Goal: Information Seeking & Learning: Learn about a topic

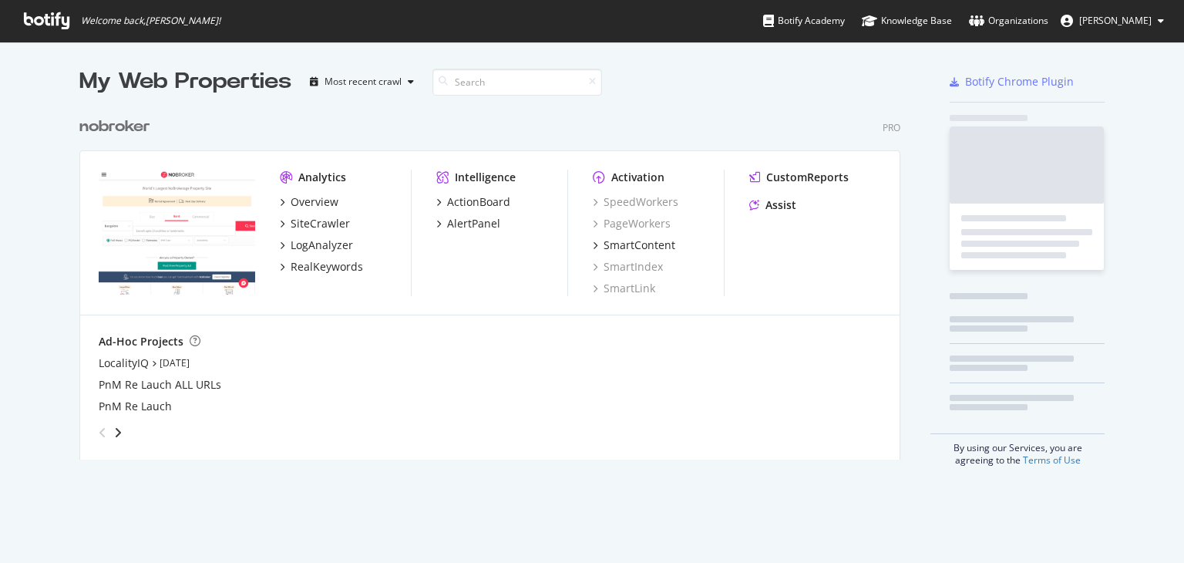
scroll to position [550, 1160]
click at [329, 265] on div "RealKeywords" at bounding box center [327, 266] width 72 height 15
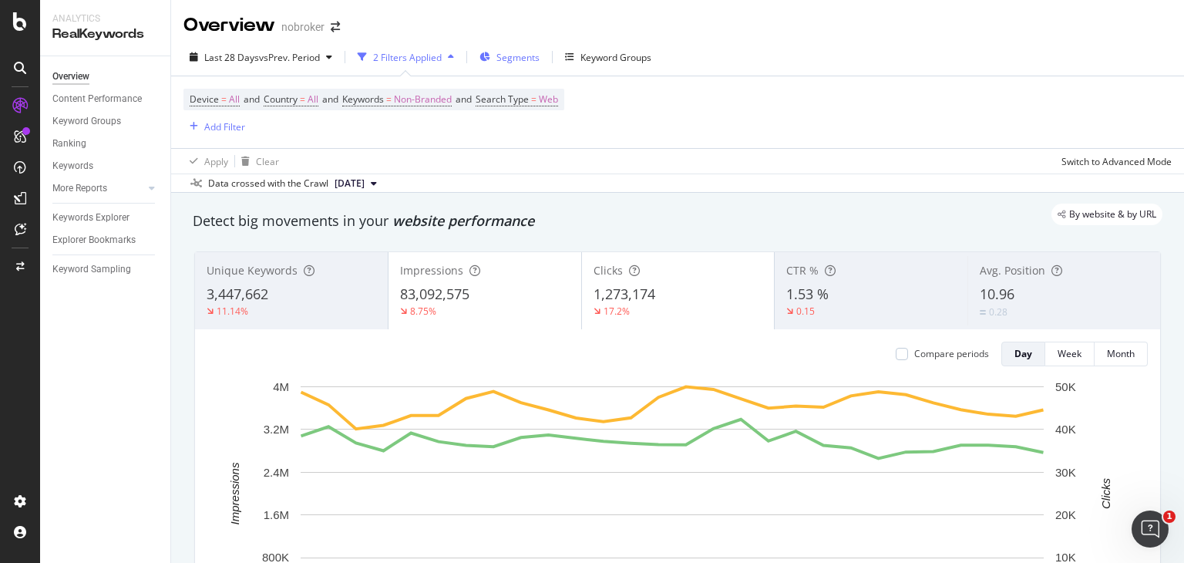
click at [520, 49] on div "Segments" at bounding box center [509, 56] width 60 height 23
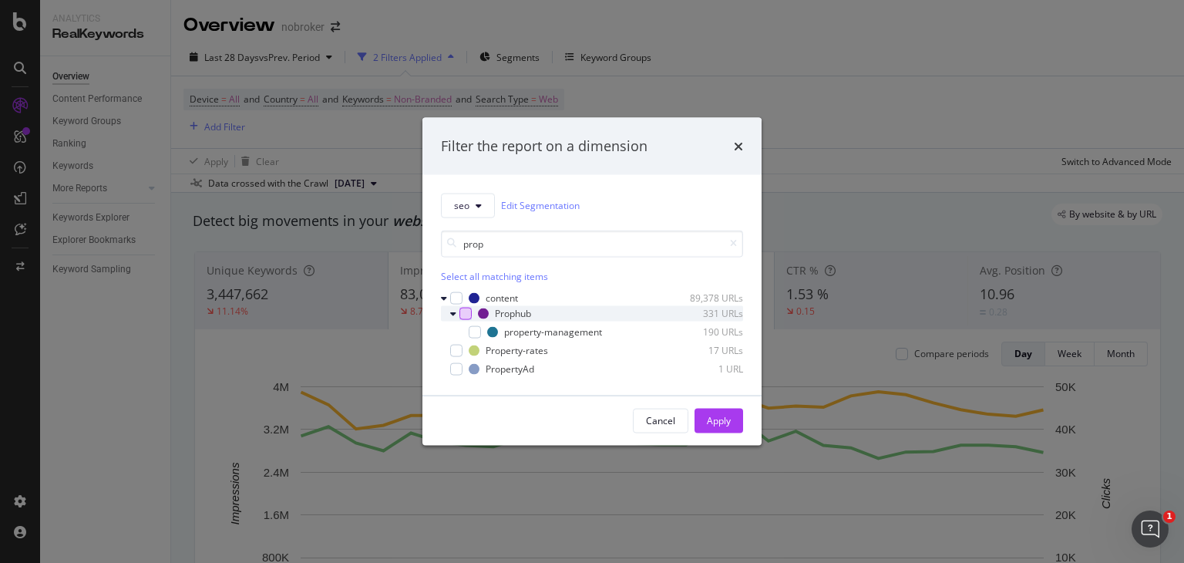
type input "prop"
click at [465, 310] on div "modal" at bounding box center [465, 313] width 12 height 12
click at [722, 414] on div "Apply" at bounding box center [719, 420] width 24 height 13
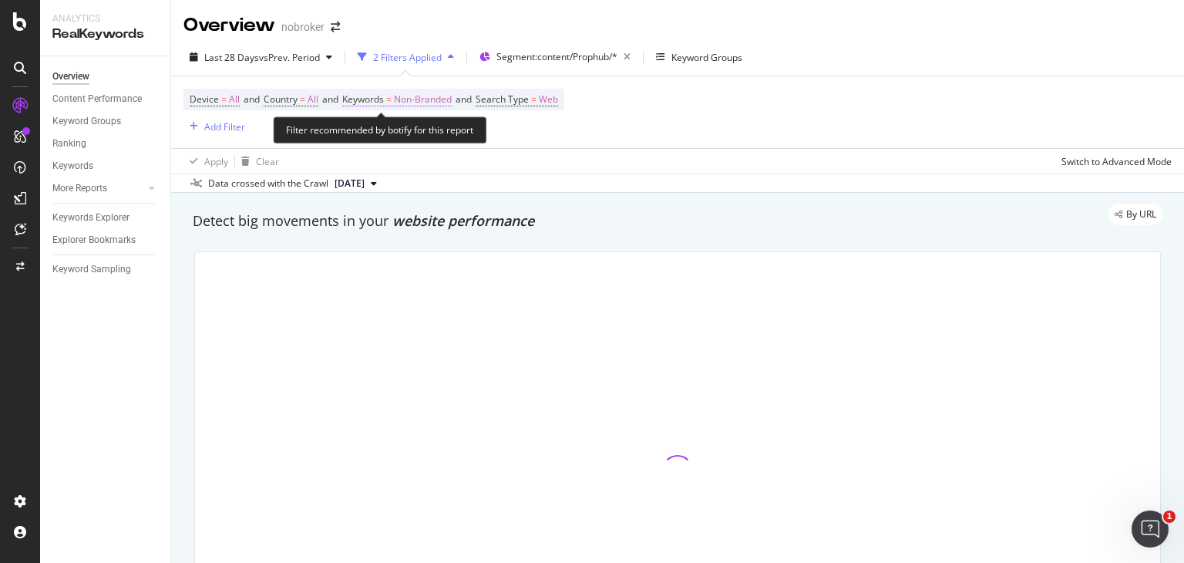
click at [433, 96] on span "Non-Branded" at bounding box center [423, 100] width 58 height 22
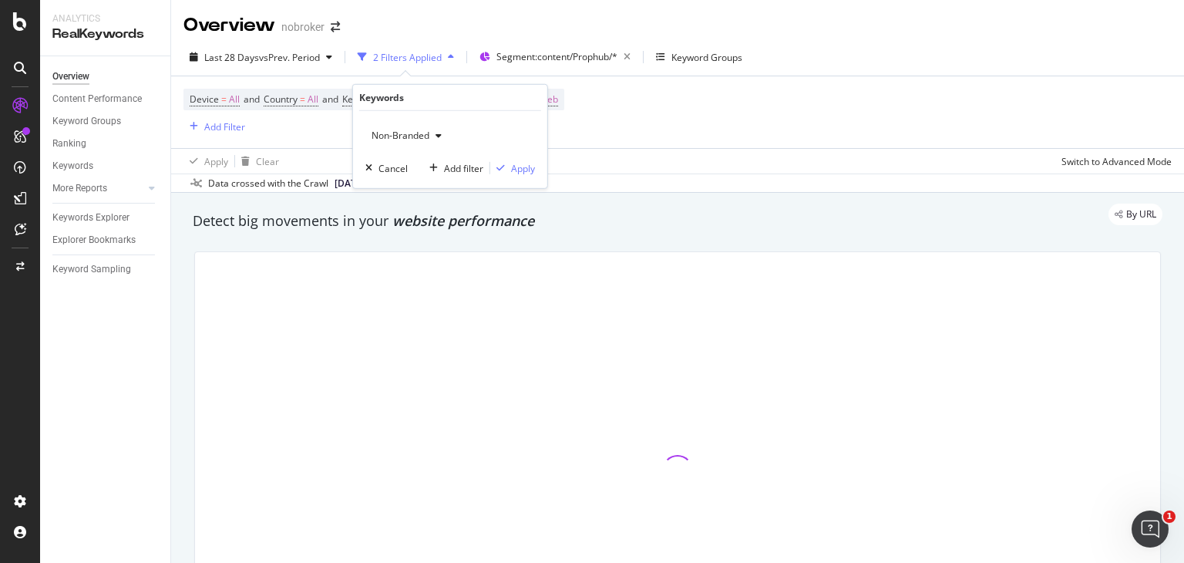
click at [416, 127] on div "Non-Branded" at bounding box center [406, 135] width 82 height 23
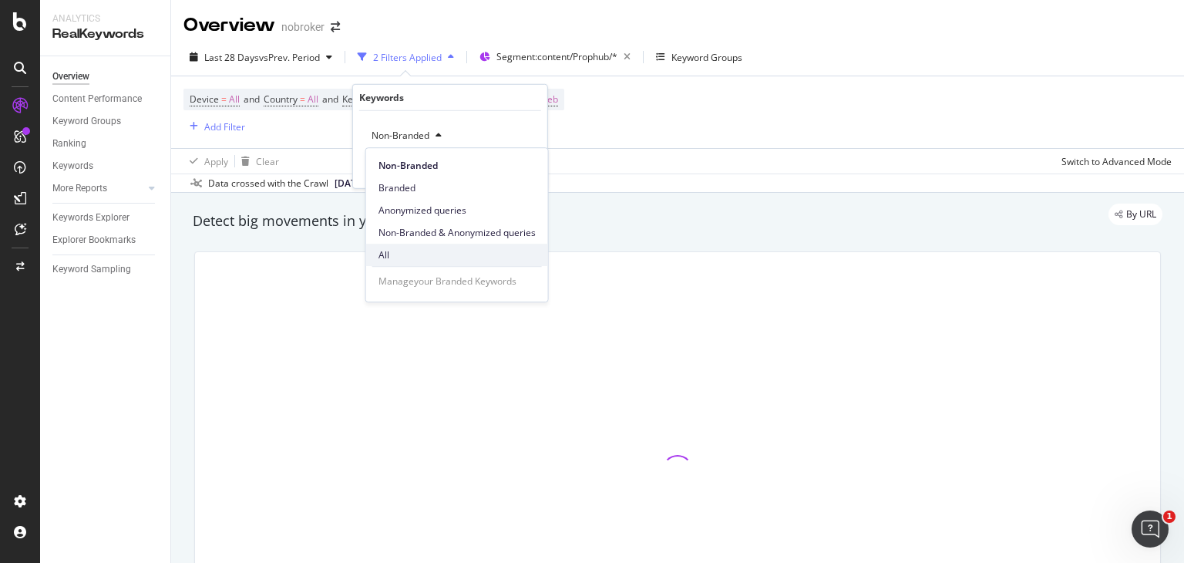
click at [392, 247] on div "All" at bounding box center [457, 255] width 182 height 22
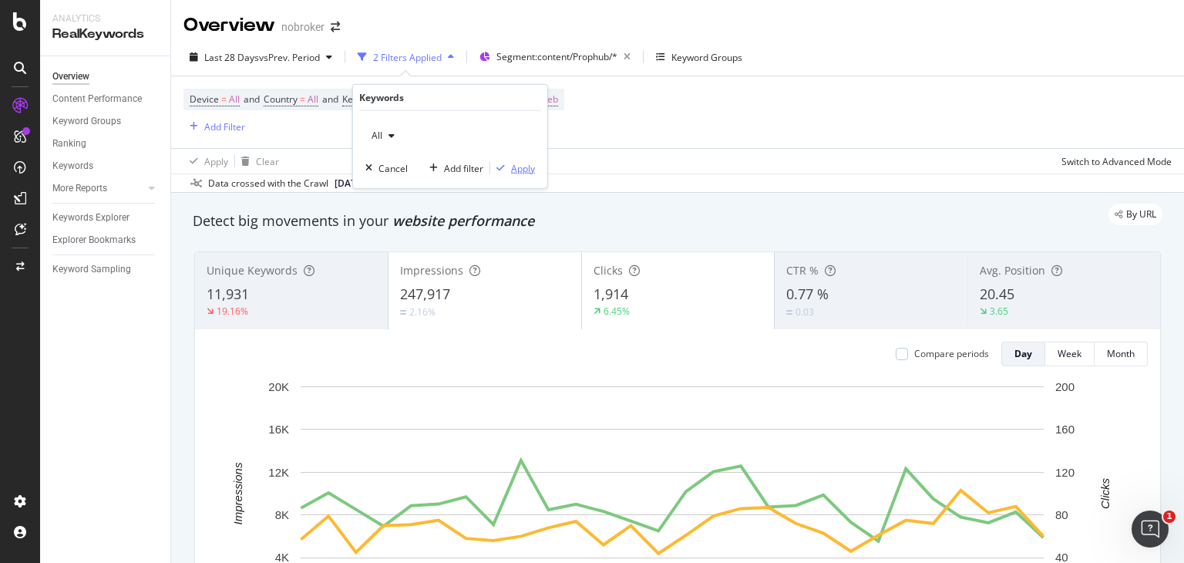
click at [511, 163] on div "Apply" at bounding box center [523, 167] width 24 height 13
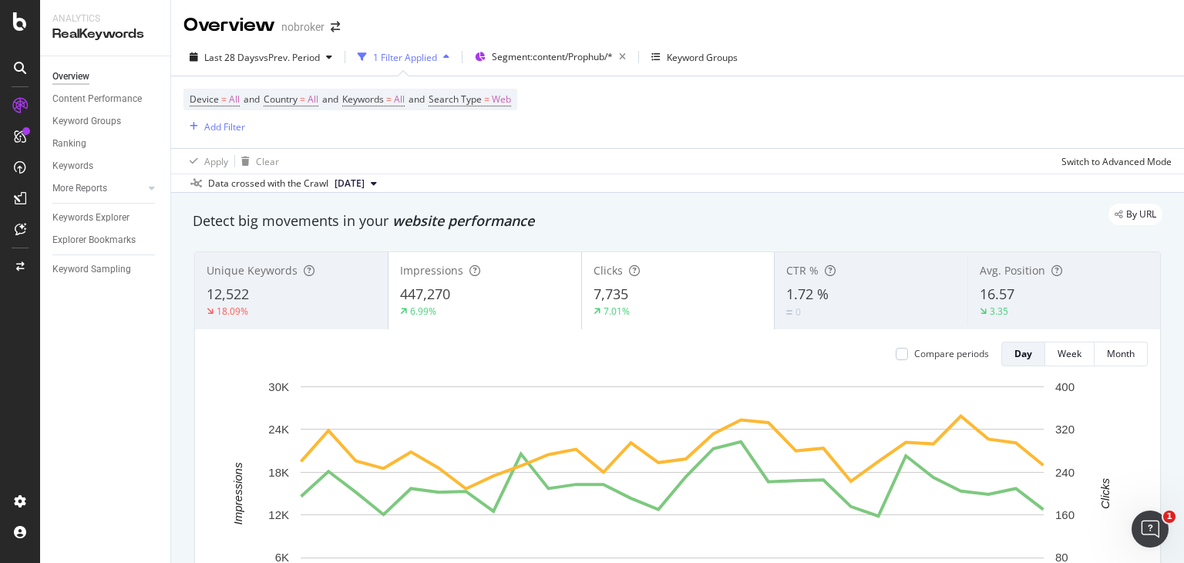
drag, startPoint x: 234, startPoint y: 127, endPoint x: 586, endPoint y: 165, distance: 353.5
click at [586, 165] on div "Apply Clear Switch to Advanced Mode" at bounding box center [677, 160] width 1013 height 25
click at [235, 124] on div "Add Filter" at bounding box center [224, 126] width 41 height 13
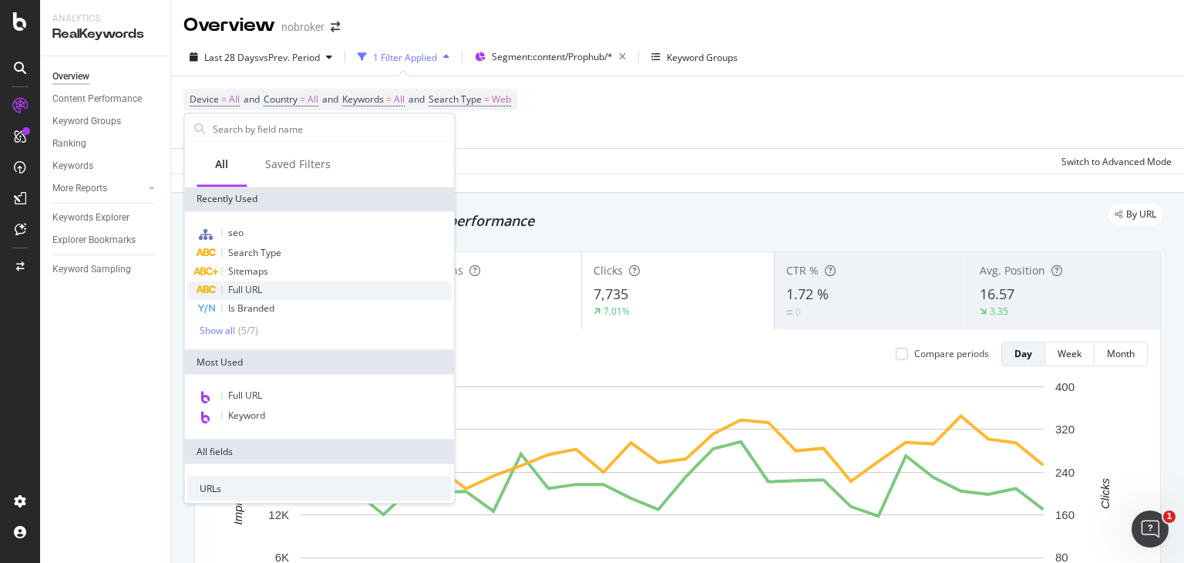
click at [242, 287] on span "Full URL" at bounding box center [245, 289] width 34 height 13
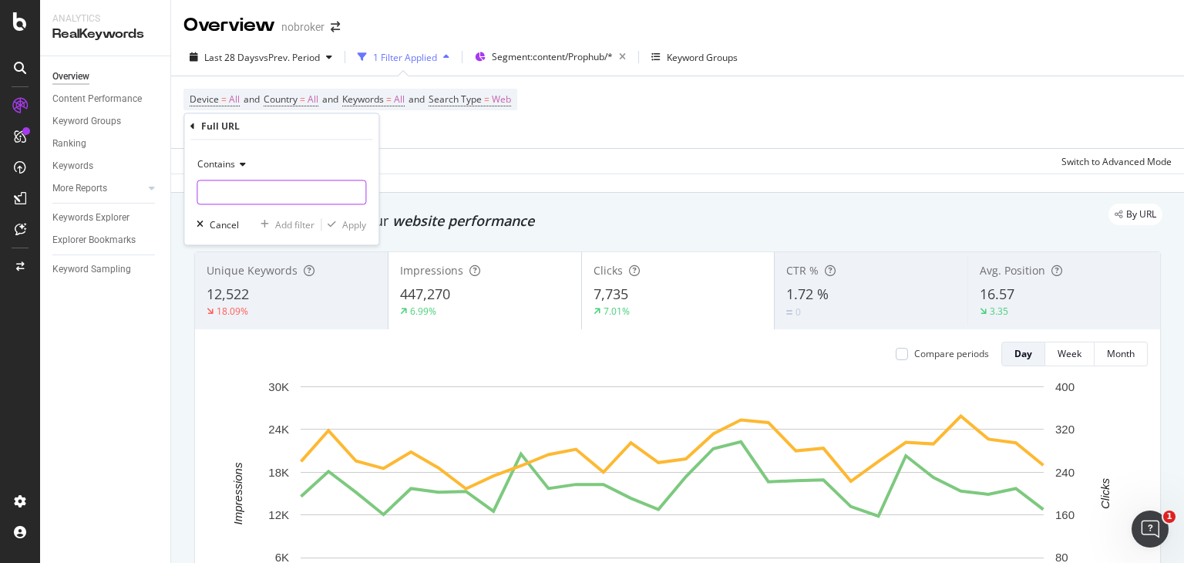
click at [238, 200] on input "text" at bounding box center [281, 192] width 168 height 25
type input "/notary/"
click at [345, 224] on div "Apply" at bounding box center [354, 224] width 24 height 13
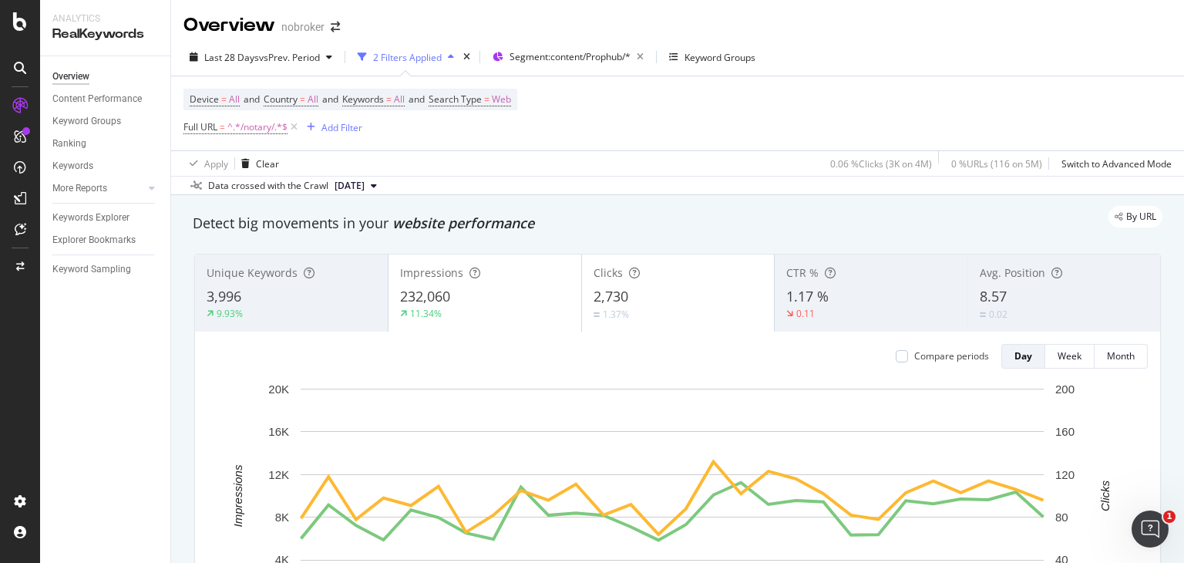
click at [566, 227] on div "Detect big movements in your website performance" at bounding box center [678, 223] width 970 height 20
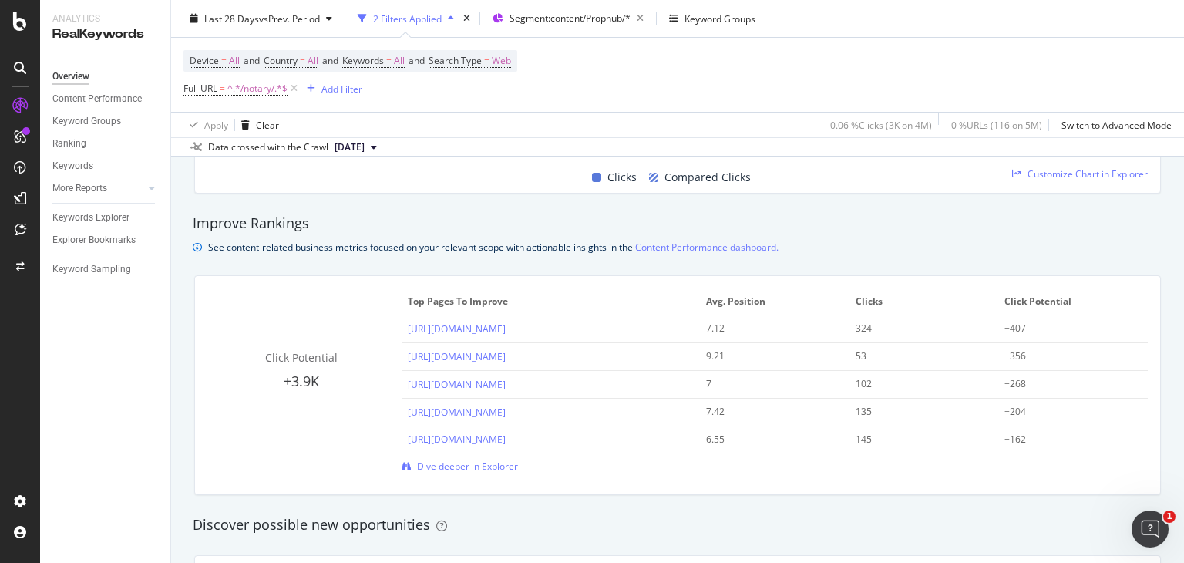
scroll to position [1017, 0]
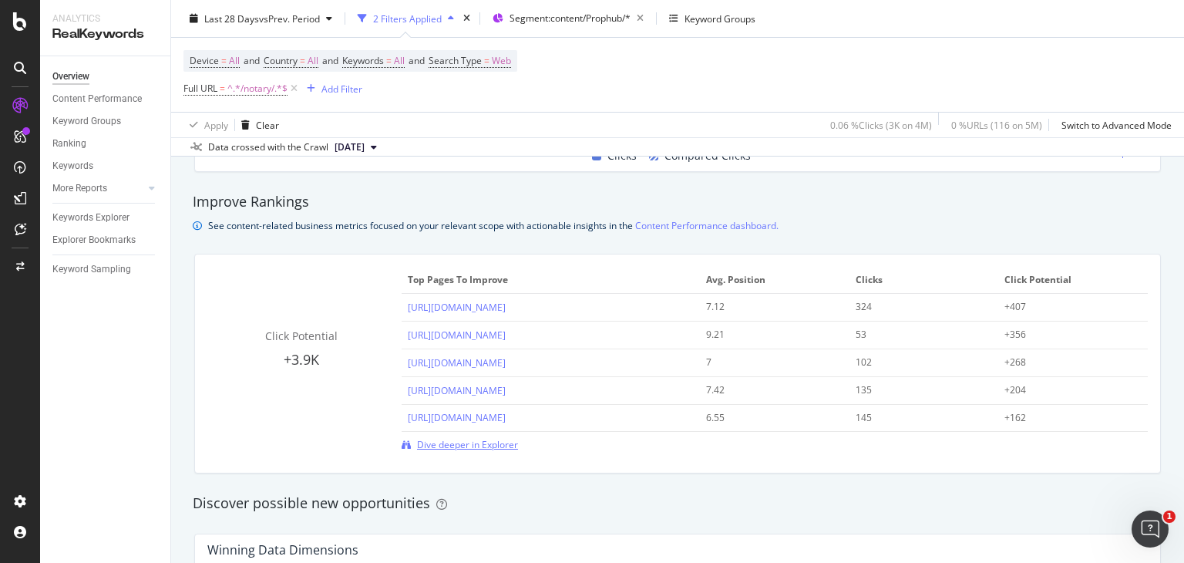
click at [439, 445] on span "Dive deeper in Explorer" at bounding box center [467, 444] width 101 height 13
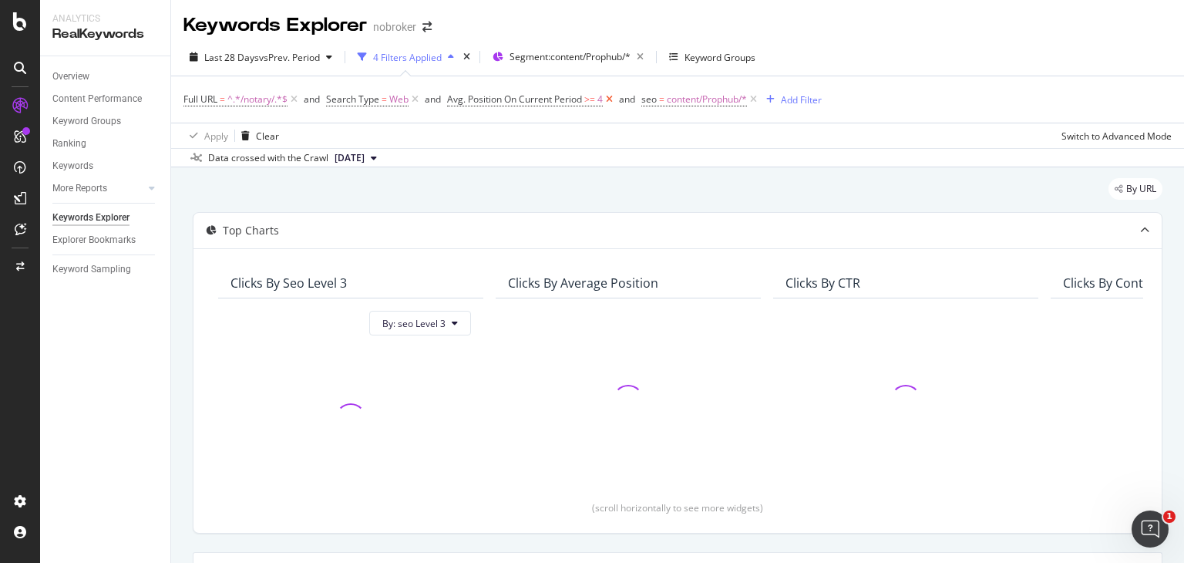
click at [610, 98] on icon at bounding box center [609, 99] width 13 height 15
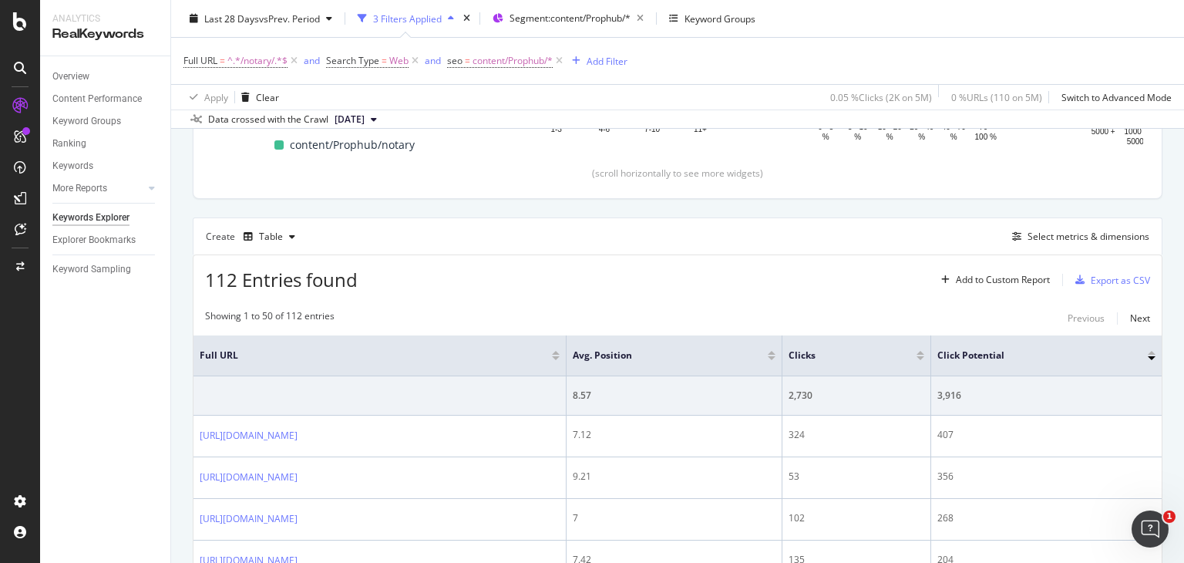
scroll to position [336, 0]
click at [597, 61] on div "Add Filter" at bounding box center [607, 60] width 41 height 13
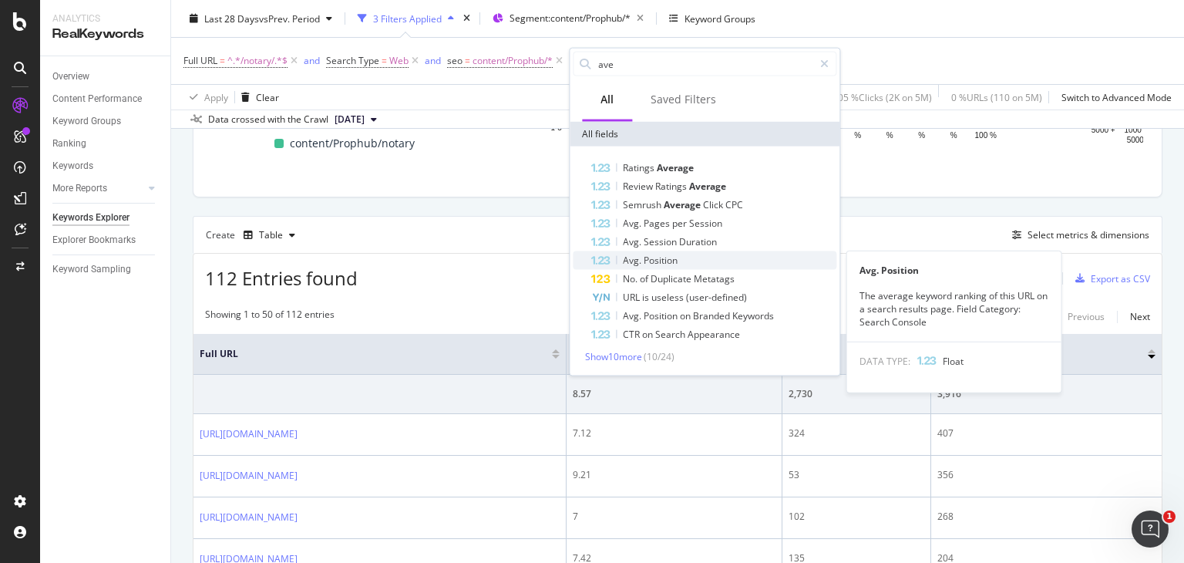
type input "ave"
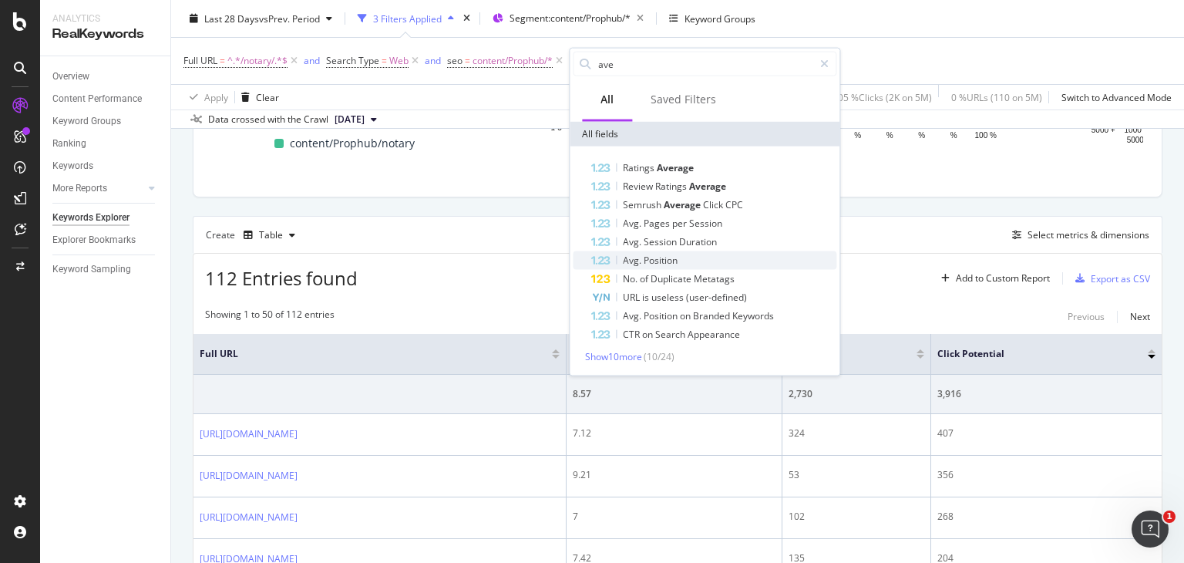
click at [646, 256] on span "Position" at bounding box center [661, 260] width 34 height 13
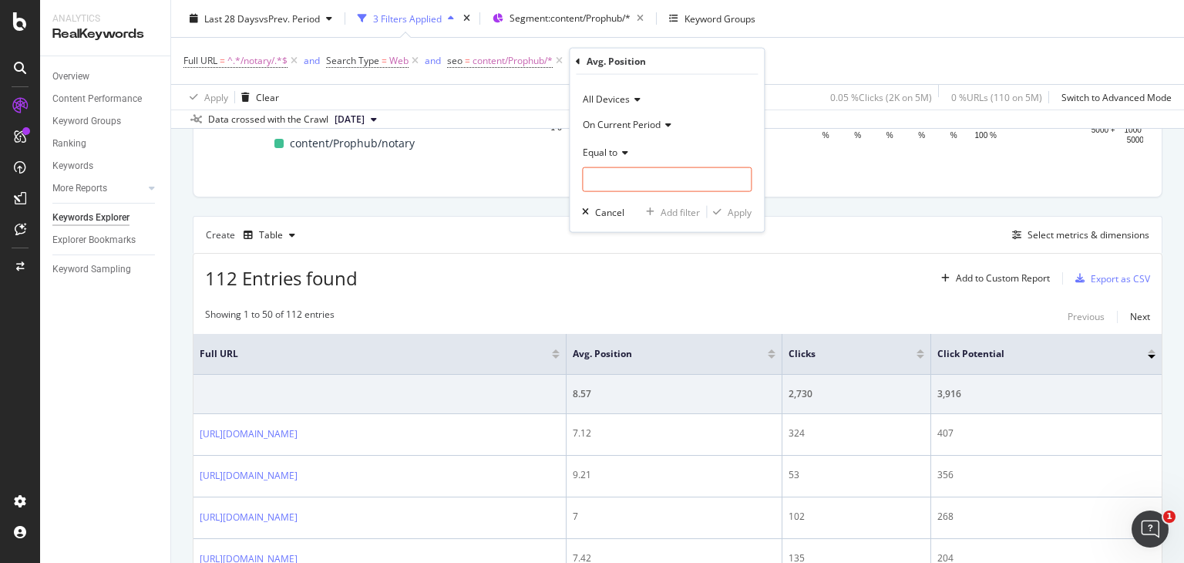
click at [605, 148] on span "Equal to" at bounding box center [600, 151] width 35 height 13
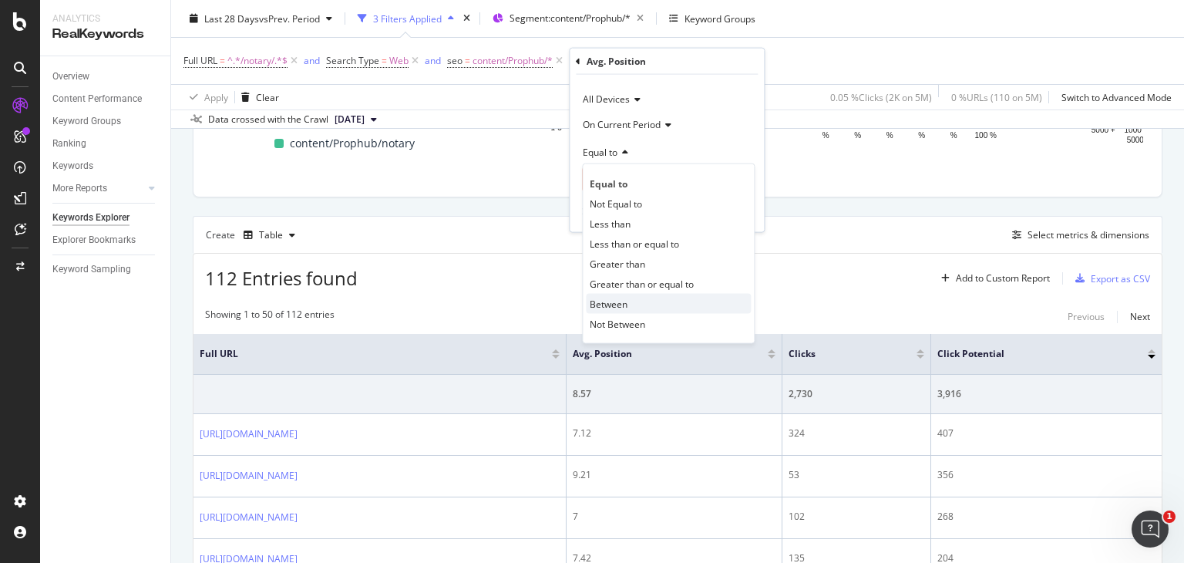
click at [607, 304] on span "Between" at bounding box center [609, 303] width 38 height 13
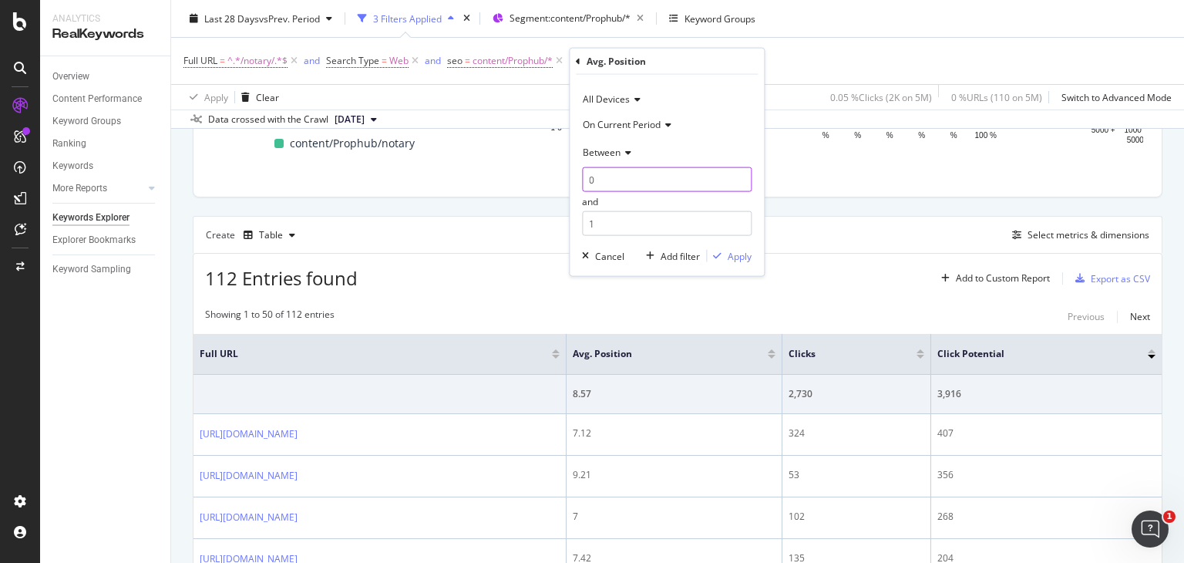
click at [601, 176] on input "0" at bounding box center [667, 179] width 170 height 25
type input "1.0"
click at [598, 225] on input "1" at bounding box center [667, 223] width 170 height 25
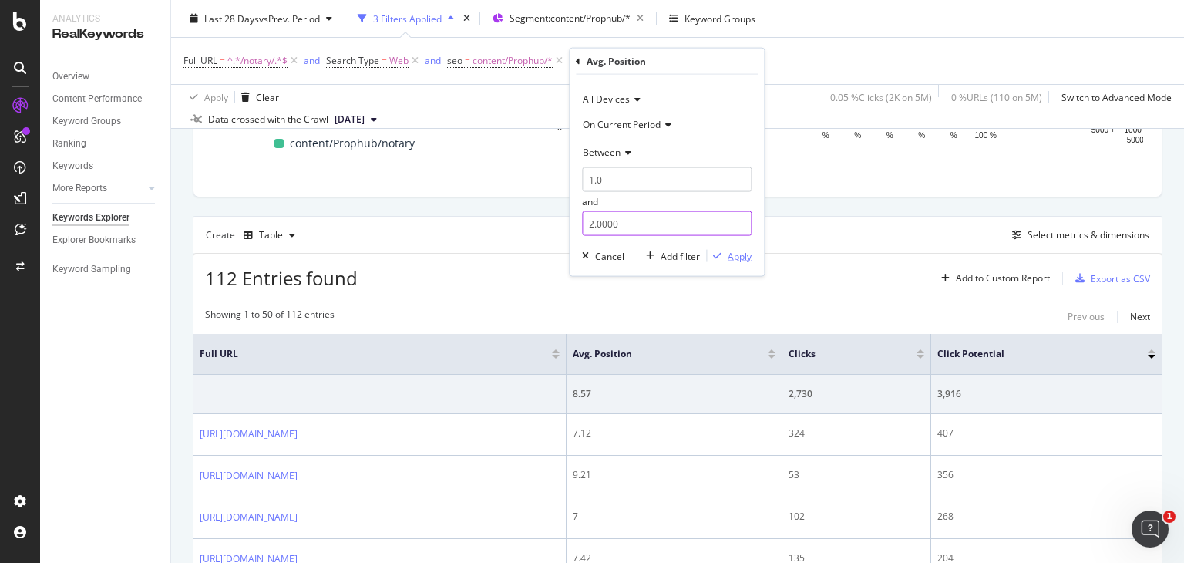
type input "2.0000"
click at [731, 257] on div "Apply" at bounding box center [740, 255] width 24 height 13
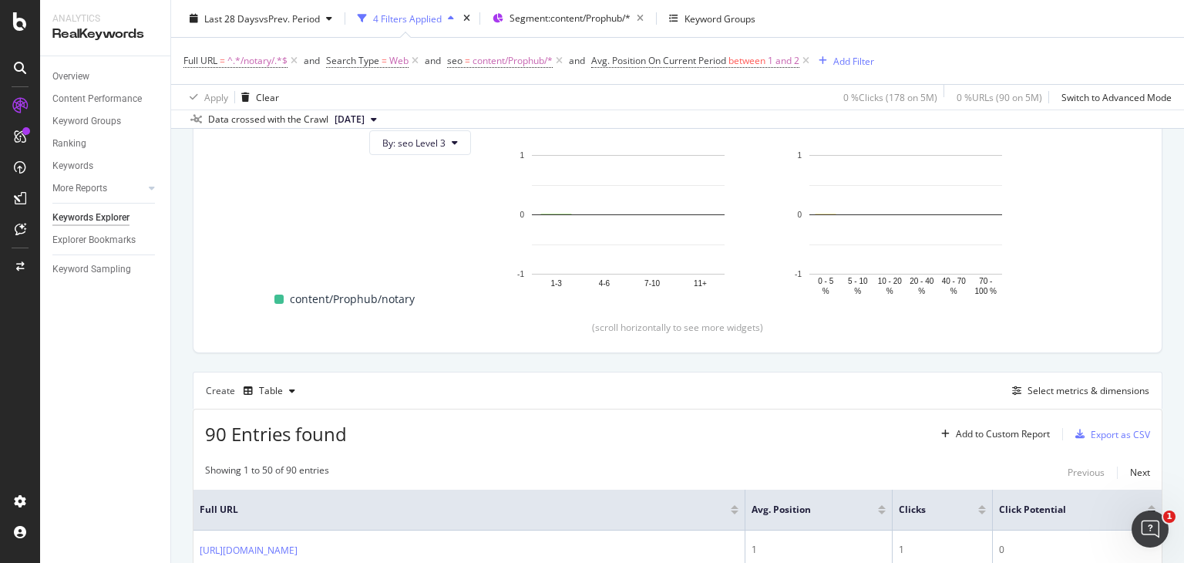
scroll to position [116, 0]
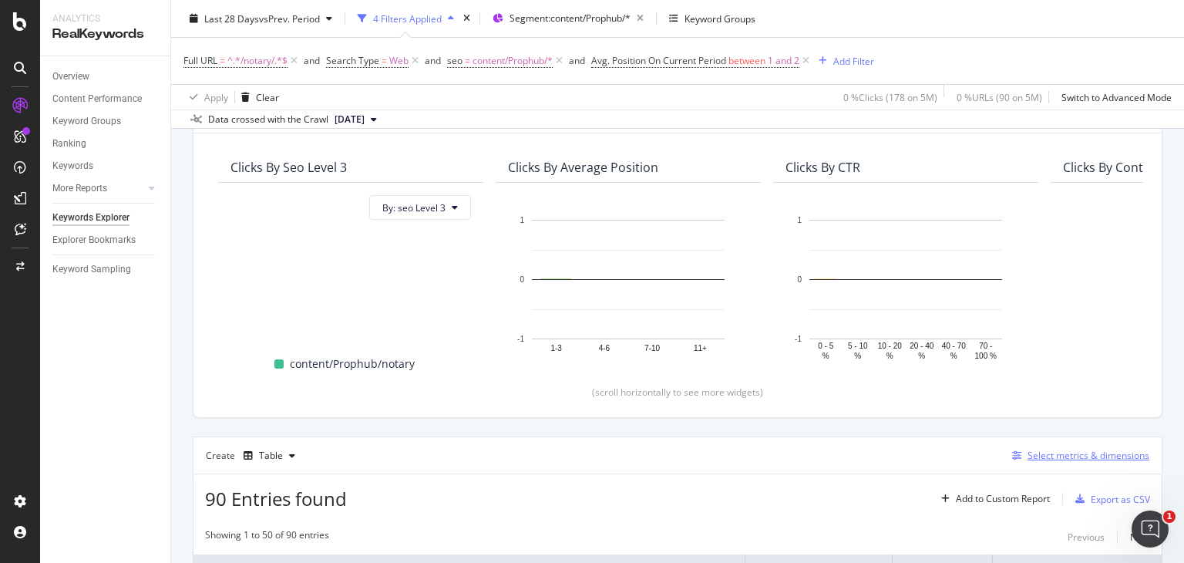
click at [1054, 447] on div "Select metrics & dimensions" at bounding box center [1077, 455] width 143 height 17
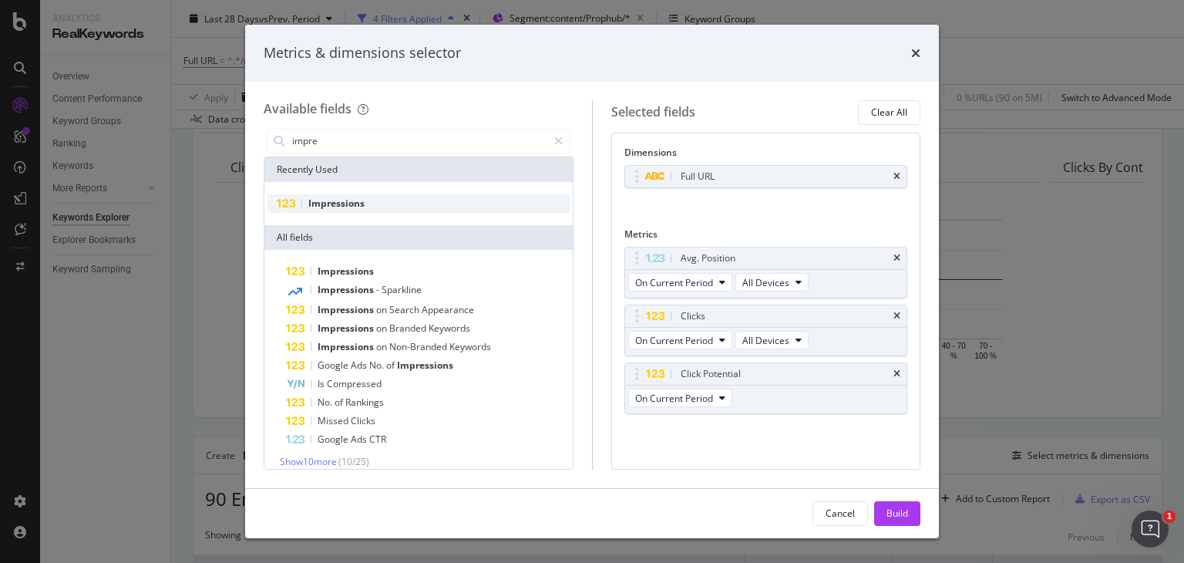
click at [396, 204] on div "Impressions" at bounding box center [418, 203] width 302 height 18
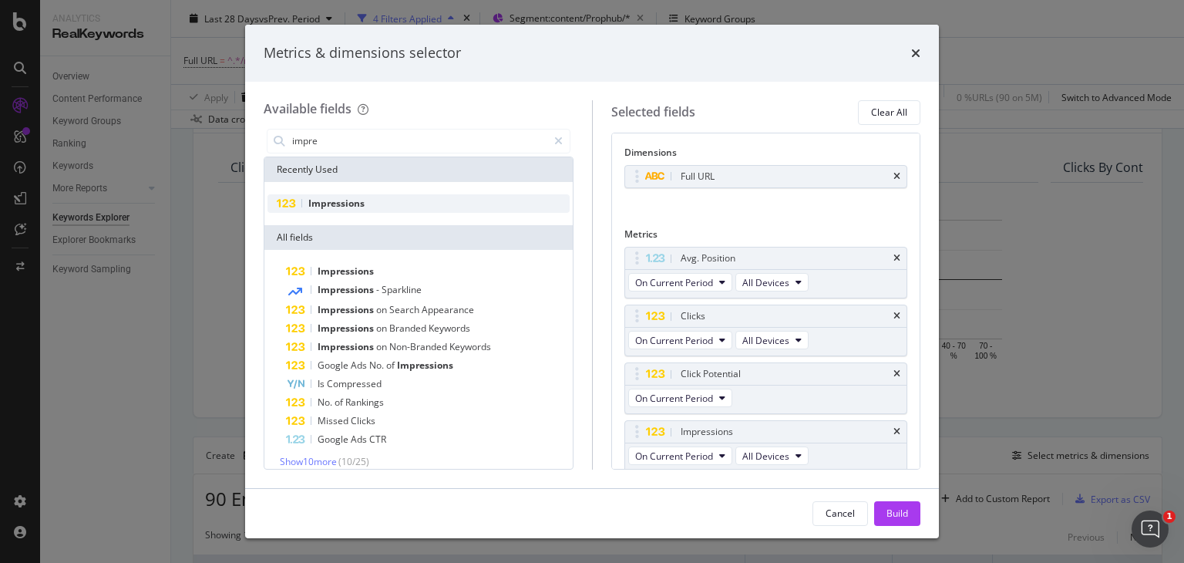
scroll to position [1, 0]
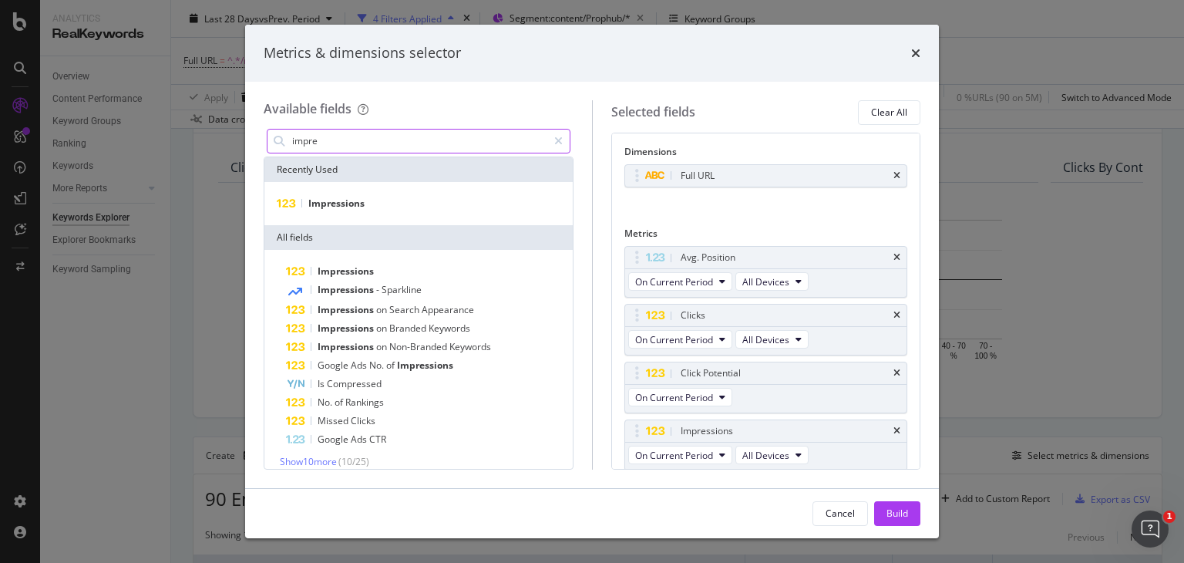
click at [338, 143] on input "impre" at bounding box center [419, 140] width 257 height 23
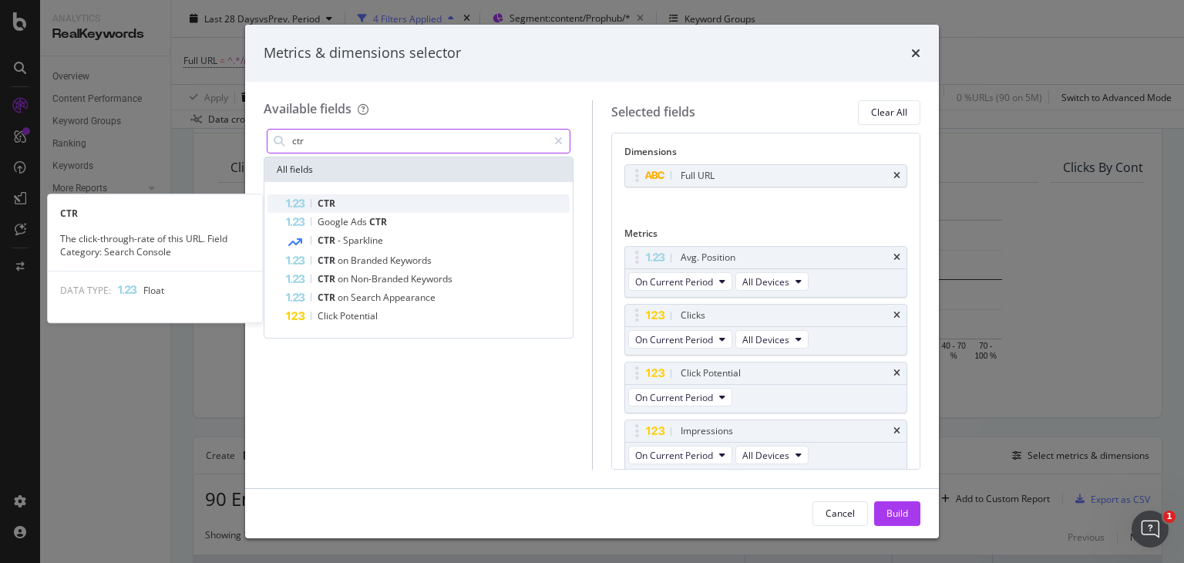
type input "ctr"
click at [330, 199] on span "CTR" at bounding box center [327, 203] width 18 height 13
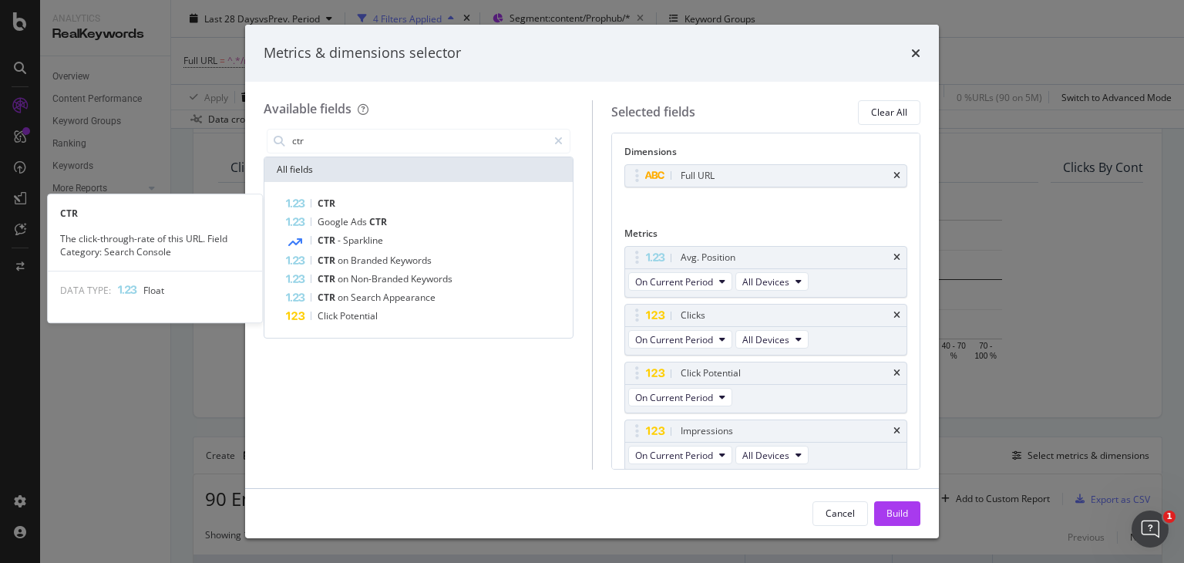
scroll to position [59, 0]
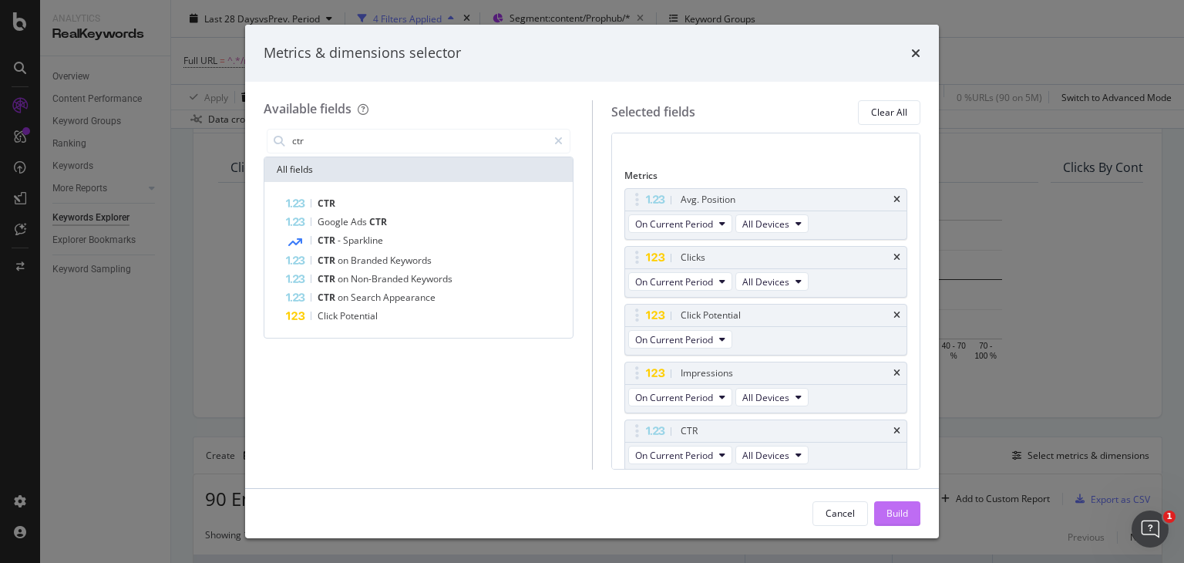
click at [899, 513] on div "Build" at bounding box center [897, 512] width 22 height 13
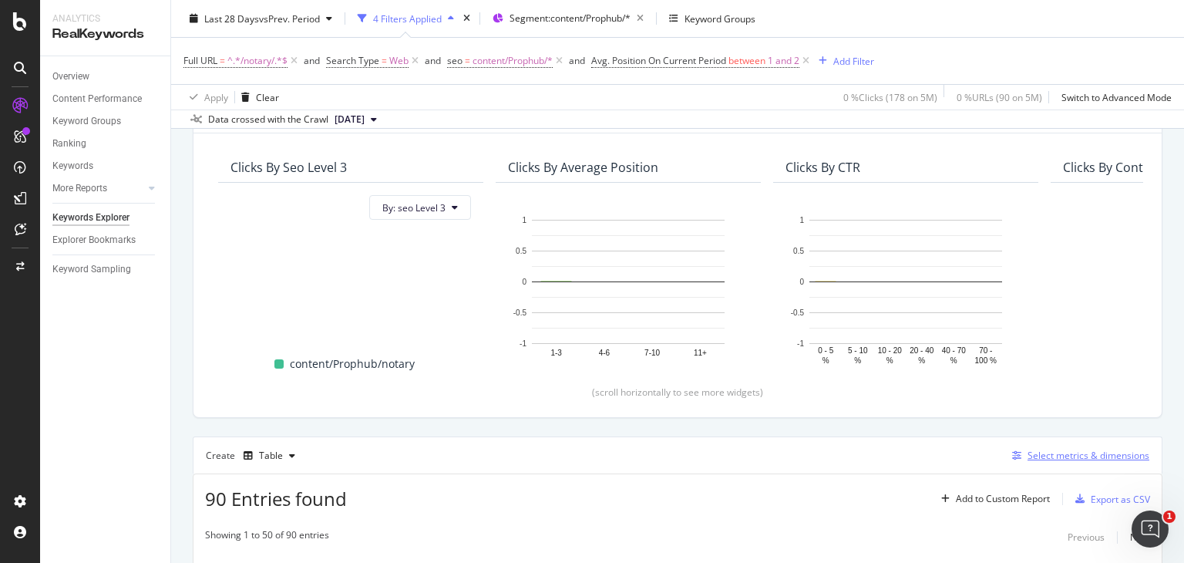
click at [1045, 458] on div "Select metrics & dimensions" at bounding box center [1088, 455] width 122 height 13
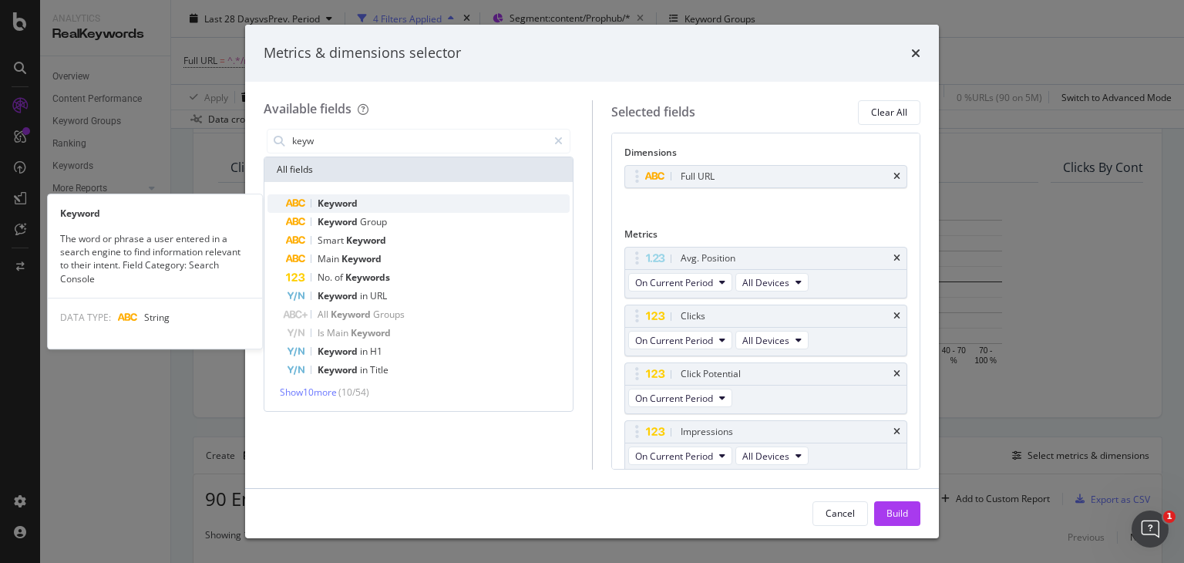
type input "keyw"
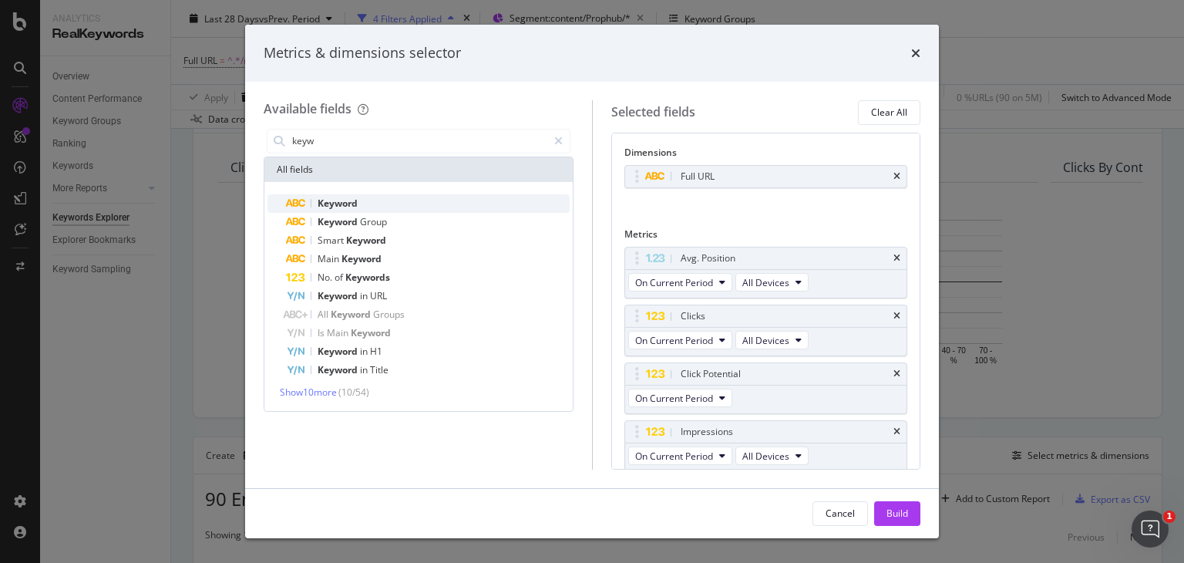
click at [395, 200] on div "Keyword" at bounding box center [428, 203] width 284 height 18
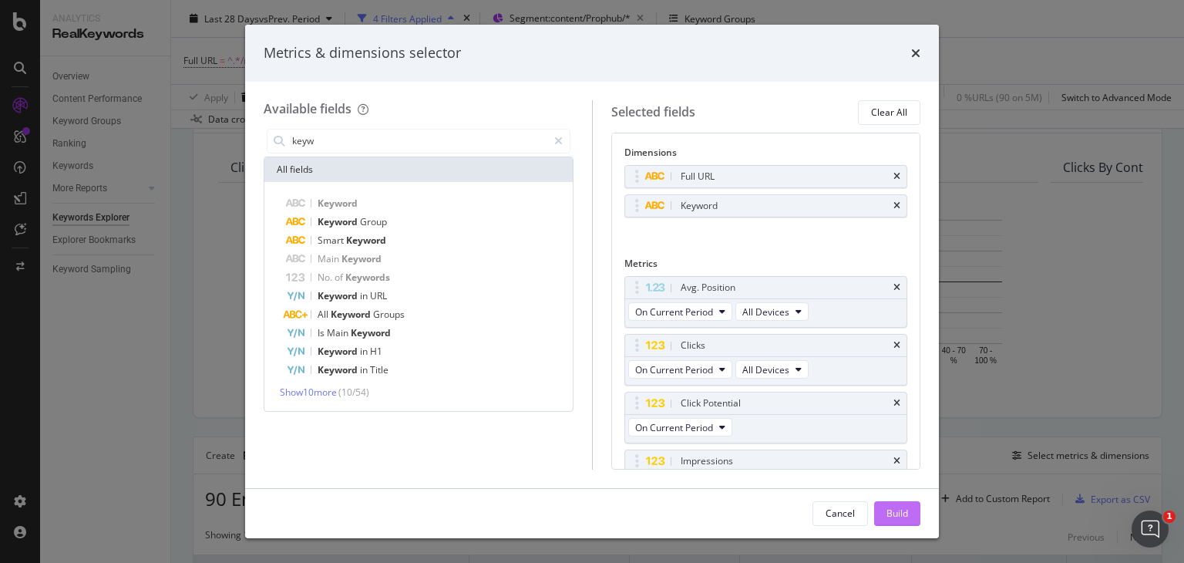
click at [899, 513] on div "Build" at bounding box center [897, 512] width 22 height 13
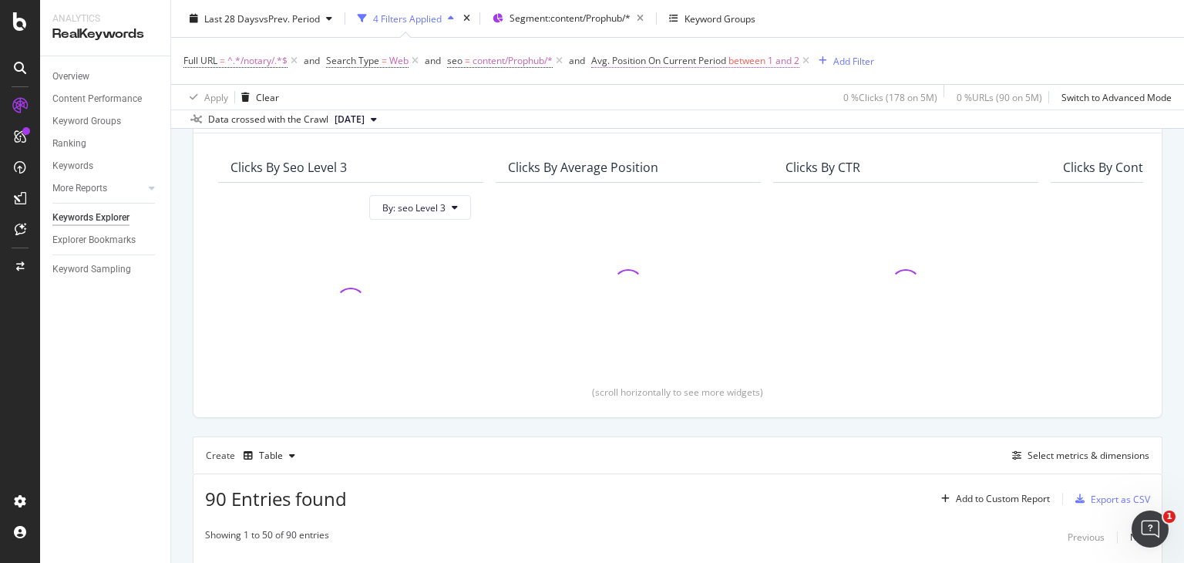
click at [718, 66] on span "Avg. Position On Current Period between 1 and 2" at bounding box center [695, 61] width 208 height 14
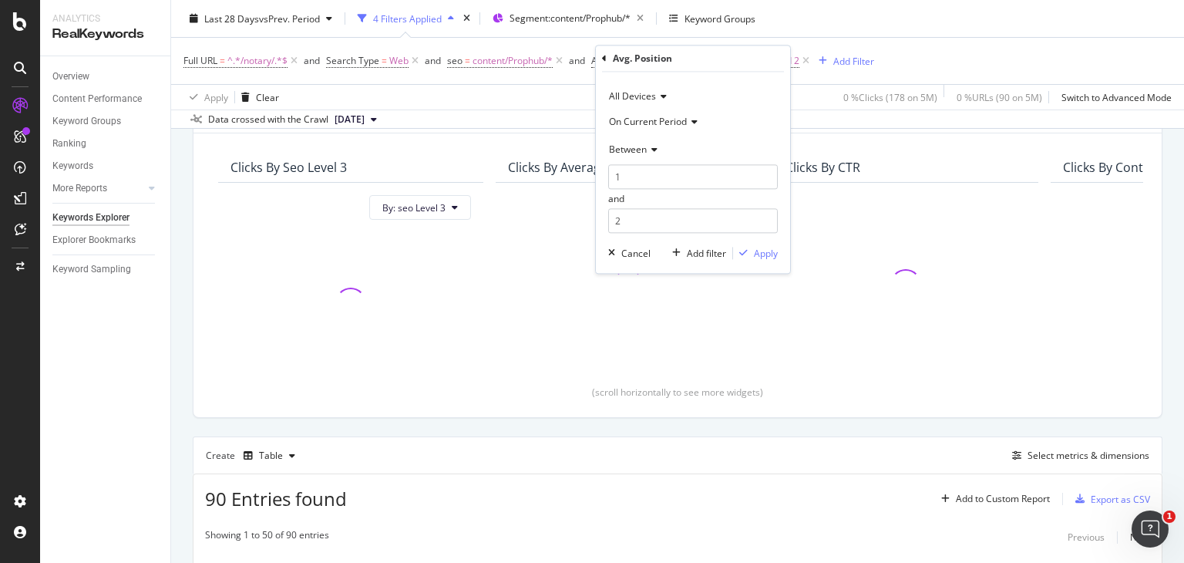
click at [718, 64] on div "Avg. Position" at bounding box center [693, 58] width 182 height 26
click at [649, 217] on input "2" at bounding box center [693, 221] width 170 height 25
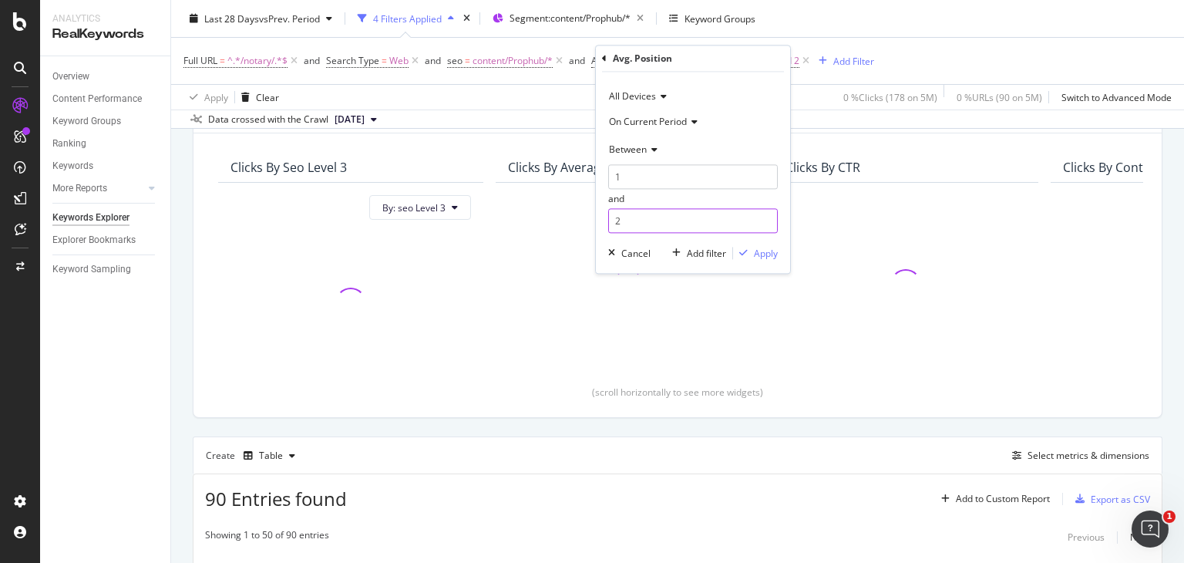
click at [649, 217] on input "2" at bounding box center [693, 221] width 170 height 25
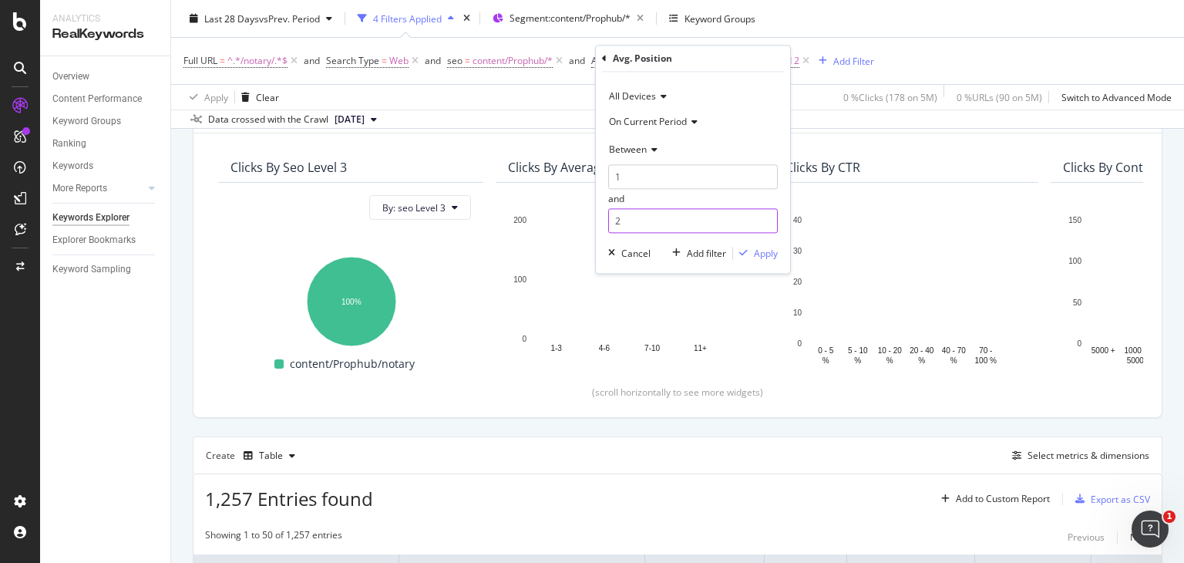
click at [649, 217] on input "2" at bounding box center [693, 221] width 170 height 25
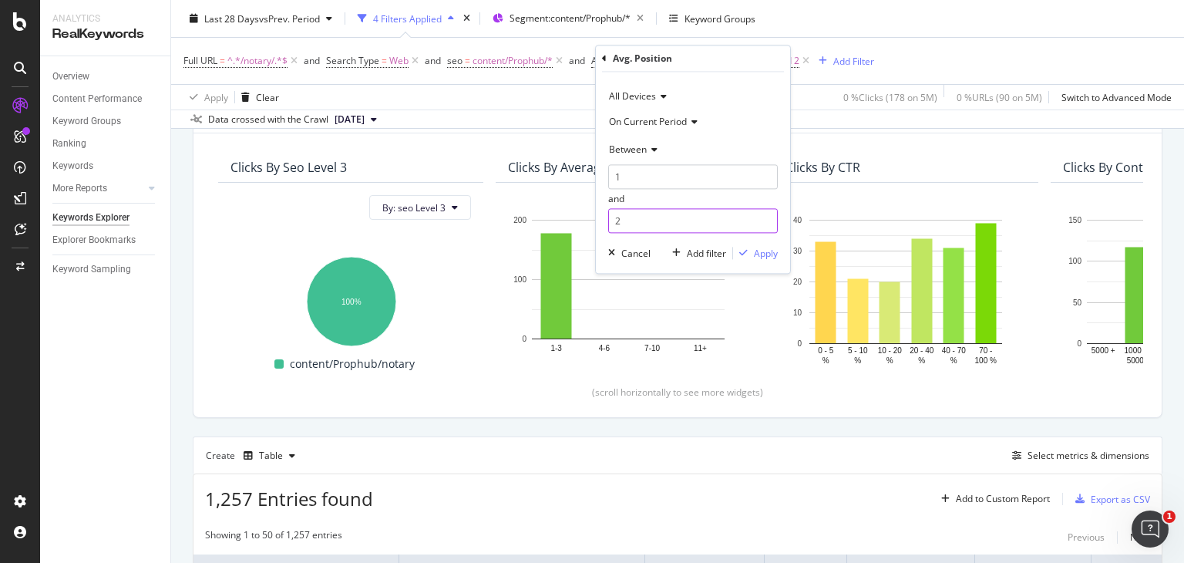
click at [649, 217] on input "2" at bounding box center [693, 221] width 170 height 25
click at [642, 180] on input "1" at bounding box center [693, 177] width 170 height 25
type input "5.01"
type input "7.01"
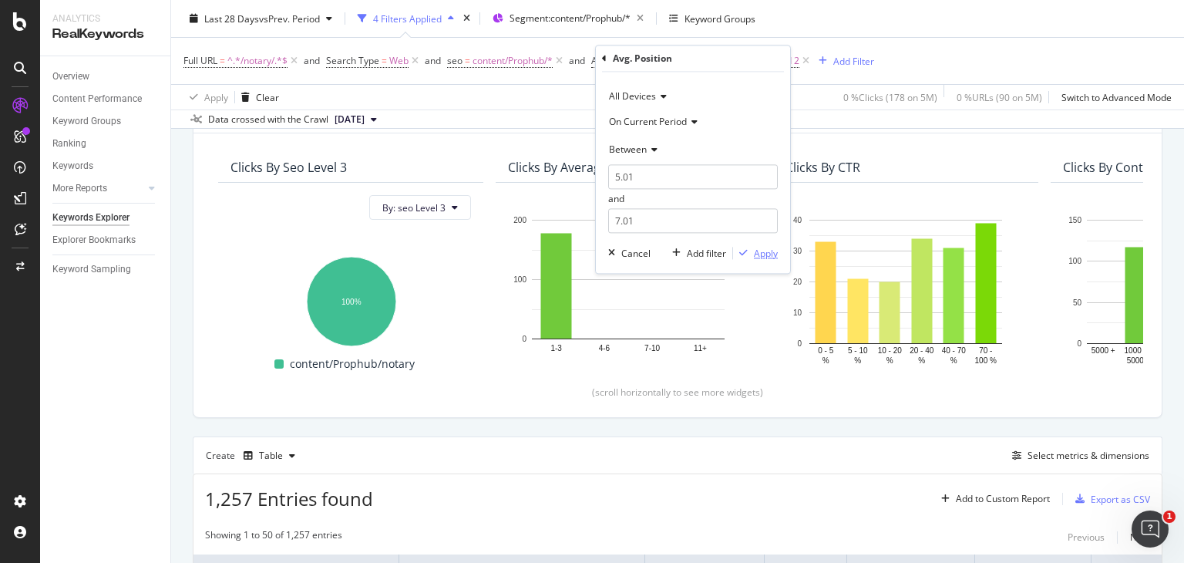
click at [756, 252] on div "Apply" at bounding box center [766, 253] width 24 height 13
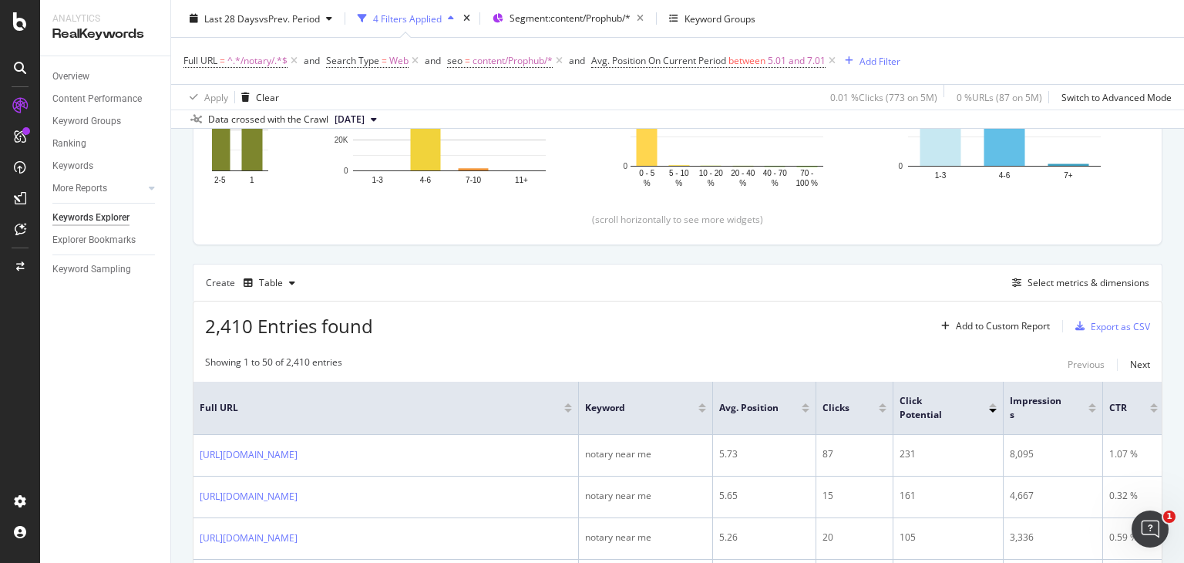
scroll to position [290, 0]
click at [230, 321] on span "2,410 Entries found" at bounding box center [289, 323] width 168 height 25
click at [546, 310] on div "2,410 Entries found Add to Custom Report Export as CSV" at bounding box center [677, 319] width 968 height 38
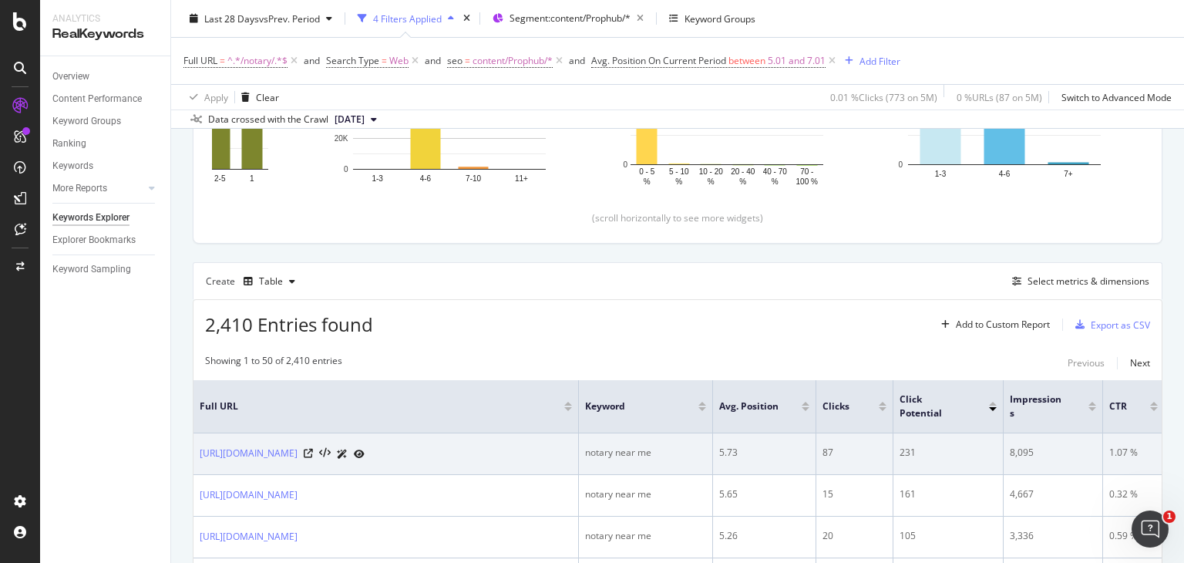
click at [724, 453] on div "5.73" at bounding box center [764, 452] width 90 height 14
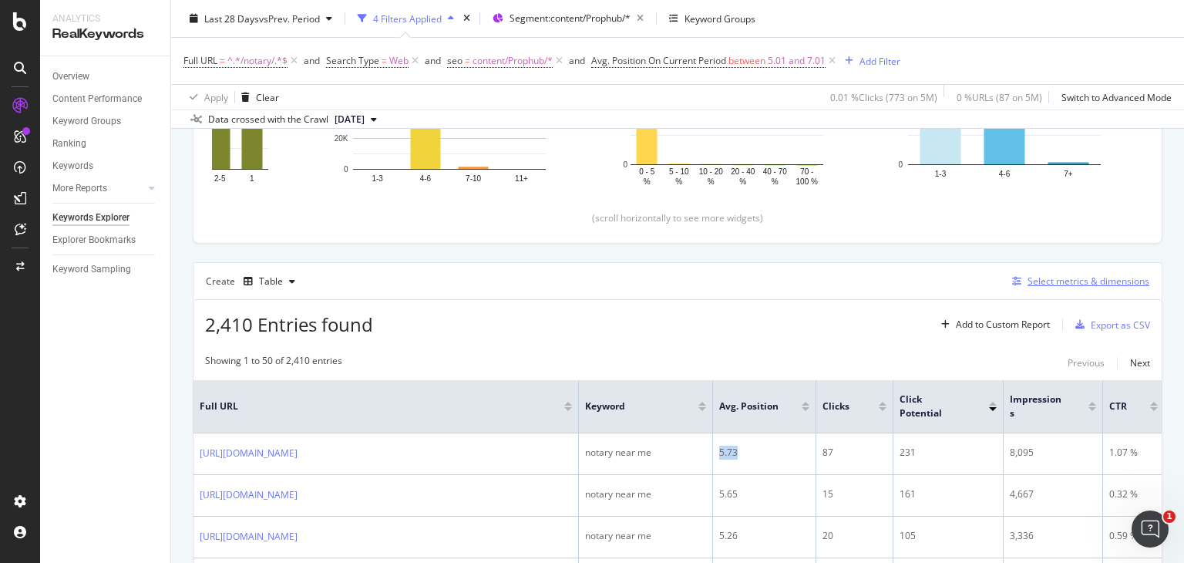
click at [1040, 287] on div "Select metrics & dimensions" at bounding box center [1077, 281] width 143 height 17
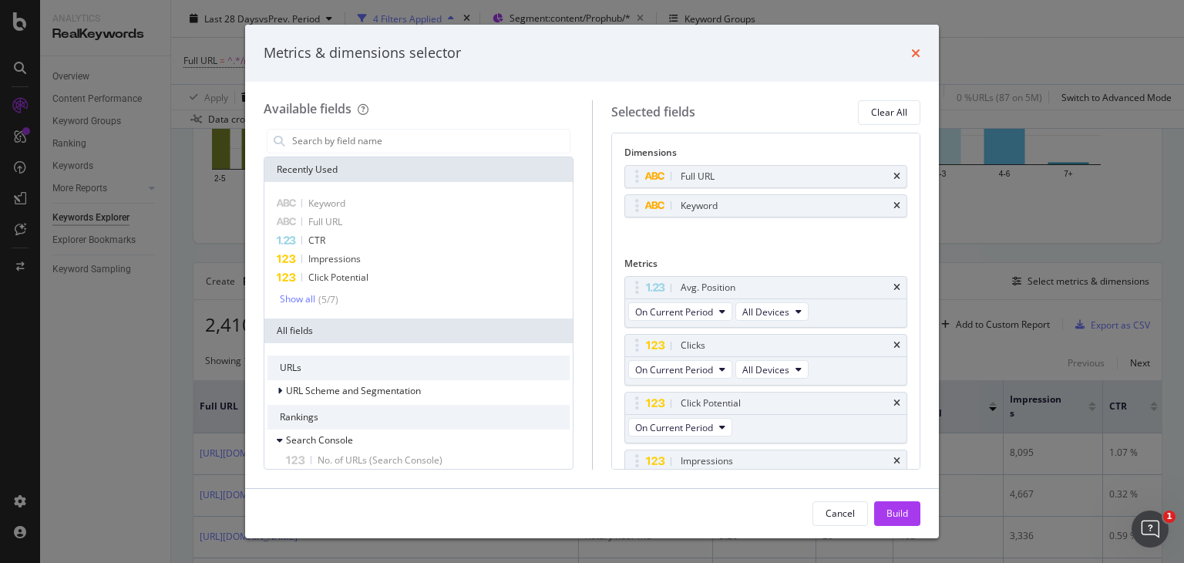
click at [916, 53] on icon "times" at bounding box center [915, 53] width 9 height 12
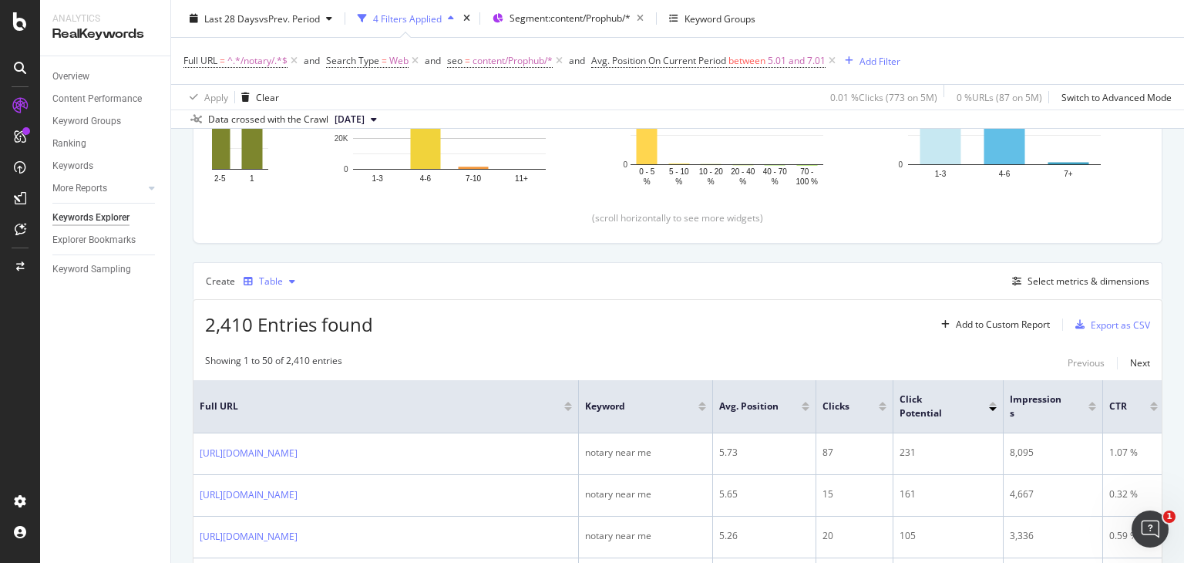
click at [269, 283] on div "Table" at bounding box center [271, 281] width 24 height 9
click at [286, 334] on div "Trend" at bounding box center [286, 330] width 25 height 13
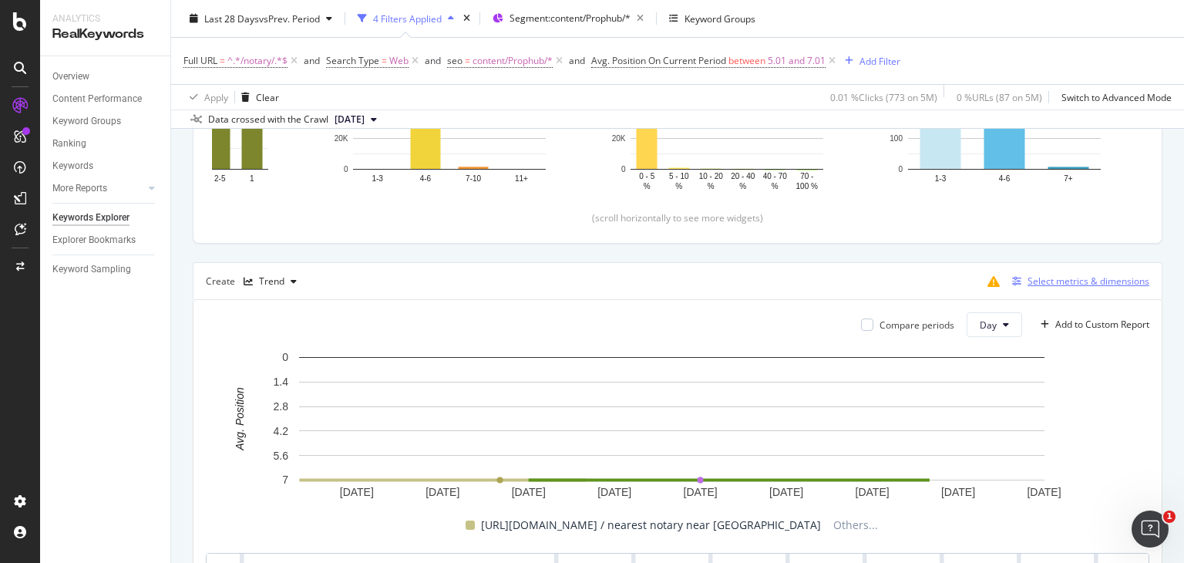
click at [1054, 283] on div "Select metrics & dimensions" at bounding box center [1088, 280] width 122 height 13
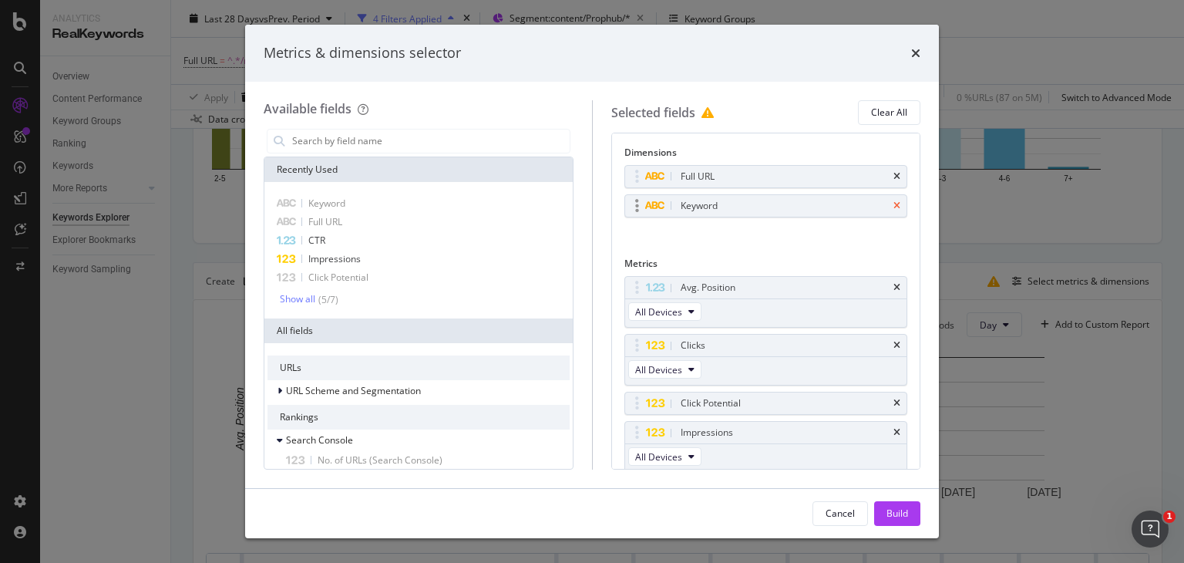
click at [893, 204] on icon "times" at bounding box center [896, 205] width 7 height 9
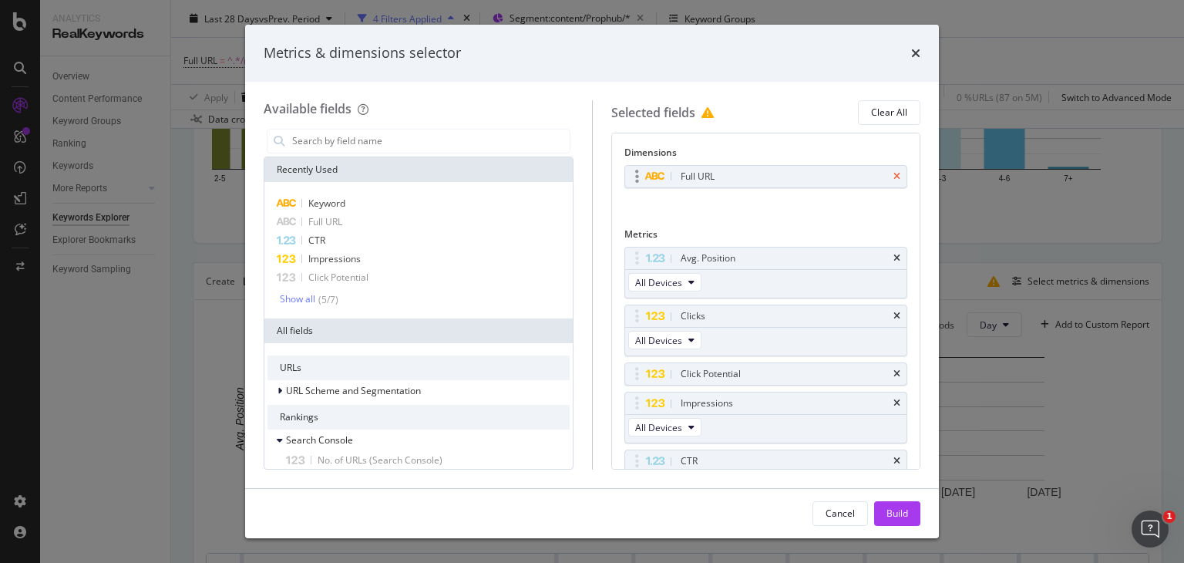
click at [893, 176] on icon "times" at bounding box center [896, 176] width 7 height 9
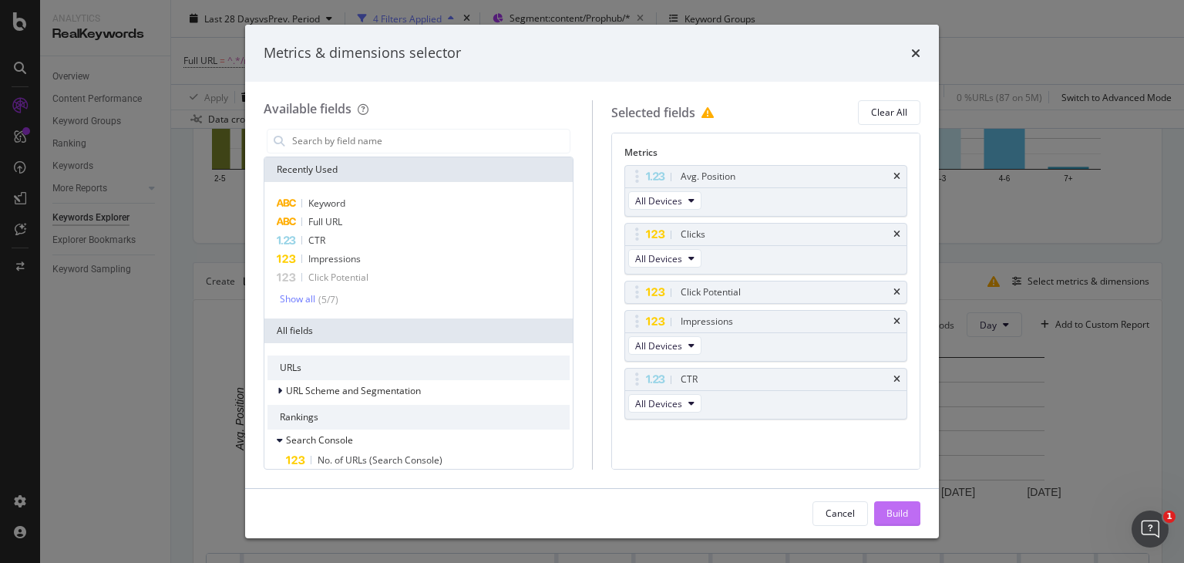
click at [889, 509] on div "Build" at bounding box center [897, 512] width 22 height 13
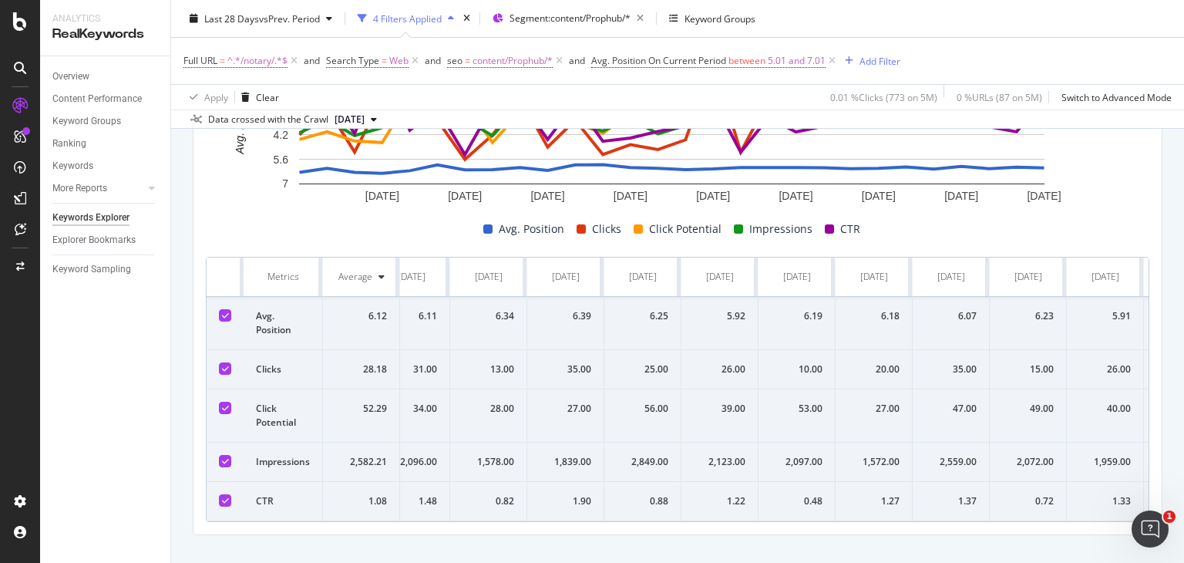
scroll to position [0, 104]
click at [859, 59] on div "button" at bounding box center [849, 60] width 21 height 9
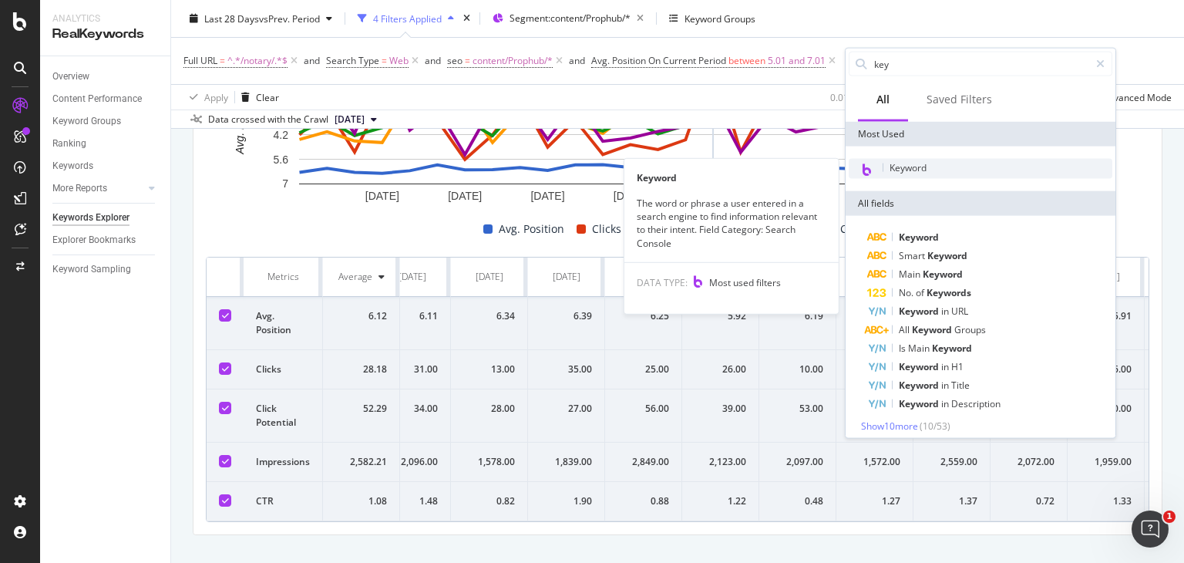
type input "key"
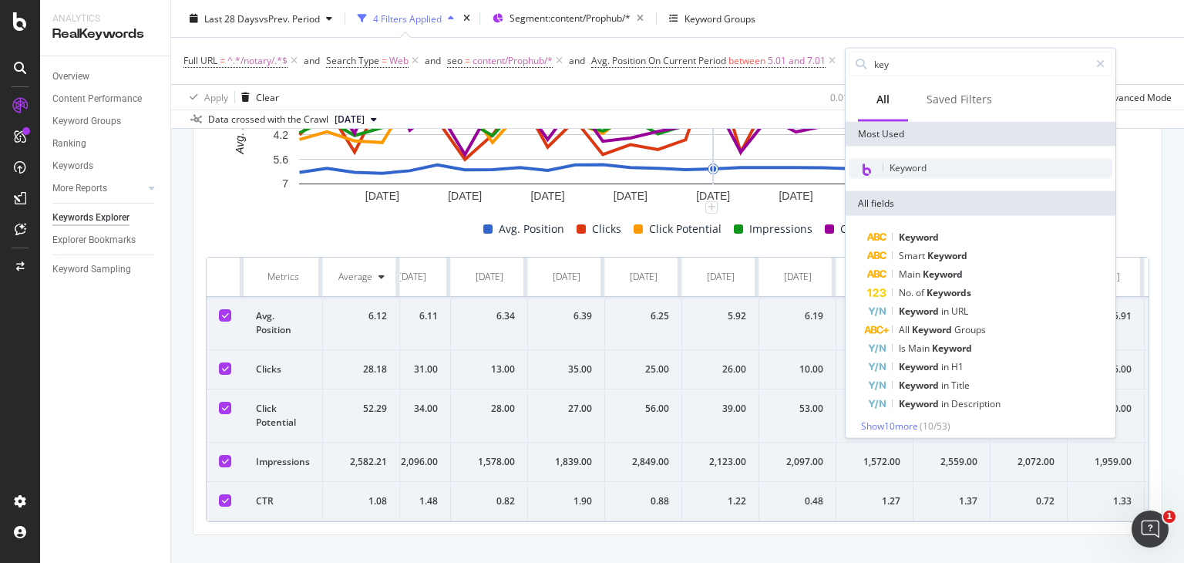
click at [905, 164] on span "Keyword" at bounding box center [907, 167] width 37 height 13
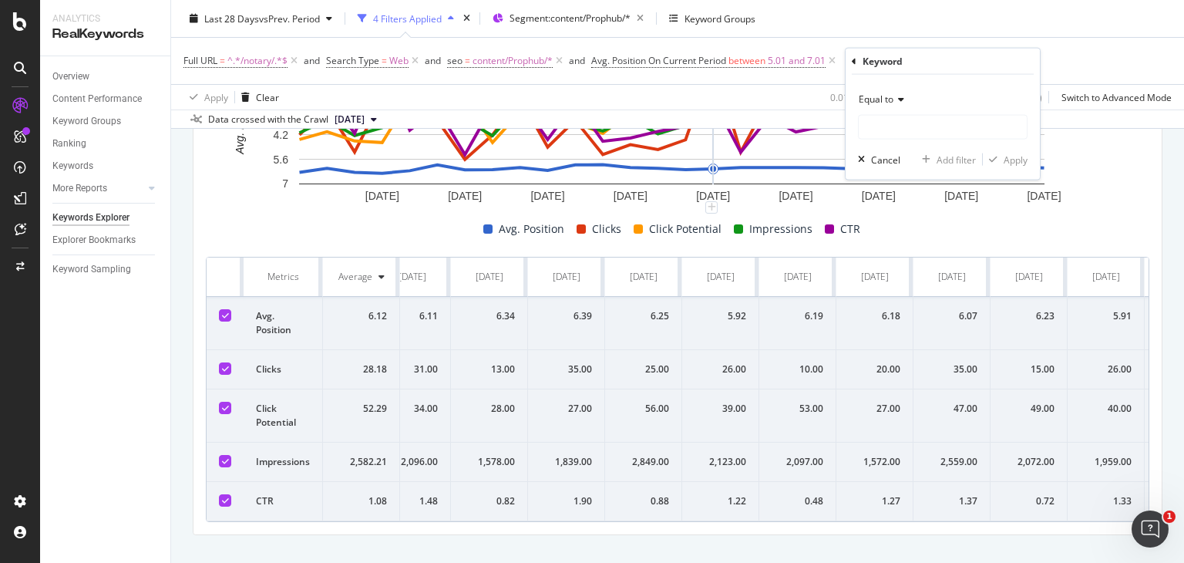
click at [887, 103] on span "Equal to" at bounding box center [876, 98] width 35 height 13
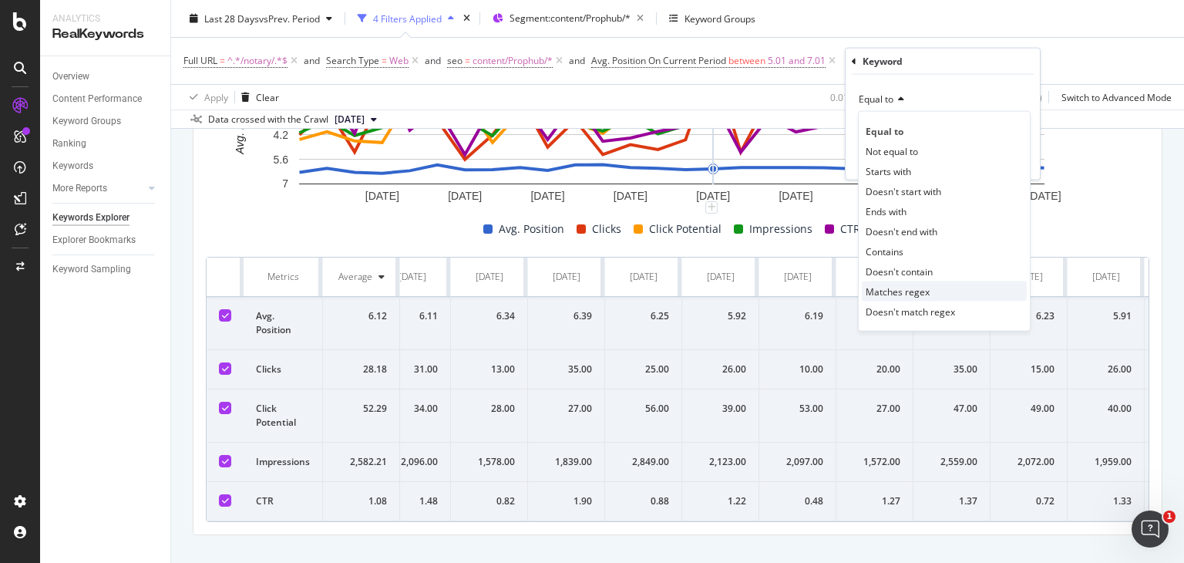
click at [919, 289] on span "Matches regex" at bounding box center [898, 290] width 64 height 13
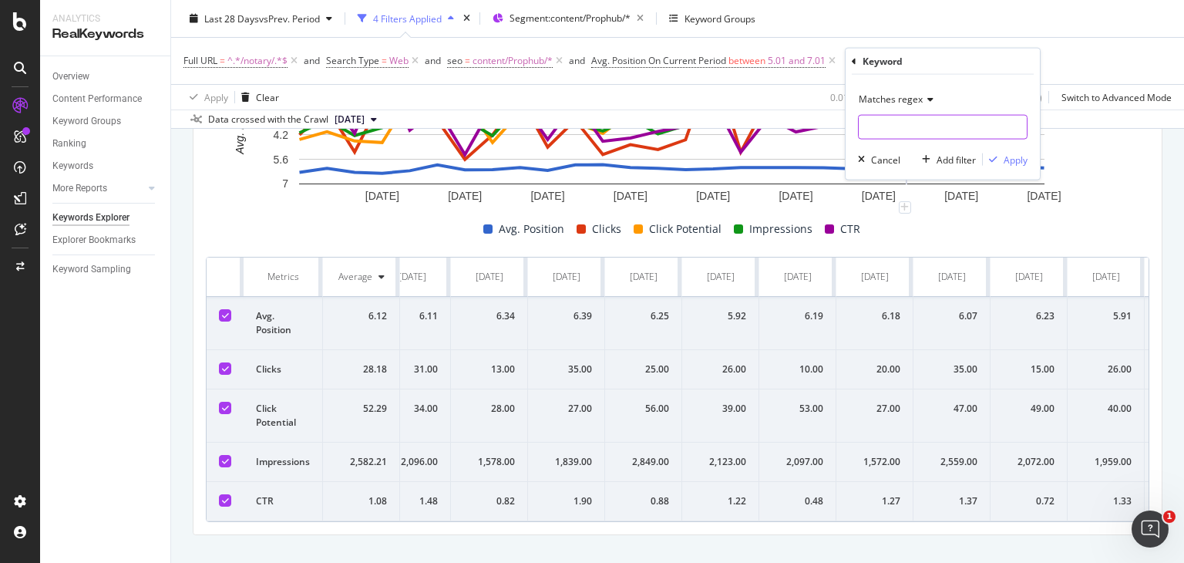
click at [894, 127] on input "text" at bounding box center [943, 127] width 168 height 25
type input "notary|no"
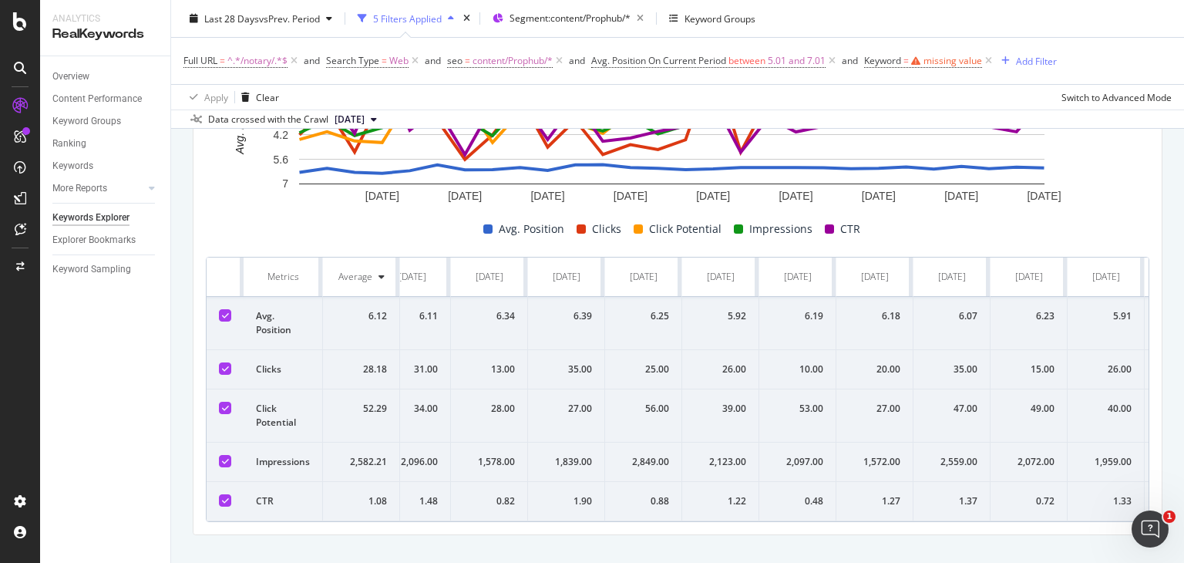
click at [421, 220] on div "Avg. Position Clicks Click Potential Impressions CTR" at bounding box center [671, 229] width 943 height 18
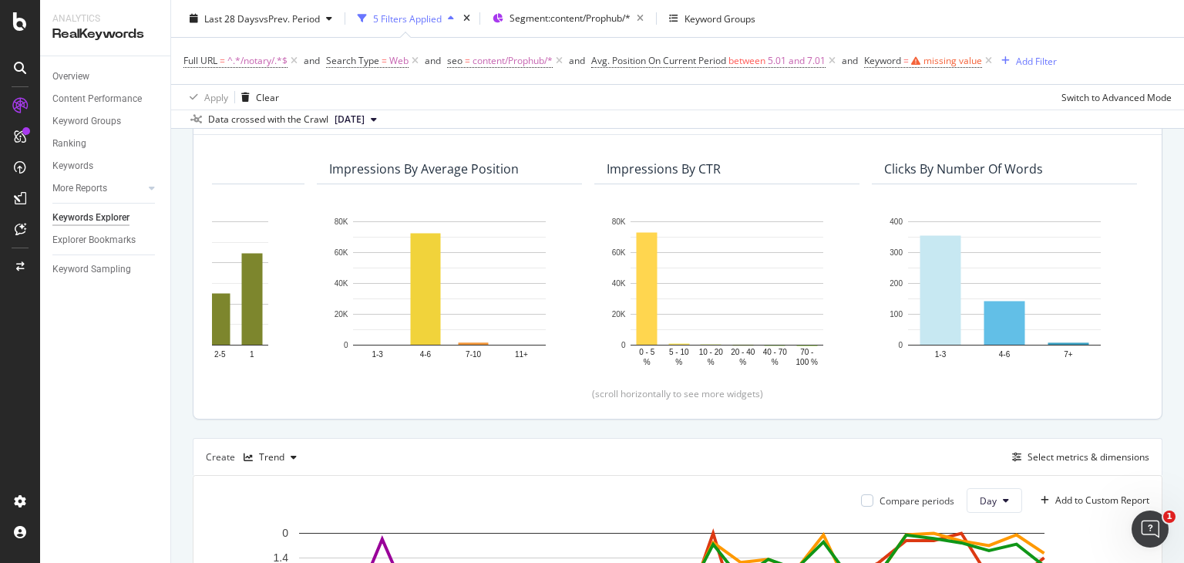
scroll to position [0, 0]
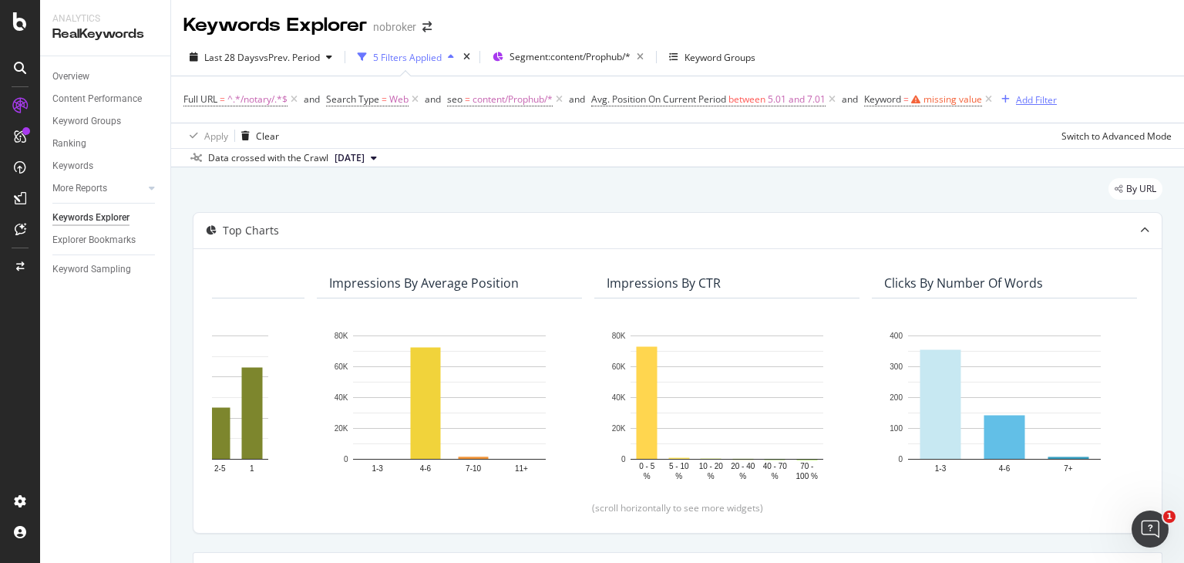
click at [1030, 96] on div "Add Filter" at bounding box center [1036, 99] width 41 height 13
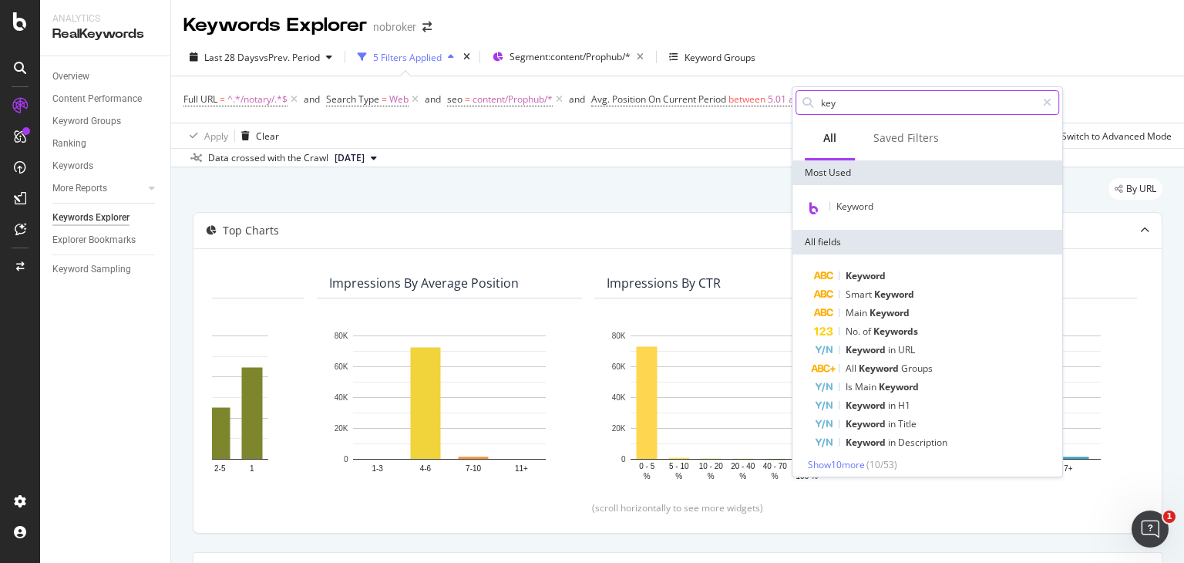
click at [858, 99] on input "key" at bounding box center [927, 102] width 217 height 23
type input "k"
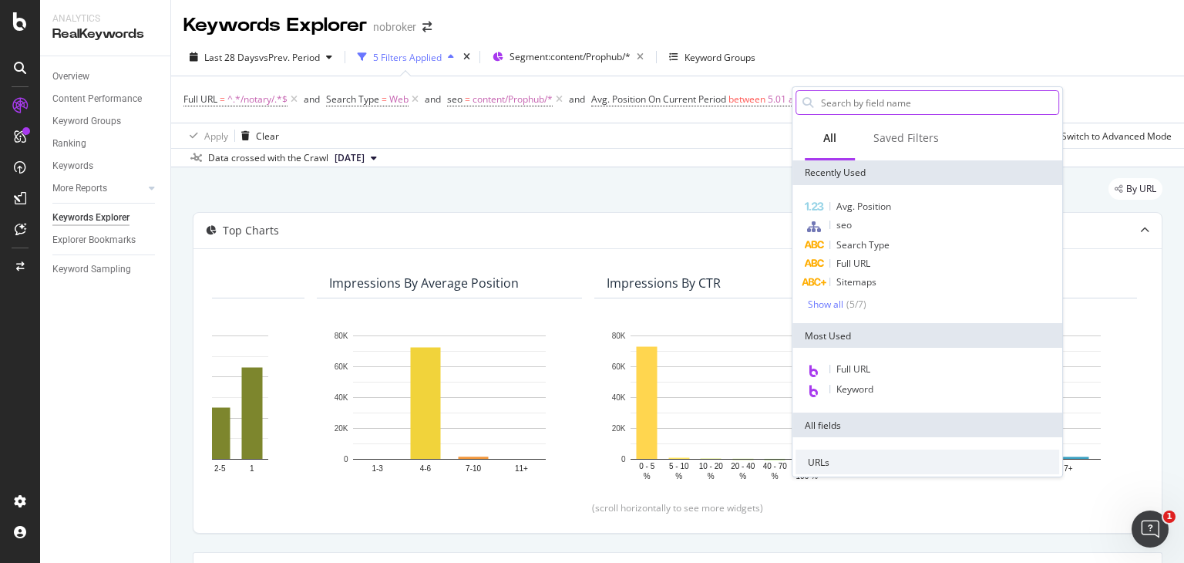
click at [841, 106] on input "text" at bounding box center [938, 102] width 239 height 23
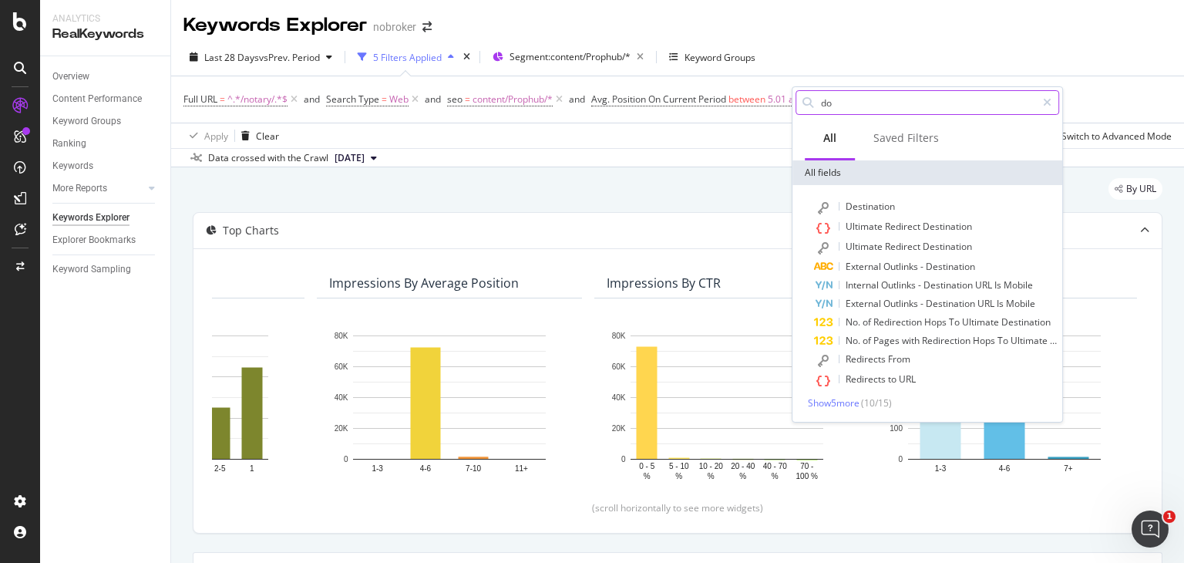
type input "d"
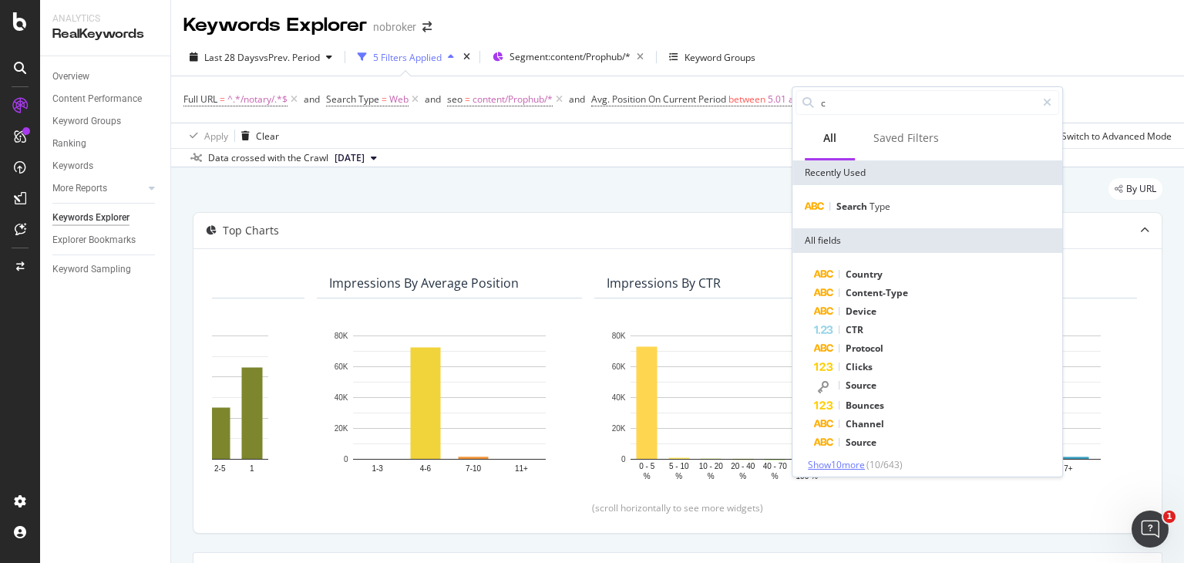
type input "c"
click at [849, 466] on span "Show 10 more" at bounding box center [836, 464] width 57 height 13
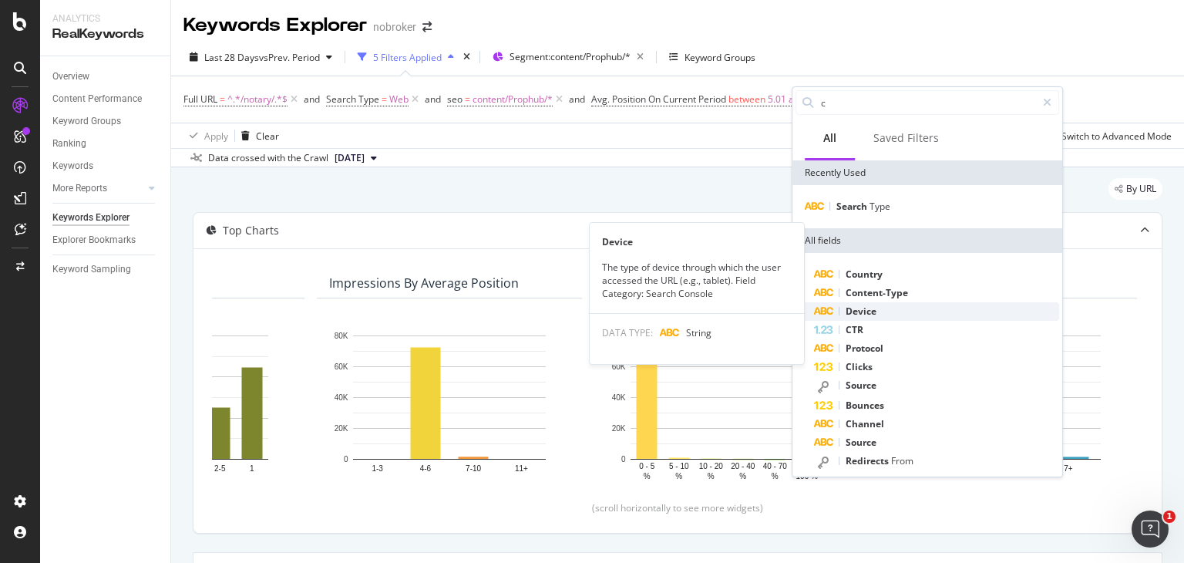
scroll to position [133, 0]
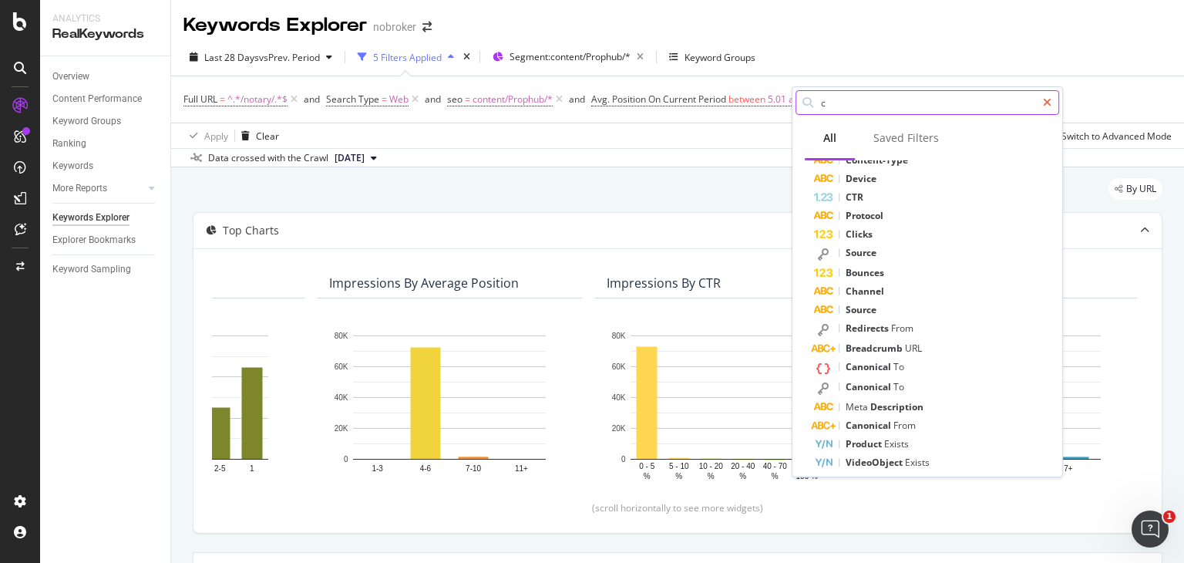
click at [1049, 103] on icon at bounding box center [1047, 102] width 8 height 11
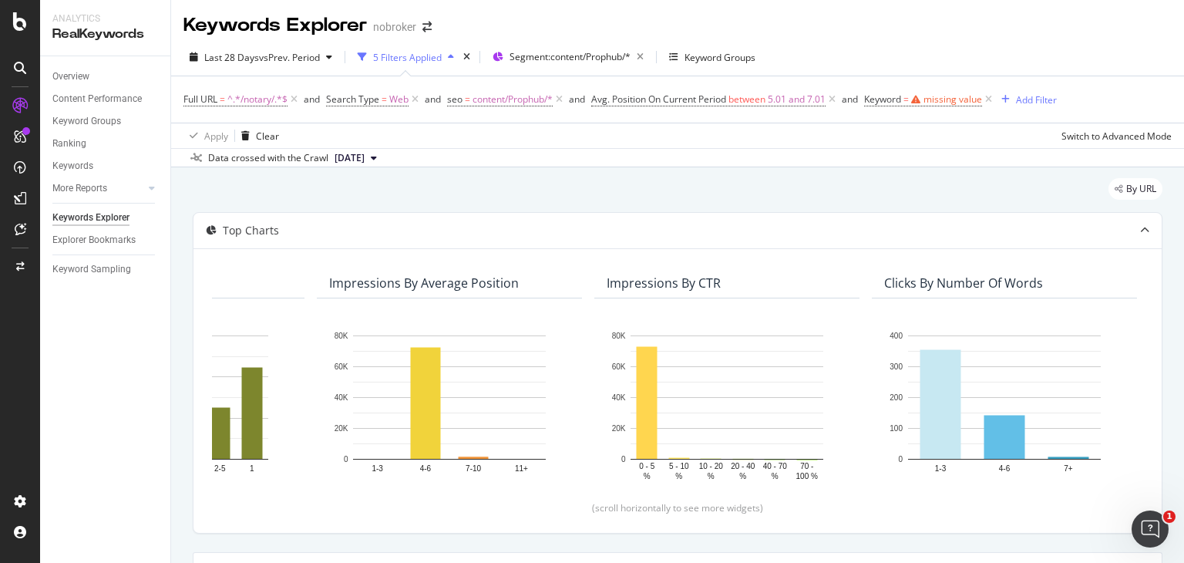
click at [726, 186] on div "By URL" at bounding box center [678, 195] width 970 height 34
click at [946, 90] on span "Keyword = missing value" at bounding box center [929, 100] width 131 height 22
click at [946, 99] on div "missing value" at bounding box center [952, 98] width 59 height 13
click at [920, 154] on input "text" at bounding box center [968, 163] width 168 height 25
click at [866, 157] on div "Data crossed with the Crawl 2025 Sep. 1st" at bounding box center [677, 157] width 1013 height 18
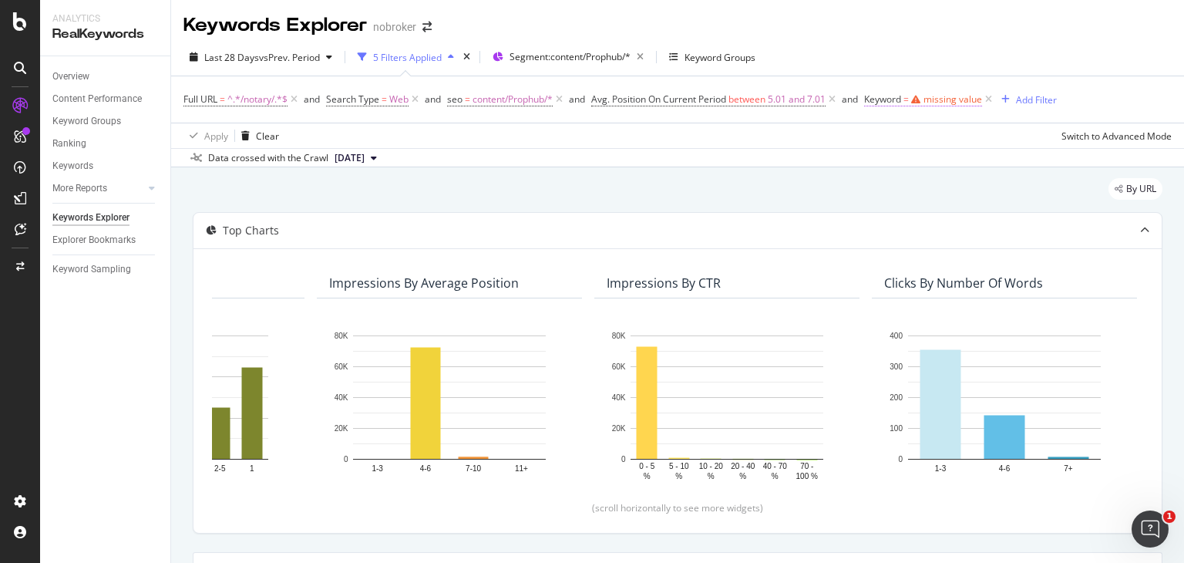
click at [943, 99] on div "missing value" at bounding box center [952, 98] width 59 height 13
click at [915, 139] on span "Equal to" at bounding box center [901, 135] width 35 height 13
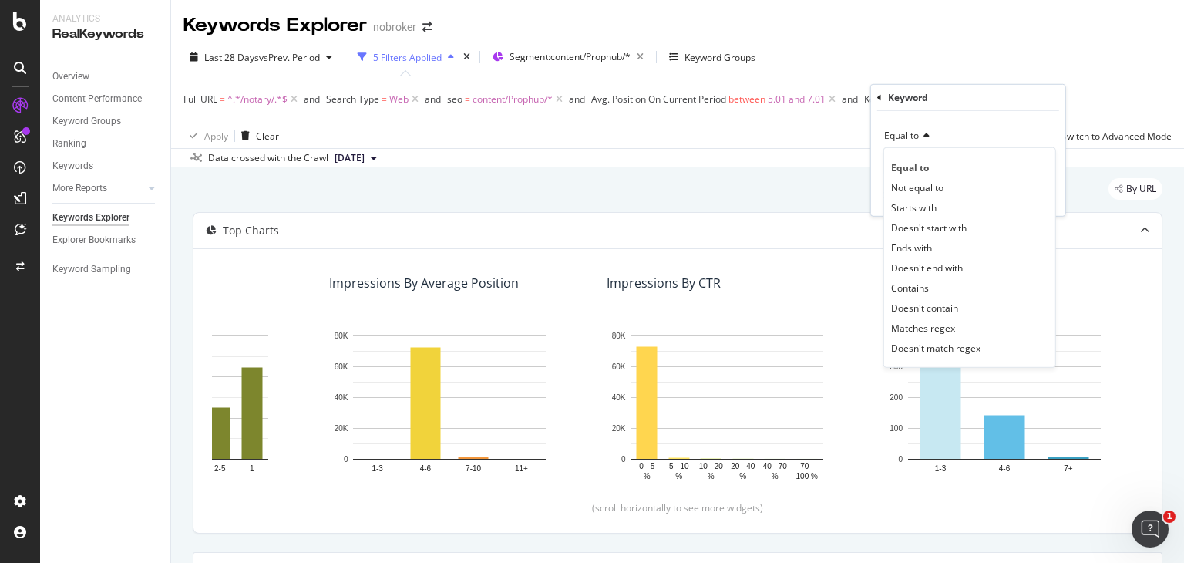
click at [928, 137] on icon at bounding box center [924, 135] width 11 height 9
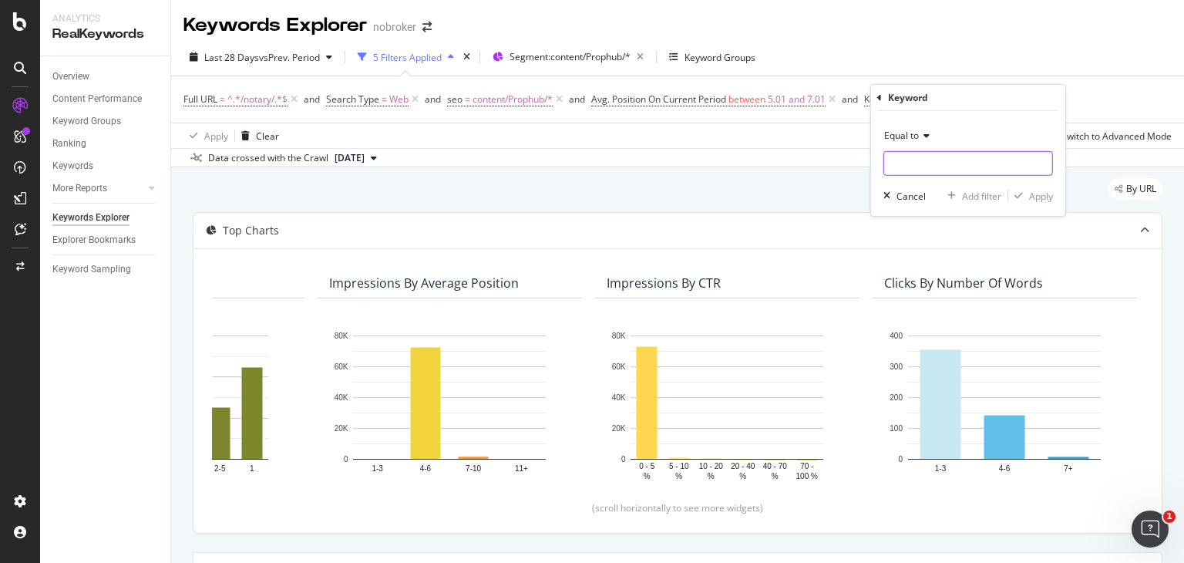
click at [913, 158] on input "text" at bounding box center [968, 163] width 168 height 25
click at [717, 156] on div "Data crossed with the Crawl 2025 Sep. 1st" at bounding box center [677, 157] width 1013 height 18
click at [901, 96] on span "Keyword" at bounding box center [882, 98] width 37 height 13
click at [923, 163] on input "text" at bounding box center [968, 163] width 168 height 25
click at [746, 152] on div "Data crossed with the Crawl 2025 Sep. 1st" at bounding box center [677, 157] width 1013 height 18
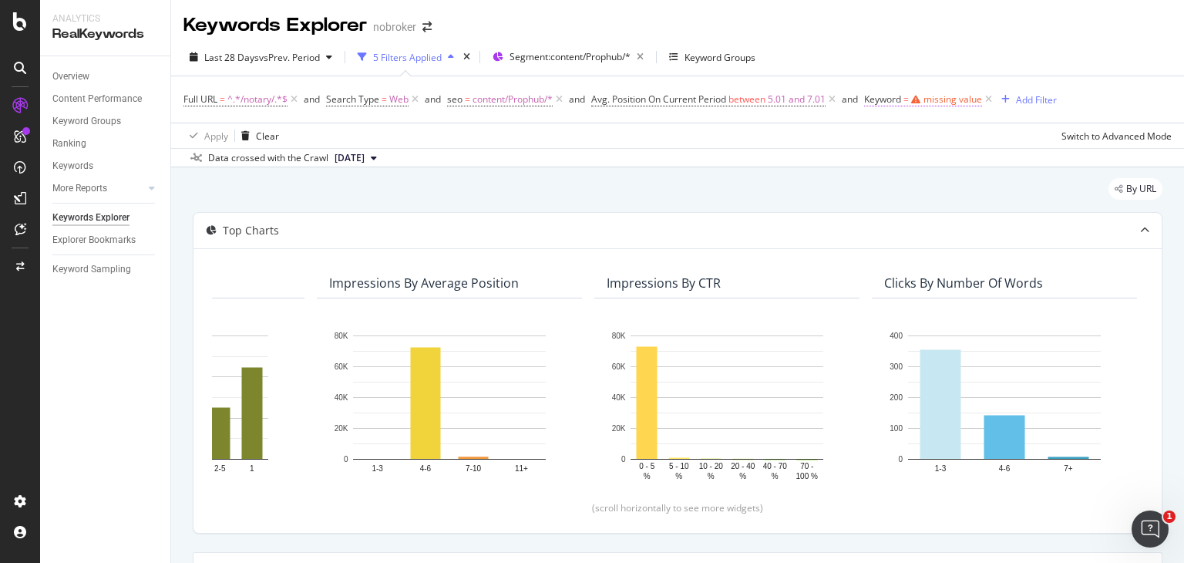
click at [953, 99] on div "missing value" at bounding box center [952, 98] width 59 height 13
click at [929, 158] on input "text" at bounding box center [968, 163] width 168 height 25
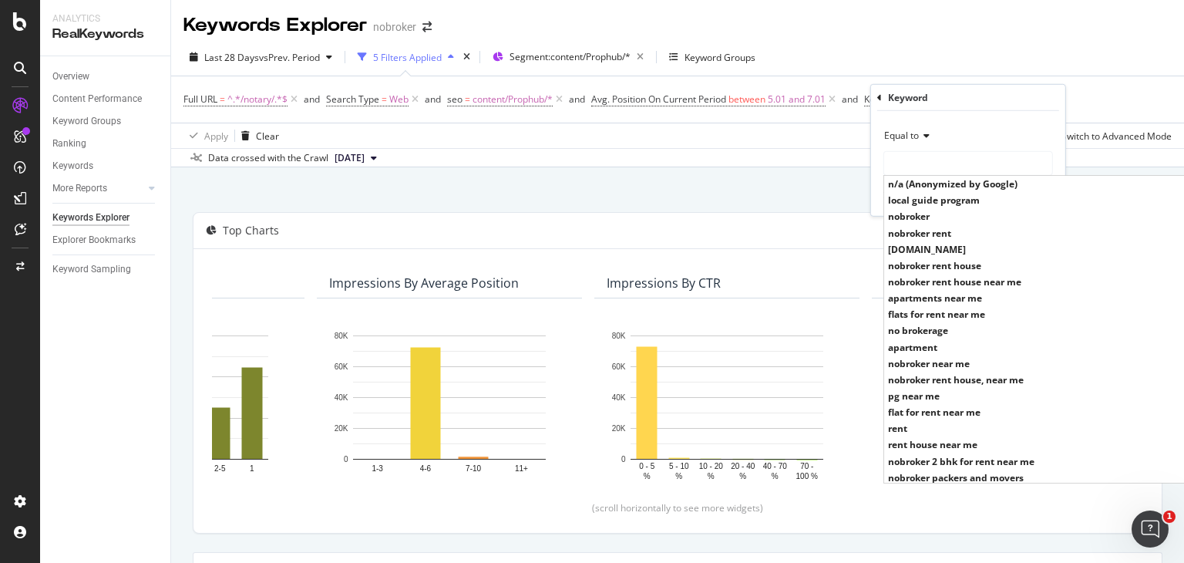
click at [816, 149] on div "Data crossed with the Crawl 2025 Sep. 1st" at bounding box center [677, 157] width 1013 height 18
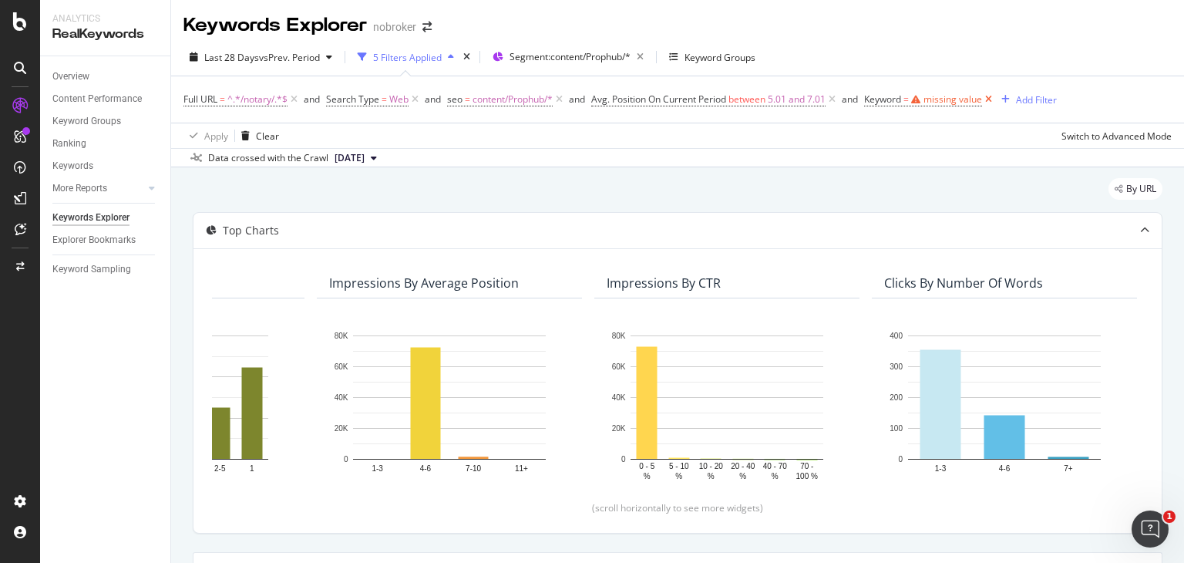
click at [995, 96] on icon at bounding box center [988, 99] width 13 height 15
click at [872, 96] on div "Add Filter" at bounding box center [879, 99] width 41 height 13
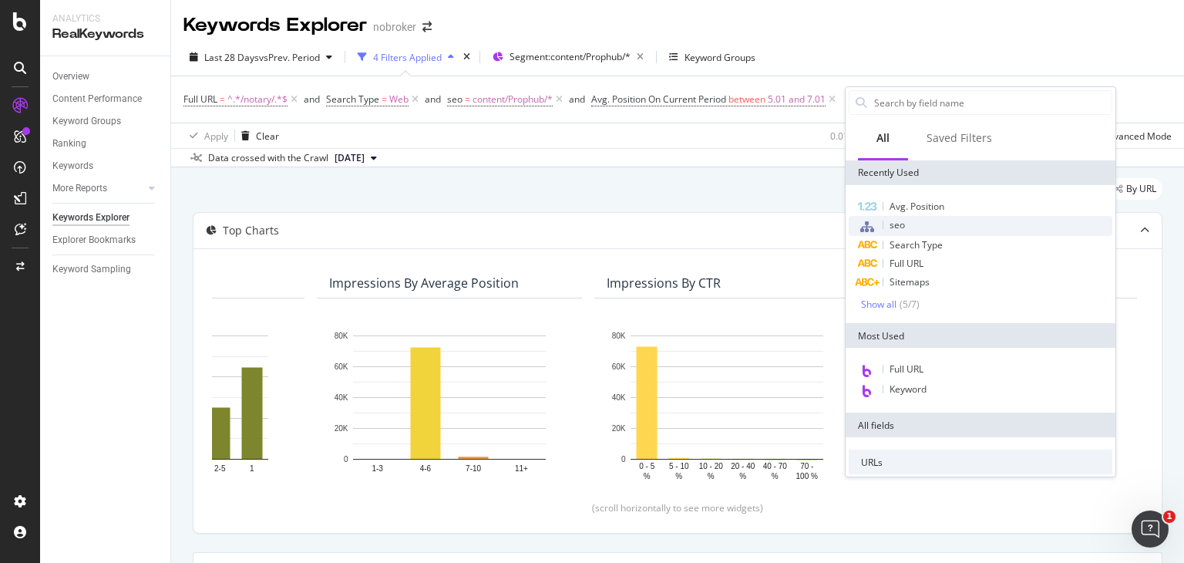
click at [940, 217] on div "seo" at bounding box center [981, 226] width 264 height 20
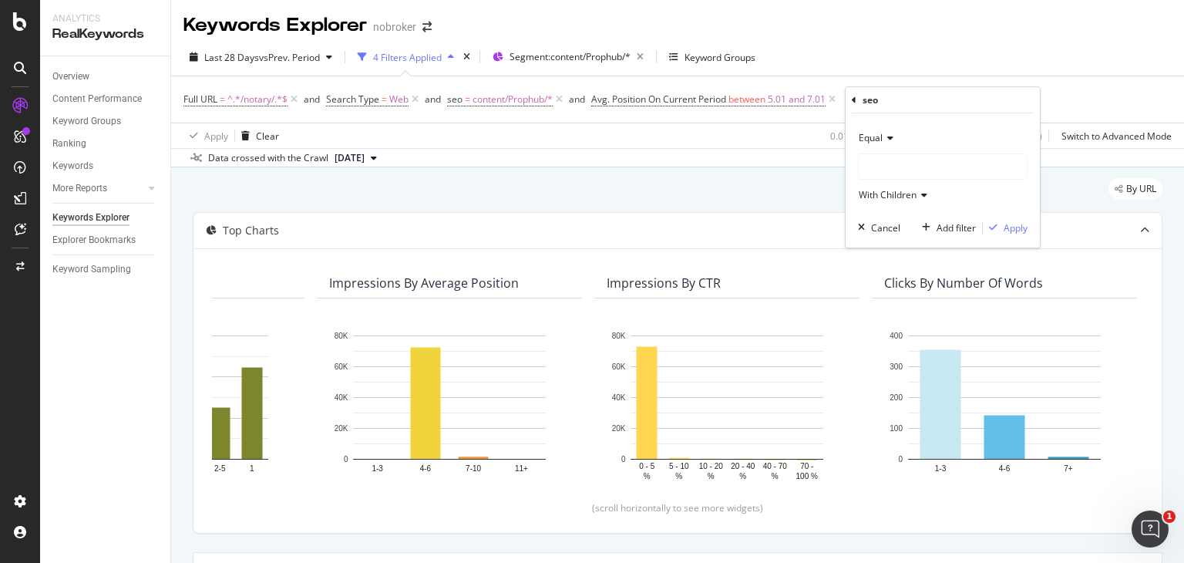
click at [849, 100] on div "seo Equal With Children Cancel Add filter Apply" at bounding box center [942, 167] width 194 height 160
click at [891, 233] on div "Cancel" at bounding box center [885, 227] width 29 height 13
click at [885, 95] on div "Add Filter" at bounding box center [879, 99] width 41 height 13
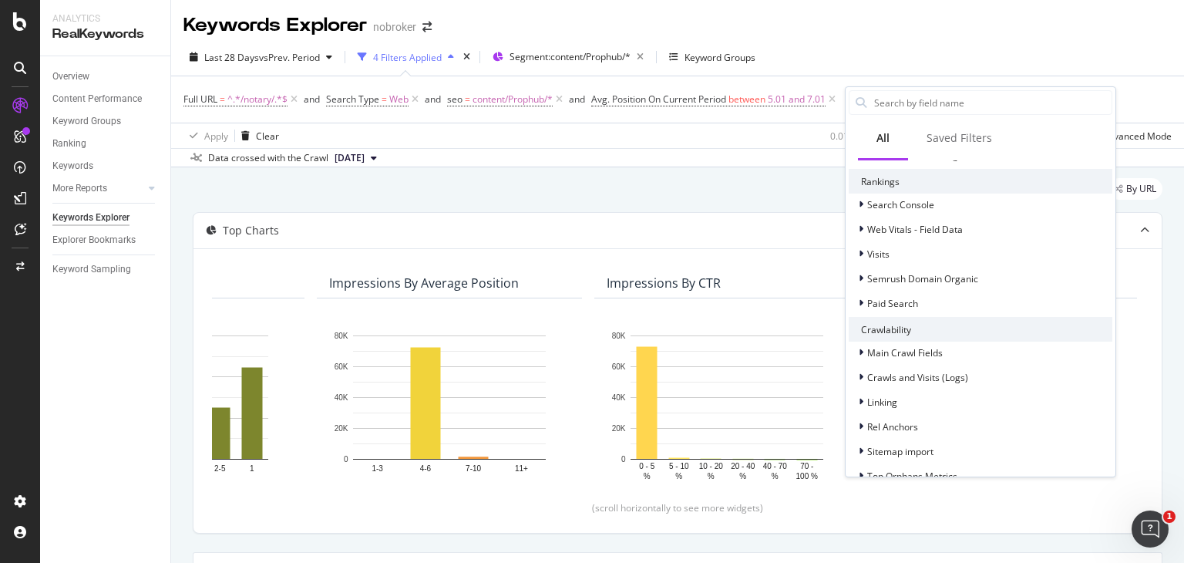
scroll to position [0, 0]
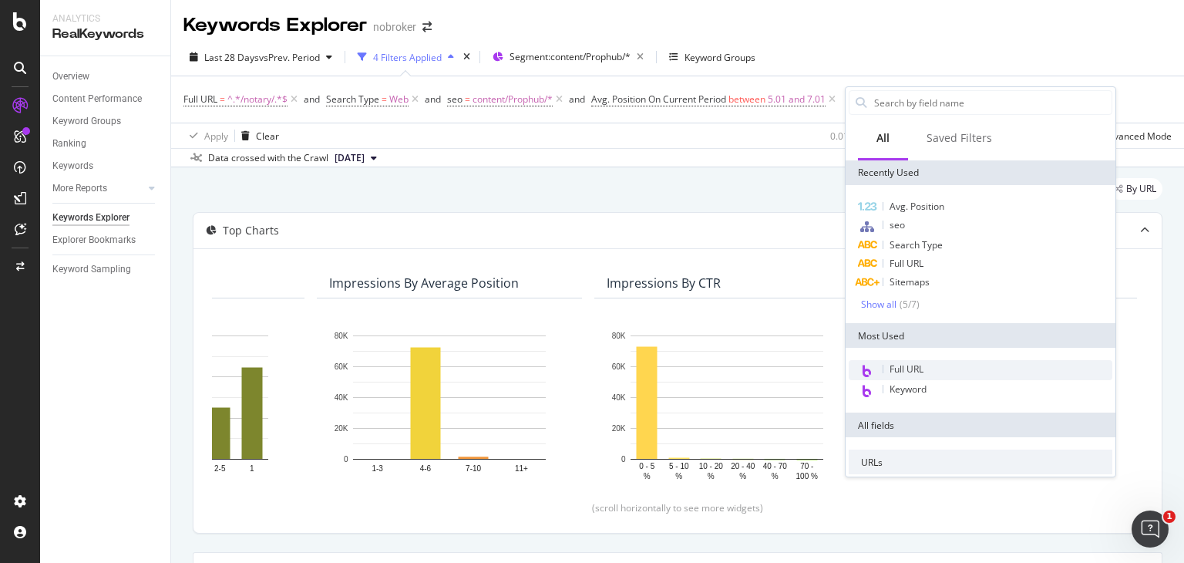
click at [904, 364] on span "Full URL" at bounding box center [906, 368] width 34 height 13
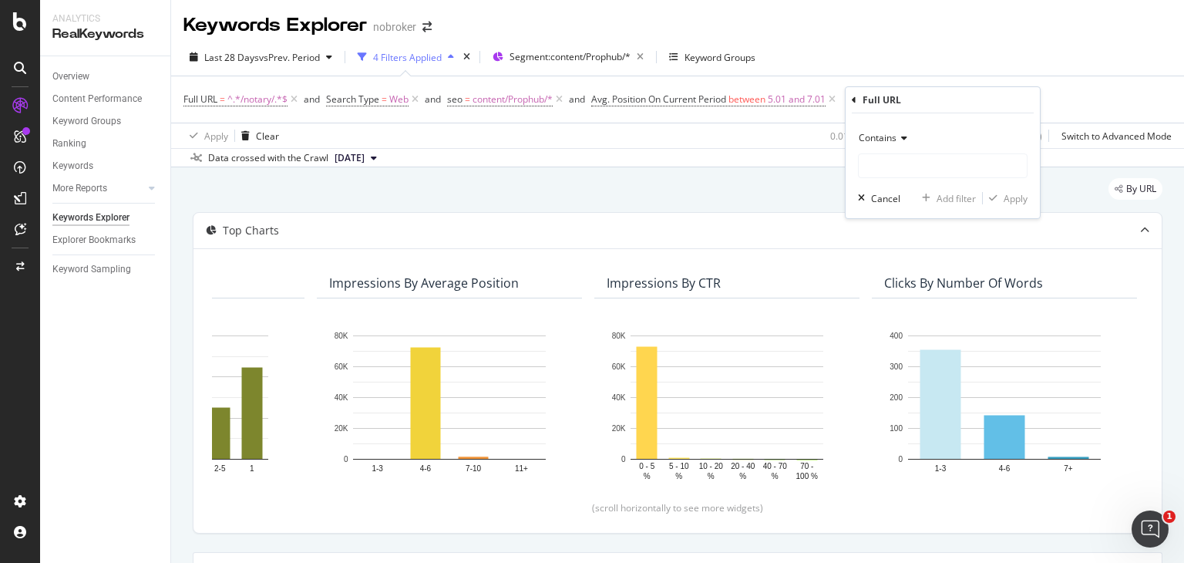
click at [892, 133] on span "Contains" at bounding box center [878, 137] width 38 height 13
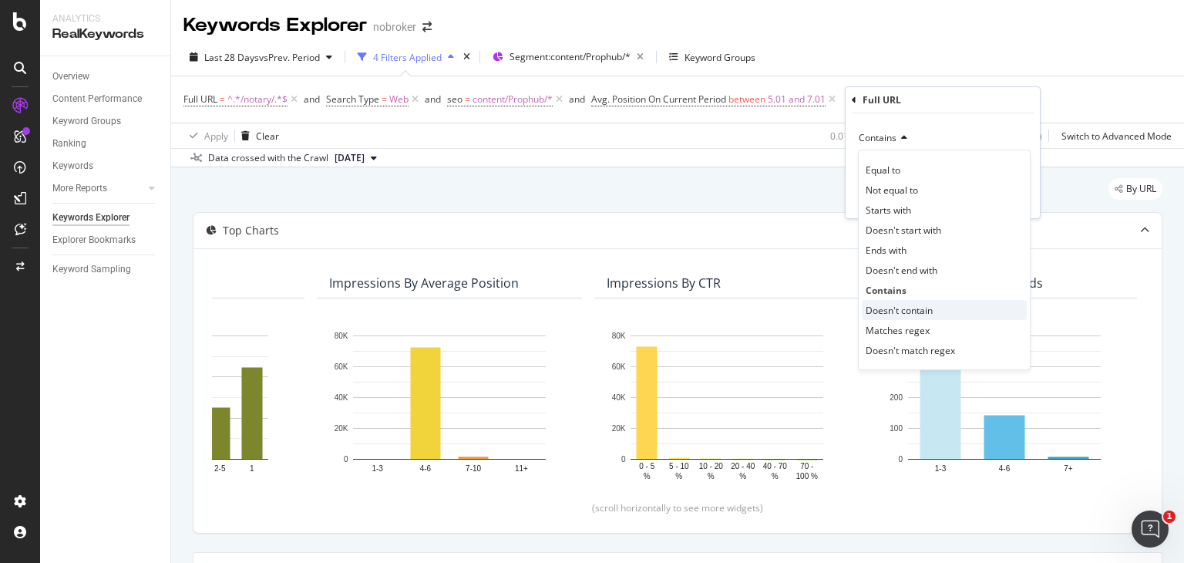
click at [919, 304] on span "Doesn't contain" at bounding box center [899, 310] width 67 height 13
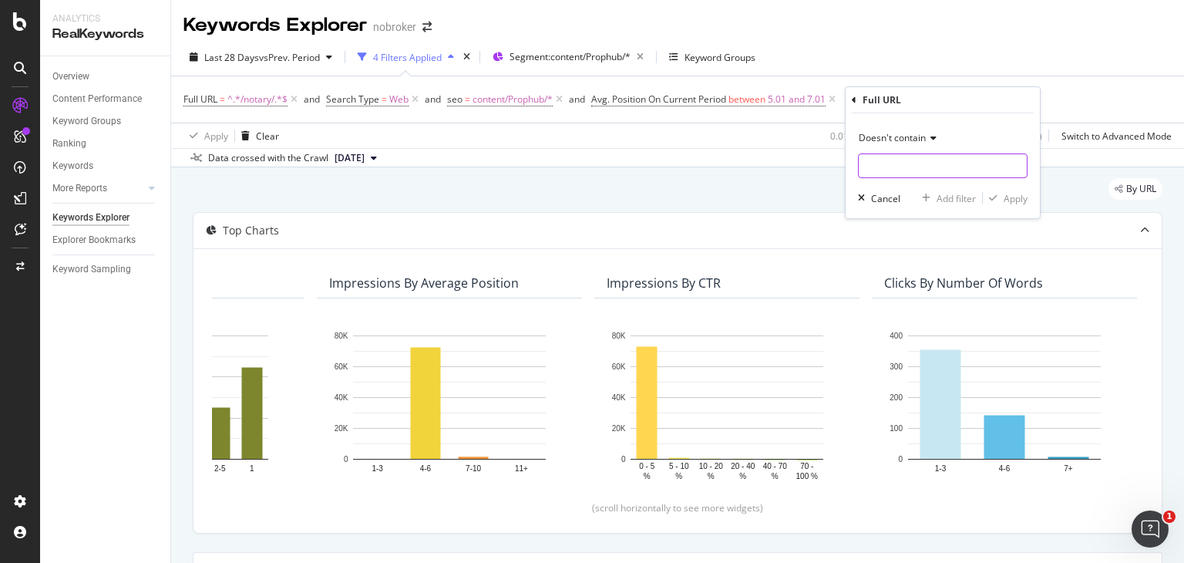
click at [892, 165] on input "text" at bounding box center [943, 165] width 168 height 25
type input "guides"
click at [1008, 195] on div "Apply" at bounding box center [1015, 198] width 24 height 13
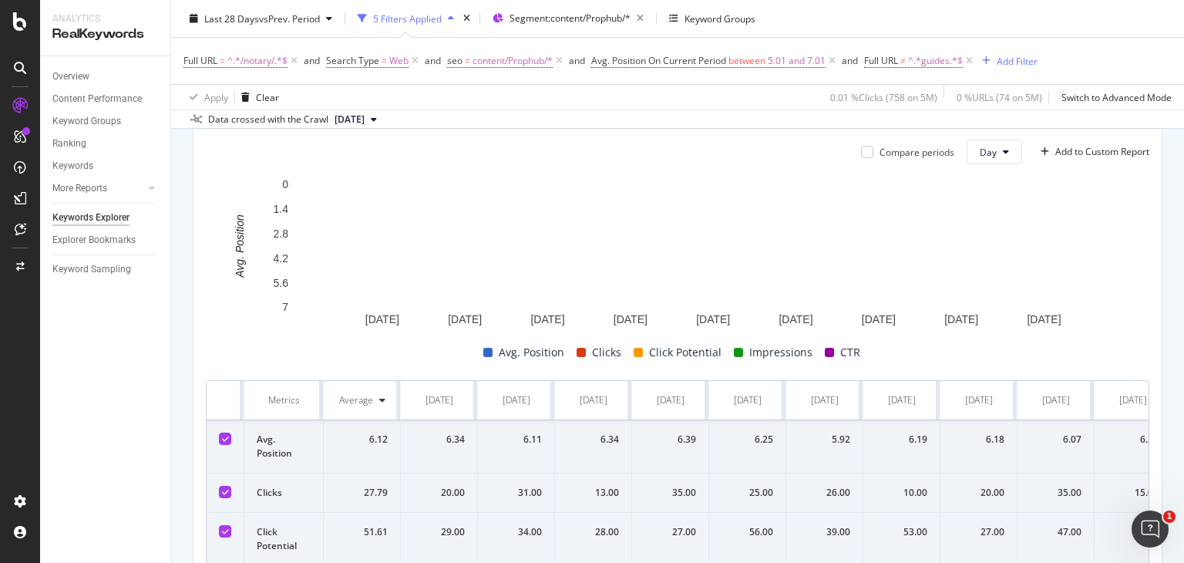
scroll to position [450, 0]
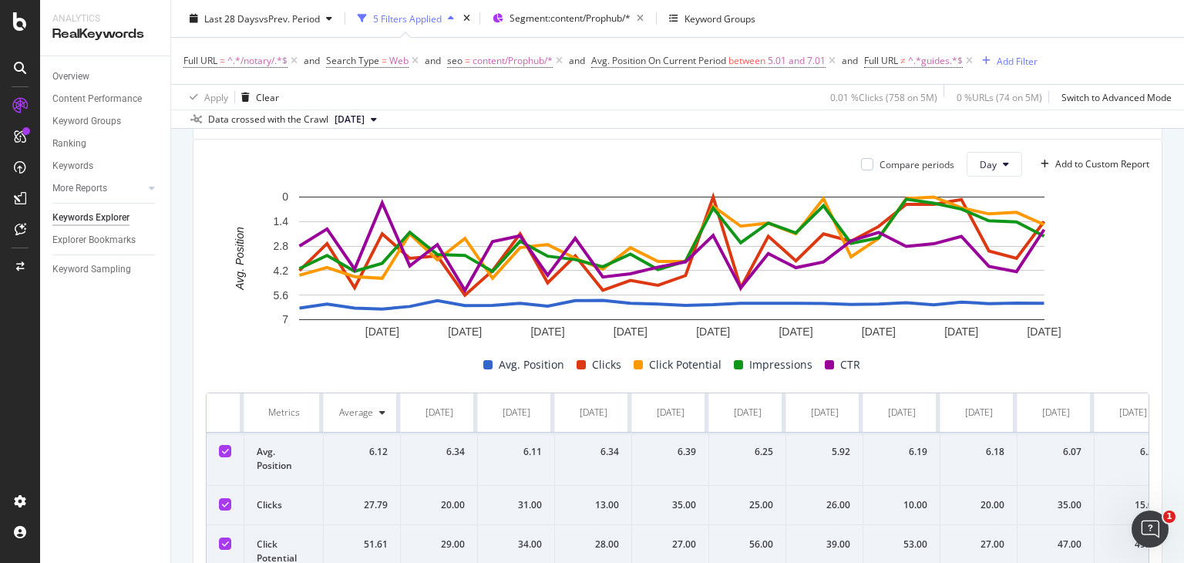
click at [899, 139] on div "Compare periods Day Add to Custom Report 27 Aug. 2025 30 Aug. 2025 2 Sep. 2025 …" at bounding box center [678, 405] width 970 height 532
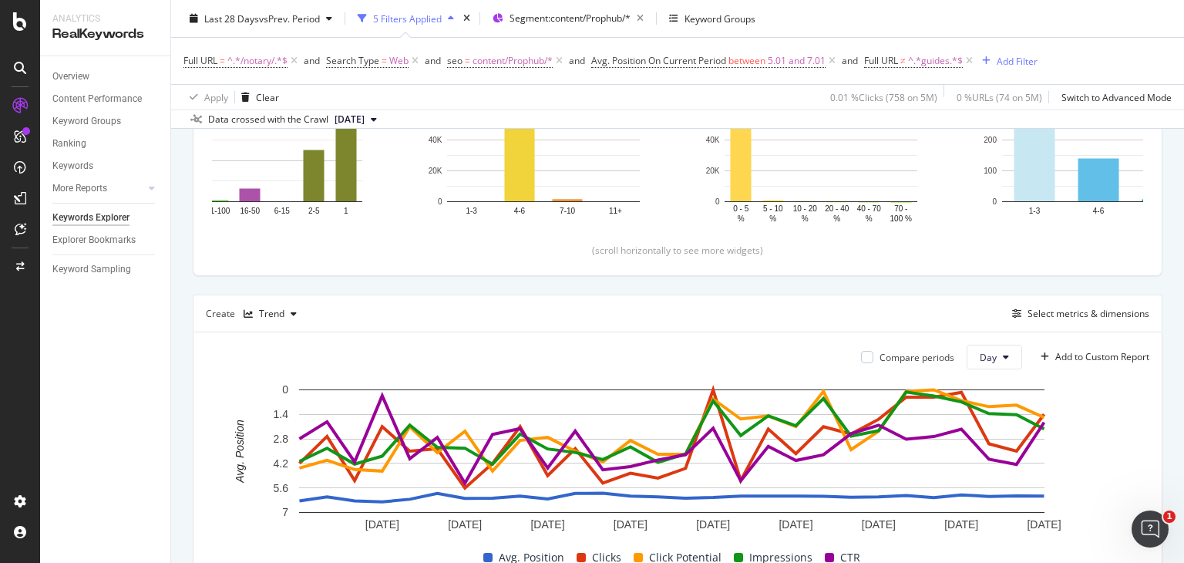
scroll to position [261, 0]
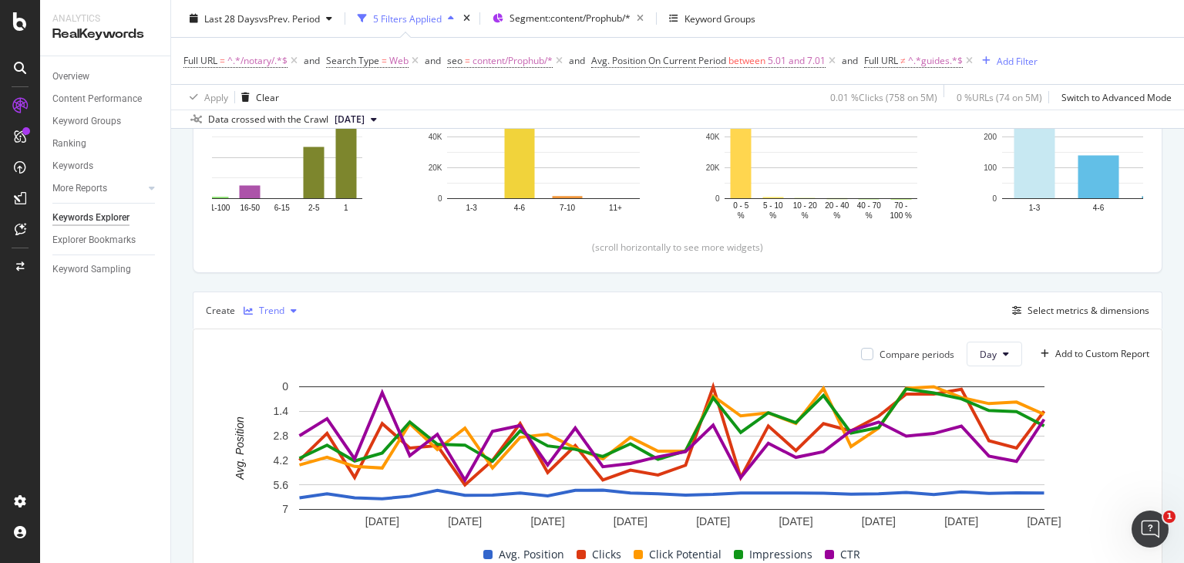
click at [281, 309] on div "Trend" at bounding box center [271, 310] width 25 height 9
click at [291, 337] on div "Table" at bounding box center [286, 334] width 24 height 13
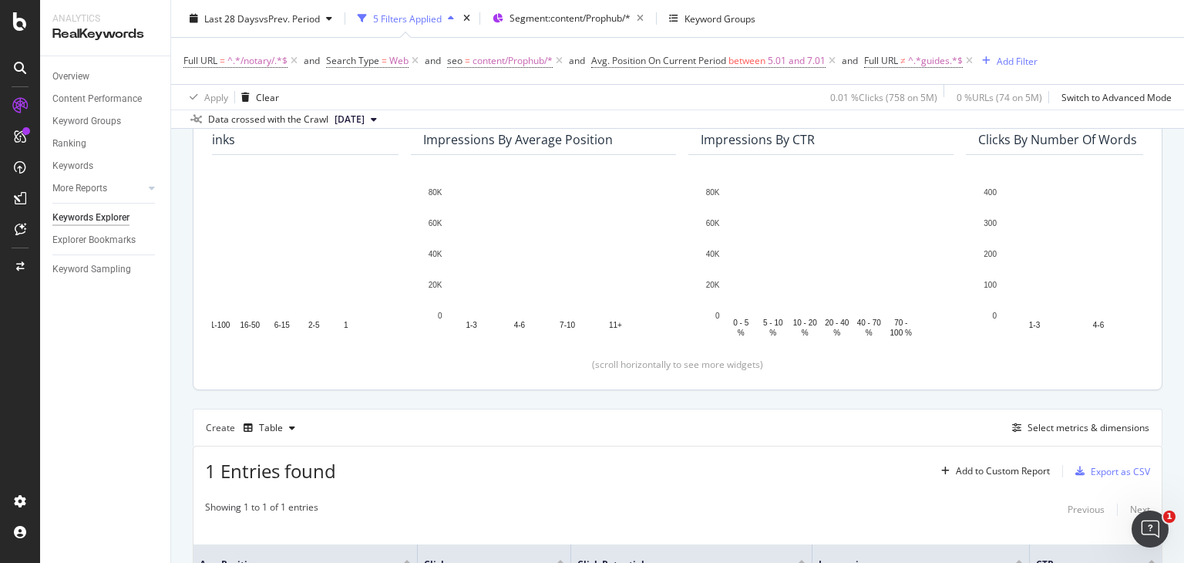
scroll to position [311, 0]
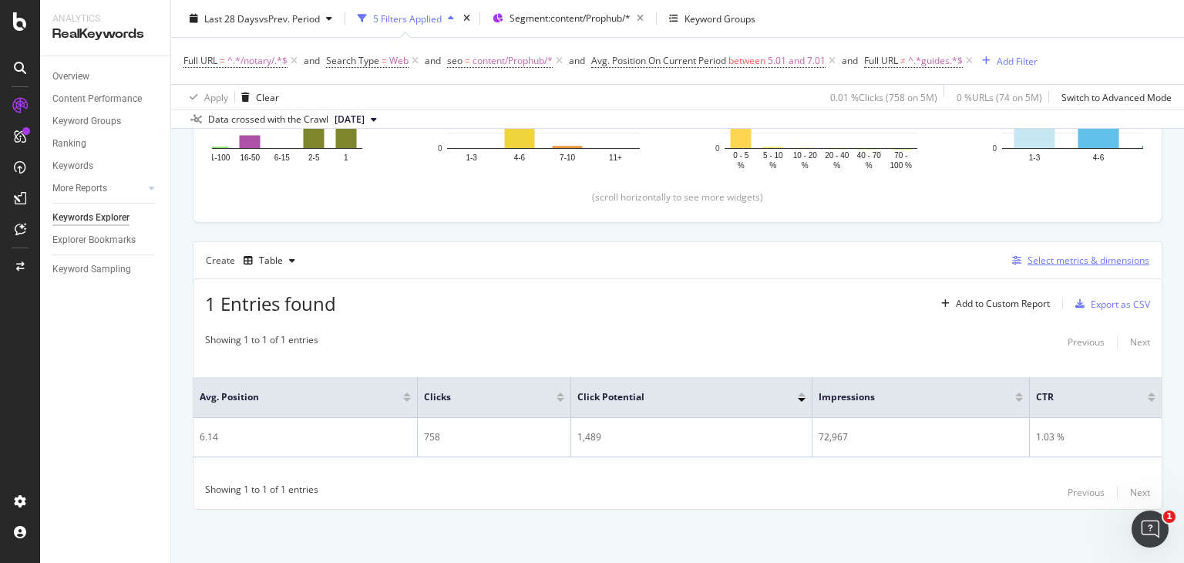
click at [1064, 262] on div "Select metrics & dimensions" at bounding box center [1088, 260] width 122 height 13
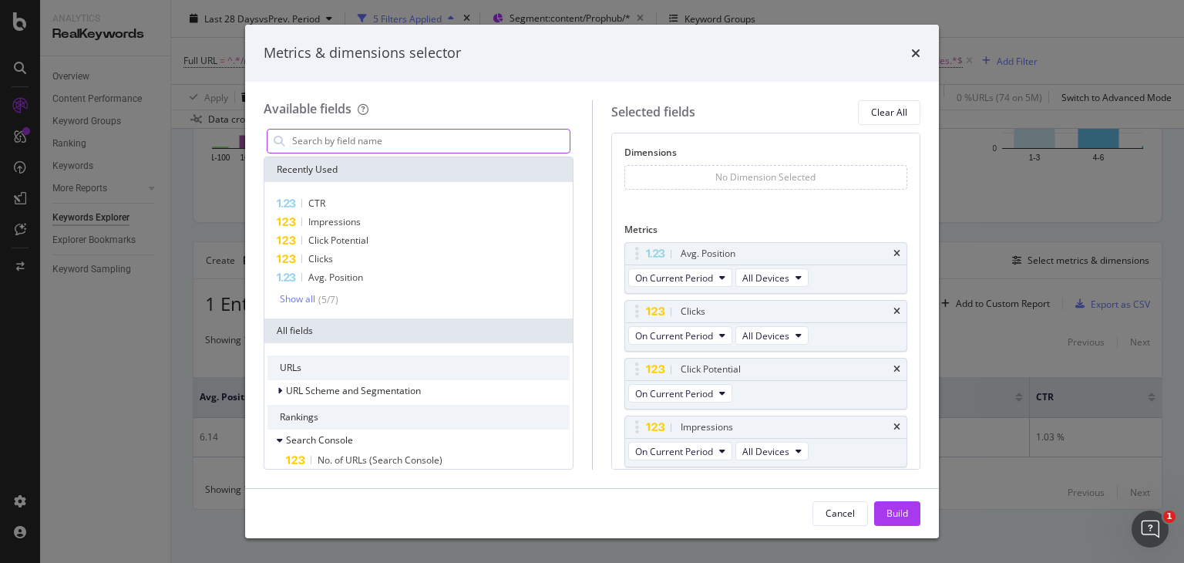
click at [368, 129] on input "modal" at bounding box center [430, 140] width 279 height 23
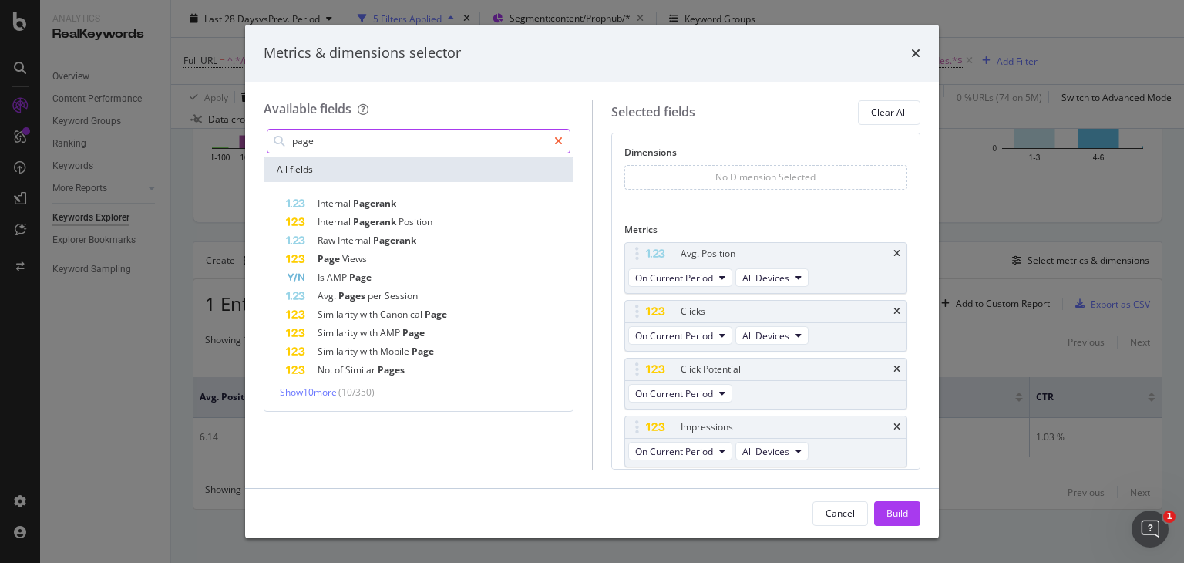
type input "page"
click at [555, 148] on div "modal" at bounding box center [558, 141] width 22 height 25
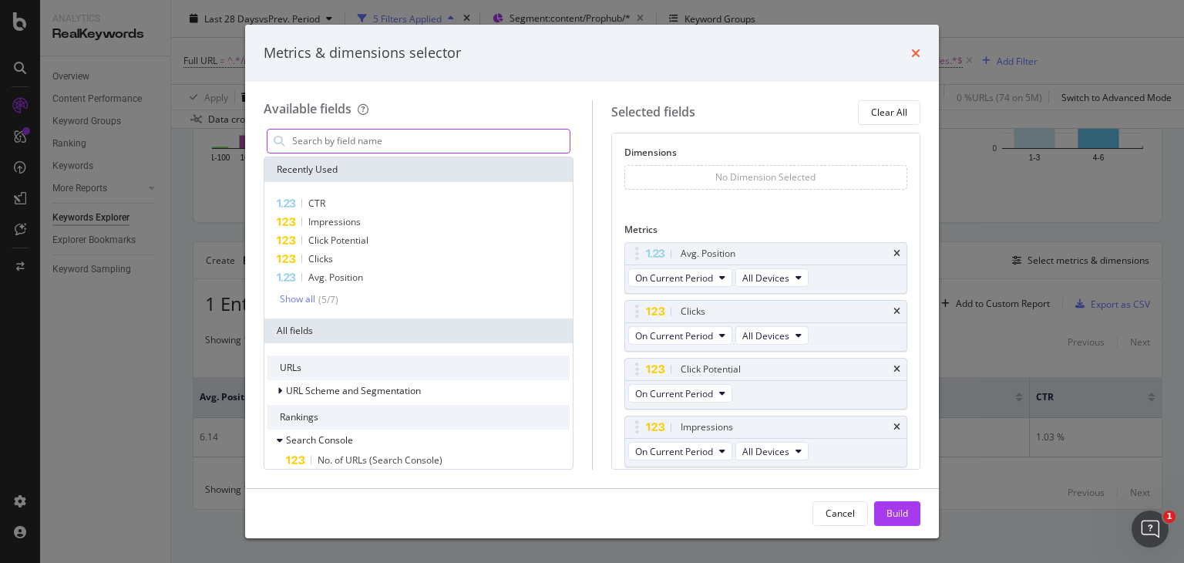
click at [916, 55] on icon "times" at bounding box center [915, 53] width 9 height 12
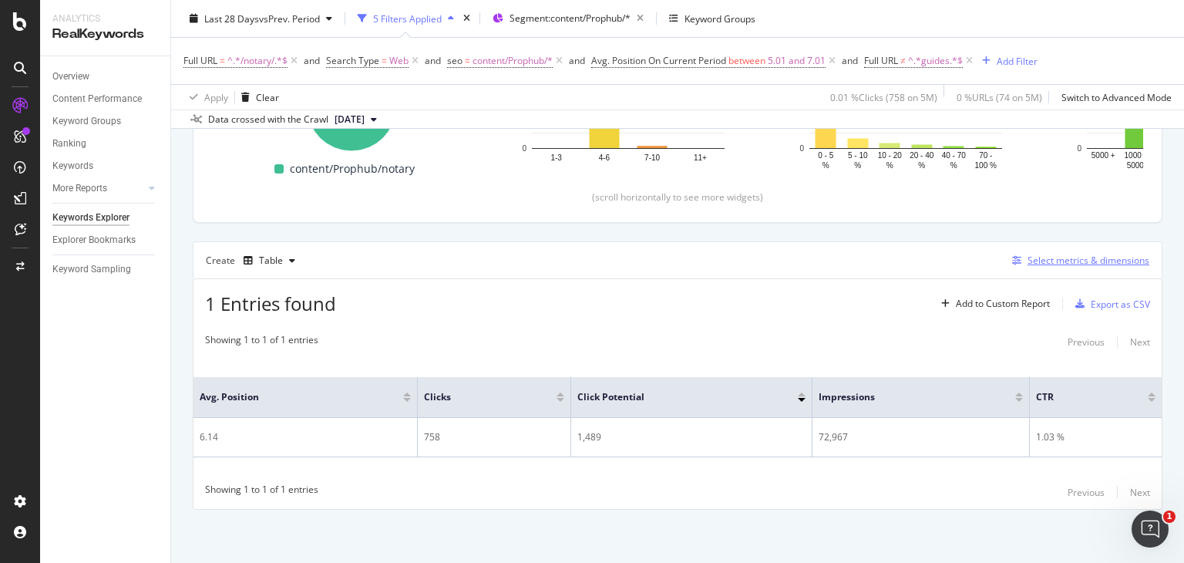
click at [1057, 258] on div "Select metrics & dimensions" at bounding box center [1088, 260] width 122 height 13
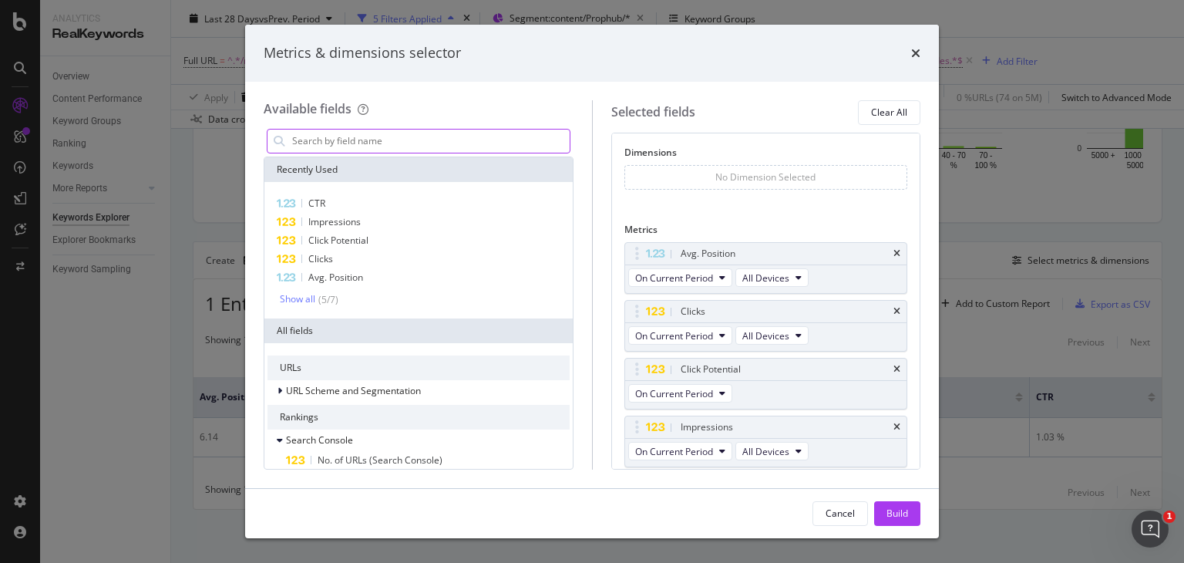
click at [357, 146] on input "modal" at bounding box center [430, 140] width 279 height 23
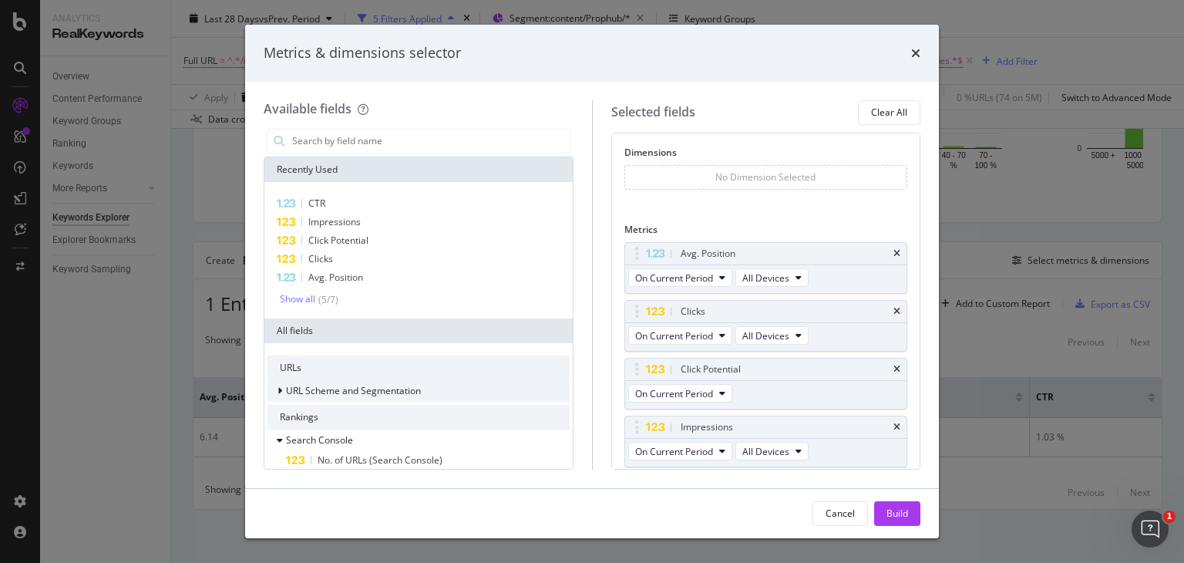
click at [367, 390] on span "URL Scheme and Segmentation" at bounding box center [353, 390] width 135 height 13
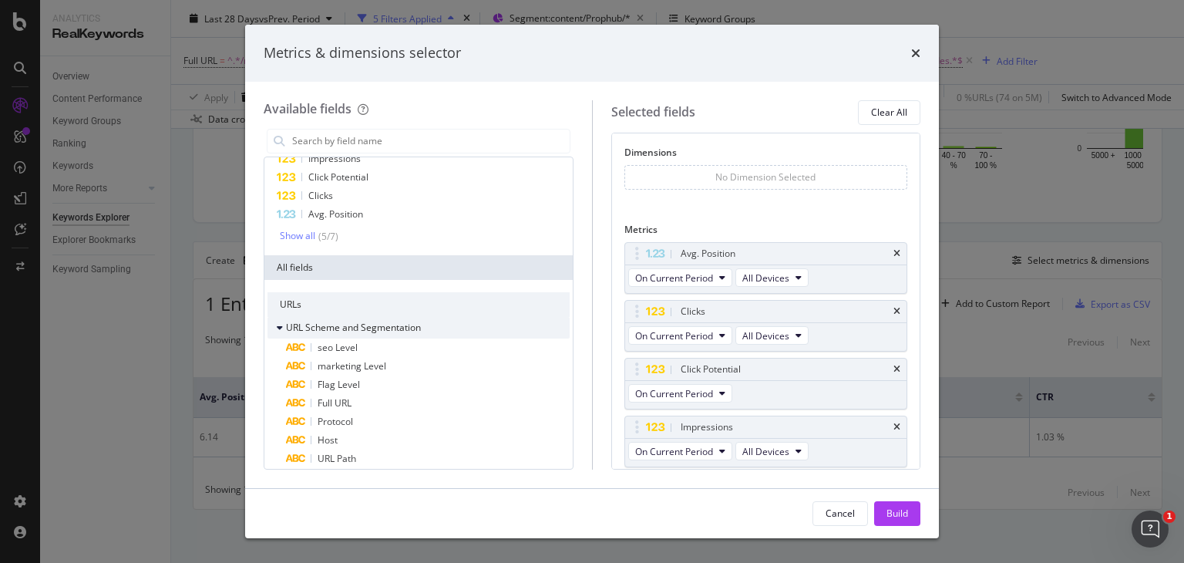
scroll to position [0, 0]
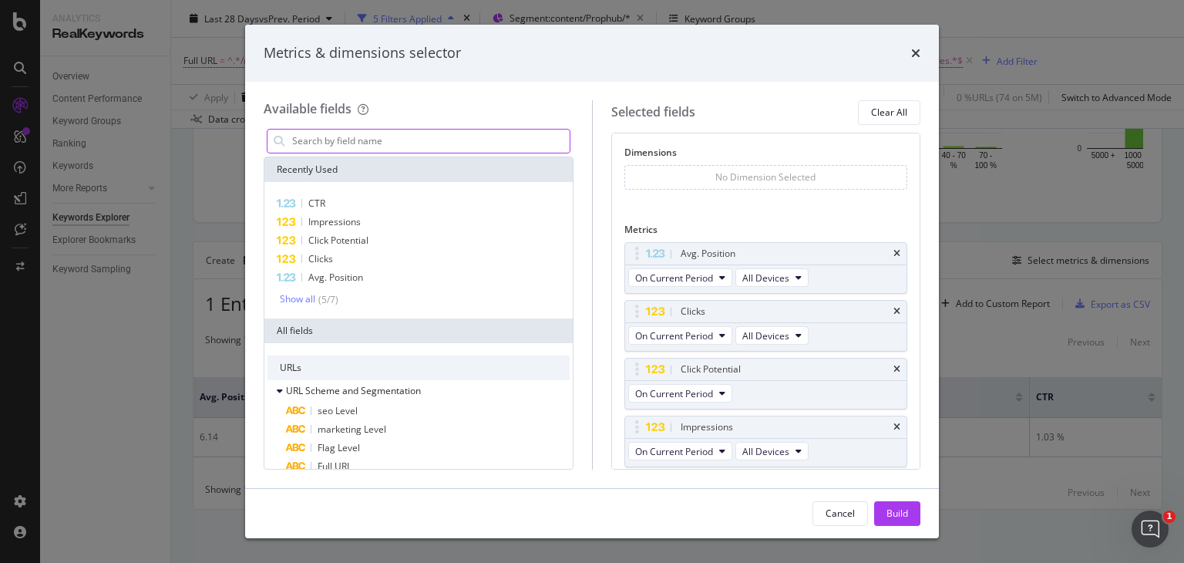
click at [322, 142] on input "modal" at bounding box center [430, 140] width 279 height 23
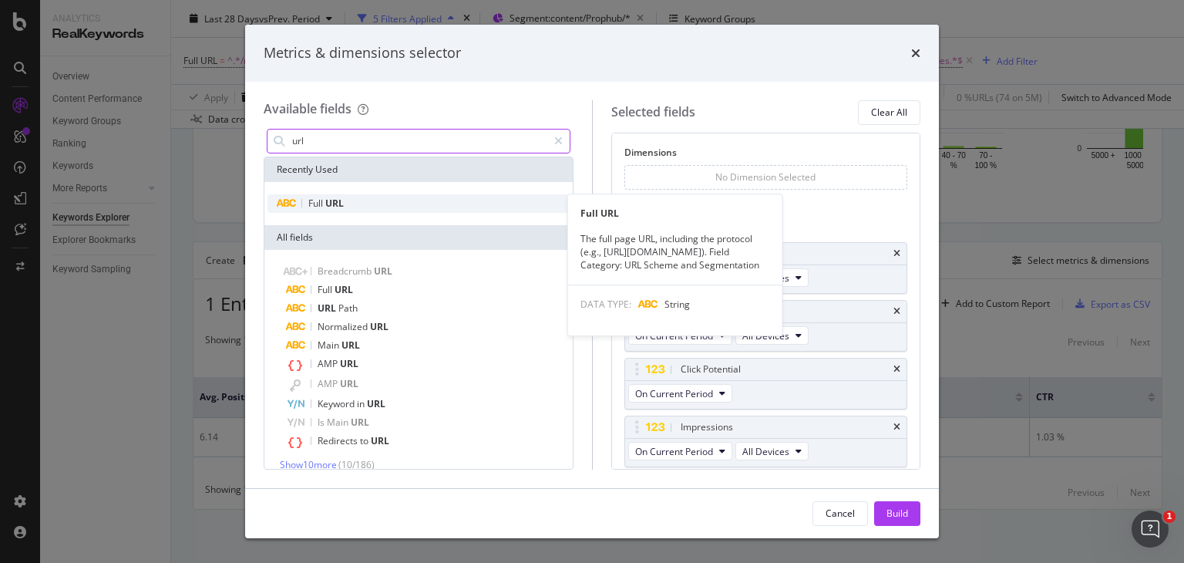
type input "url"
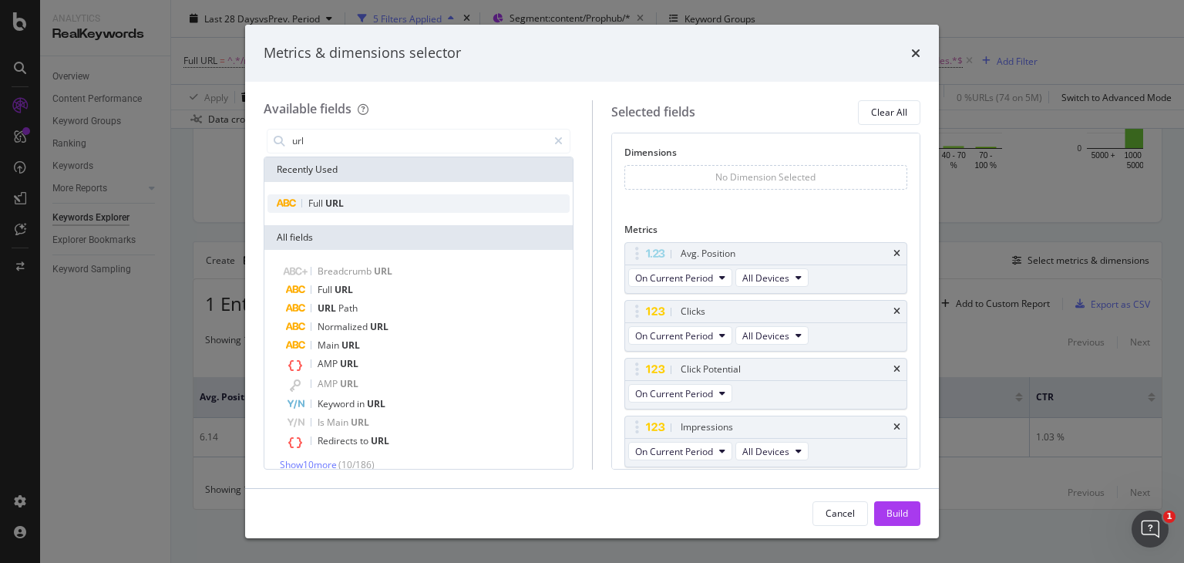
click at [345, 197] on div "Full URL" at bounding box center [418, 203] width 302 height 18
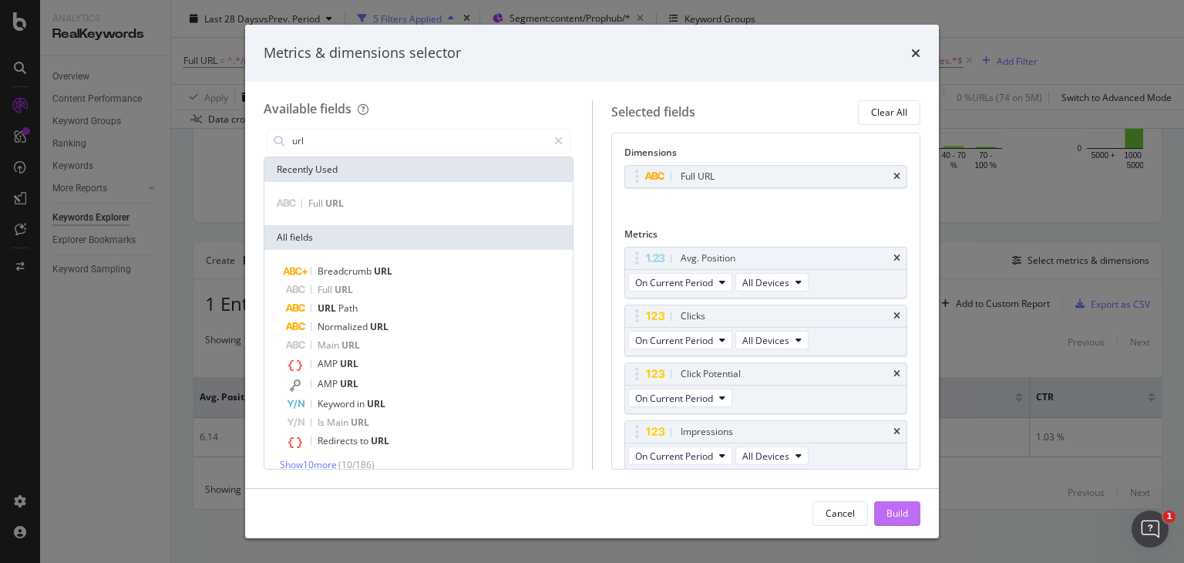
click at [906, 512] on div "Build" at bounding box center [897, 512] width 22 height 13
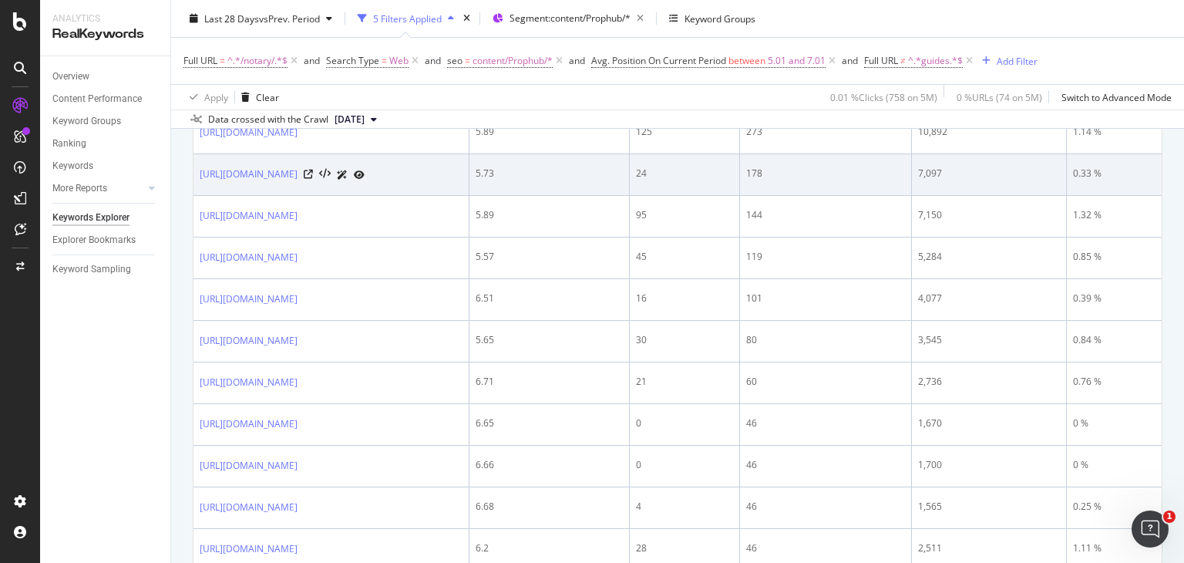
scroll to position [472, 0]
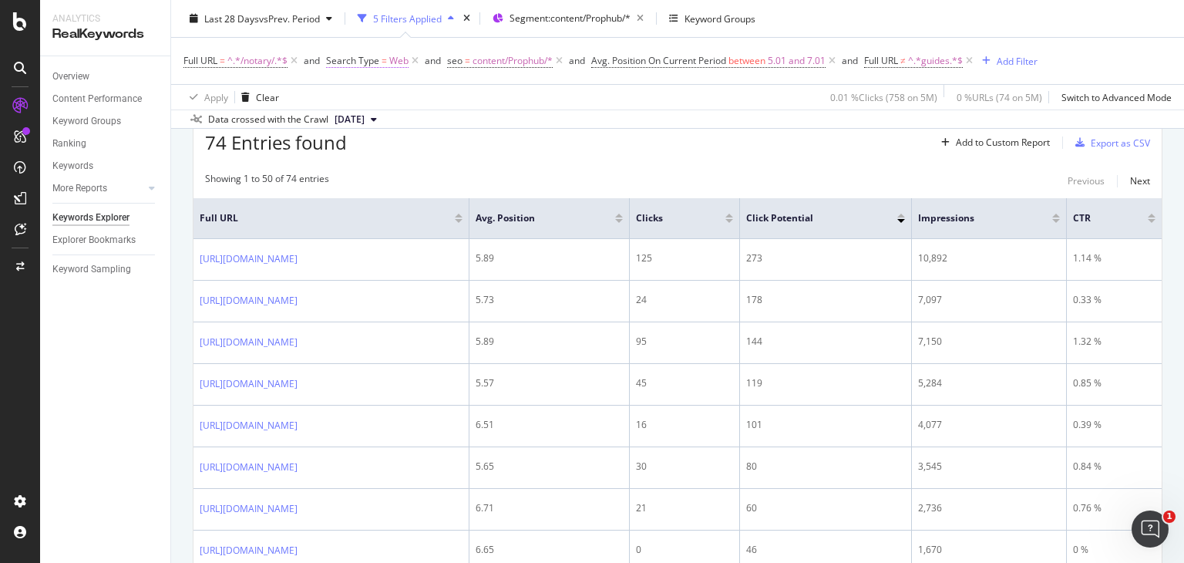
click at [351, 54] on span "Search Type" at bounding box center [352, 60] width 53 height 13
click at [590, 125] on div "Data crossed with the Crawl 2025 Sep. 1st" at bounding box center [677, 118] width 1013 height 18
click at [1014, 55] on div "Add Filter" at bounding box center [1017, 60] width 41 height 13
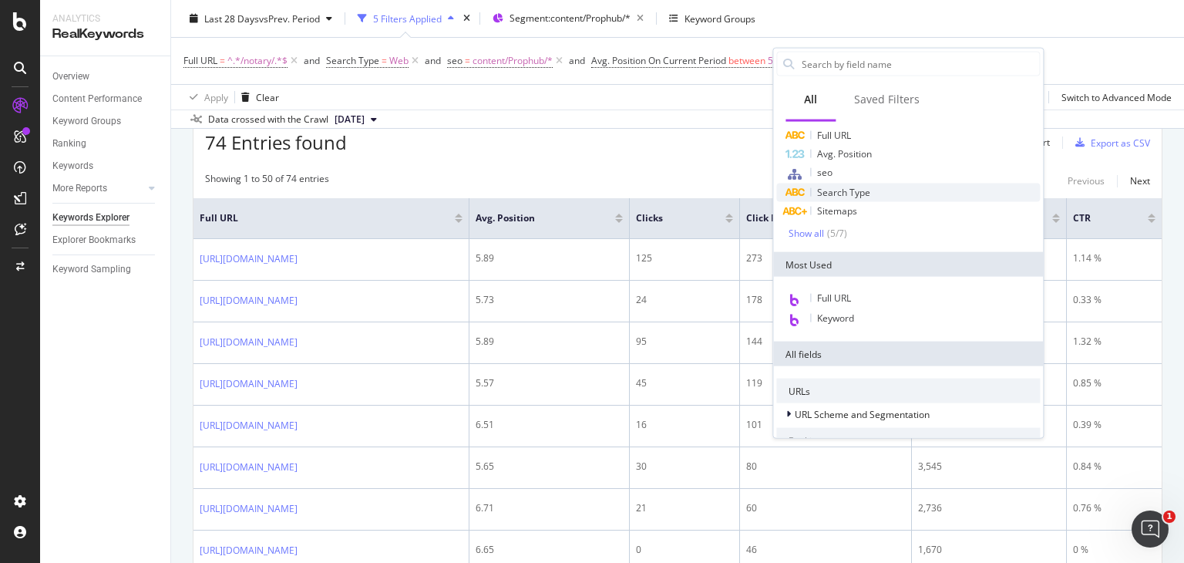
scroll to position [0, 0]
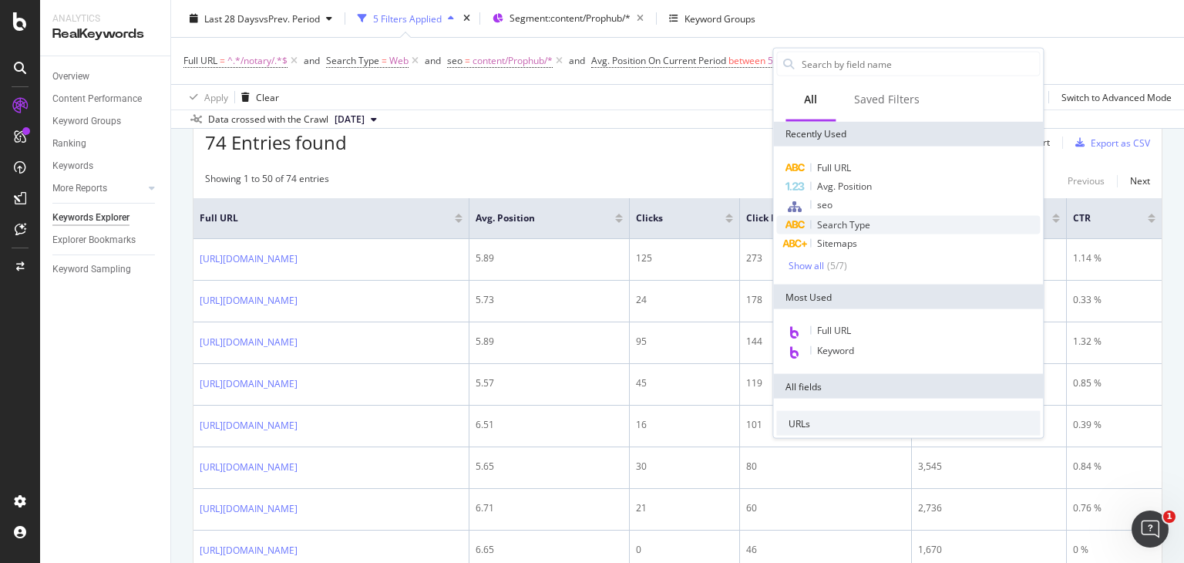
click at [844, 220] on span "Search Type" at bounding box center [843, 224] width 53 height 13
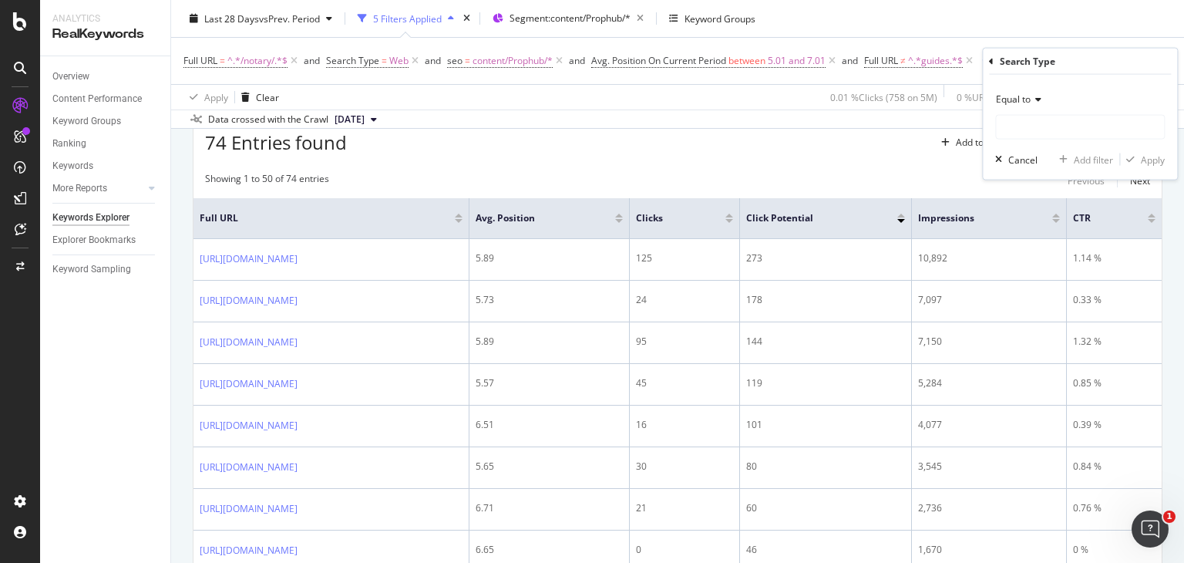
click at [1033, 95] on icon at bounding box center [1035, 99] width 11 height 9
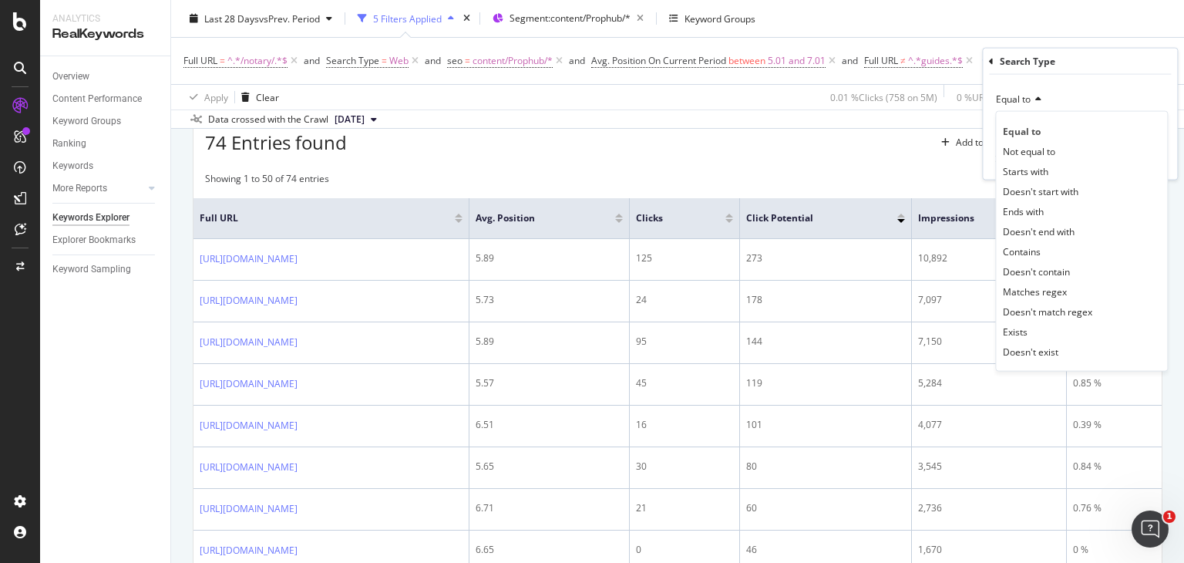
click at [1023, 94] on span "Equal to" at bounding box center [1013, 98] width 35 height 13
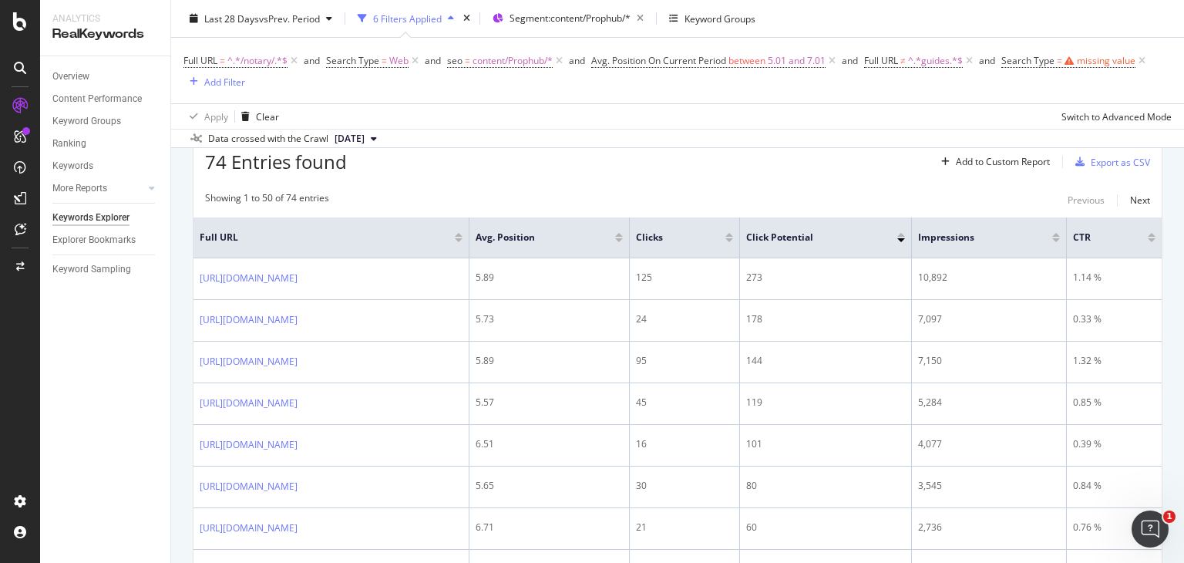
scroll to position [491, 0]
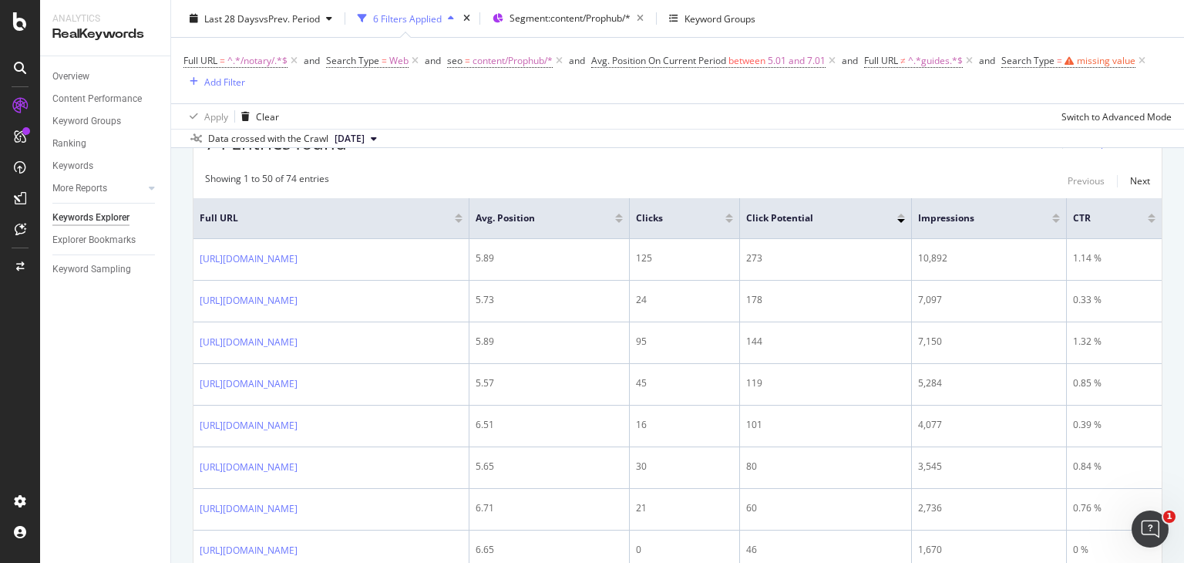
click at [812, 130] on div "Keywords Explorer nobroker Last 28 Days vs Prev. Period 6 Filters Applied Segme…" at bounding box center [677, 281] width 1013 height 563
click at [1143, 57] on icon at bounding box center [1141, 60] width 13 height 15
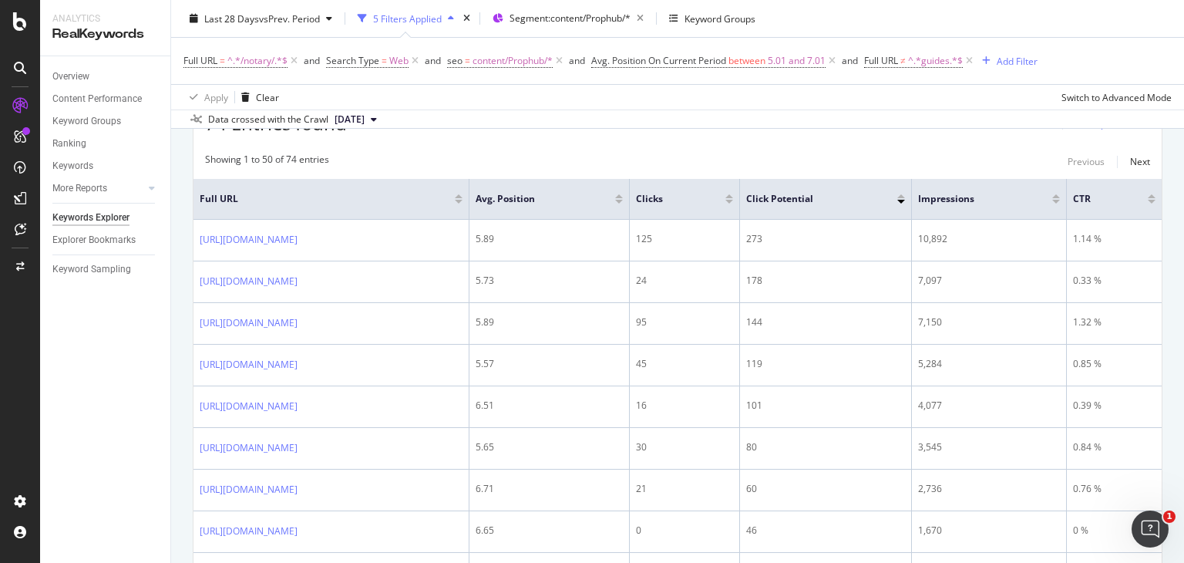
scroll to position [472, 0]
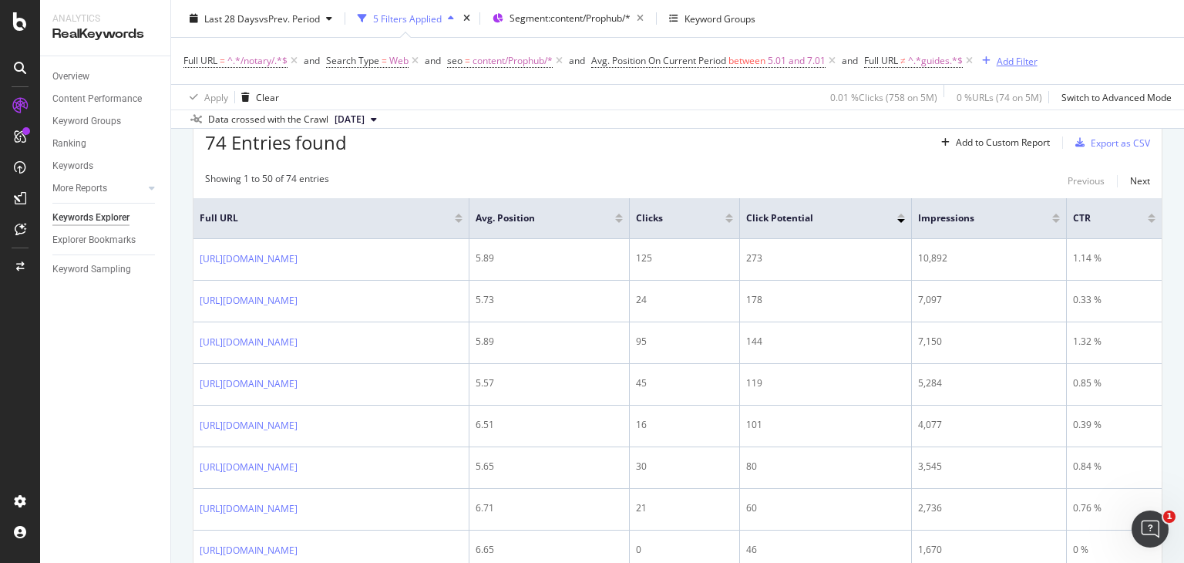
click at [1017, 55] on div "Add Filter" at bounding box center [1017, 60] width 41 height 13
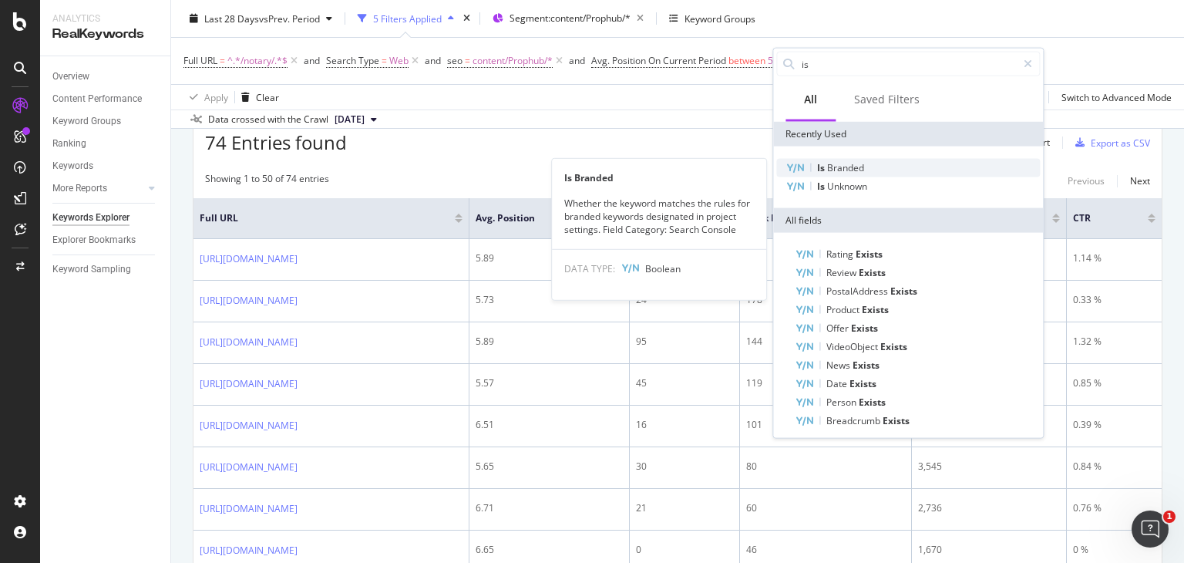
type input "is"
click at [839, 166] on span "Branded" at bounding box center [845, 167] width 37 height 13
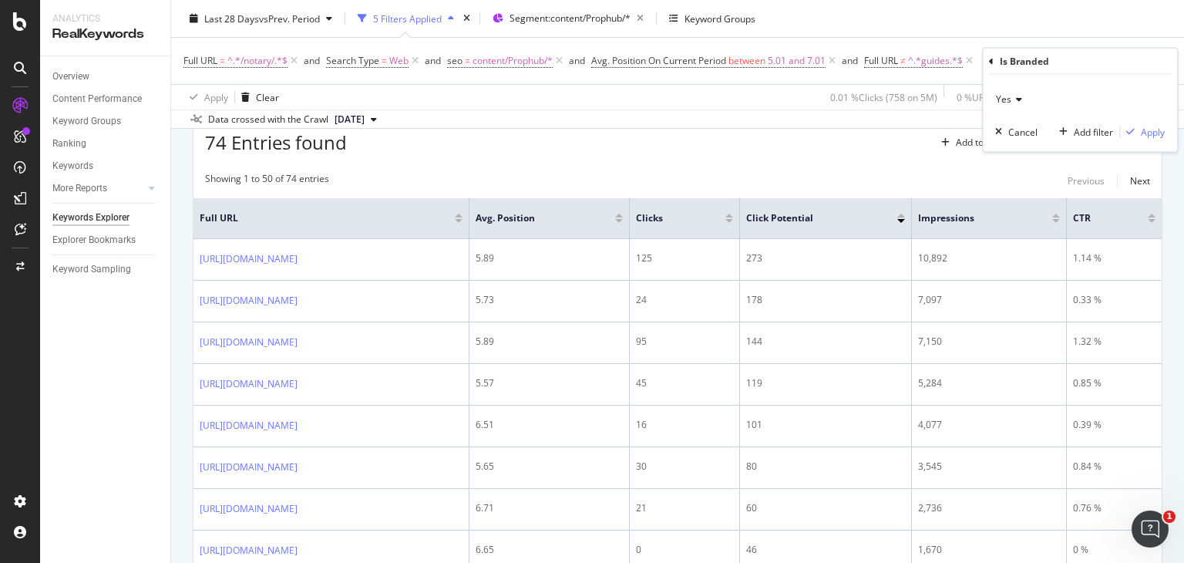
click at [1012, 99] on icon at bounding box center [1016, 99] width 11 height 9
click at [1020, 150] on div "No" at bounding box center [1081, 151] width 165 height 20
click at [1145, 129] on div "Apply" at bounding box center [1153, 131] width 24 height 13
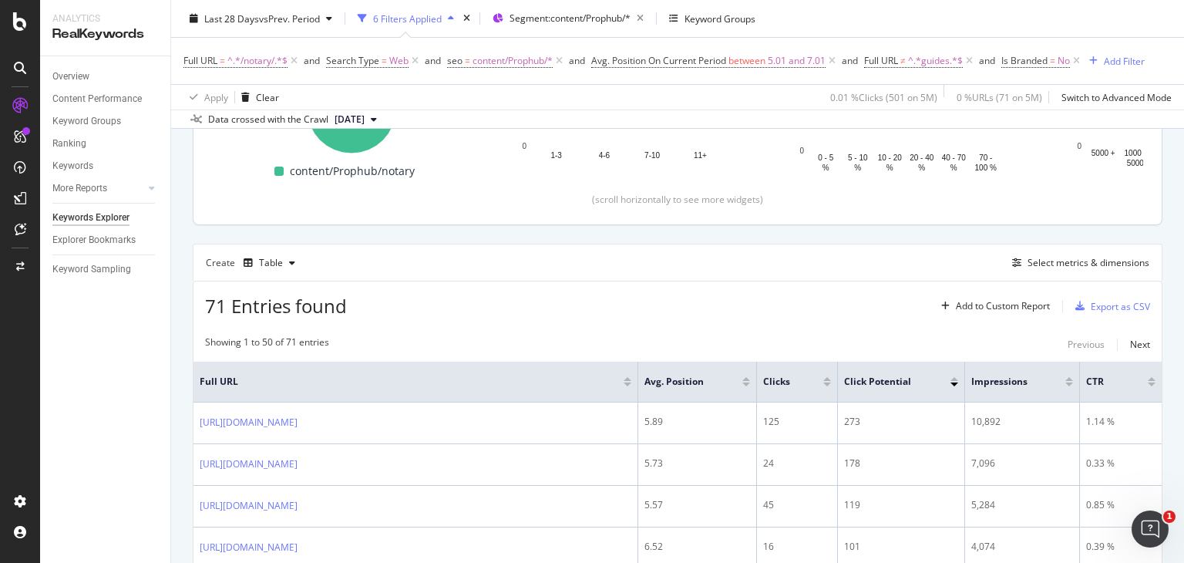
scroll to position [308, 0]
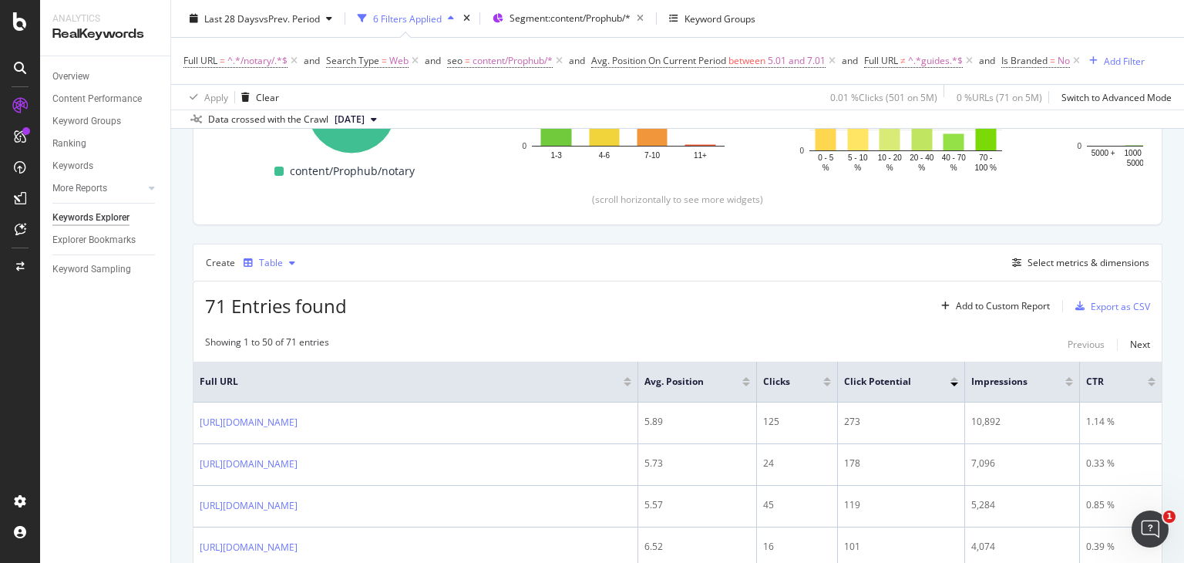
click at [274, 261] on div "Table" at bounding box center [271, 262] width 24 height 9
click at [295, 309] on div "Trend" at bounding box center [286, 312] width 25 height 13
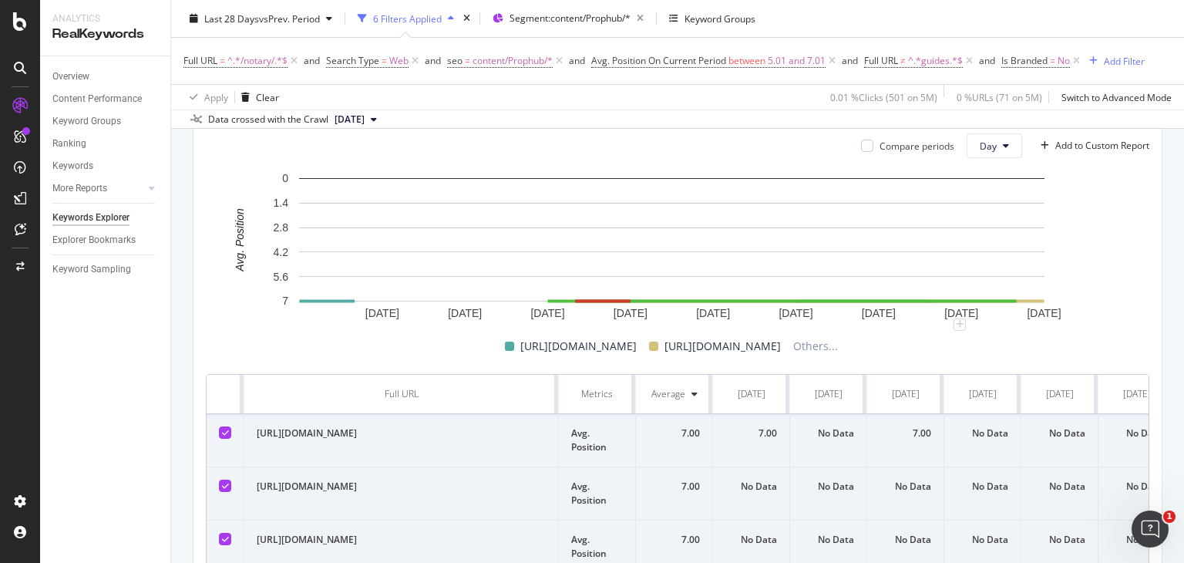
scroll to position [313, 0]
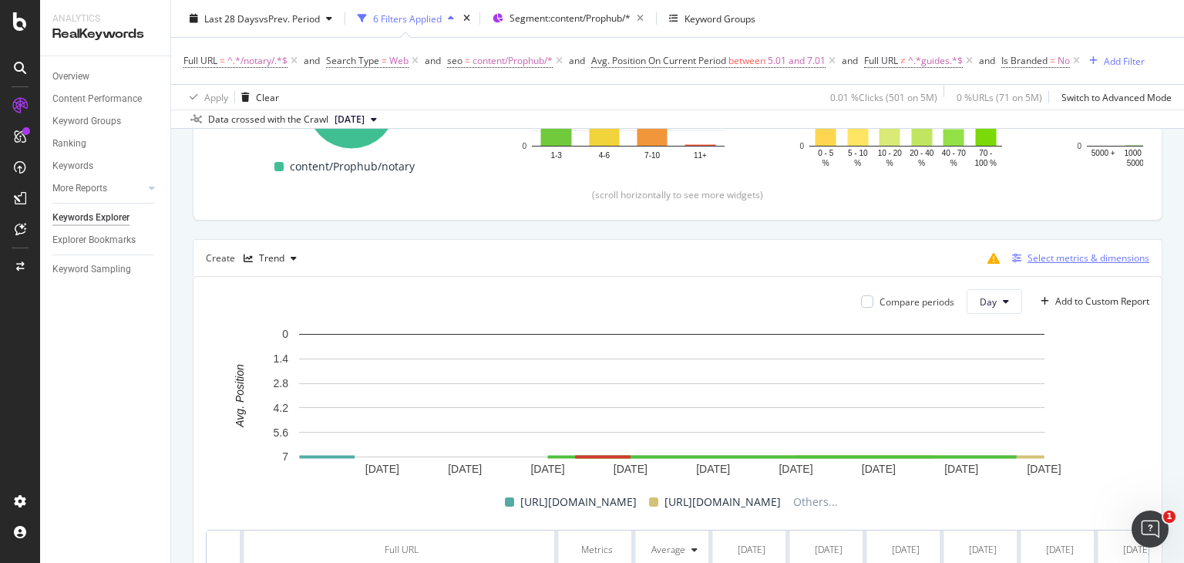
click at [1050, 251] on div "Select metrics & dimensions" at bounding box center [1088, 257] width 122 height 13
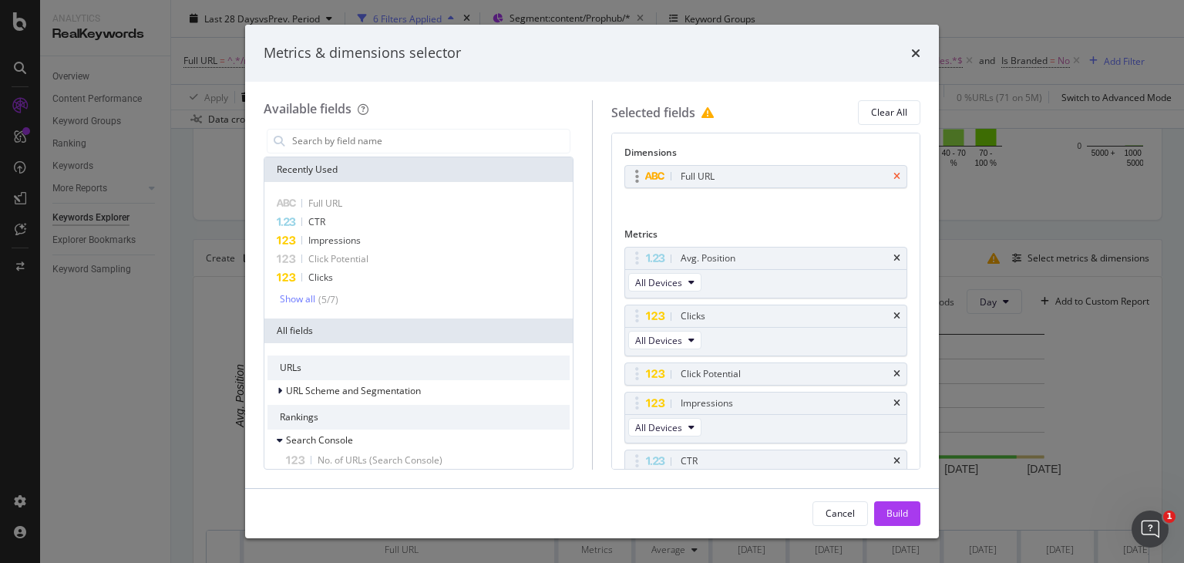
click at [893, 172] on icon "times" at bounding box center [896, 176] width 7 height 9
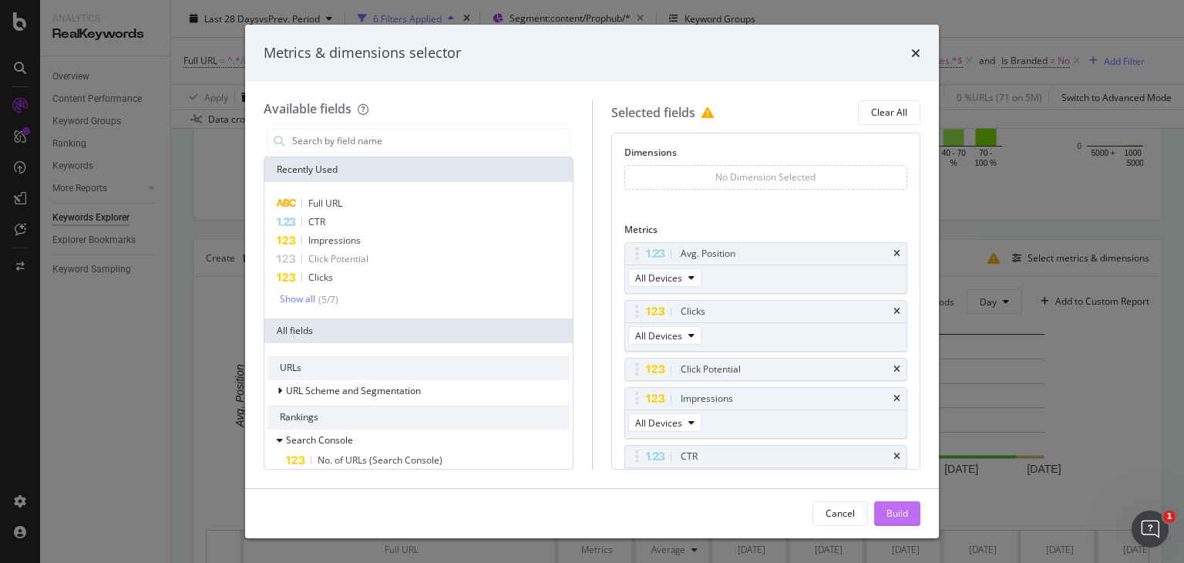
click at [902, 509] on div "Build" at bounding box center [897, 512] width 22 height 13
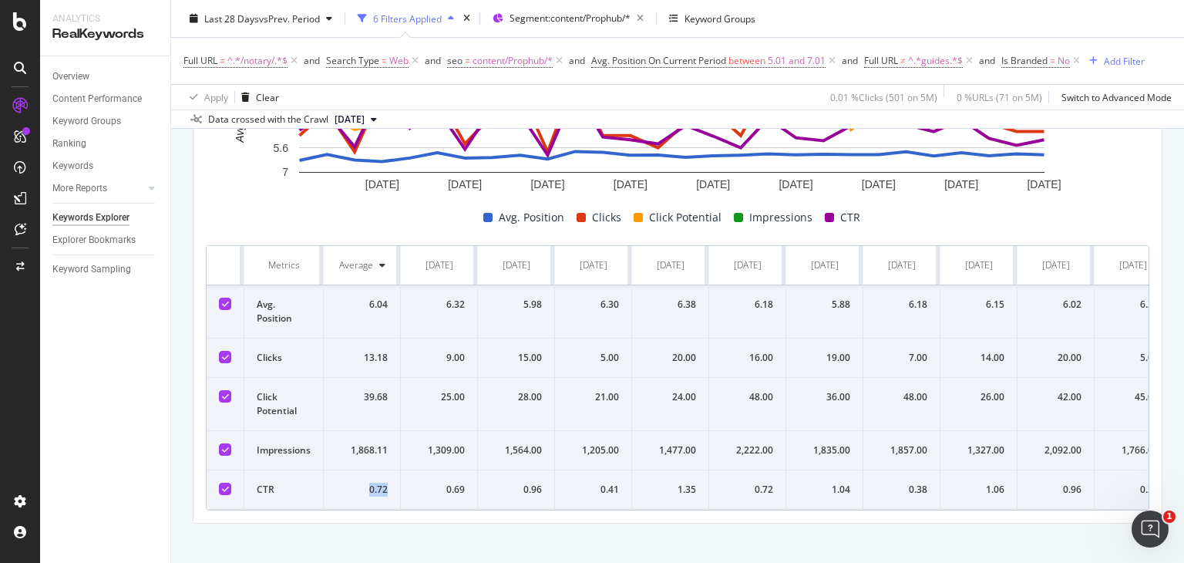
drag, startPoint x: 368, startPoint y: 500, endPoint x: 396, endPoint y: 498, distance: 27.8
click at [396, 498] on td "0.72" at bounding box center [362, 489] width 77 height 39
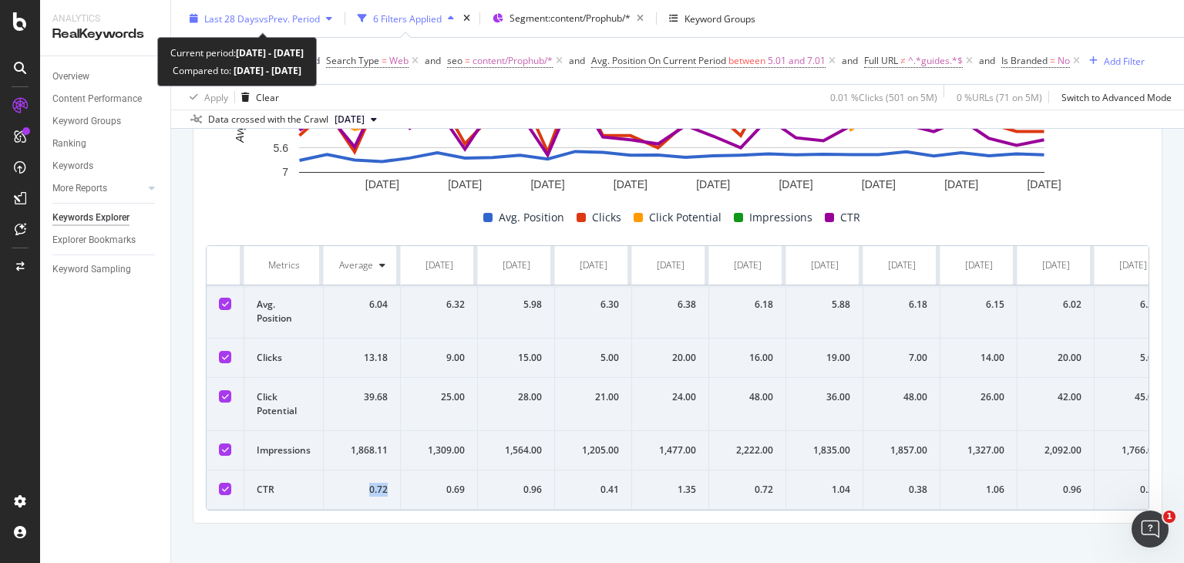
click at [319, 15] on span "vs Prev. Period" at bounding box center [289, 18] width 61 height 13
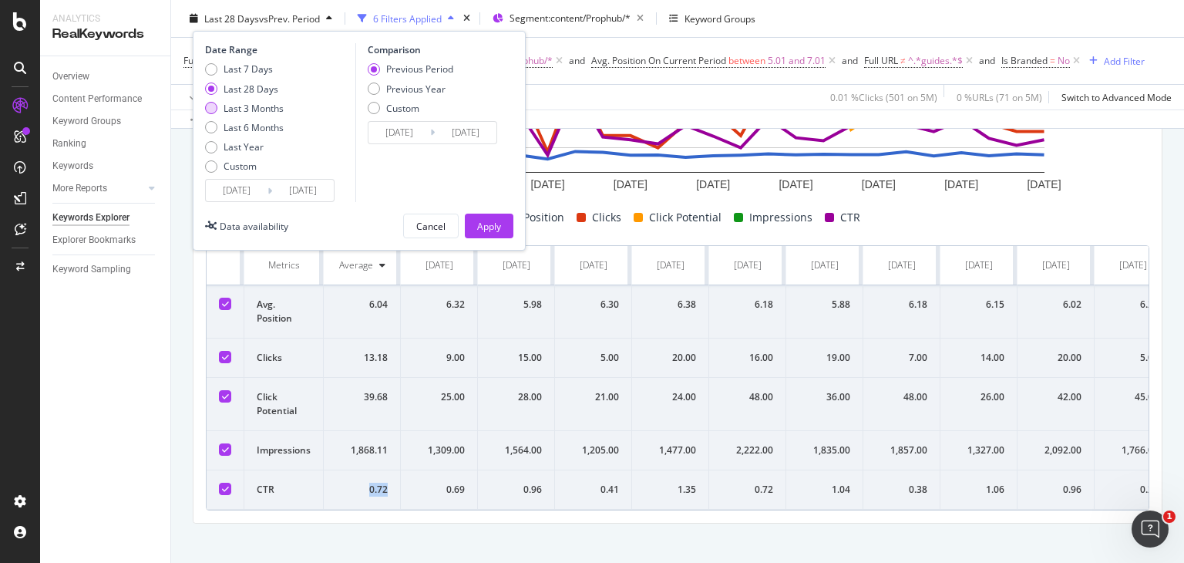
click at [213, 113] on div "Last 3 Months" at bounding box center [211, 108] width 12 height 12
type input "2025/06/21"
type input "2025/03/21"
type input "2025/06/20"
click at [487, 217] on div "Apply" at bounding box center [489, 225] width 24 height 23
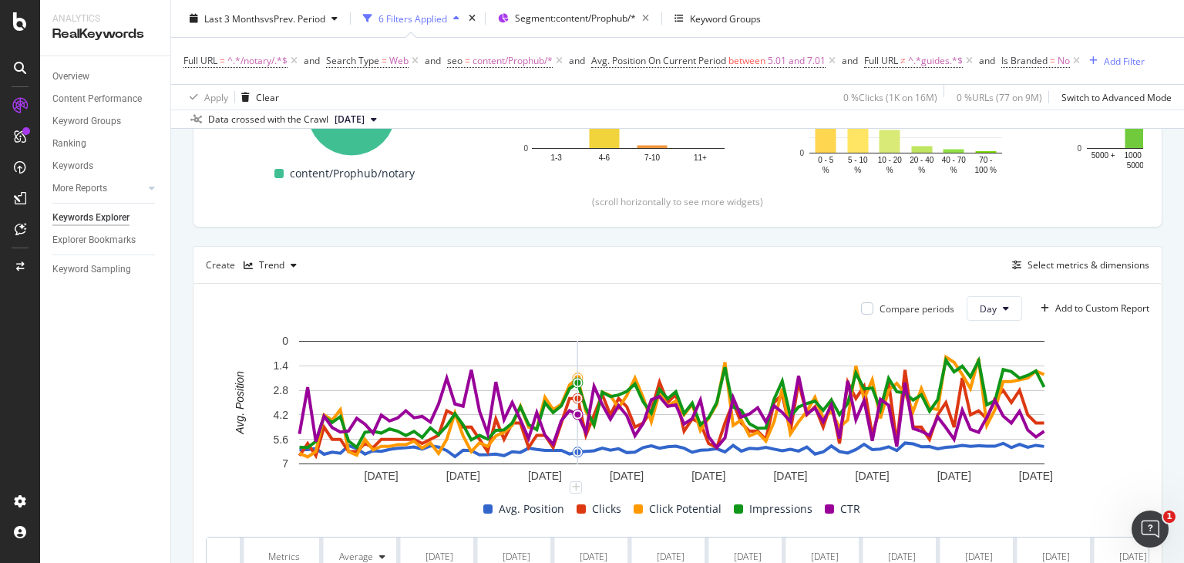
scroll to position [305, 0]
click at [1057, 264] on div "Select metrics & dimensions" at bounding box center [1088, 265] width 122 height 13
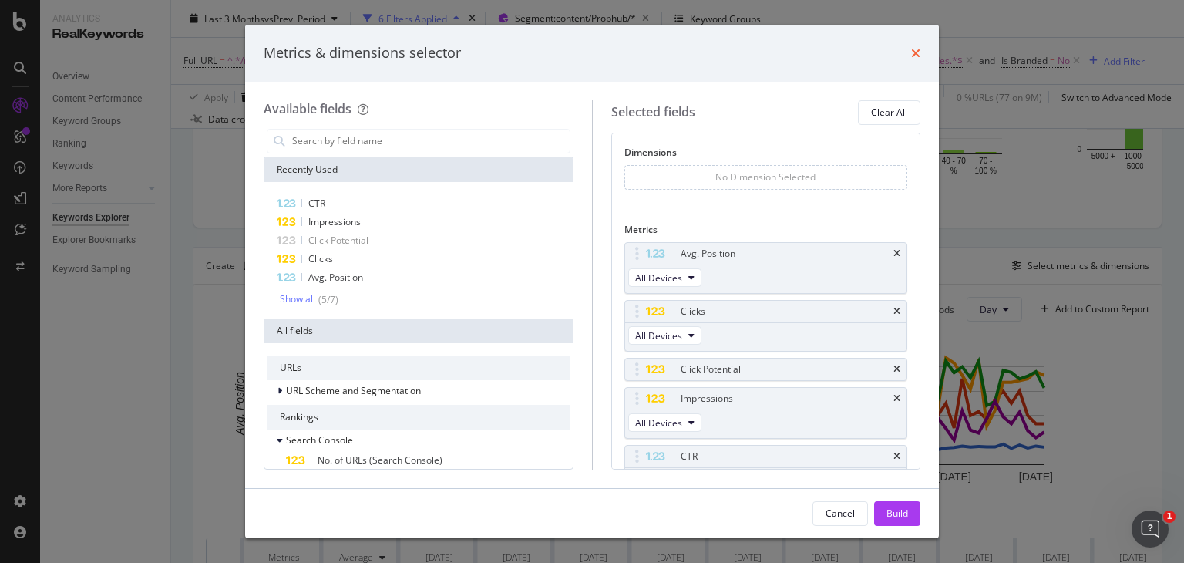
click at [918, 51] on icon "times" at bounding box center [915, 53] width 9 height 12
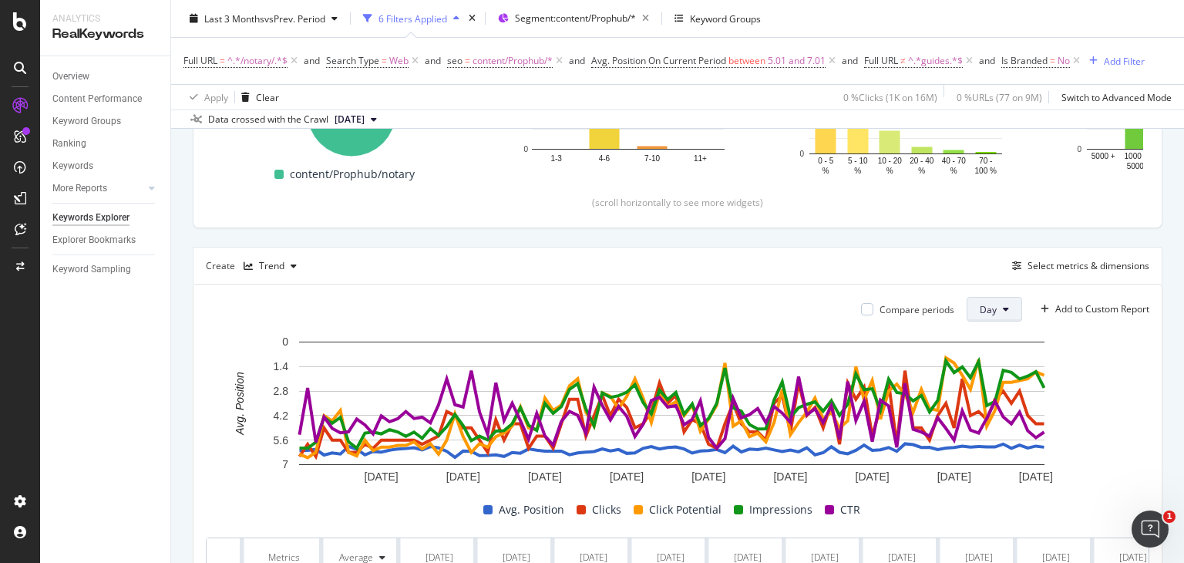
click at [1000, 309] on button "Day" at bounding box center [993, 309] width 55 height 25
click at [992, 392] on span "Month" at bounding box center [981, 396] width 28 height 14
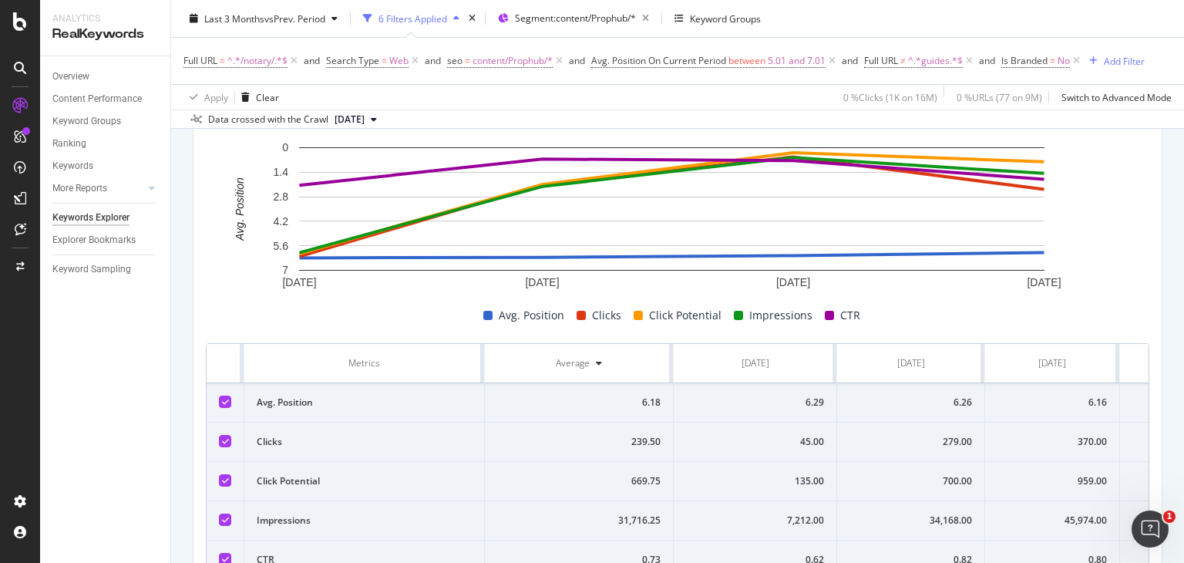
scroll to position [593, 0]
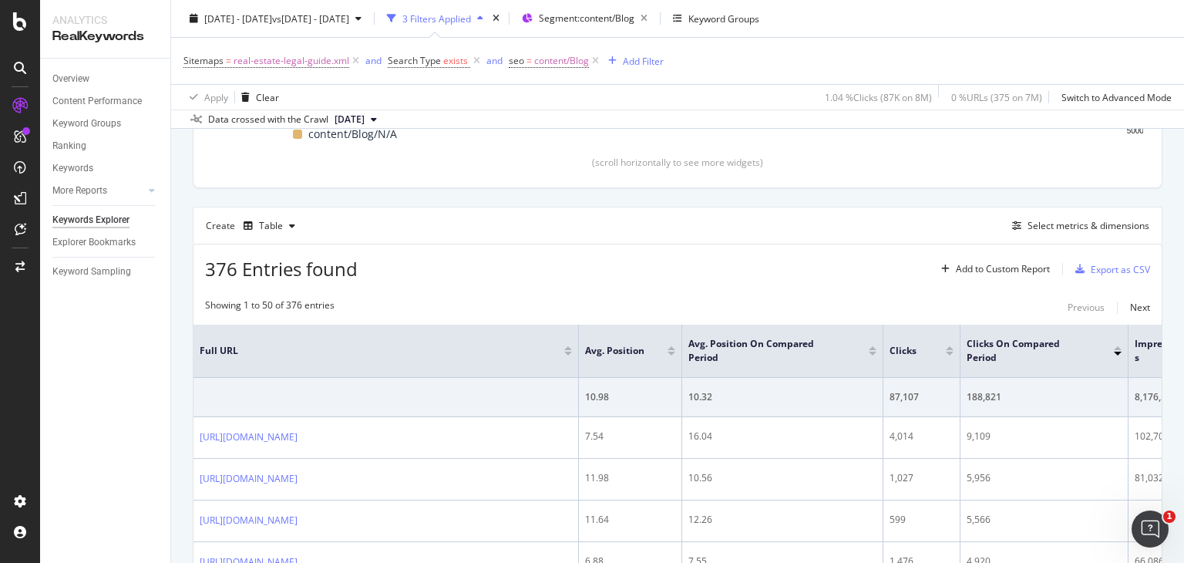
scroll to position [0, 173]
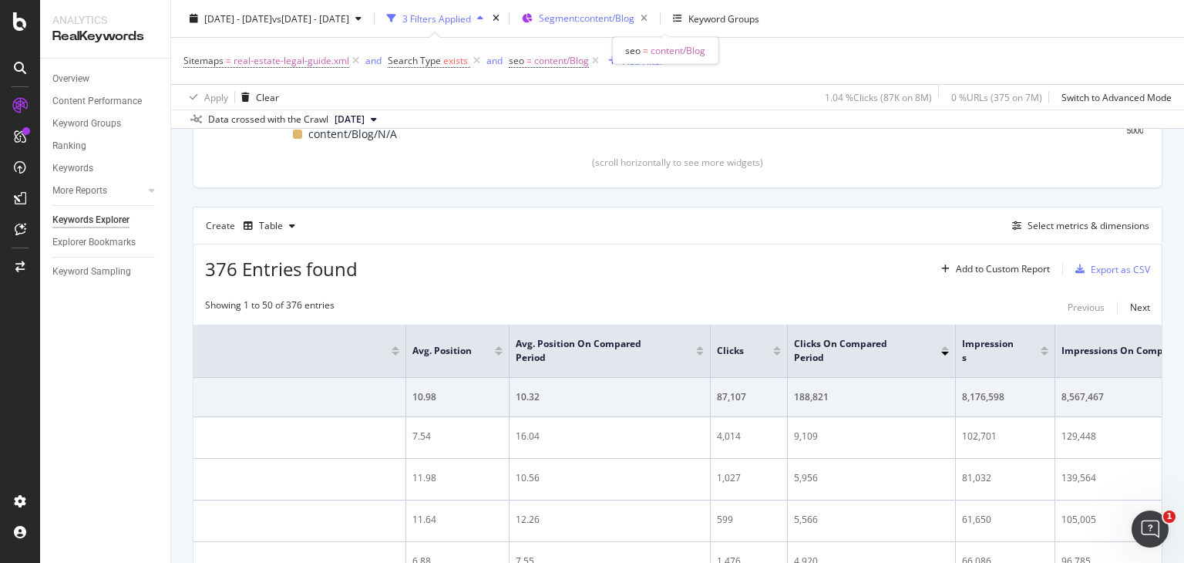
click at [625, 25] on div "Segment: content/Blog" at bounding box center [596, 19] width 115 height 22
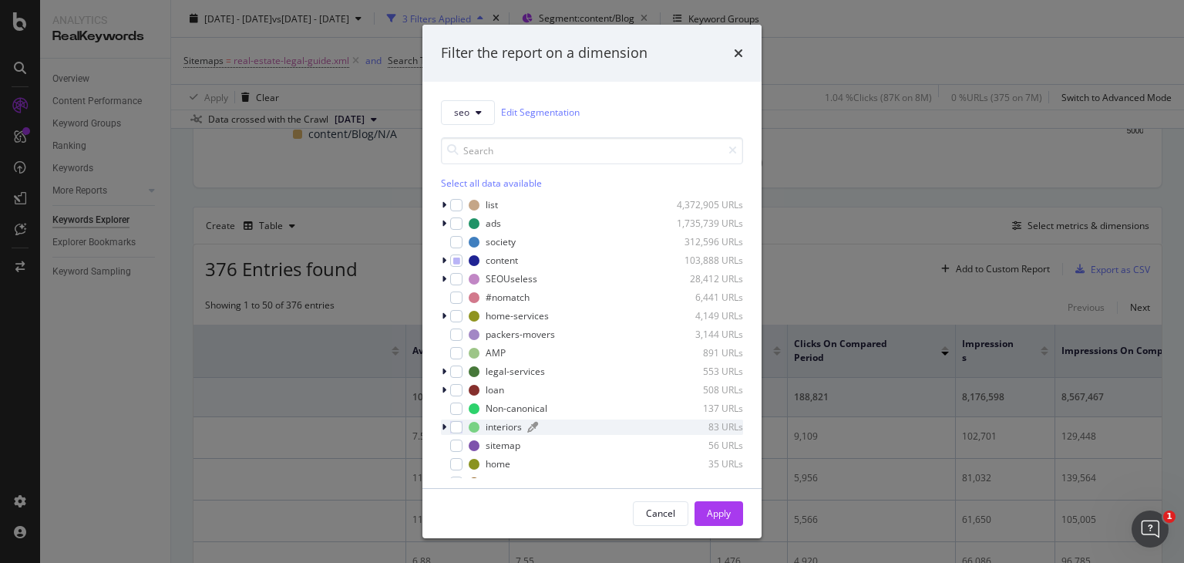
scroll to position [68, 0]
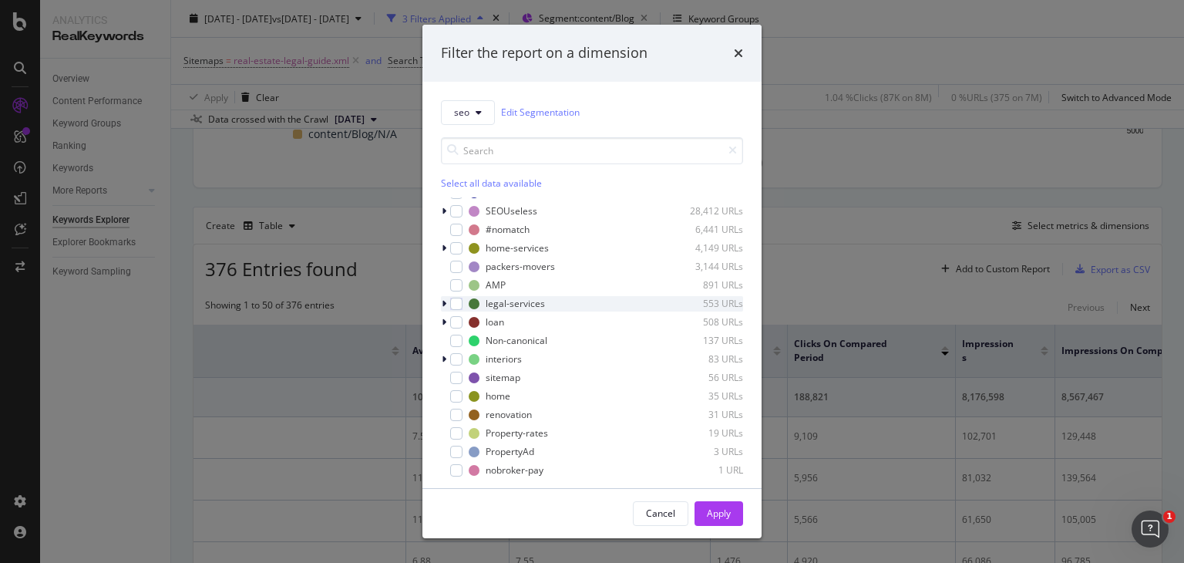
click at [447, 302] on div "modal" at bounding box center [445, 303] width 9 height 15
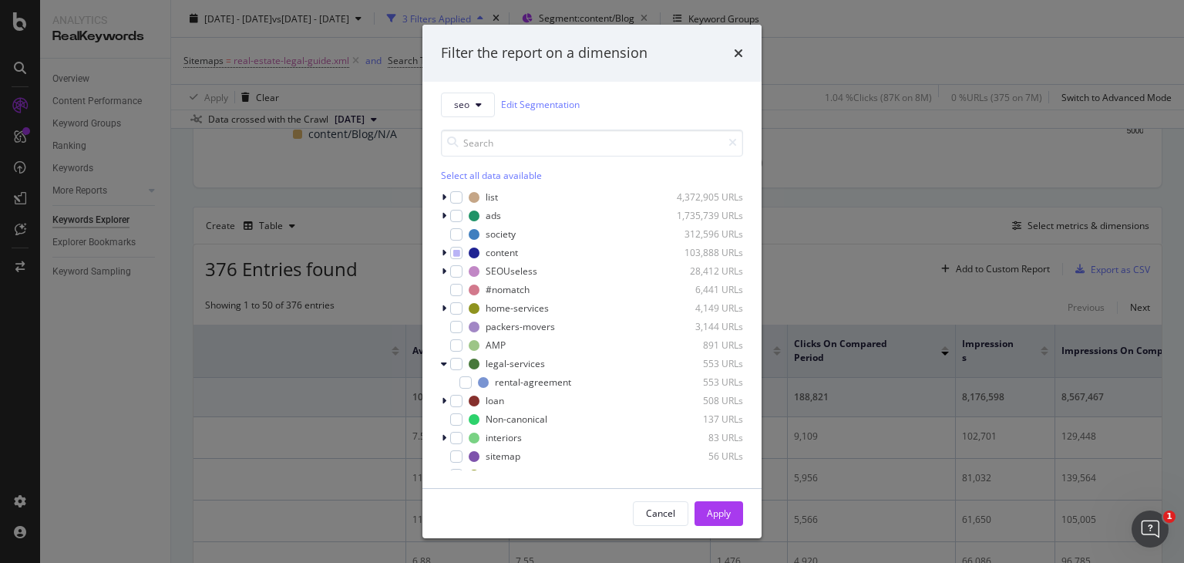
scroll to position [0, 0]
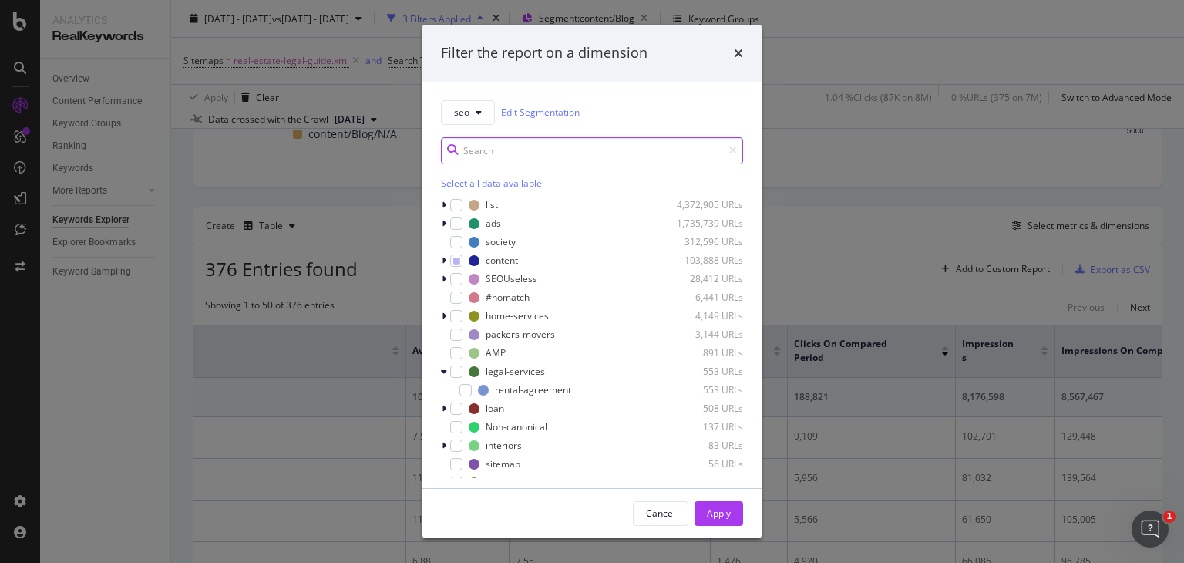
click at [499, 150] on input "modal" at bounding box center [592, 150] width 302 height 27
click at [444, 260] on icon "modal" at bounding box center [444, 260] width 5 height 9
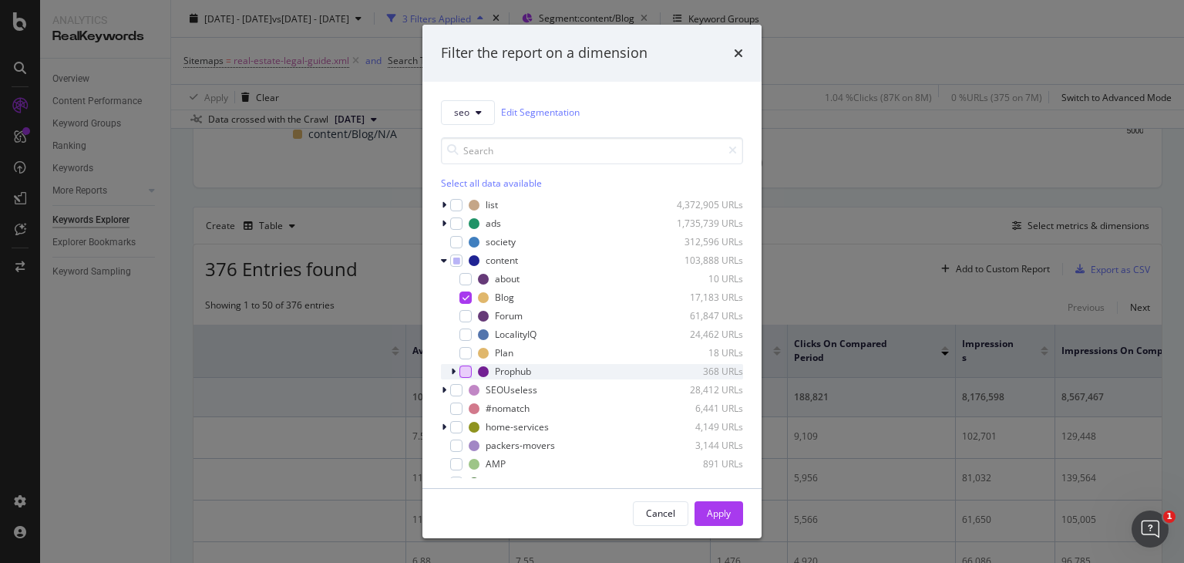
click at [467, 373] on div "modal" at bounding box center [465, 371] width 12 height 12
drag, startPoint x: 824, startPoint y: 74, endPoint x: 812, endPoint y: 70, distance: 12.9
click at [824, 74] on div "Filter the report on a dimension seo Edit Segmentation Select all data availabl…" at bounding box center [592, 281] width 1184 height 563
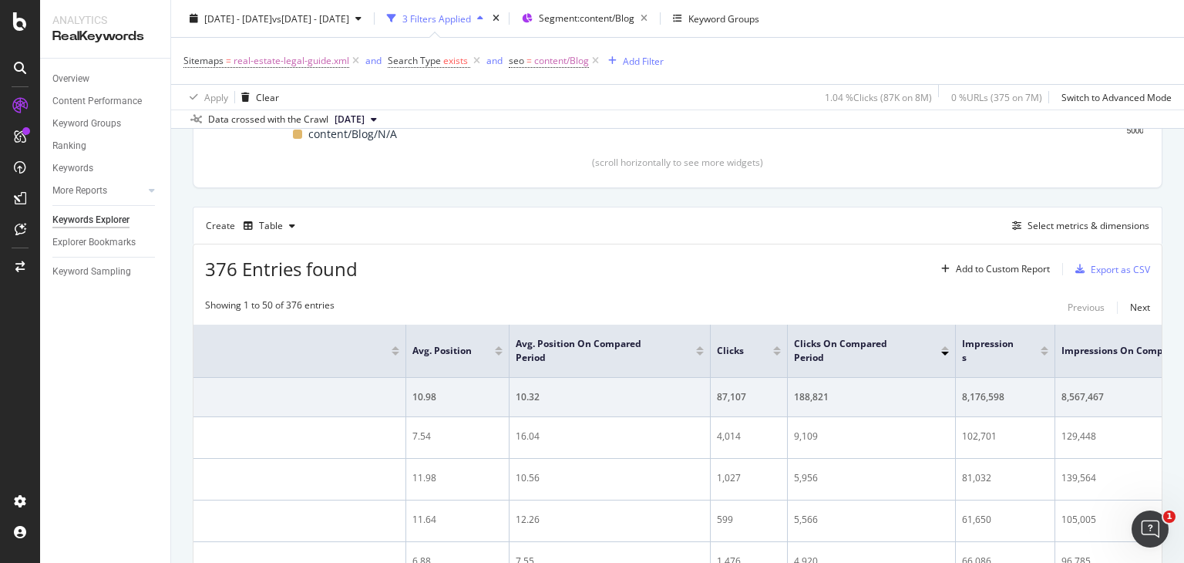
scroll to position [301, 0]
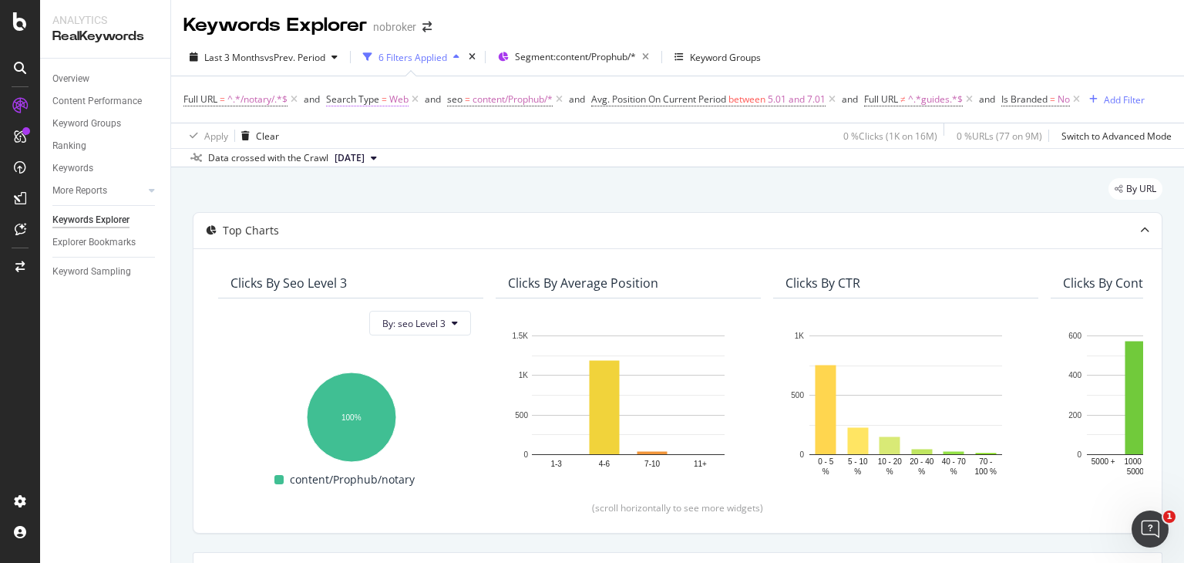
click at [397, 101] on span "Web" at bounding box center [398, 100] width 19 height 22
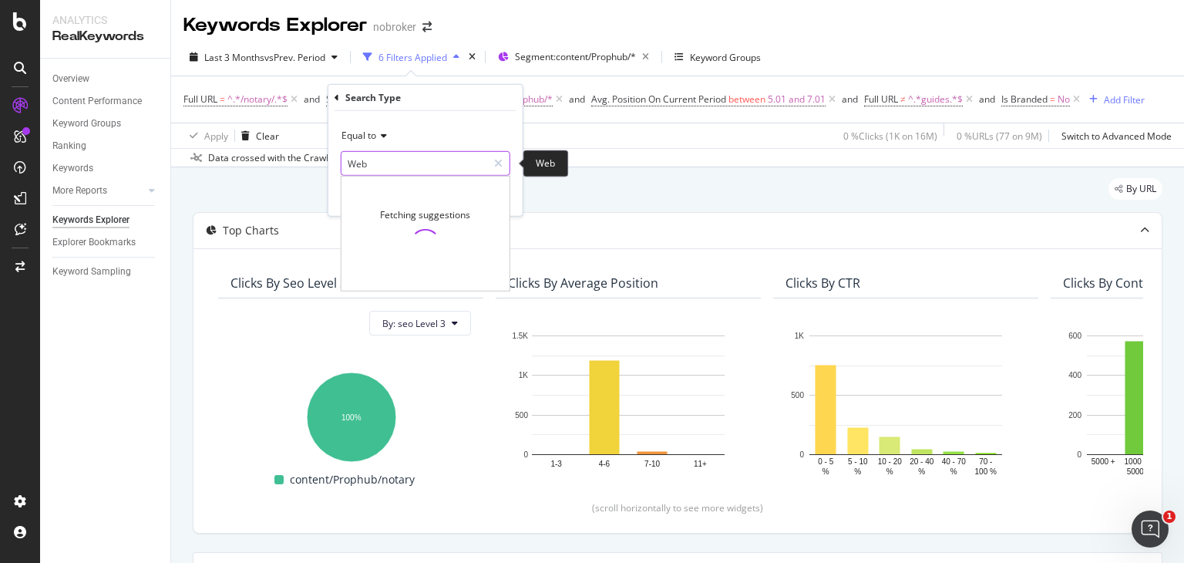
click at [360, 155] on input "Web" at bounding box center [414, 163] width 146 height 25
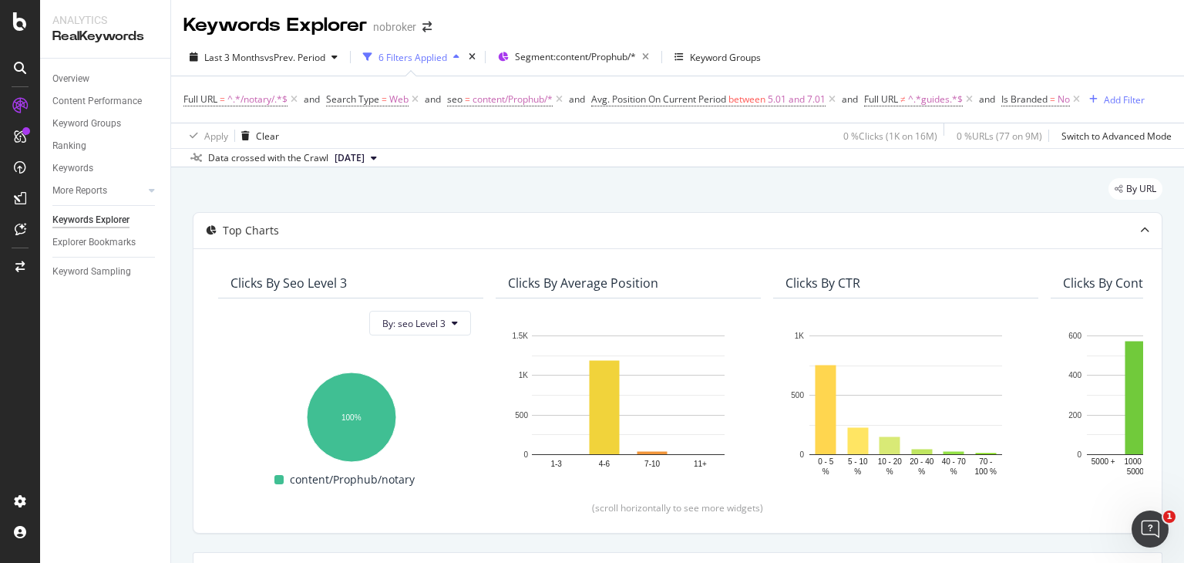
click at [708, 197] on div "By URL" at bounding box center [678, 195] width 970 height 34
click at [931, 104] on span "^.*guides.*$" at bounding box center [935, 100] width 55 height 22
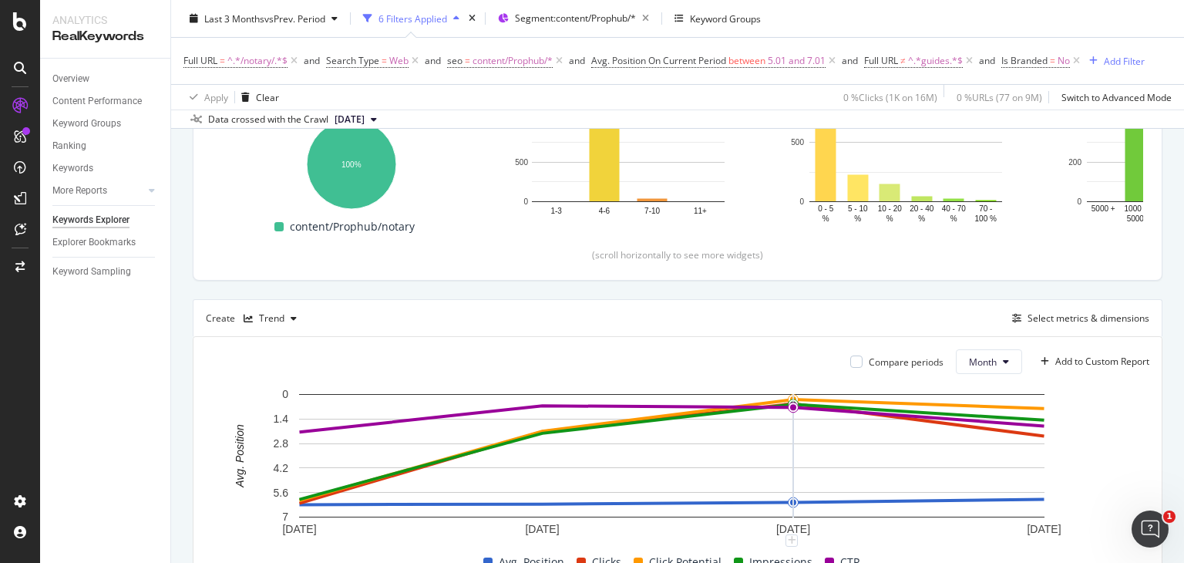
scroll to position [193, 0]
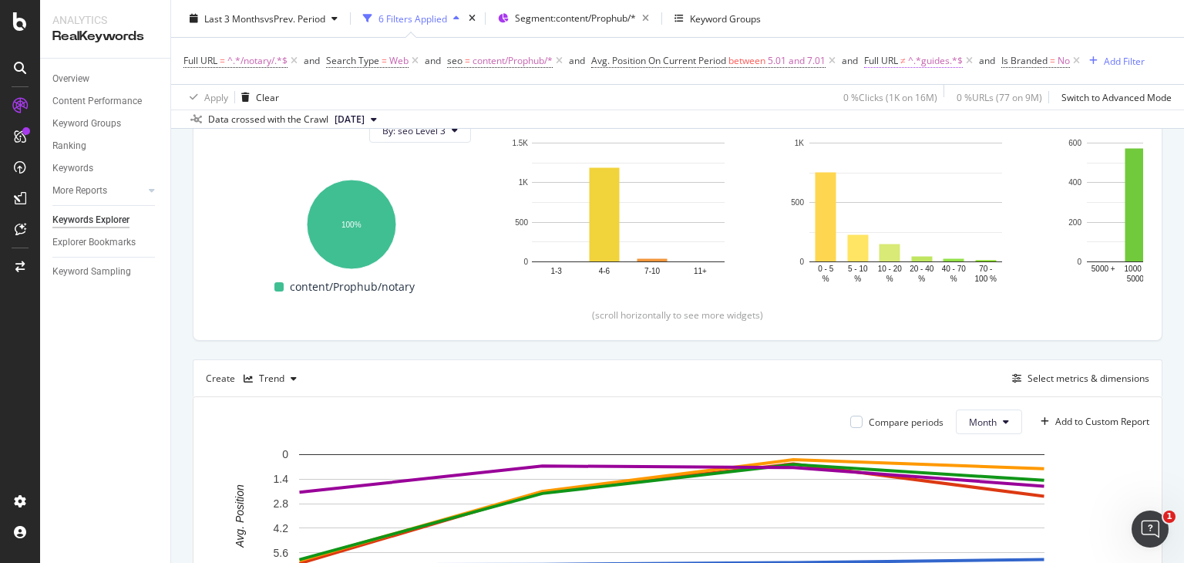
click at [884, 66] on span "Full URL ≠ ^.*guides.*$" at bounding box center [913, 61] width 99 height 14
click at [913, 95] on span "Doesn't contain" at bounding box center [917, 96] width 67 height 13
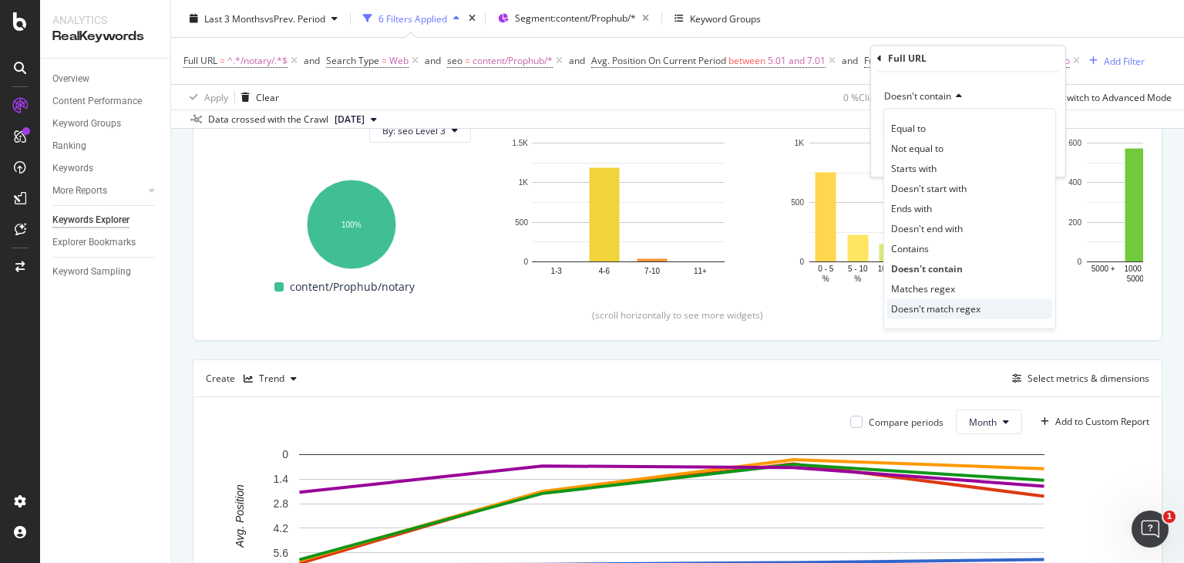
click at [931, 299] on div "Doesn't match regex" at bounding box center [969, 309] width 165 height 20
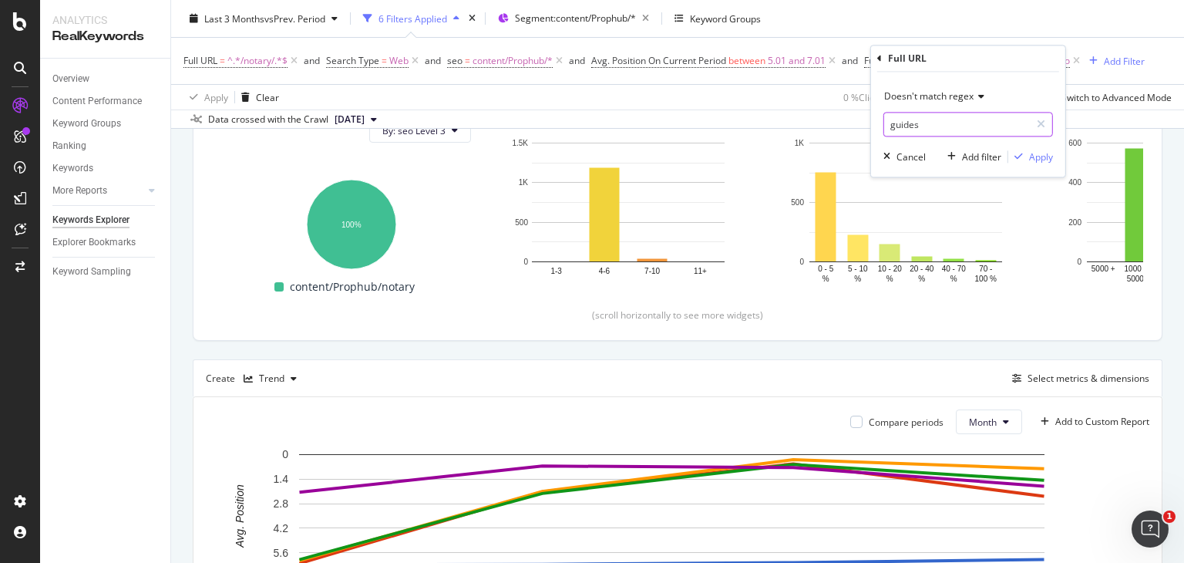
click at [935, 123] on input "guides" at bounding box center [957, 125] width 146 height 25
type input "guides|blog|forum"
click at [1036, 150] on div "Apply" at bounding box center [1041, 156] width 24 height 13
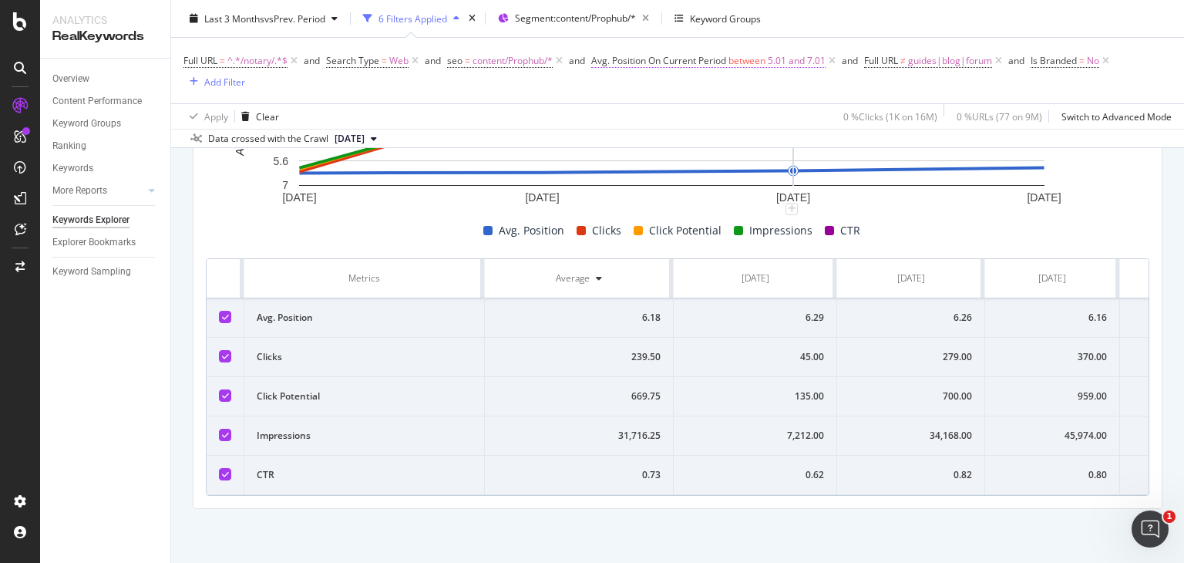
click at [753, 63] on span "between" at bounding box center [746, 60] width 37 height 13
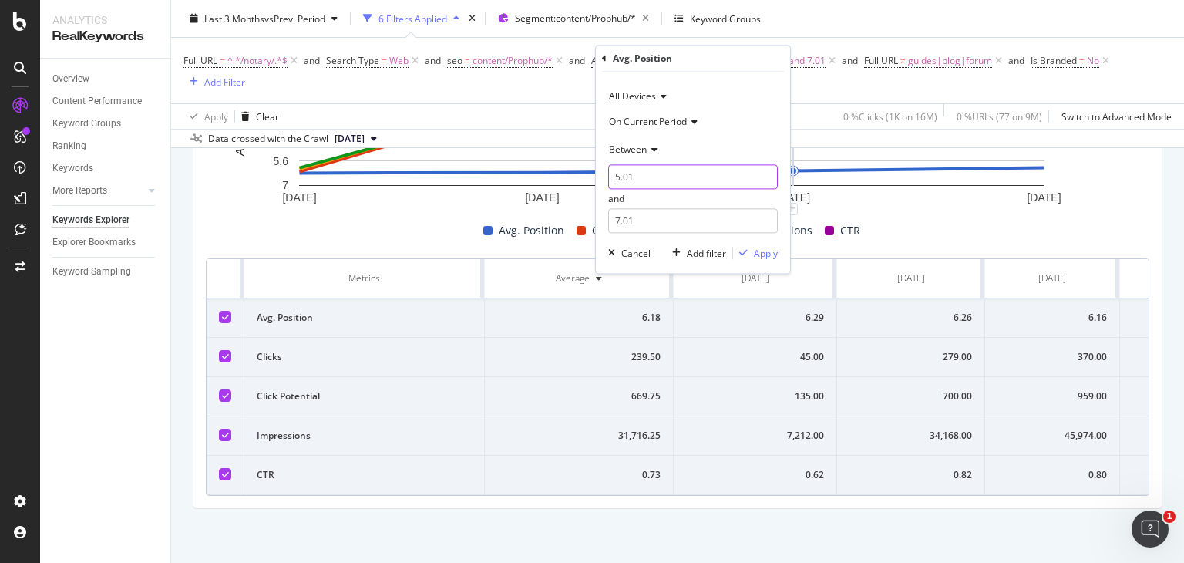
click at [645, 176] on input "5.01" at bounding box center [693, 177] width 170 height 25
type input "5"
type input "6.01"
click at [647, 225] on input "7.01" at bounding box center [693, 221] width 170 height 25
type input "7"
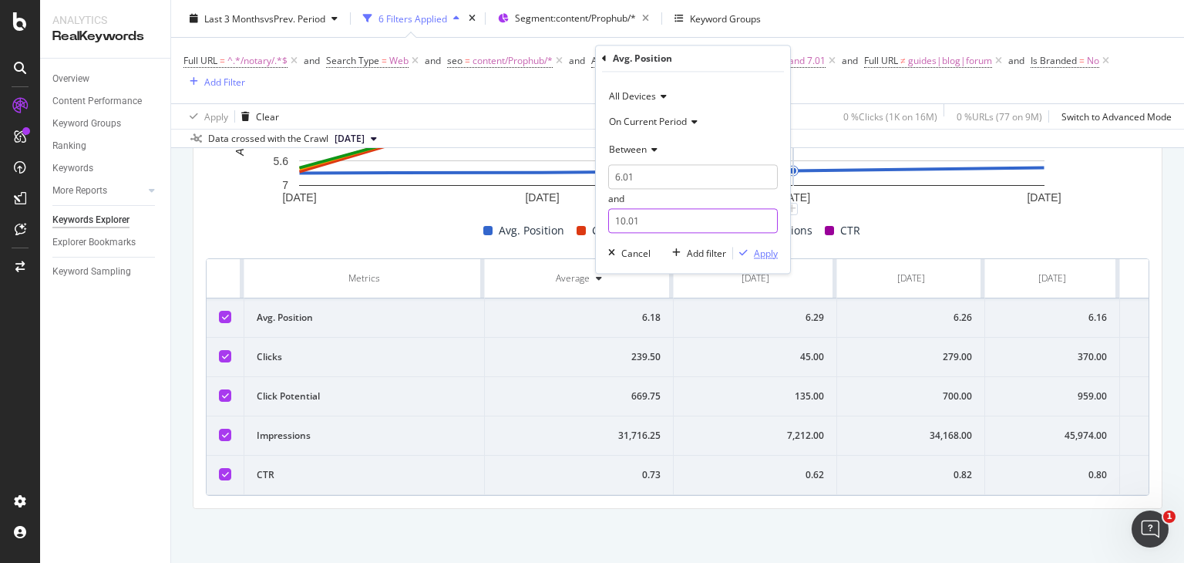
type input "10.01"
click at [761, 250] on div "Apply" at bounding box center [766, 253] width 24 height 13
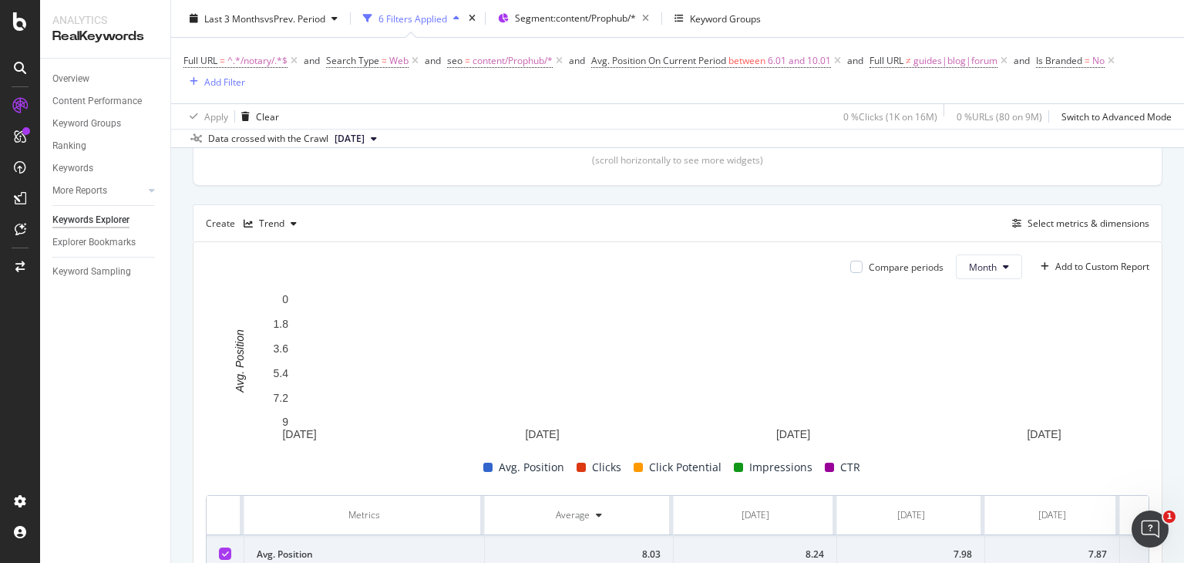
scroll to position [362, 0]
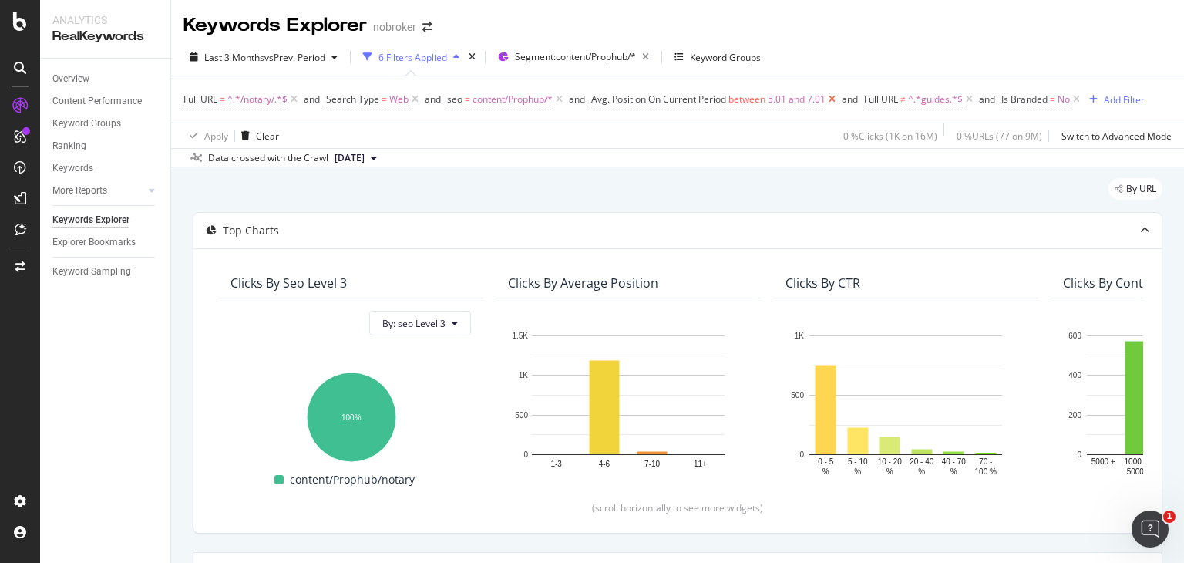
click at [837, 99] on icon at bounding box center [831, 99] width 13 height 15
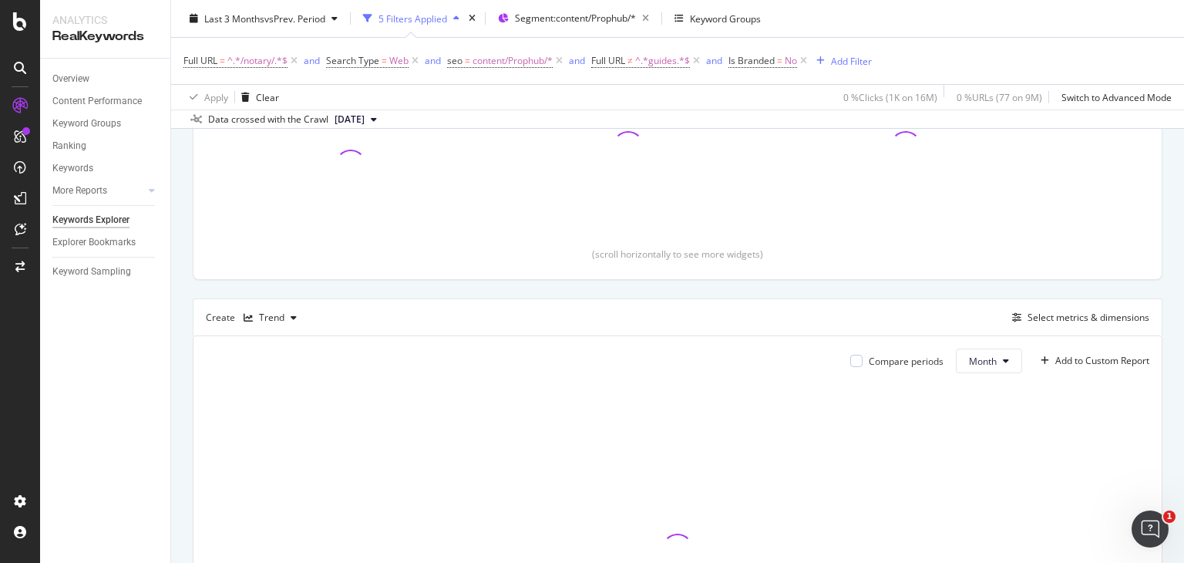
scroll to position [253, 0]
click at [288, 321] on div "Trend" at bounding box center [270, 318] width 66 height 23
click at [290, 346] on div "Table" at bounding box center [286, 341] width 24 height 13
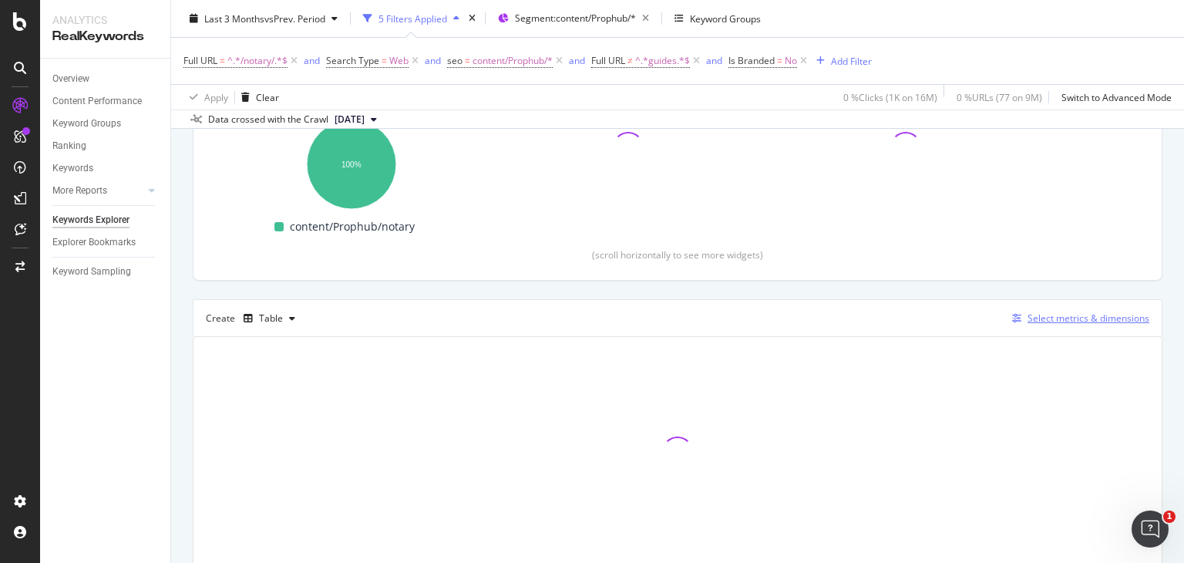
click at [1052, 314] on div "Select metrics & dimensions" at bounding box center [1088, 317] width 122 height 13
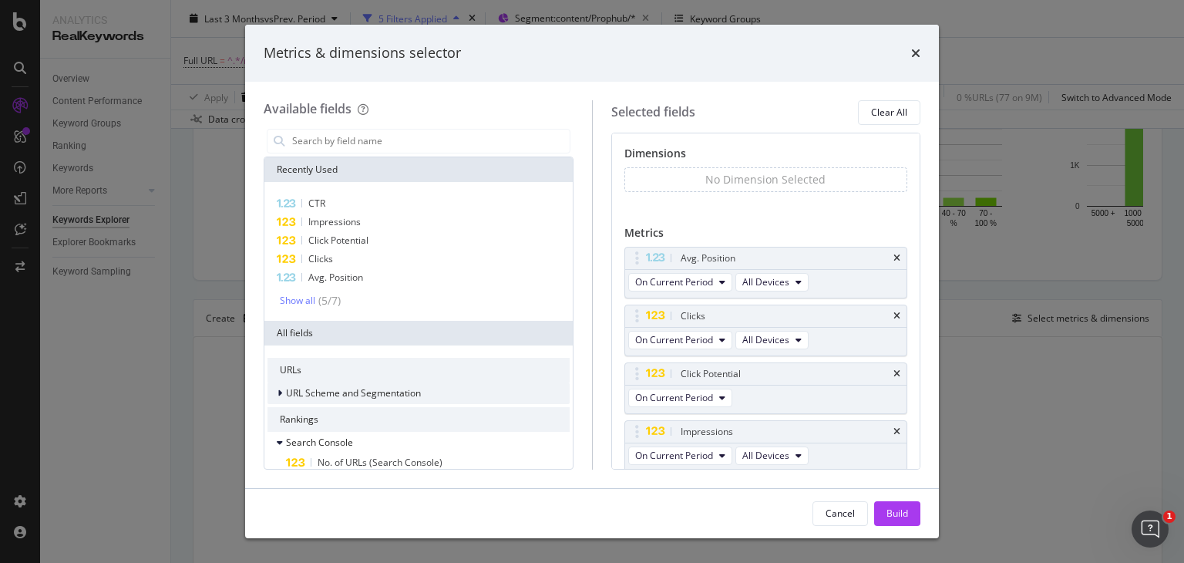
scroll to position [153, 0]
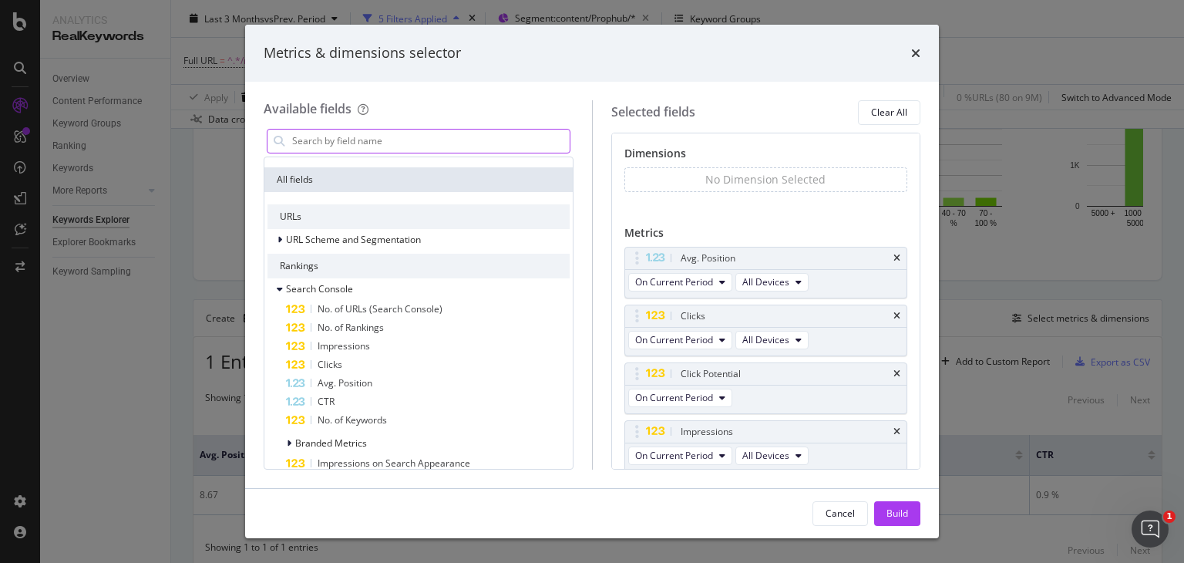
click at [388, 137] on input "modal" at bounding box center [430, 140] width 279 height 23
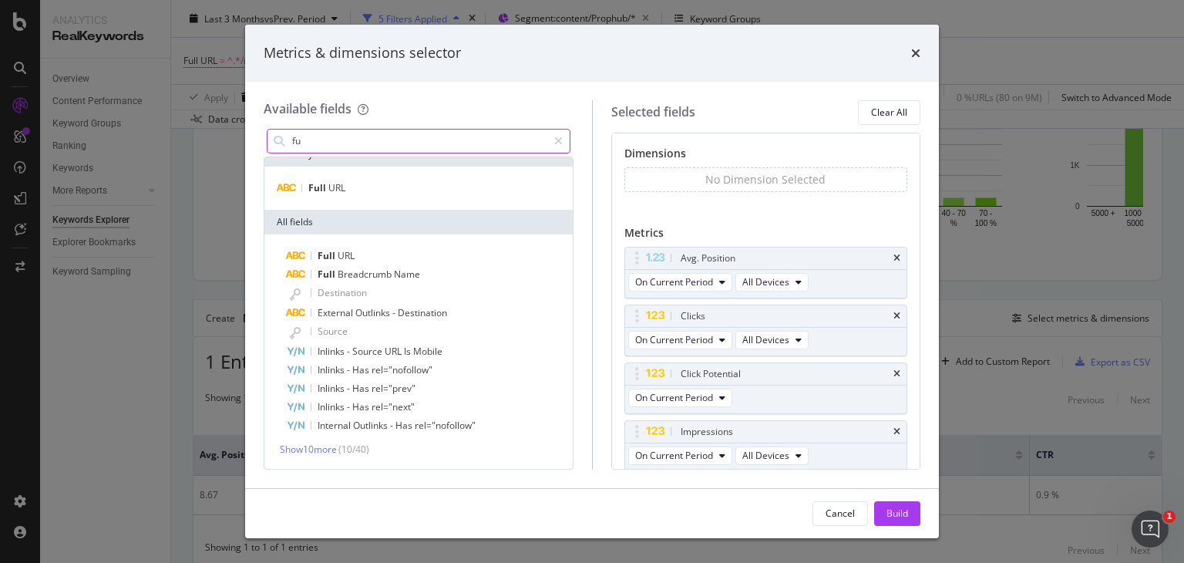
scroll to position [15, 0]
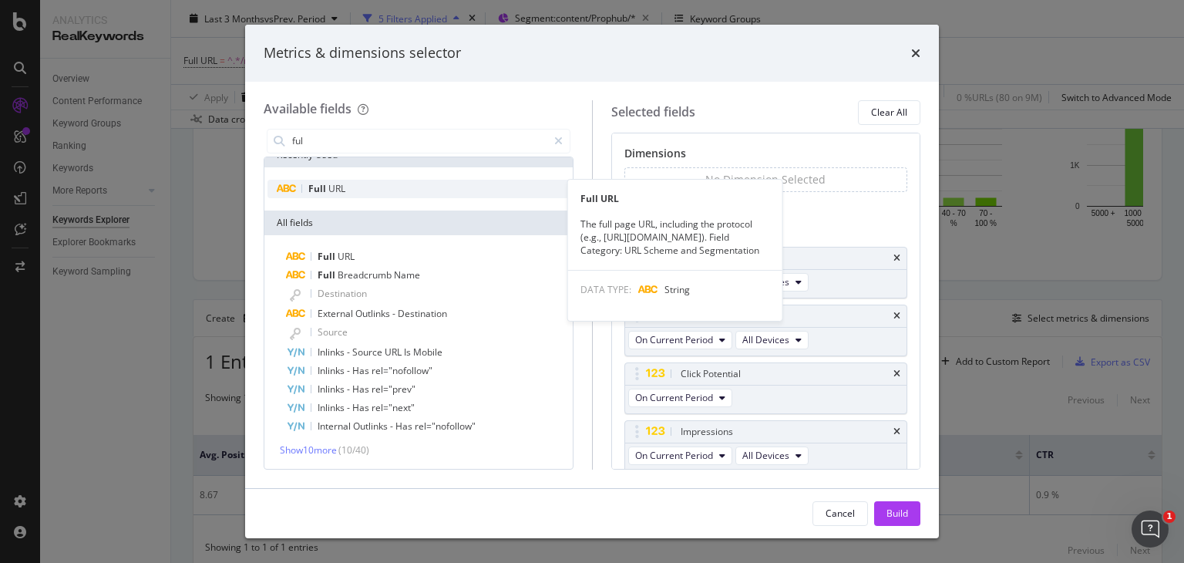
type input "ful"
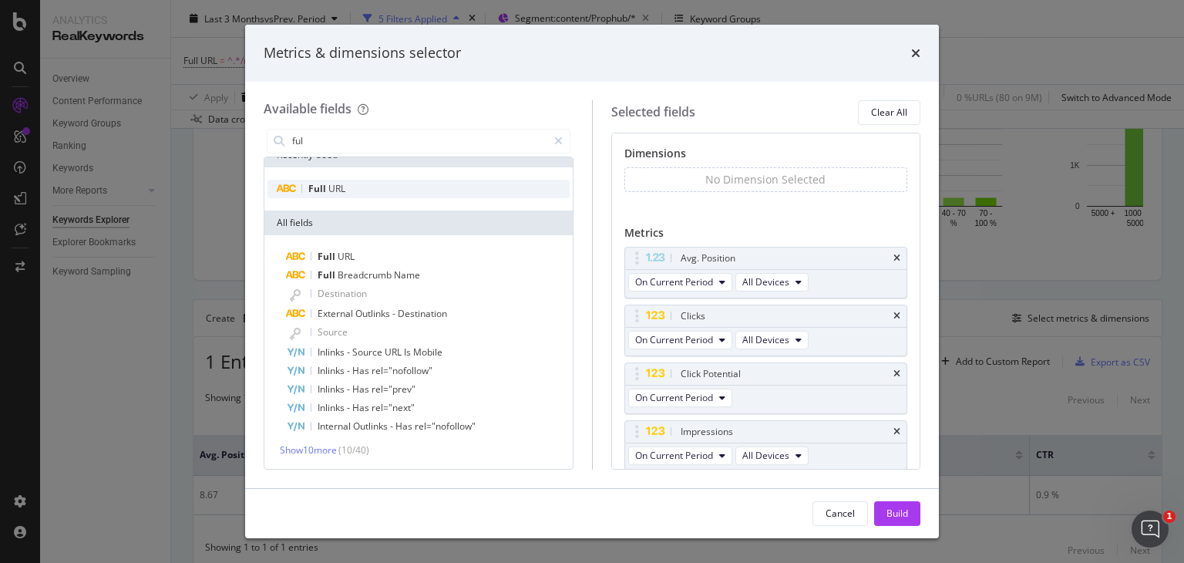
click at [348, 184] on div "Full URL" at bounding box center [418, 189] width 302 height 18
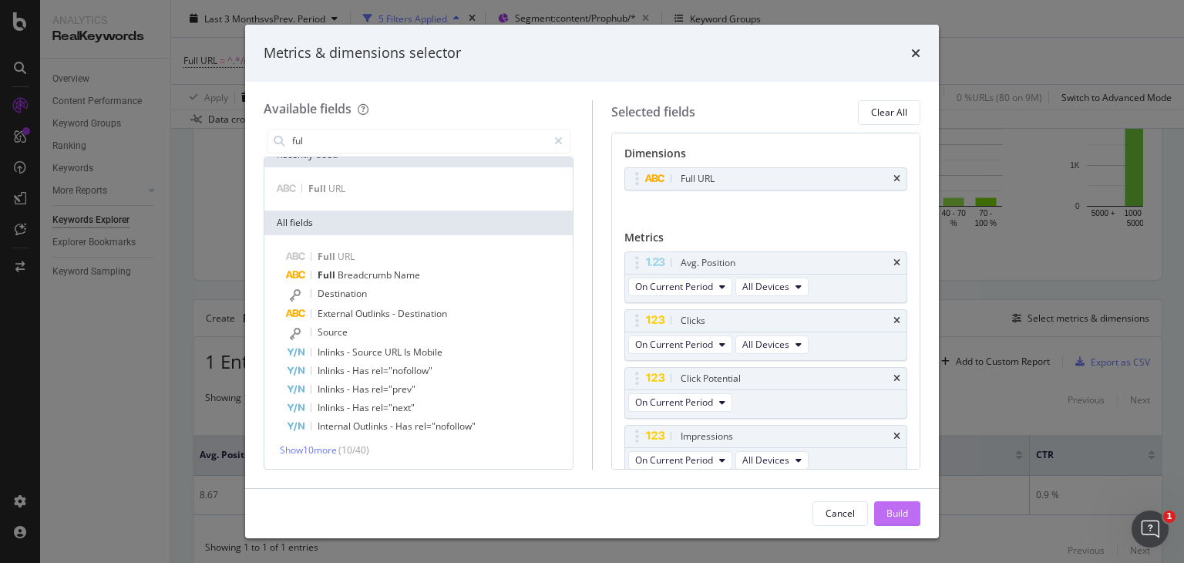
click at [902, 512] on div "Build" at bounding box center [897, 512] width 22 height 13
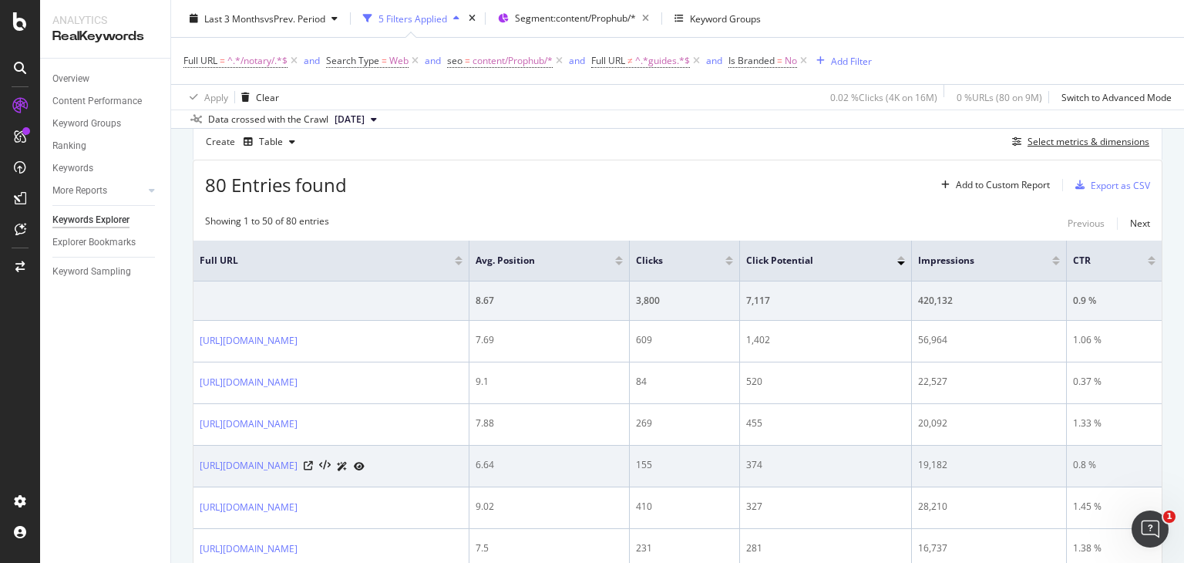
scroll to position [428, 0]
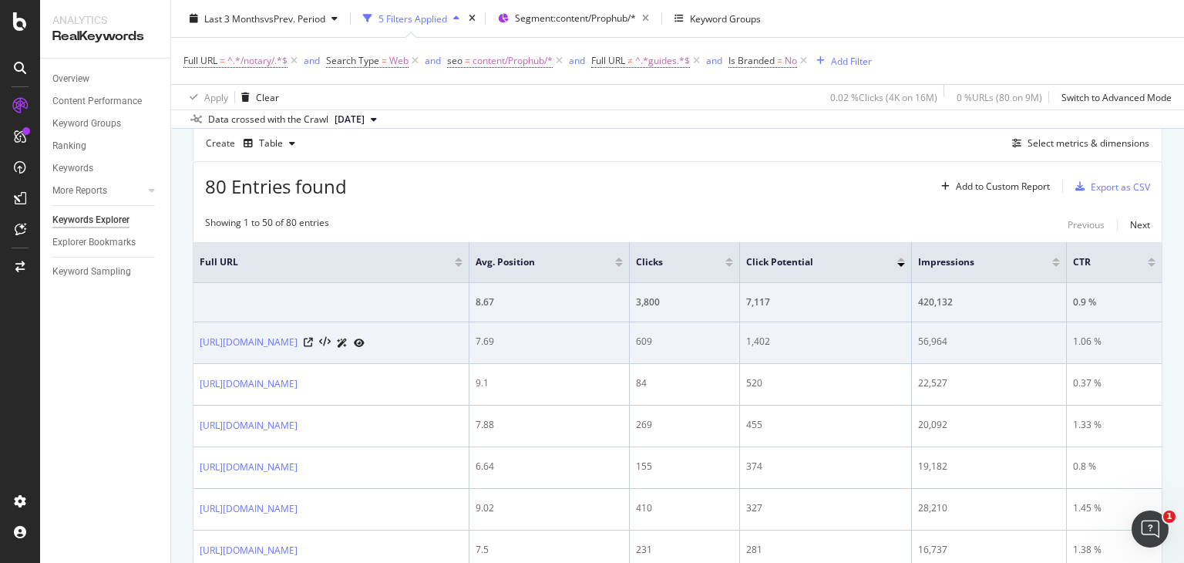
click at [998, 339] on div "56,964" at bounding box center [989, 341] width 143 height 14
drag, startPoint x: 999, startPoint y: 339, endPoint x: 967, endPoint y: 340, distance: 31.6
click at [967, 340] on td "56,964" at bounding box center [990, 343] width 156 height 42
copy div "56,964"
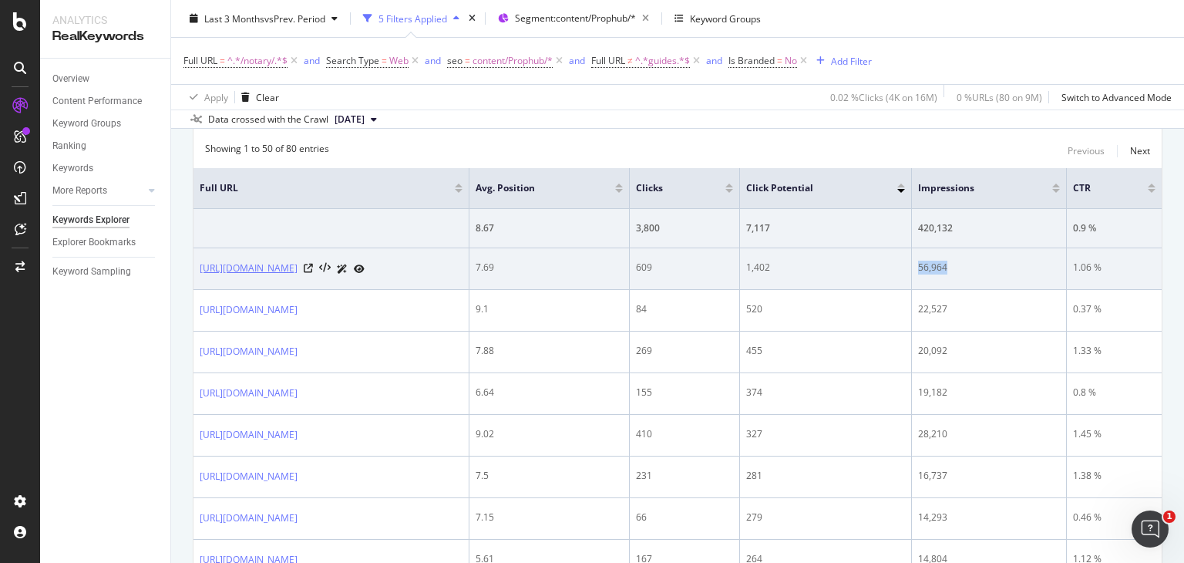
scroll to position [496, 0]
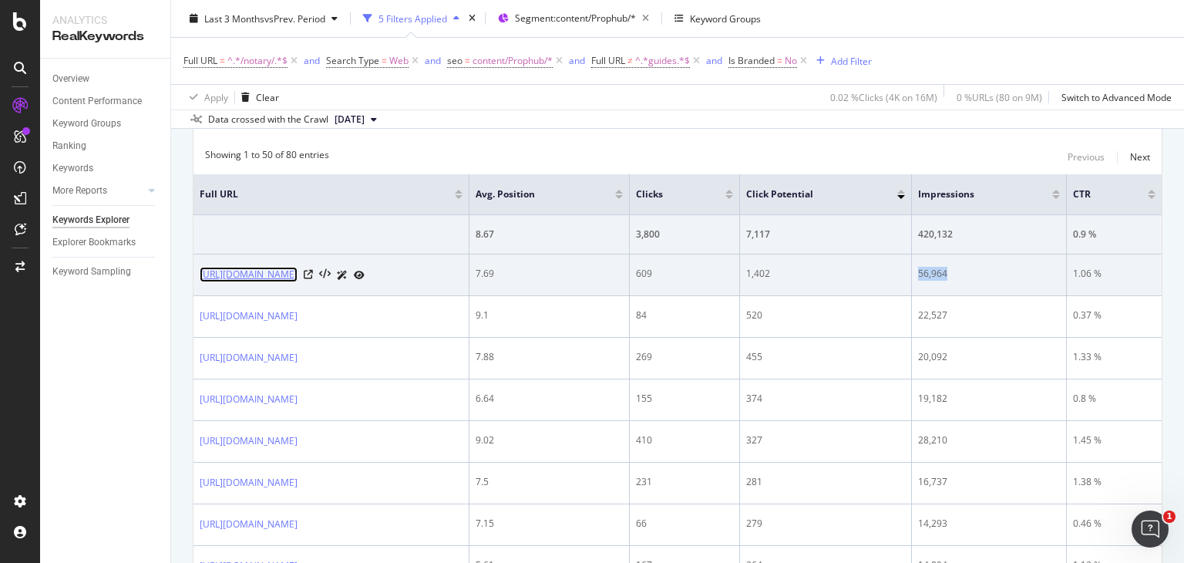
click at [297, 274] on link "[URL][DOMAIN_NAME]" at bounding box center [249, 274] width 98 height 15
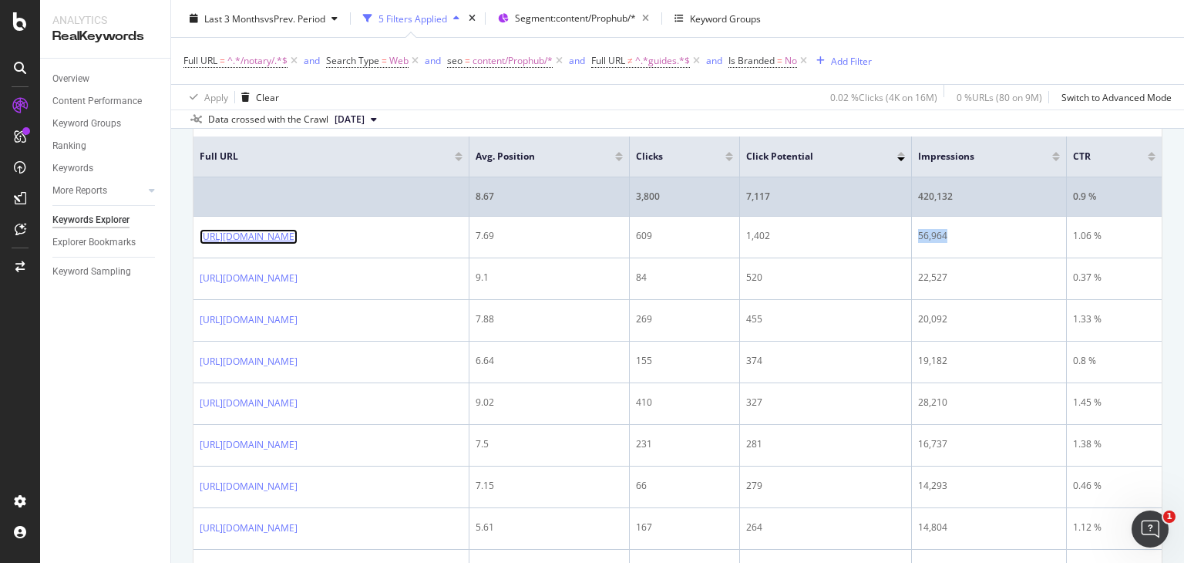
scroll to position [498, 0]
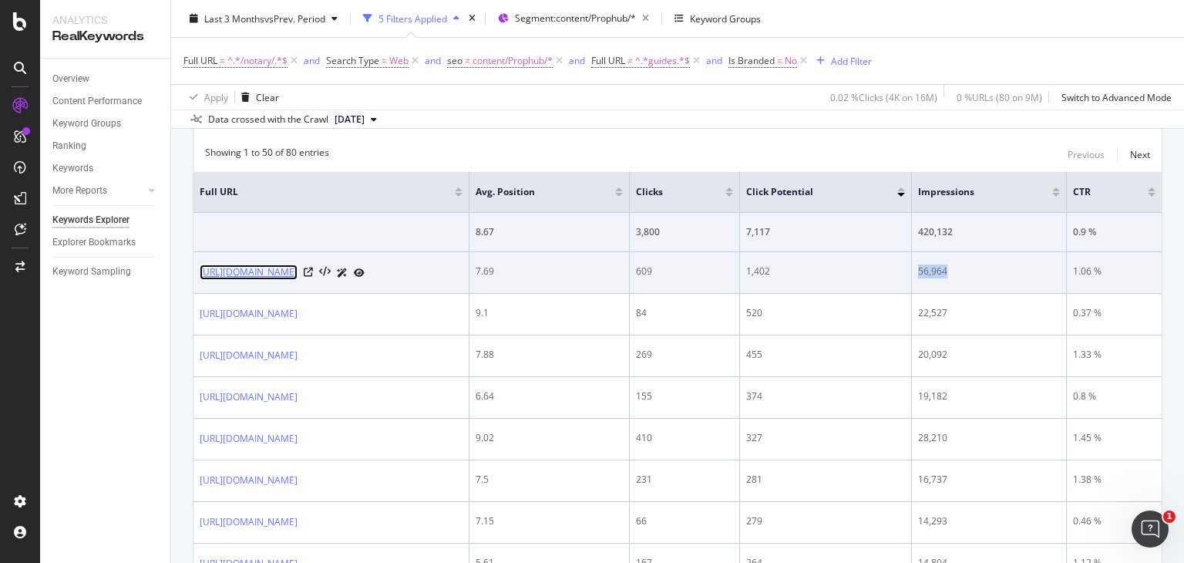
click at [297, 266] on link "https://www.nobroker.in/prophub/notary/bangalore-karnataka/" at bounding box center [249, 271] width 98 height 15
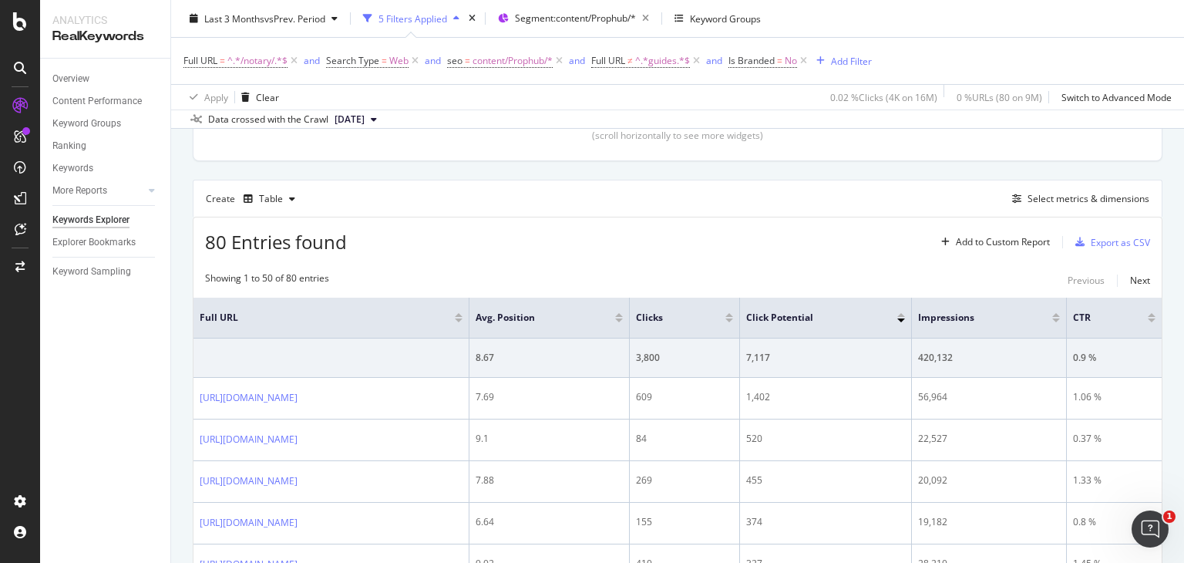
scroll to position [369, 0]
click at [848, 62] on div "Add Filter" at bounding box center [851, 60] width 41 height 13
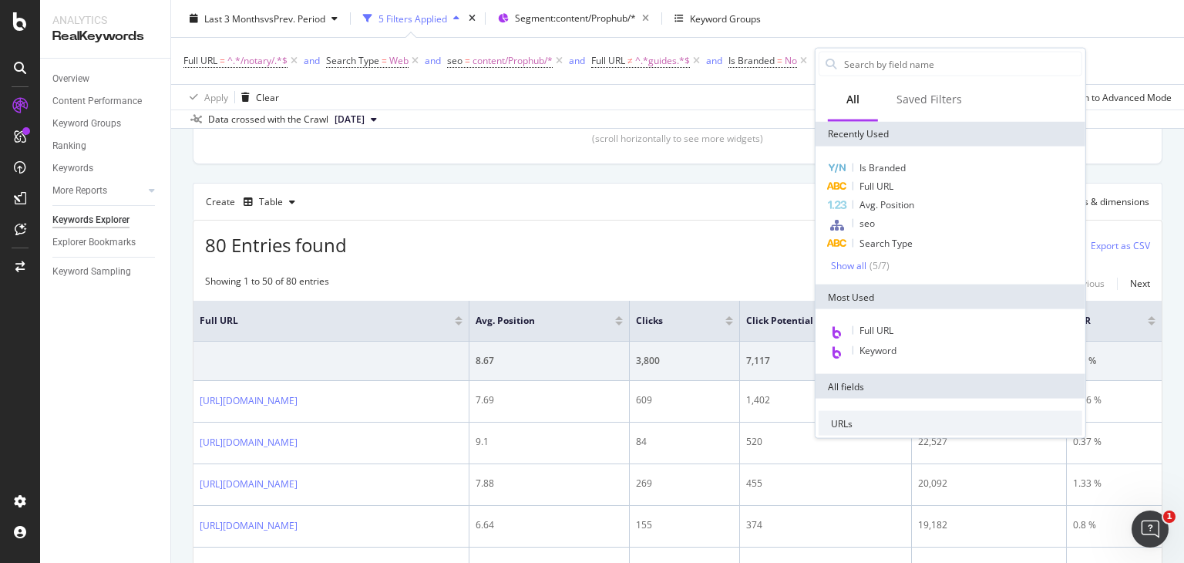
click at [692, 212] on div "Create Table Select metrics & dimensions" at bounding box center [678, 201] width 970 height 37
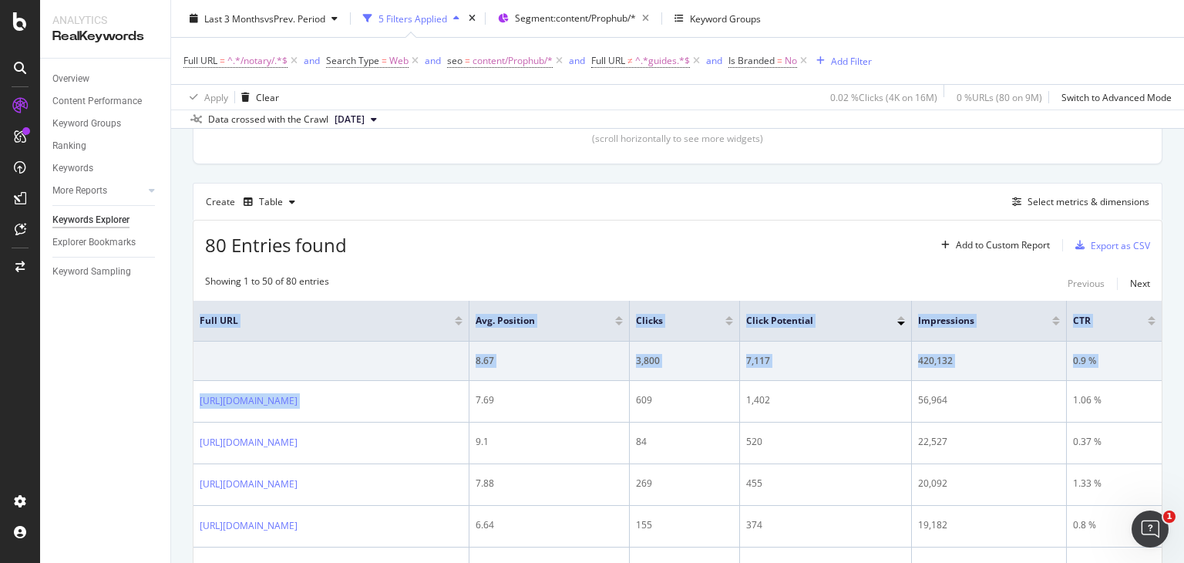
drag, startPoint x: 493, startPoint y: 397, endPoint x: 189, endPoint y: 403, distance: 304.5
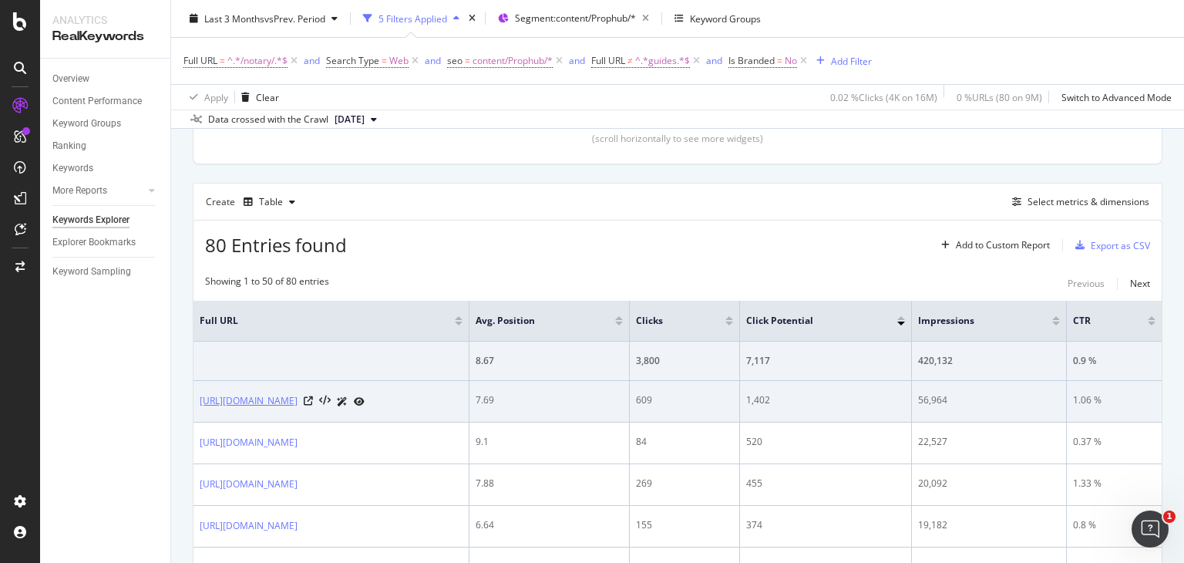
drag, startPoint x: 199, startPoint y: 390, endPoint x: 413, endPoint y: 405, distance: 214.8
click at [413, 405] on td "[URL][DOMAIN_NAME]" at bounding box center [331, 402] width 276 height 42
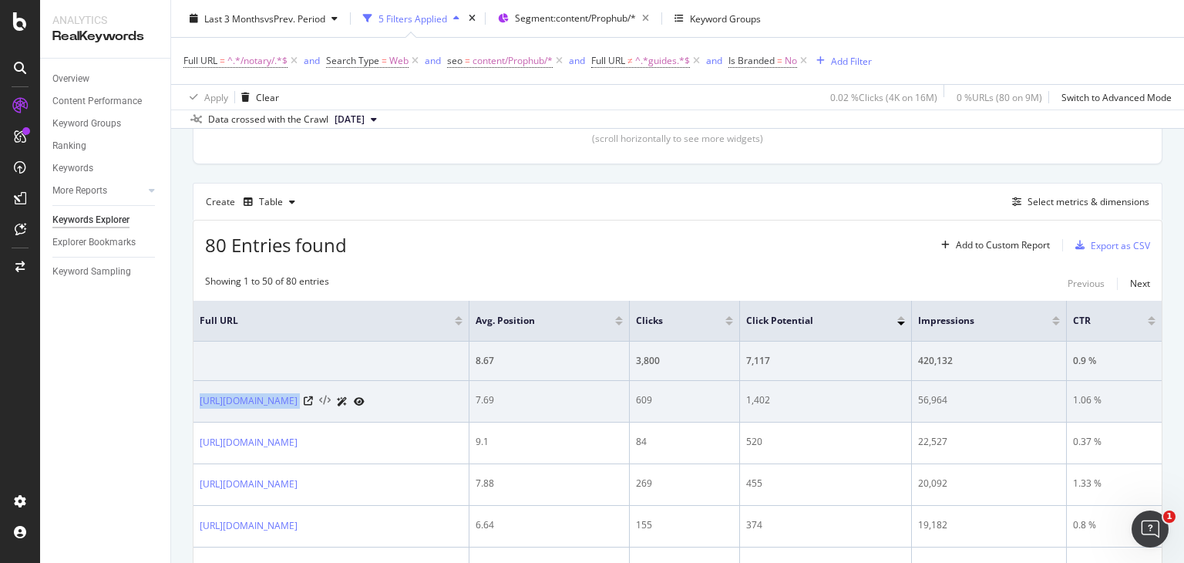
drag, startPoint x: 197, startPoint y: 386, endPoint x: 501, endPoint y: 394, distance: 304.5
click at [469, 394] on td "[URL][DOMAIN_NAME]" at bounding box center [331, 402] width 276 height 42
copy div "[URL][DOMAIN_NAME]"
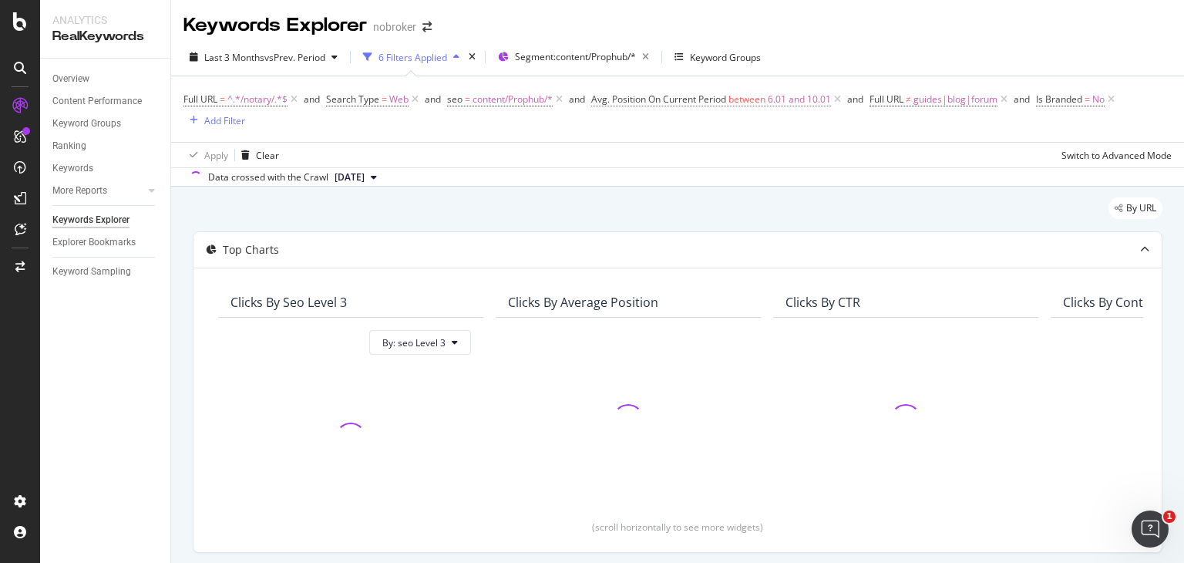
click at [797, 103] on span "6.01 and 10.01" at bounding box center [799, 100] width 63 height 22
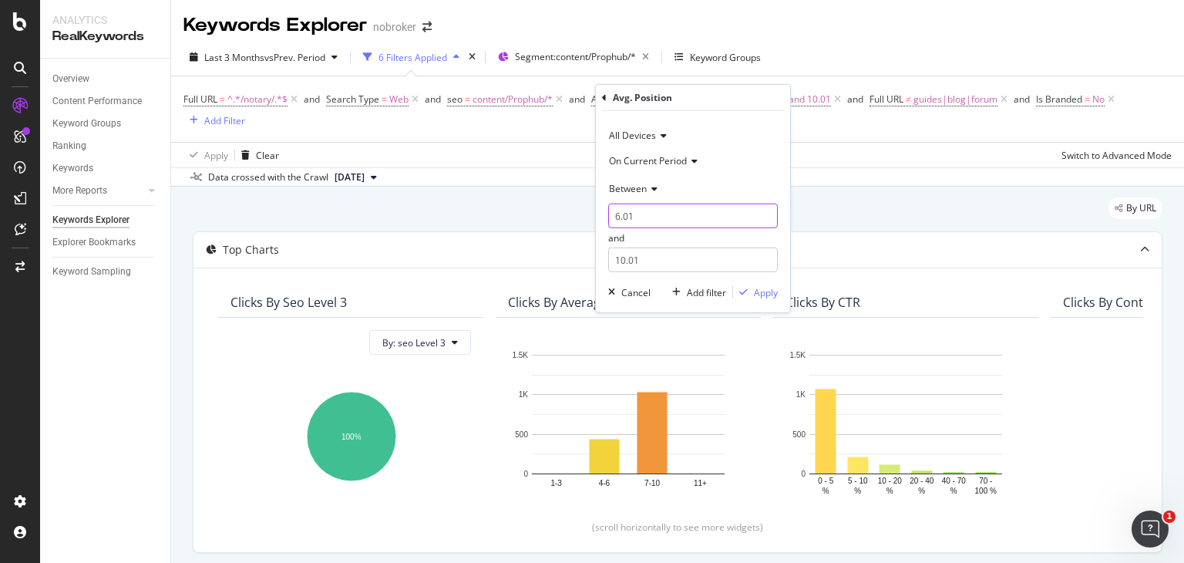
click at [654, 213] on input "6.01" at bounding box center [693, 215] width 170 height 25
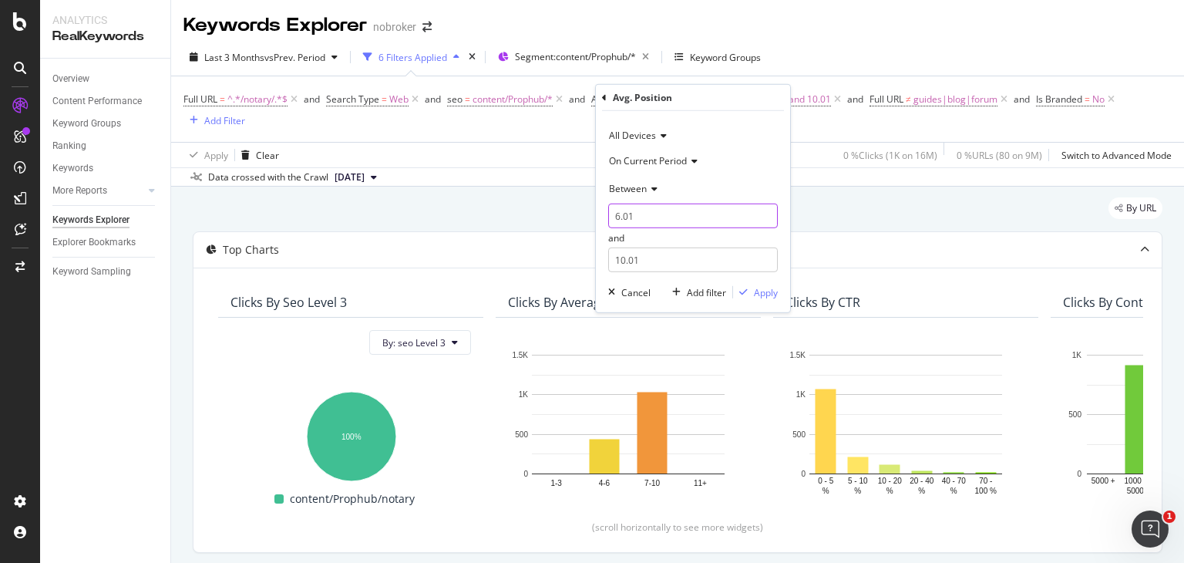
click at [620, 210] on input "6.01" at bounding box center [693, 215] width 170 height 25
type input "3.01"
click at [623, 263] on input "10.01" at bounding box center [693, 259] width 170 height 25
type input "5.01"
click at [764, 293] on div "Apply" at bounding box center [766, 292] width 24 height 13
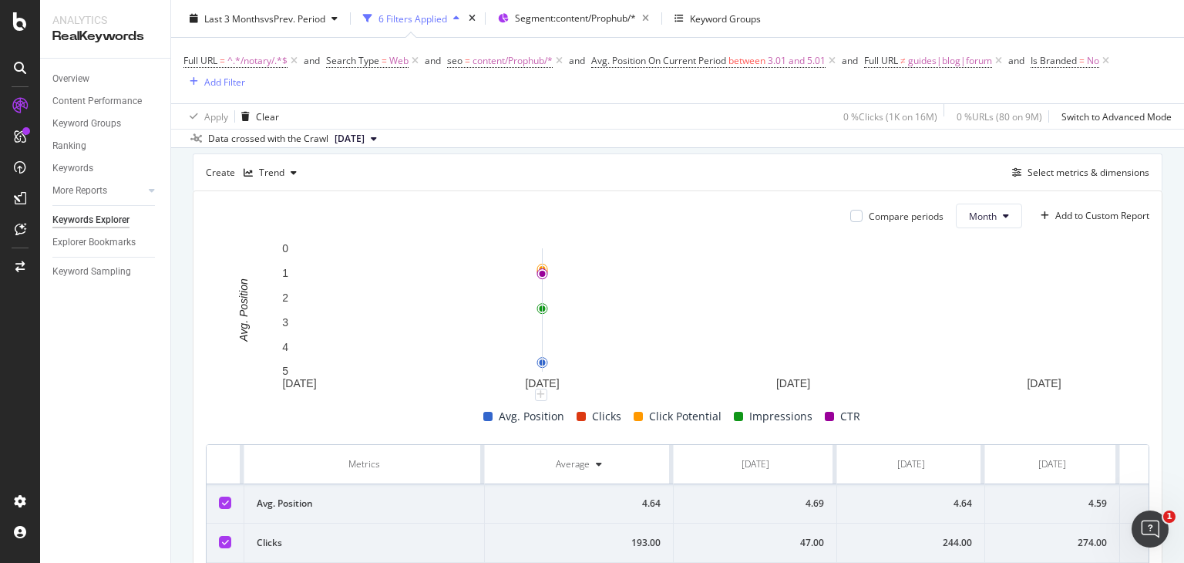
scroll to position [613, 0]
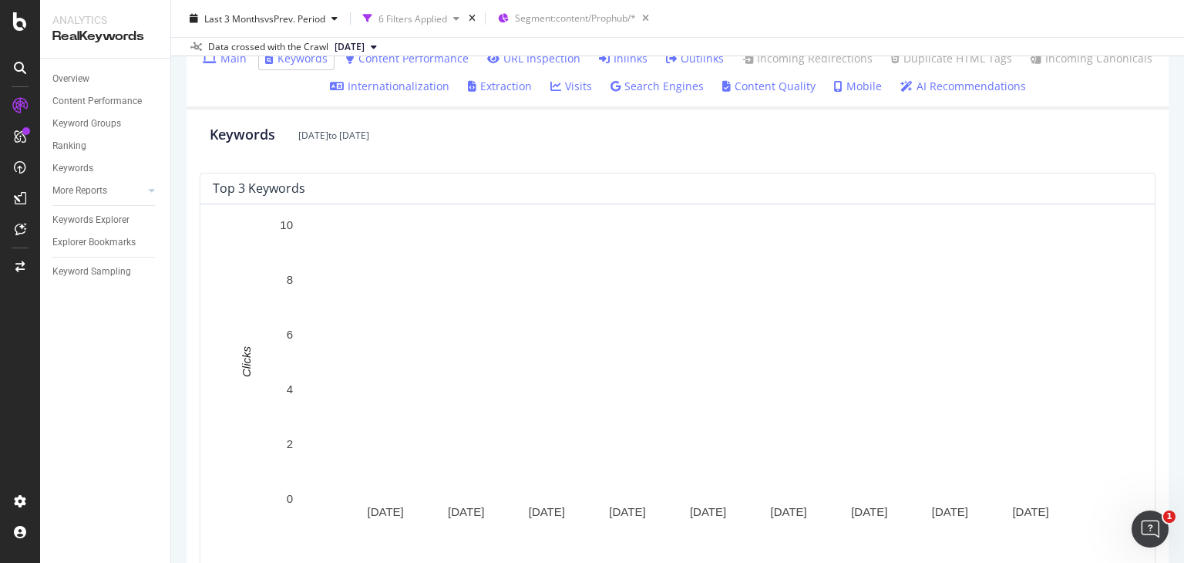
scroll to position [82, 0]
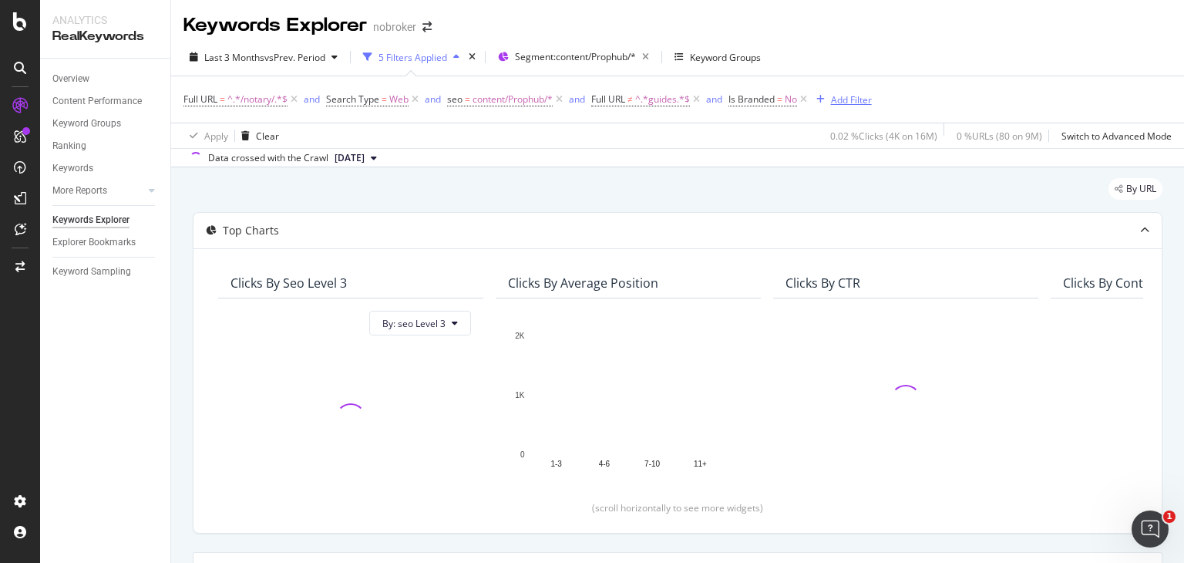
click at [822, 100] on icon "button" at bounding box center [820, 99] width 8 height 9
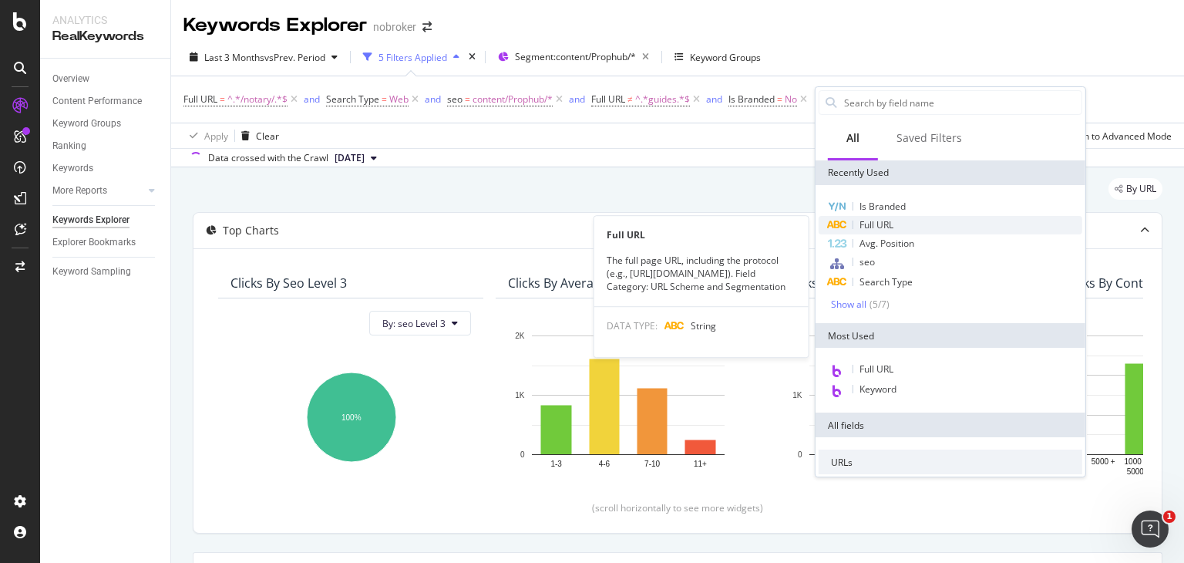
click at [886, 223] on span "Full URL" at bounding box center [876, 224] width 34 height 13
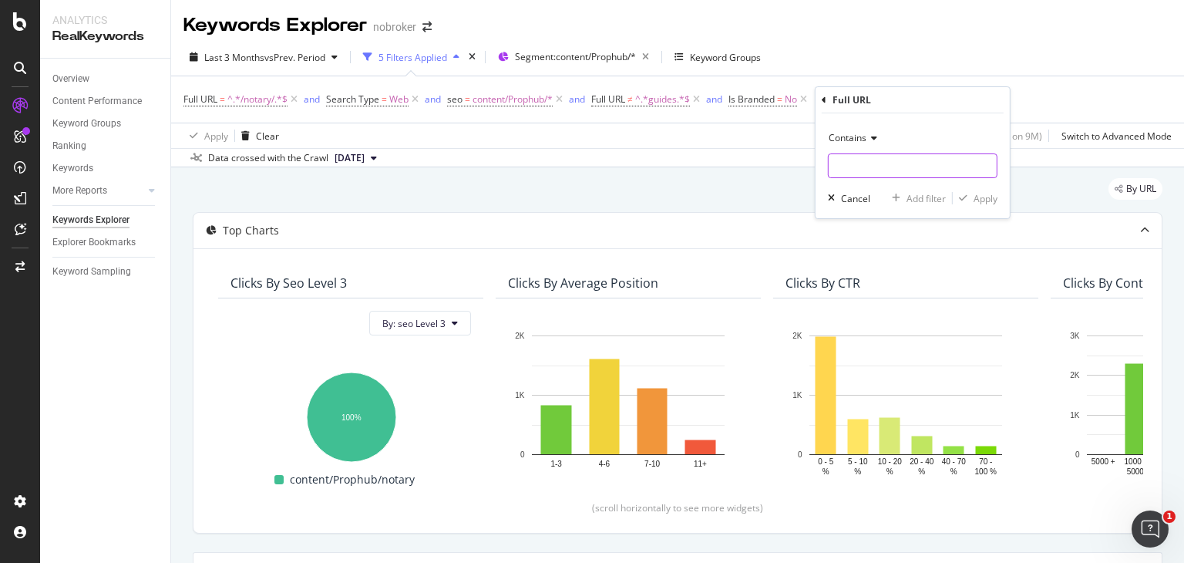
click at [860, 163] on input "text" at bounding box center [913, 165] width 168 height 25
paste input "[URL][DOMAIN_NAME]"
type input "[URL][DOMAIN_NAME]"
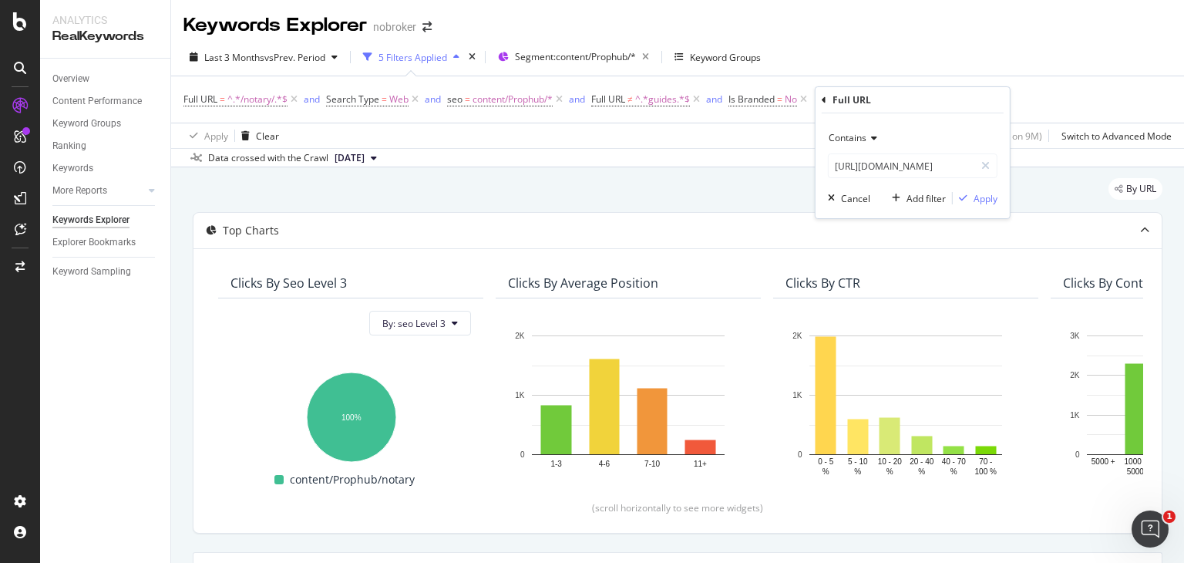
click at [862, 136] on span "Contains" at bounding box center [848, 137] width 38 height 13
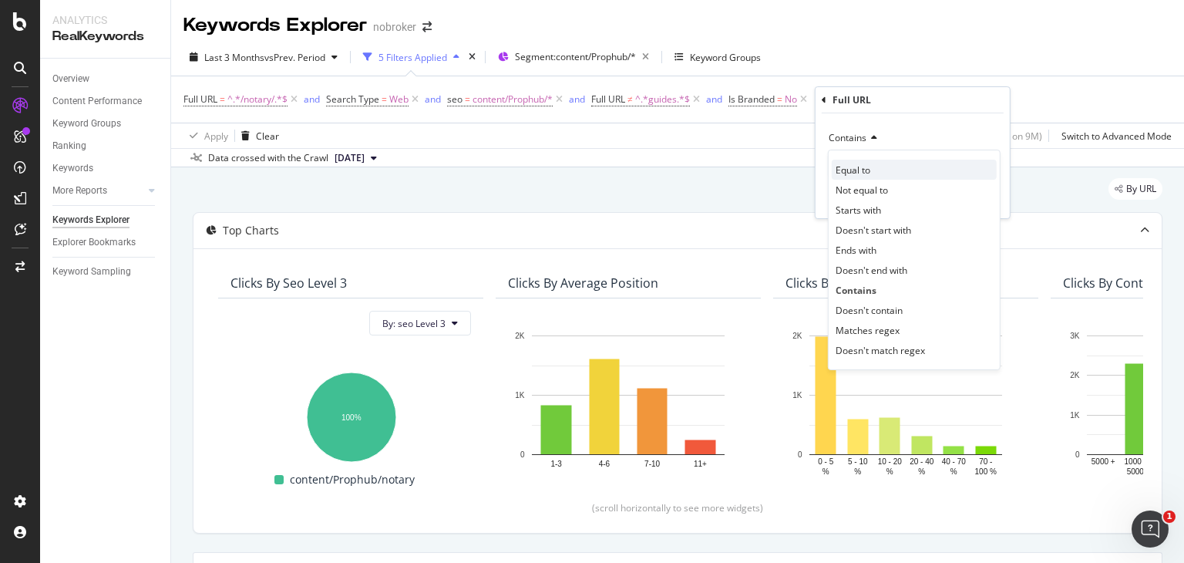
click at [867, 168] on span "Equal to" at bounding box center [852, 169] width 35 height 13
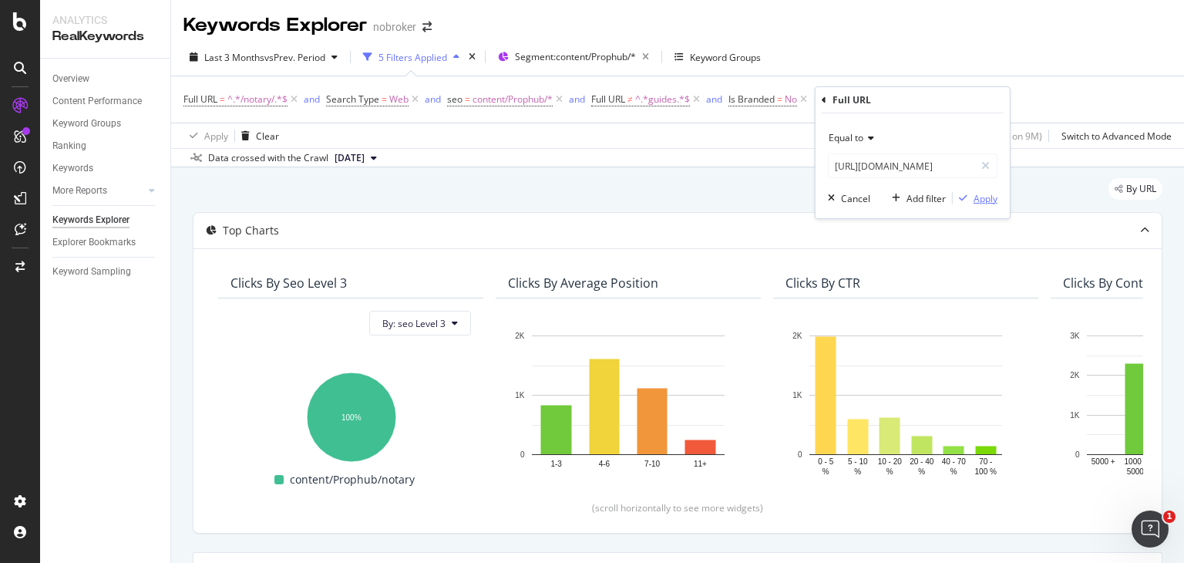
click at [980, 200] on div "Apply" at bounding box center [985, 198] width 24 height 13
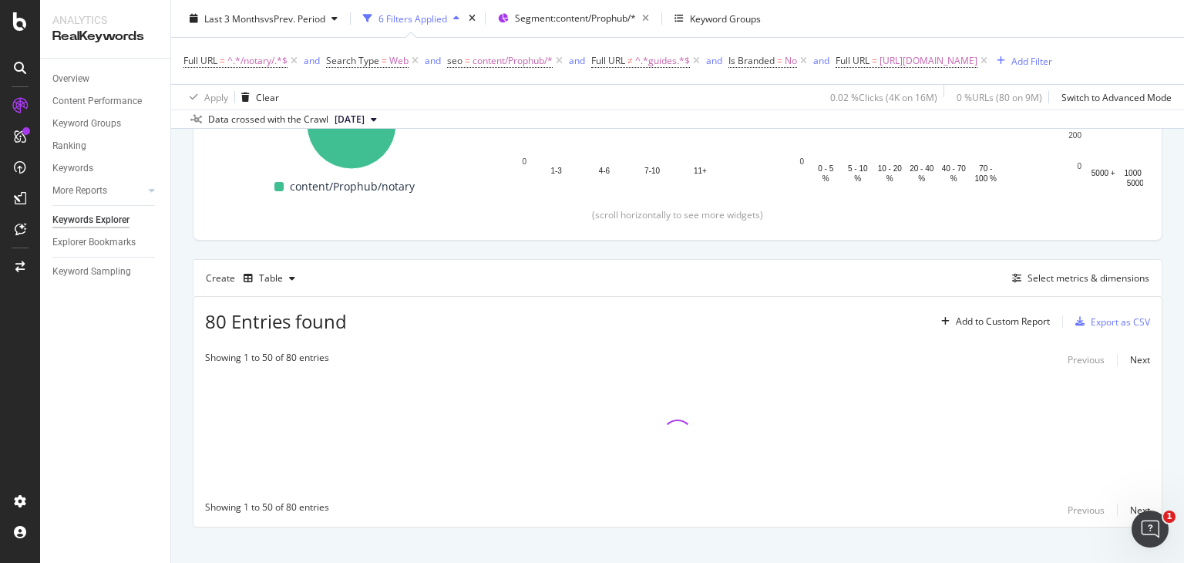
scroll to position [332, 0]
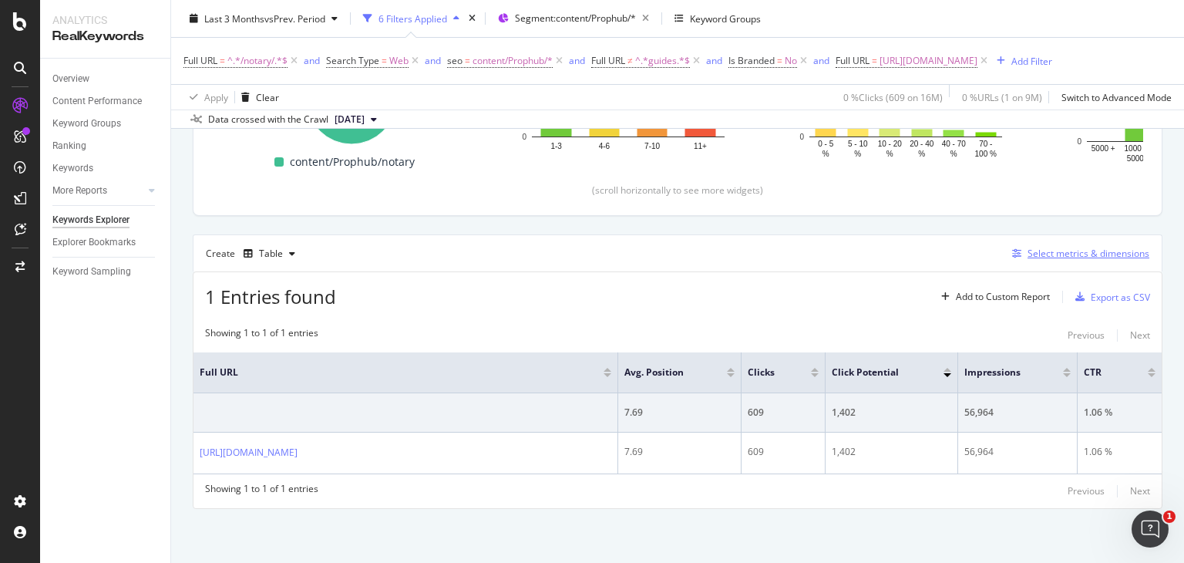
click at [1084, 253] on div "Select metrics & dimensions" at bounding box center [1088, 253] width 122 height 13
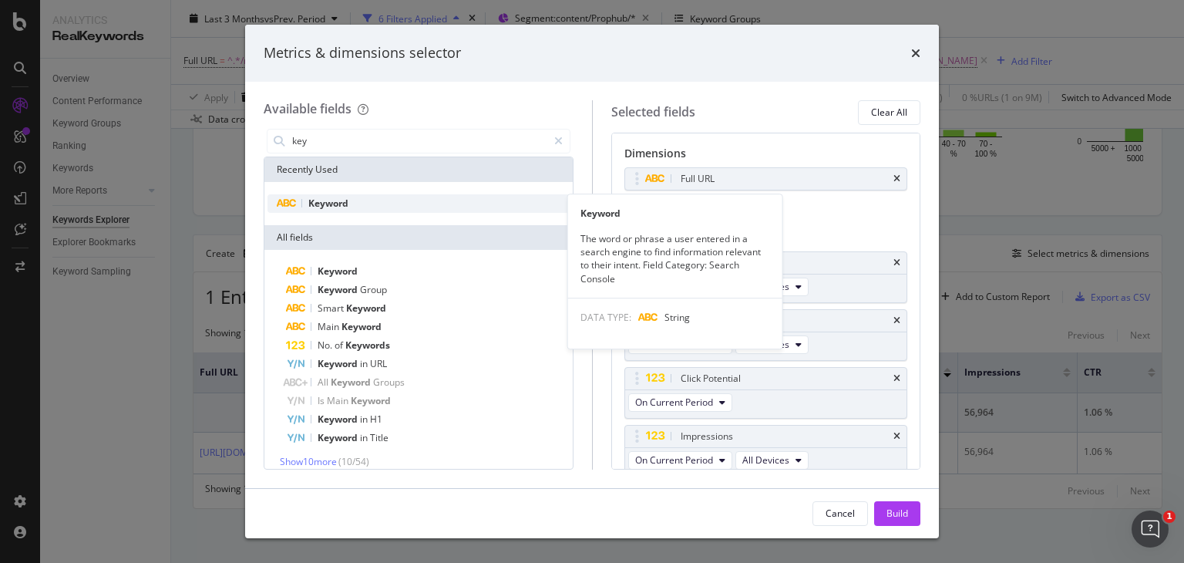
type input "key"
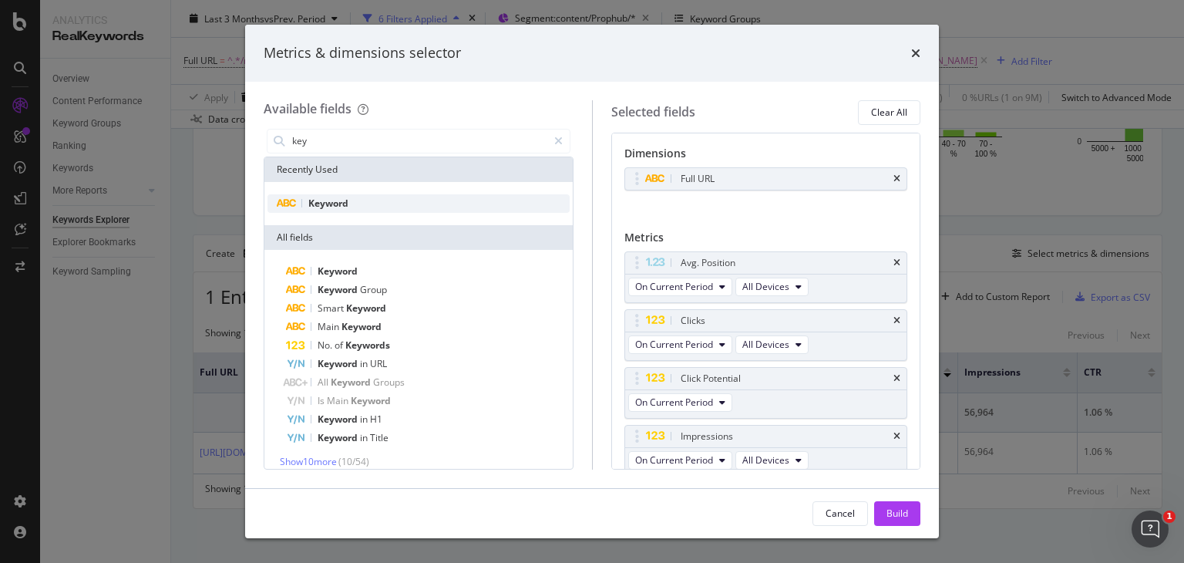
click at [333, 203] on span "Keyword" at bounding box center [328, 203] width 40 height 13
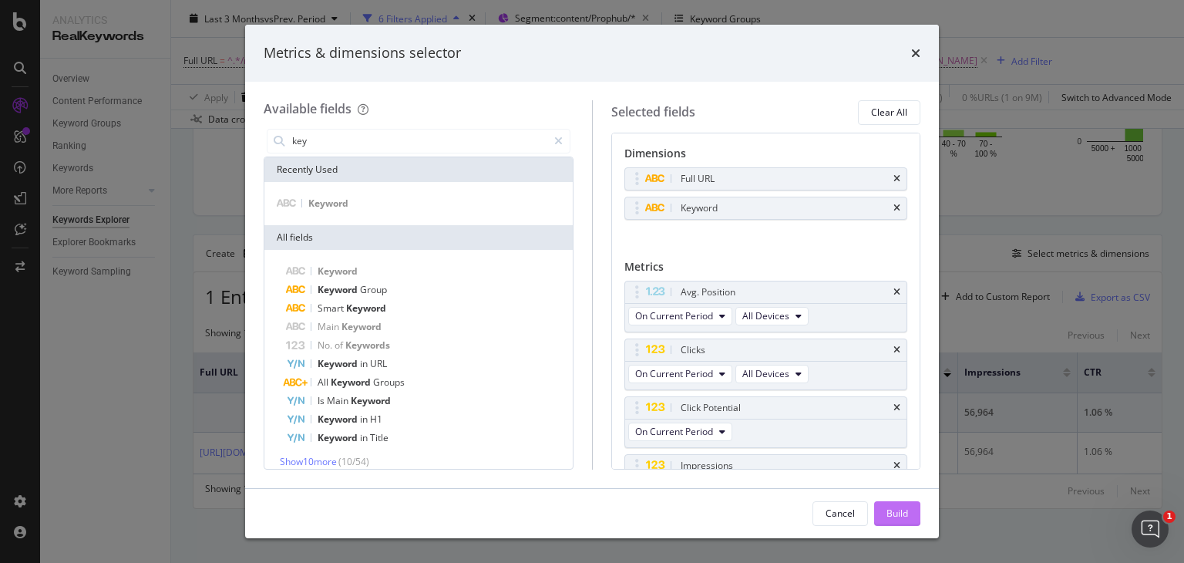
click at [891, 515] on div "Build" at bounding box center [897, 512] width 22 height 13
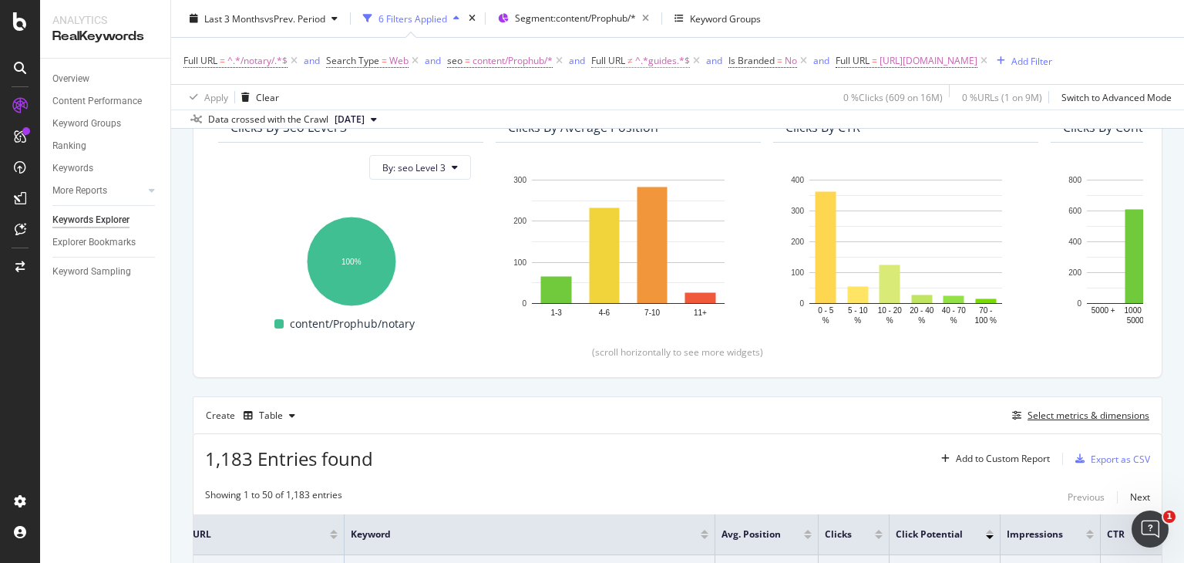
scroll to position [153, 0]
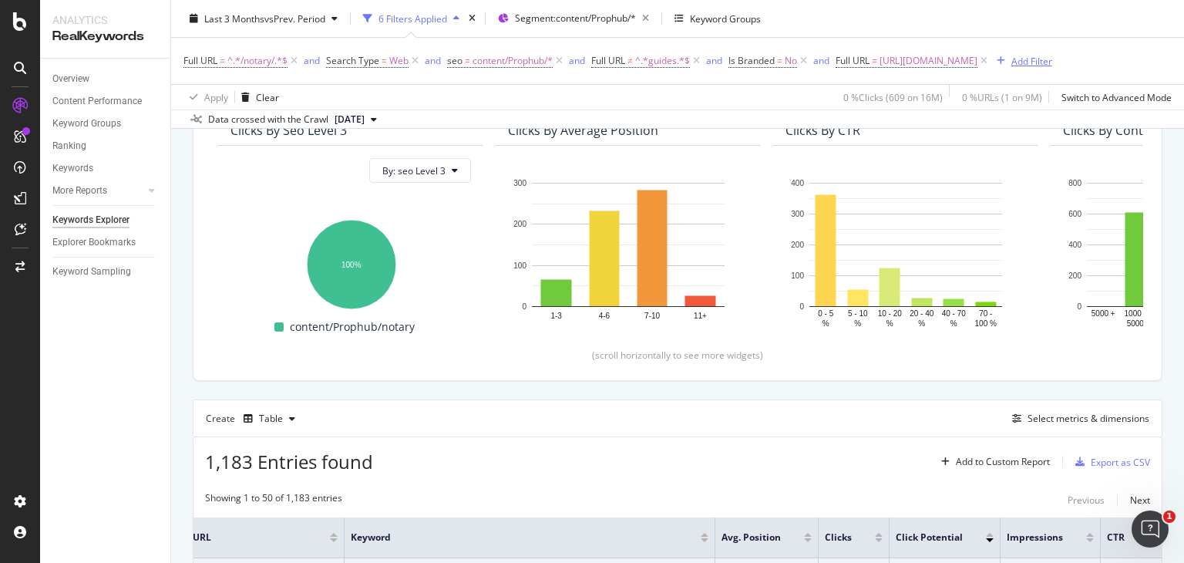
click at [1011, 67] on div "Add Filter" at bounding box center [1031, 60] width 41 height 13
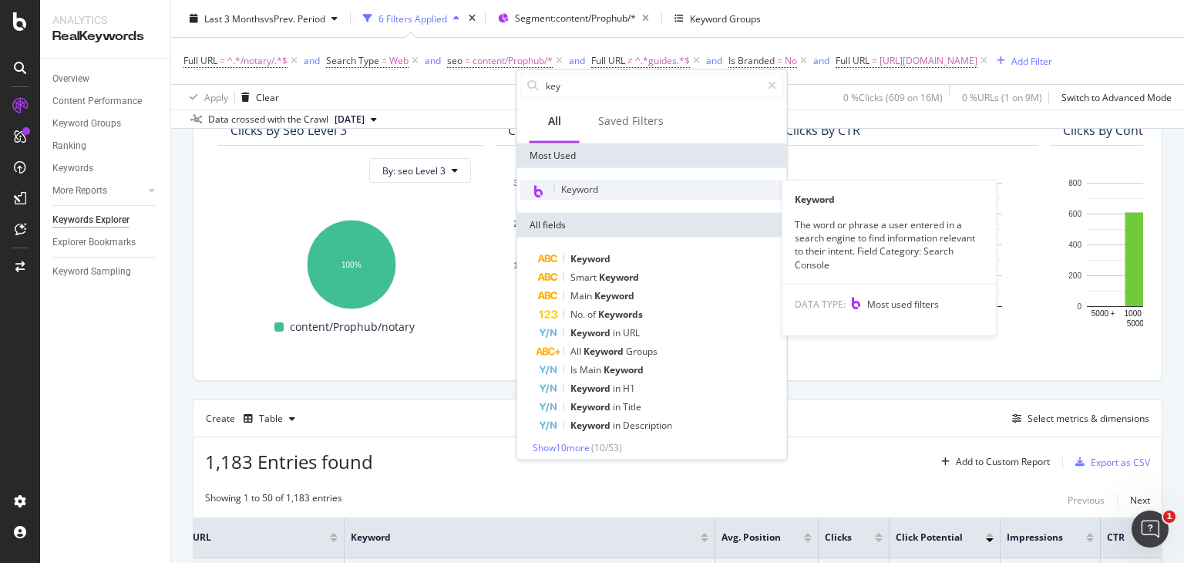
type input "key"
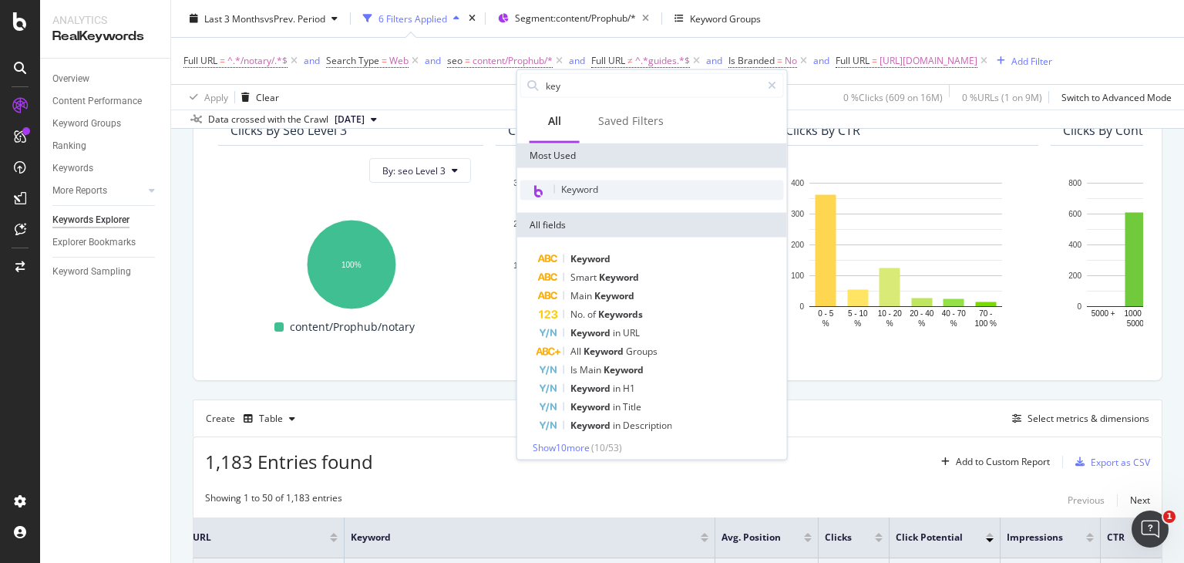
click at [589, 185] on span "Keyword" at bounding box center [579, 189] width 37 height 13
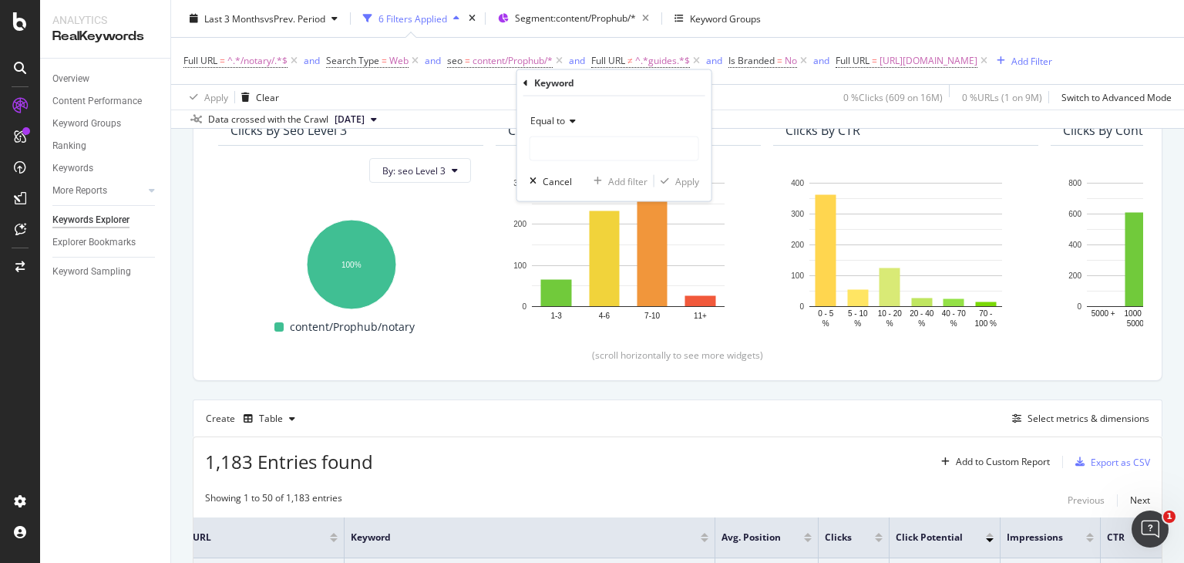
click at [565, 117] on icon at bounding box center [570, 120] width 11 height 9
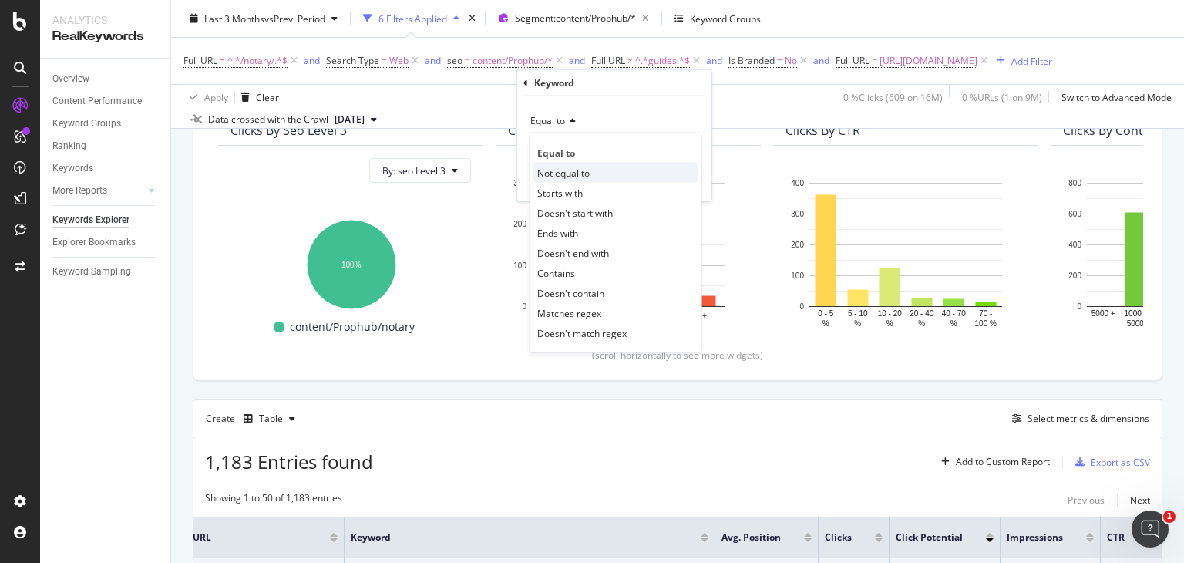
click at [576, 171] on span "Not equal to" at bounding box center [563, 172] width 52 height 13
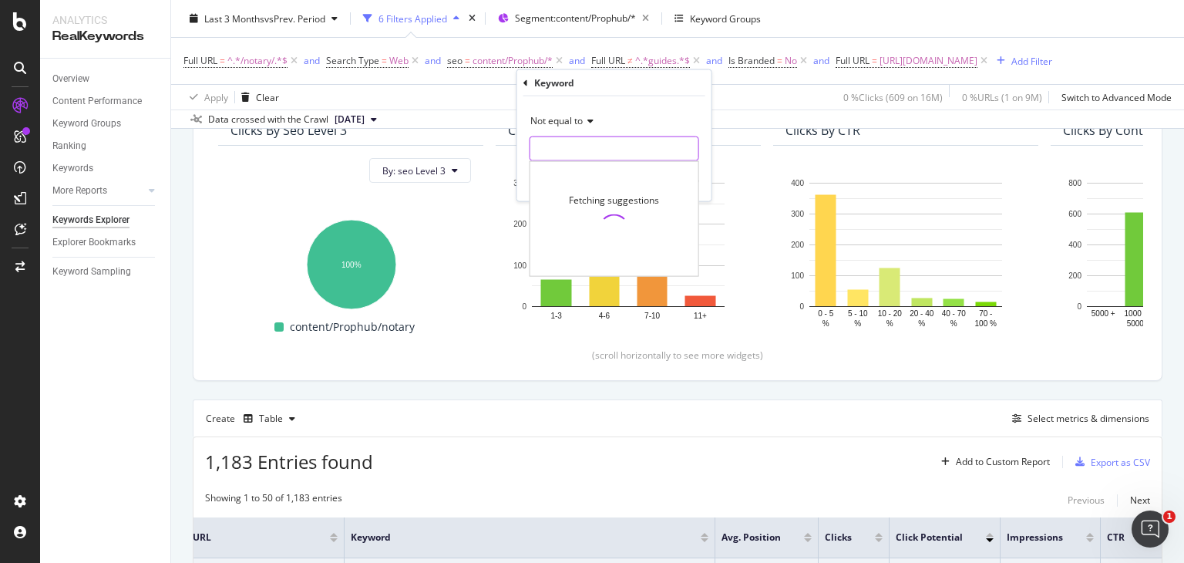
click at [593, 149] on input "text" at bounding box center [614, 148] width 168 height 25
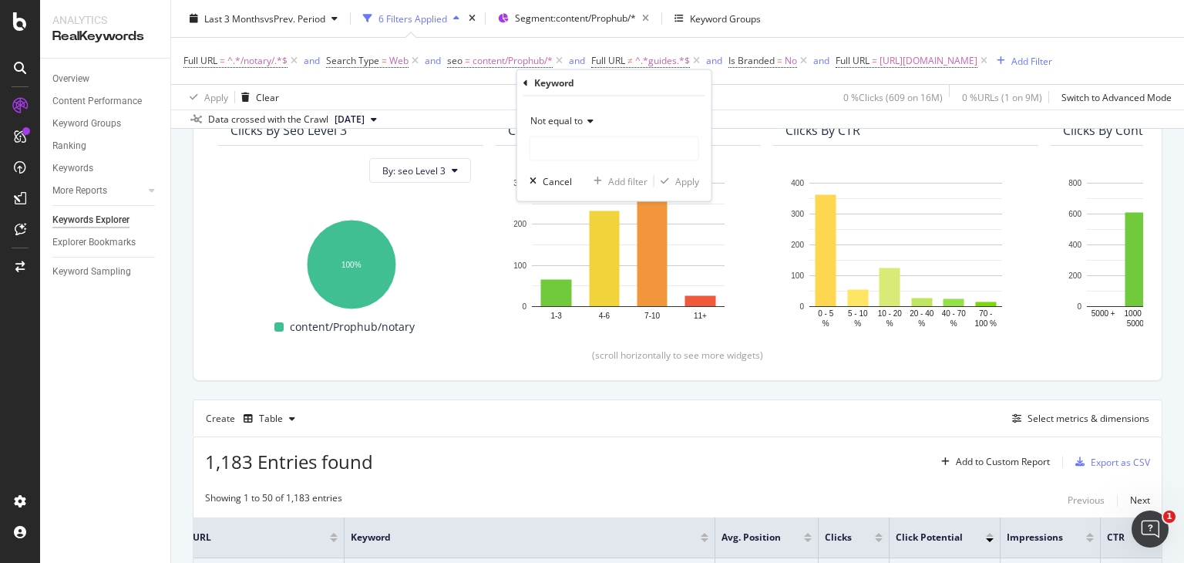
click at [585, 115] on div "Not equal to" at bounding box center [614, 121] width 170 height 25
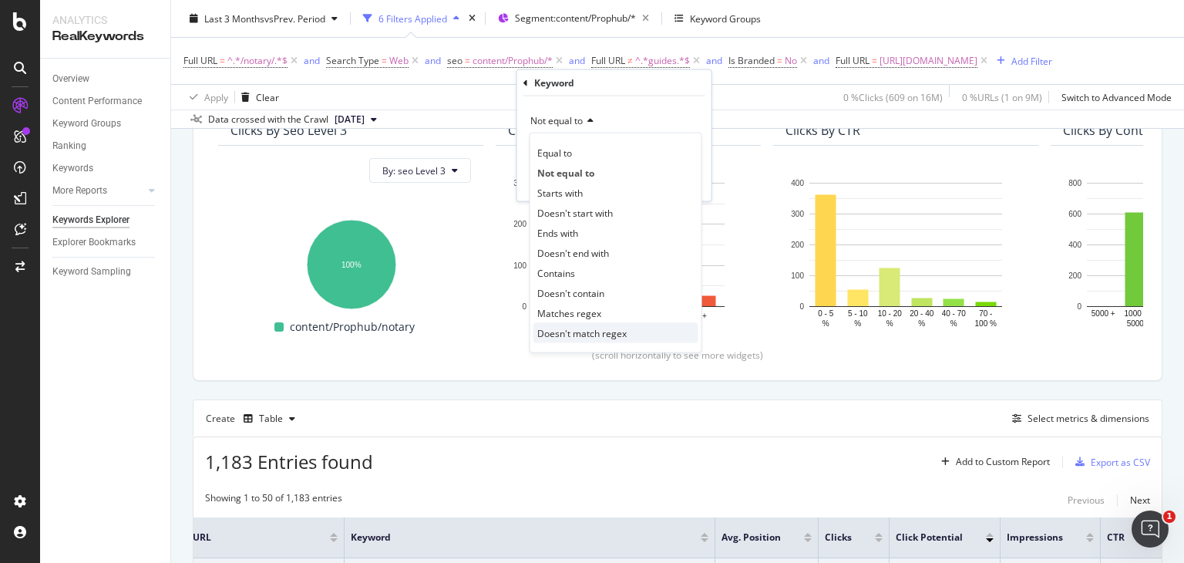
click at [590, 331] on span "Doesn't match regex" at bounding box center [581, 332] width 89 height 13
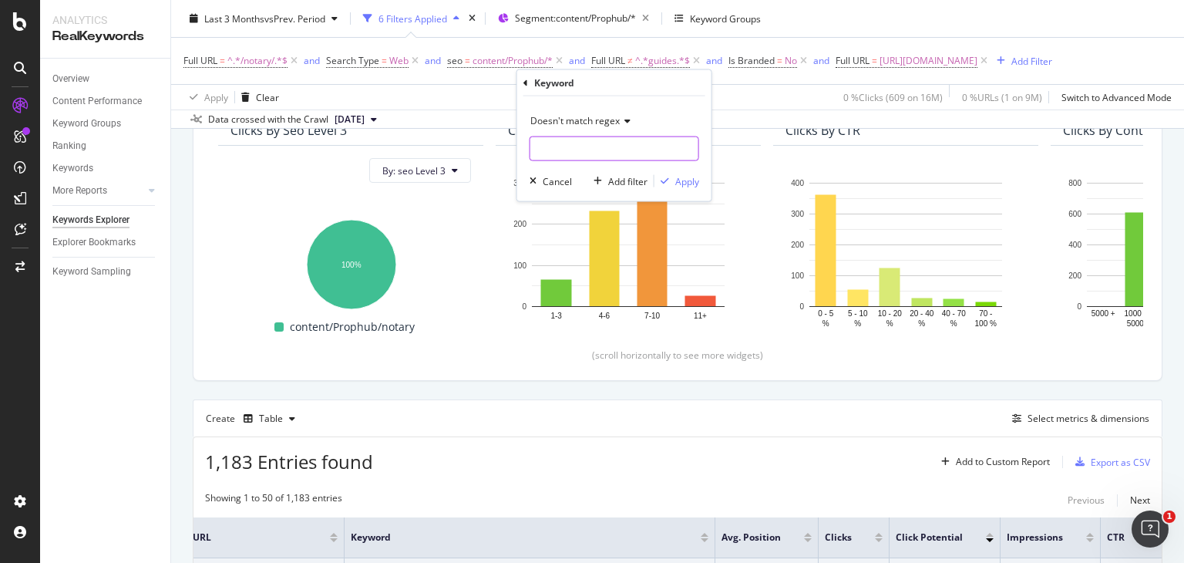
click at [565, 140] on input "text" at bounding box center [614, 148] width 168 height 25
type input "near me"
click at [684, 188] on div "Add filter Apply" at bounding box center [643, 180] width 112 height 15
click at [688, 176] on div "Apply" at bounding box center [687, 180] width 24 height 13
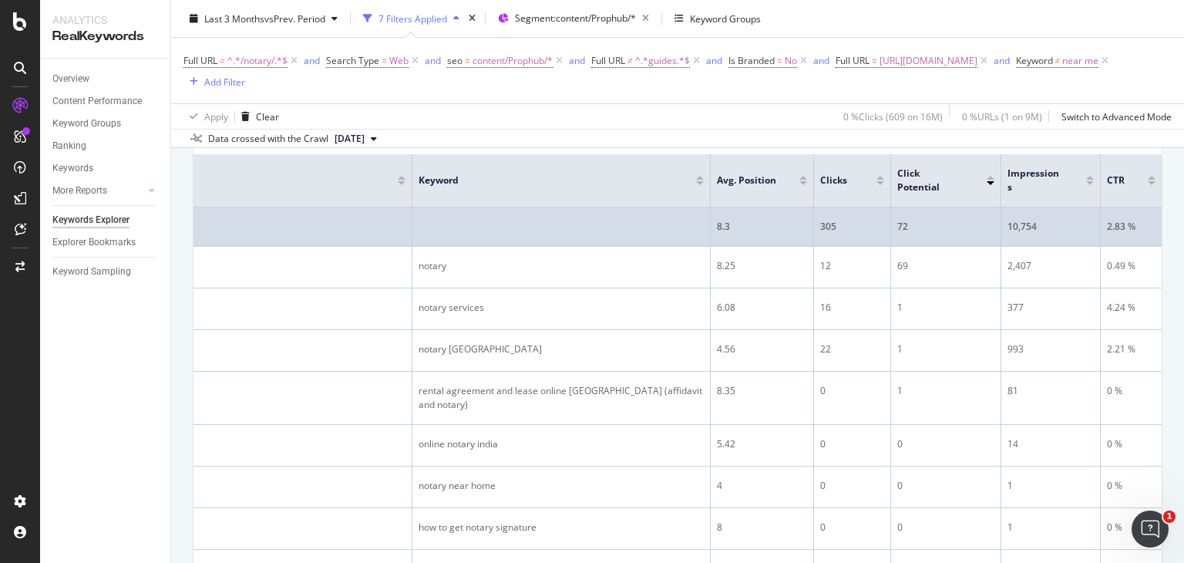
scroll to position [536, 0]
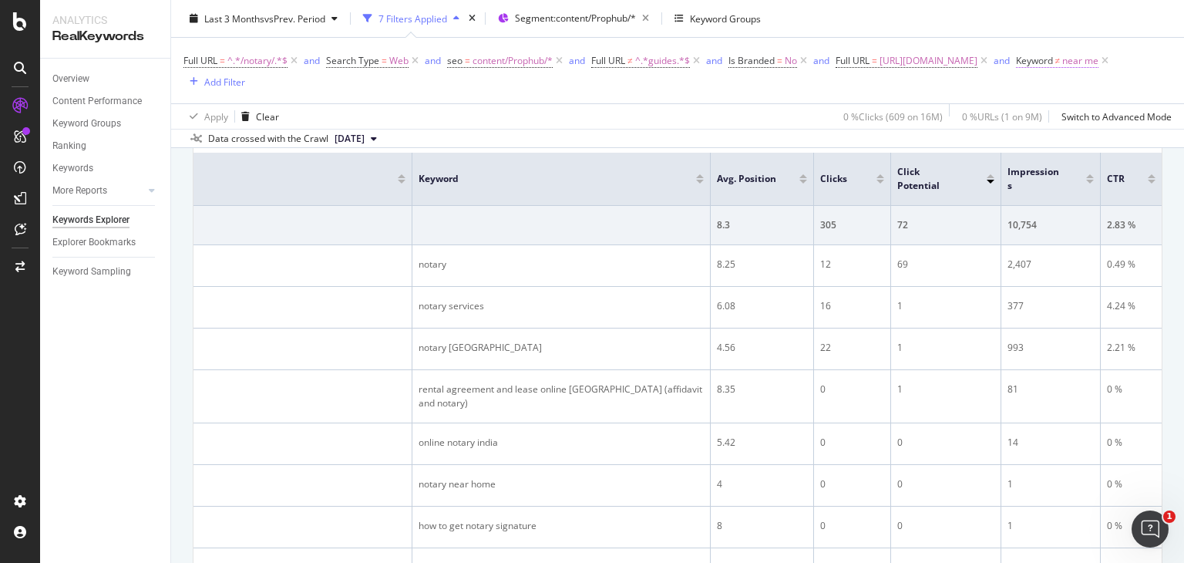
click at [1062, 72] on span "near me" at bounding box center [1080, 61] width 36 height 22
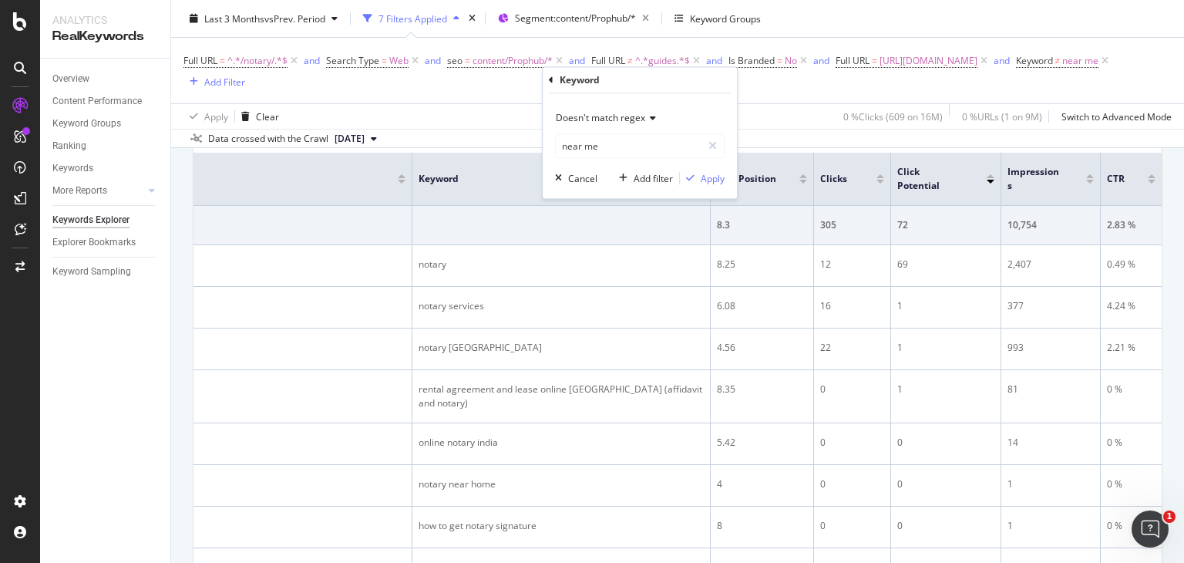
click at [580, 119] on span "Doesn't match regex" at bounding box center [600, 118] width 89 height 13
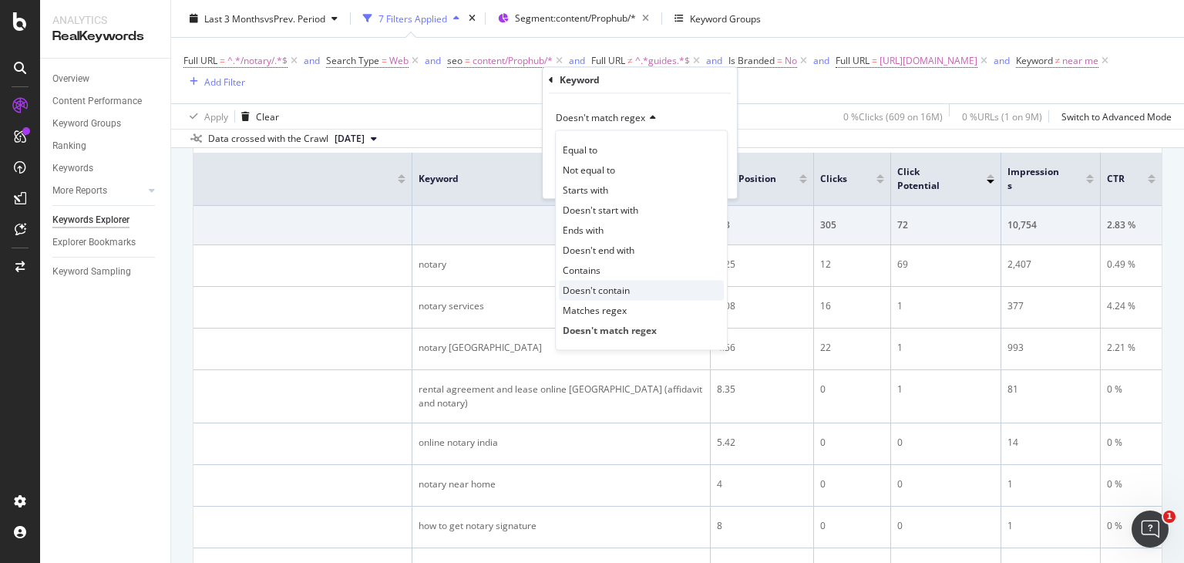
click at [565, 287] on span "Doesn't contain" at bounding box center [596, 290] width 67 height 13
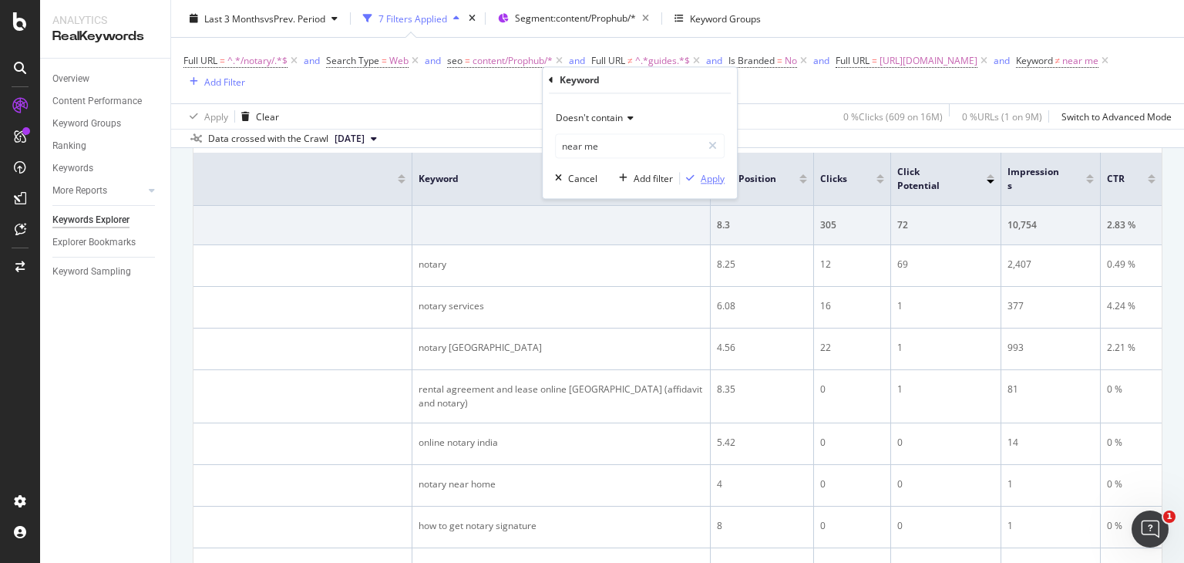
click at [701, 183] on div "Apply" at bounding box center [713, 178] width 24 height 13
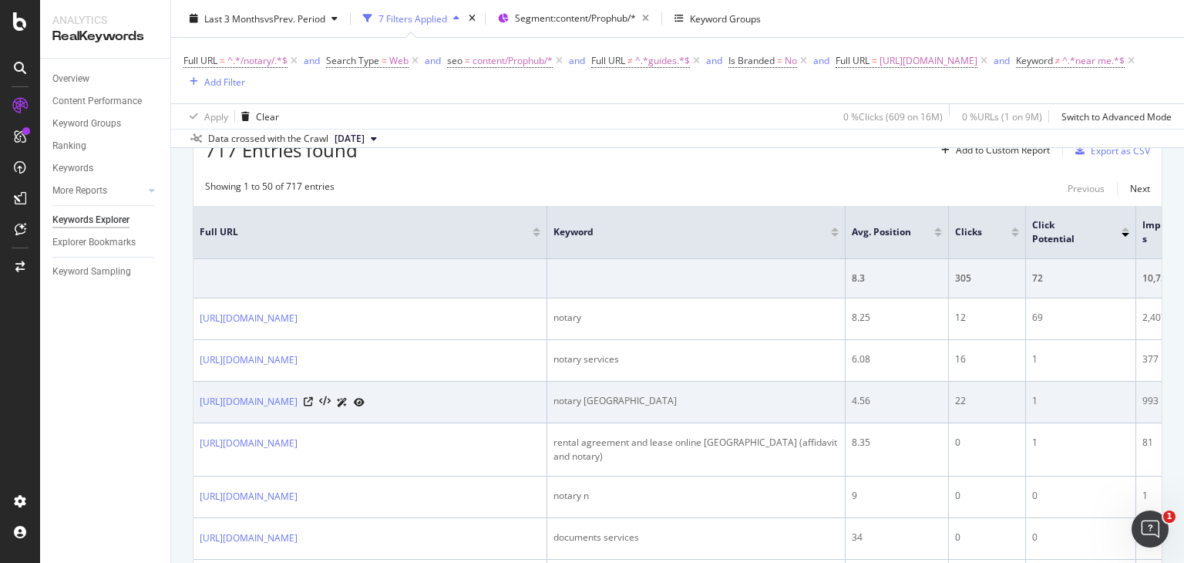
scroll to position [0, 145]
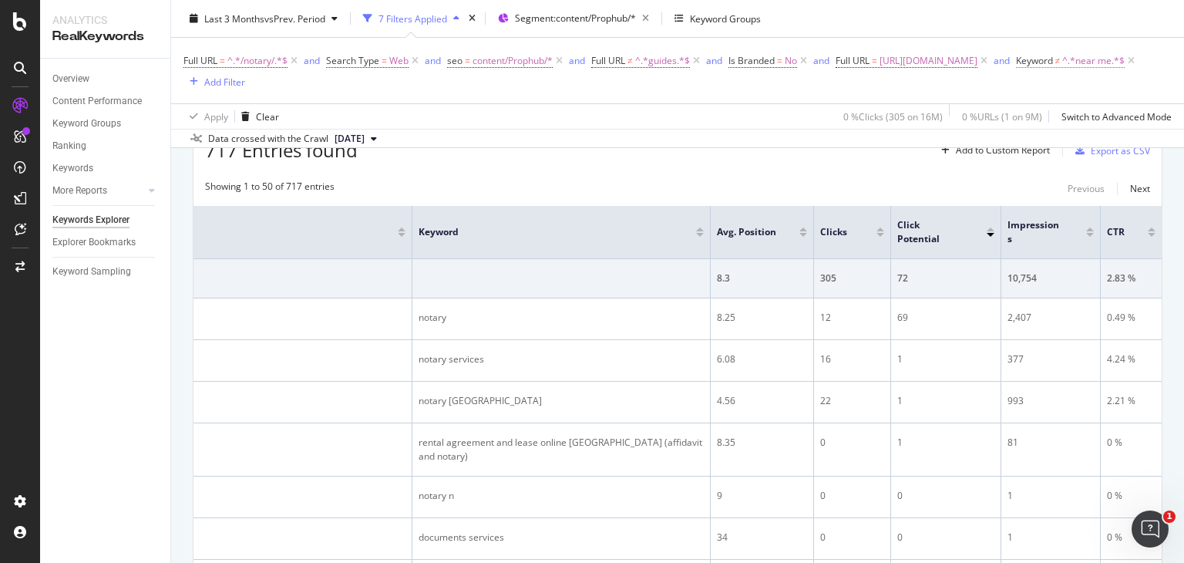
click at [1062, 72] on span "^.*near me.*$" at bounding box center [1093, 61] width 62 height 22
click at [590, 147] on input "near me" at bounding box center [629, 146] width 146 height 25
click at [571, 176] on div "Cancel" at bounding box center [582, 178] width 29 height 13
click at [1124, 69] on icon at bounding box center [1130, 60] width 13 height 15
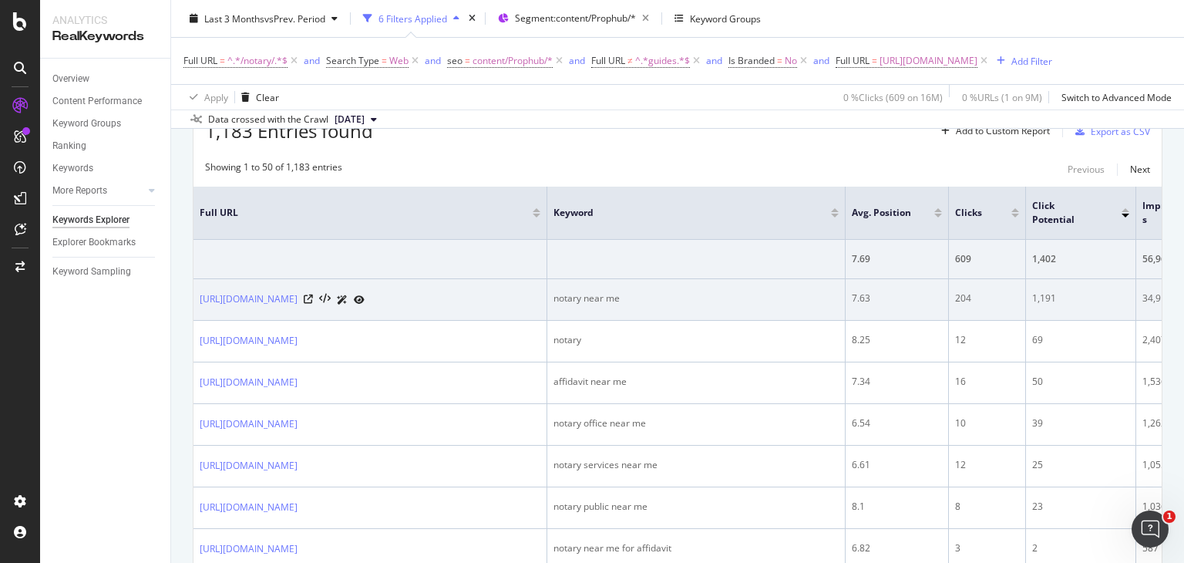
scroll to position [0, 145]
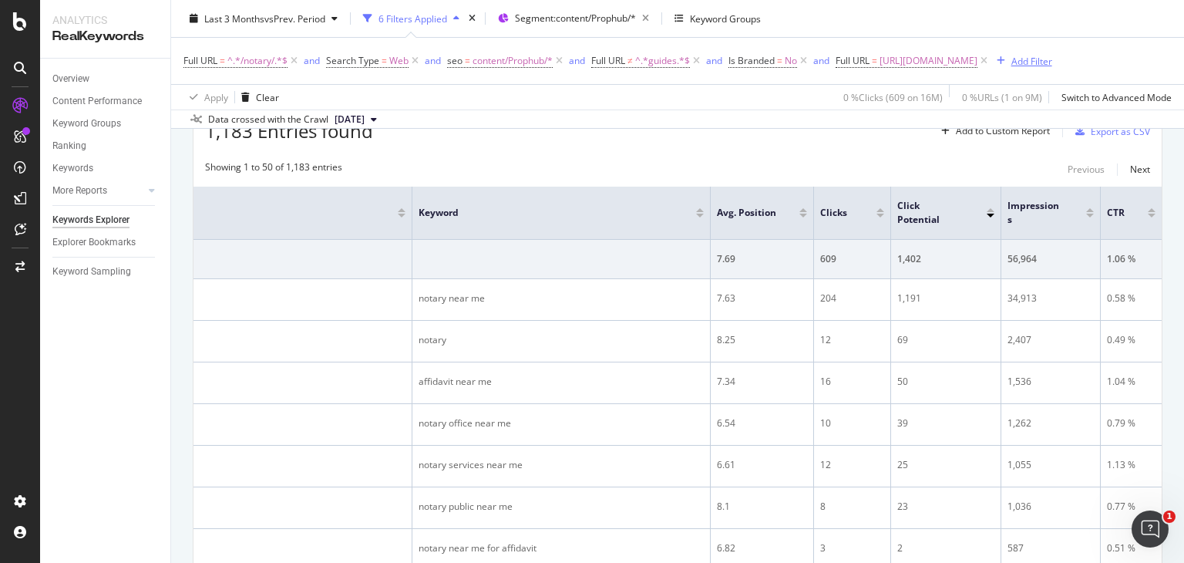
click at [1011, 67] on div "Add Filter" at bounding box center [1031, 60] width 41 height 13
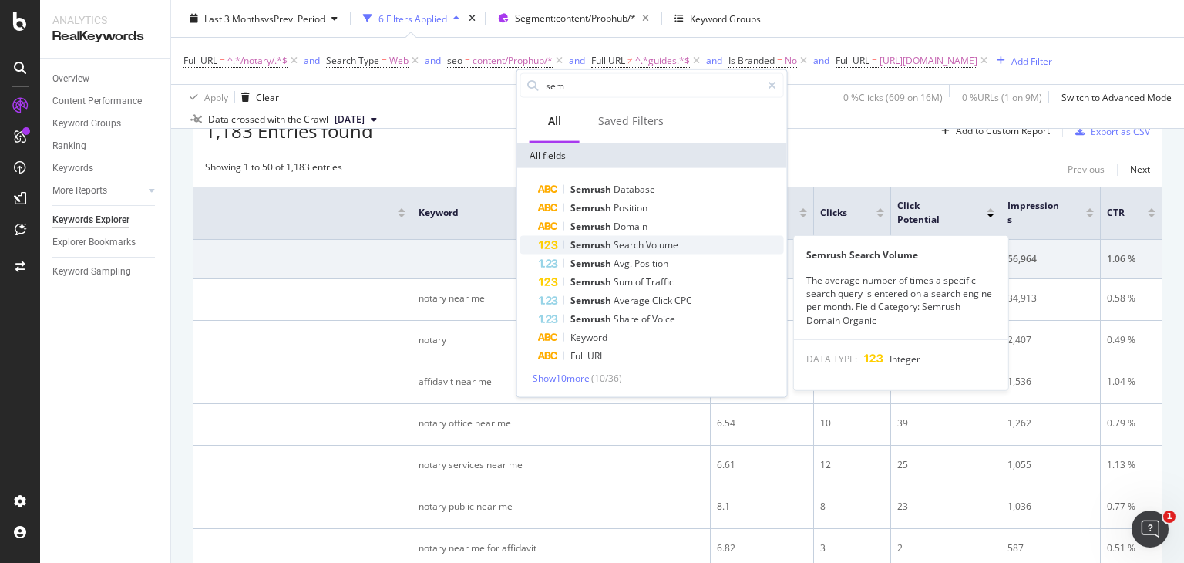
type input "sem"
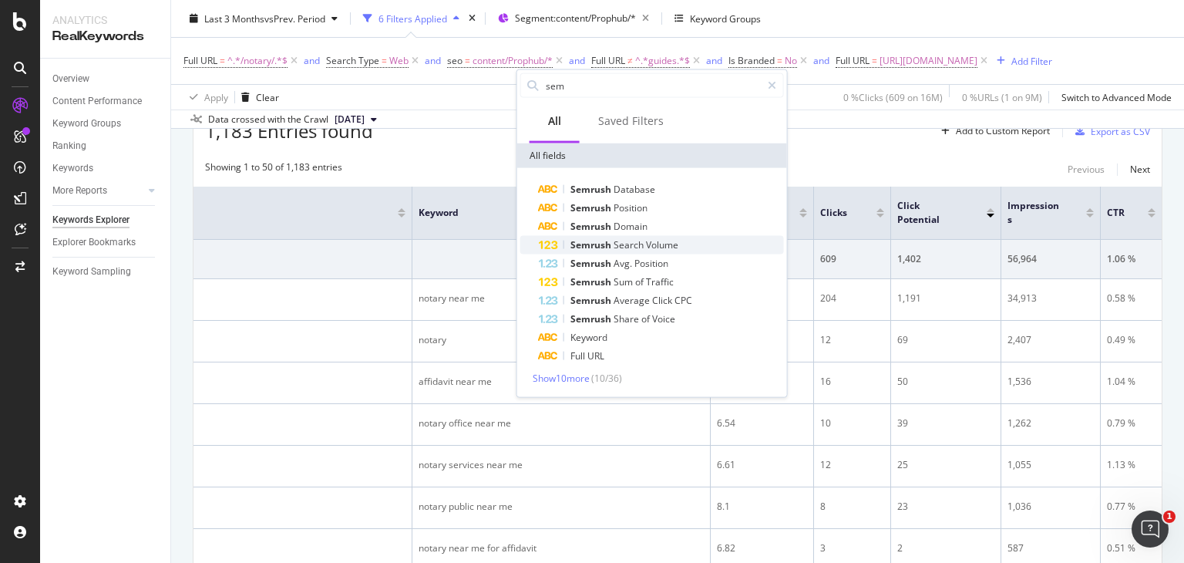
click at [644, 238] on span "Search" at bounding box center [629, 244] width 32 height 13
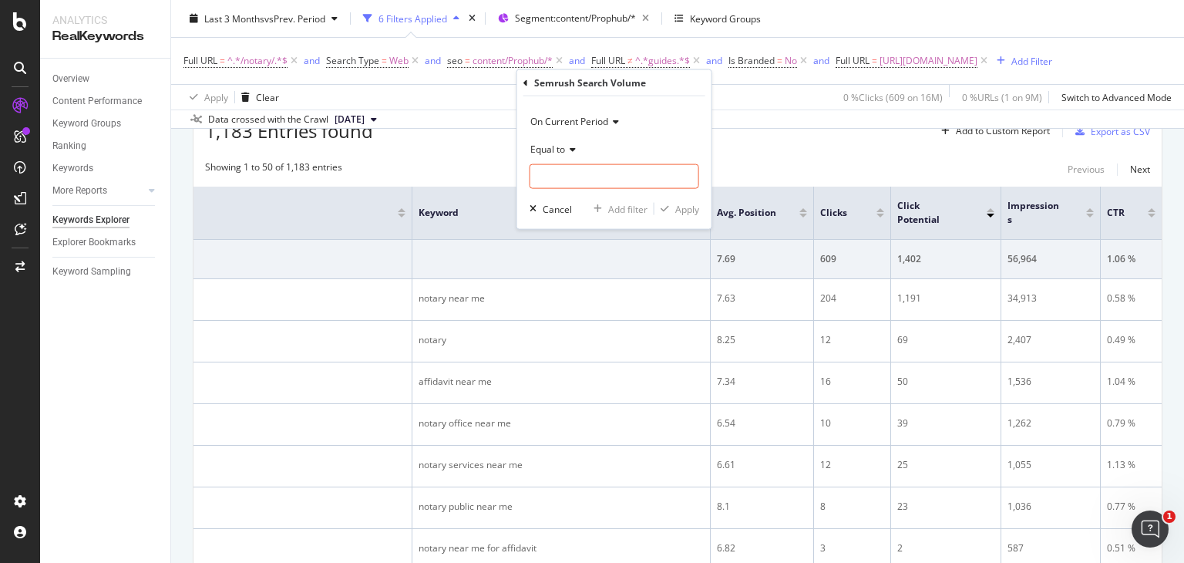
click at [538, 138] on div "Equal to" at bounding box center [614, 148] width 170 height 25
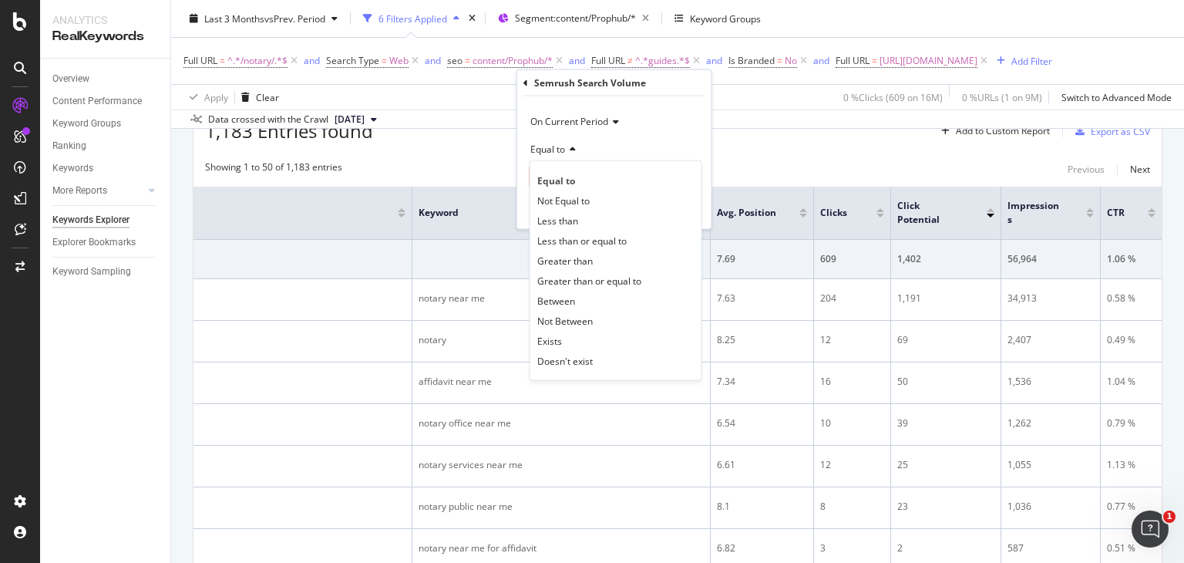
click at [542, 143] on span "Equal to" at bounding box center [547, 148] width 35 height 13
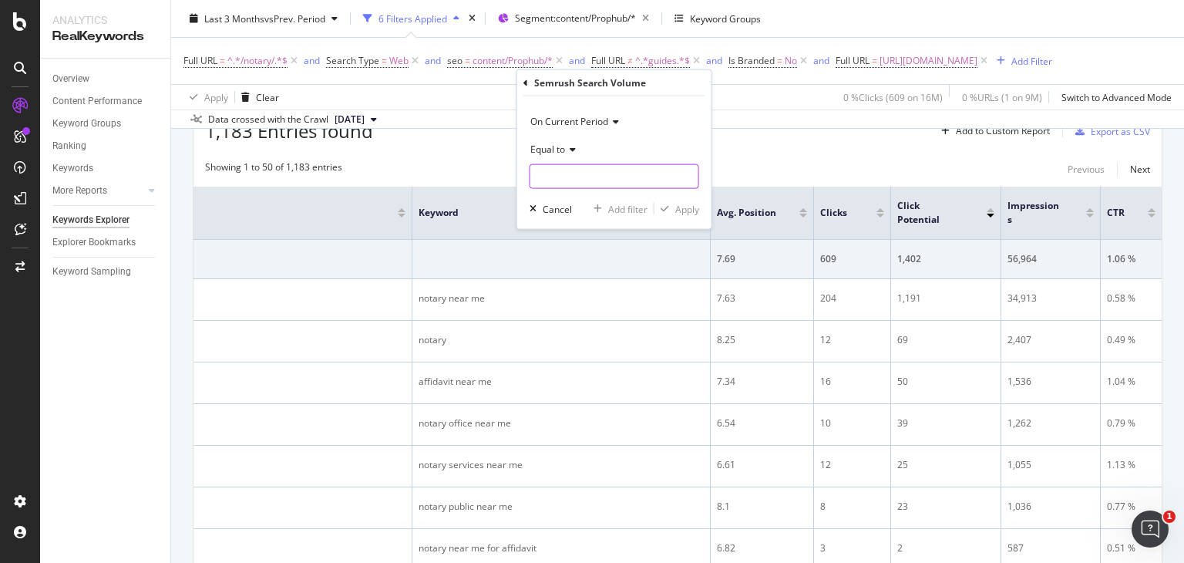
click at [570, 176] on input "number" at bounding box center [614, 176] width 170 height 25
type input "1"
click at [669, 205] on div "button" at bounding box center [664, 208] width 21 height 9
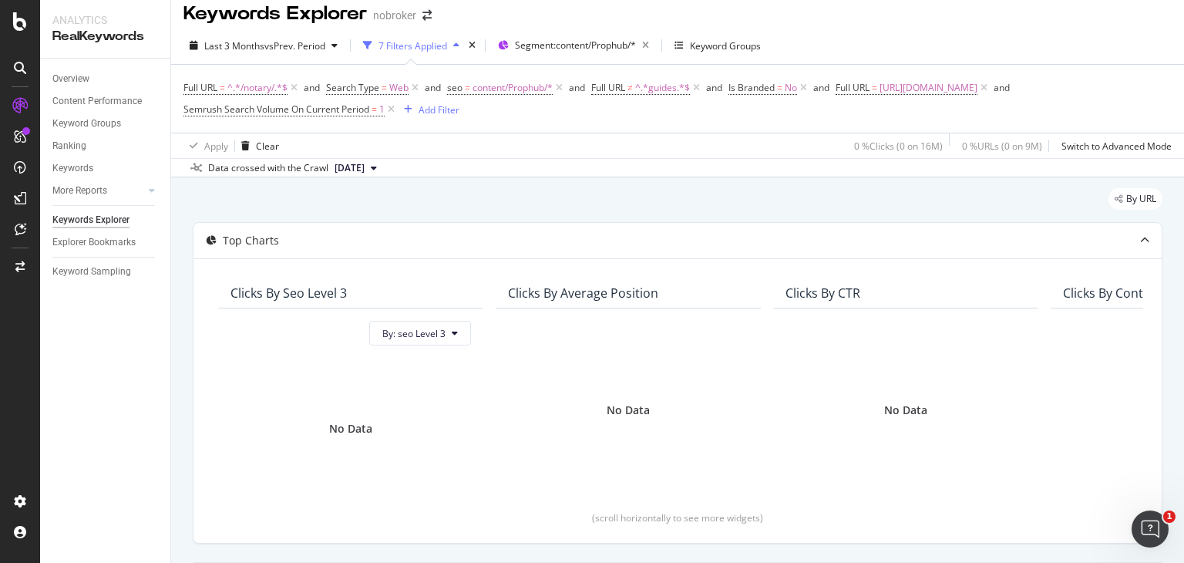
scroll to position [3, 0]
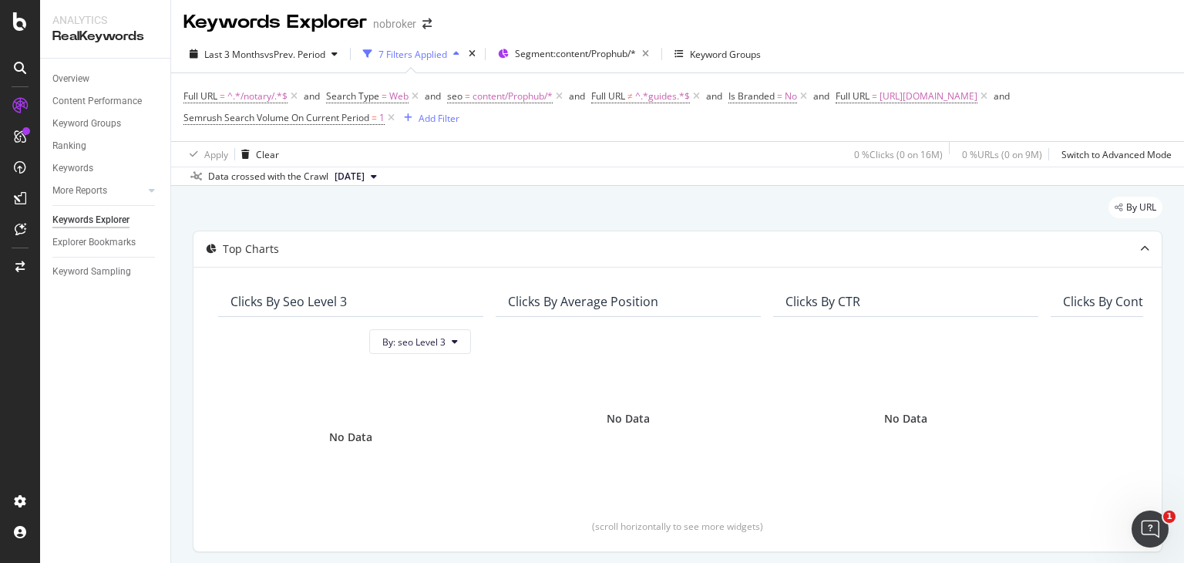
click at [398, 110] on span "Semrush Search Volume On Current Period = 1" at bounding box center [290, 118] width 214 height 22
click at [369, 123] on span "Semrush Search Volume On Current Period" at bounding box center [276, 117] width 186 height 13
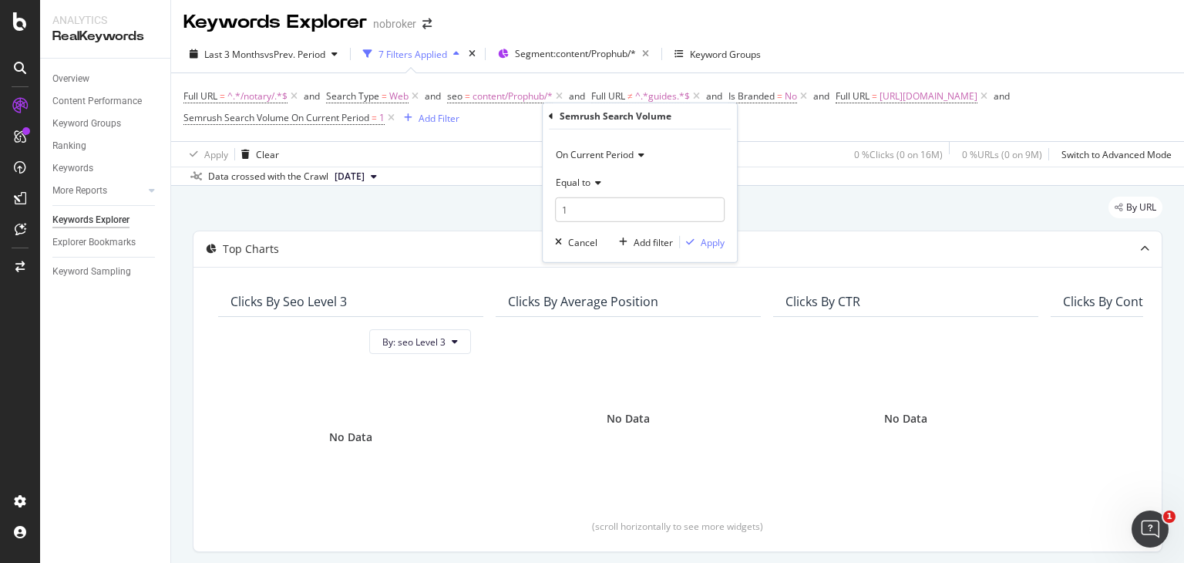
click at [600, 179] on icon at bounding box center [595, 181] width 11 height 9
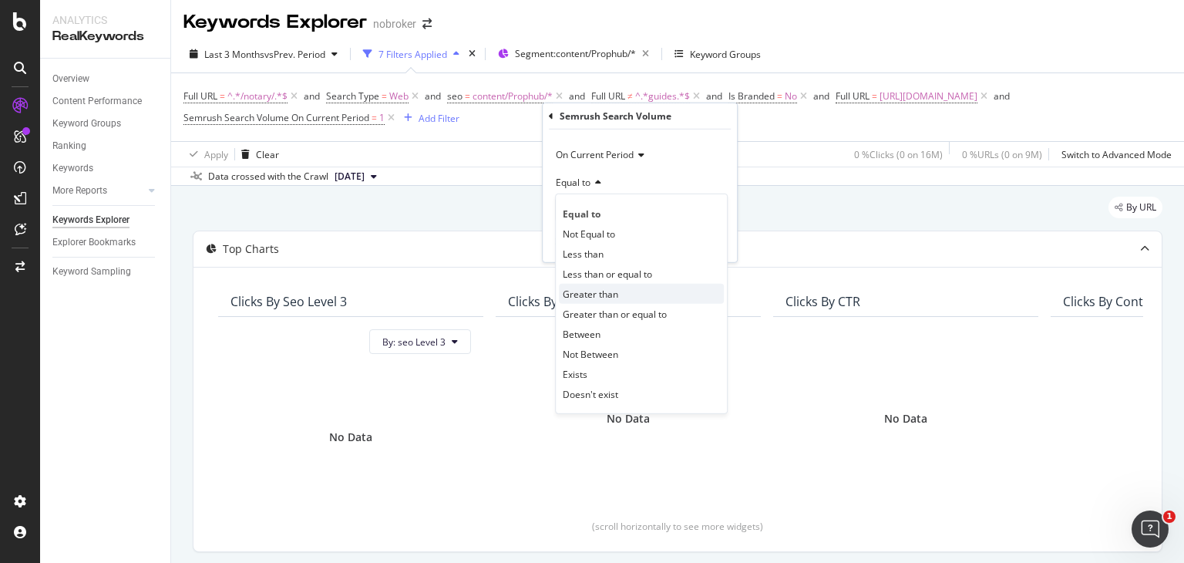
click at [568, 289] on span "Greater than" at bounding box center [590, 293] width 55 height 13
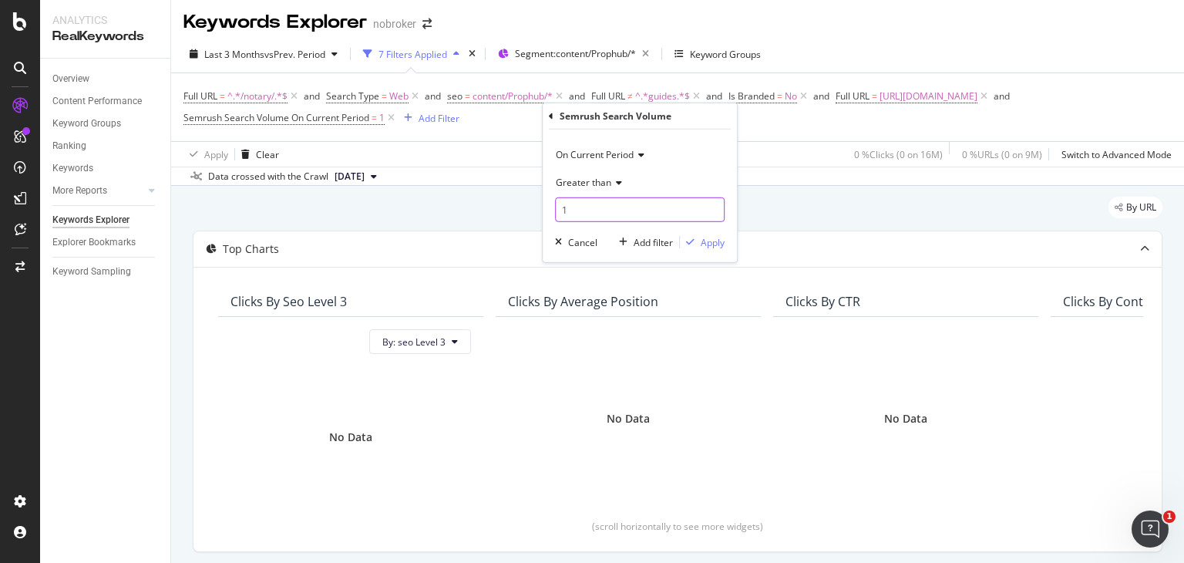
click at [598, 219] on input "1" at bounding box center [640, 209] width 170 height 25
type input "10"
click at [718, 242] on div "Apply" at bounding box center [713, 241] width 24 height 13
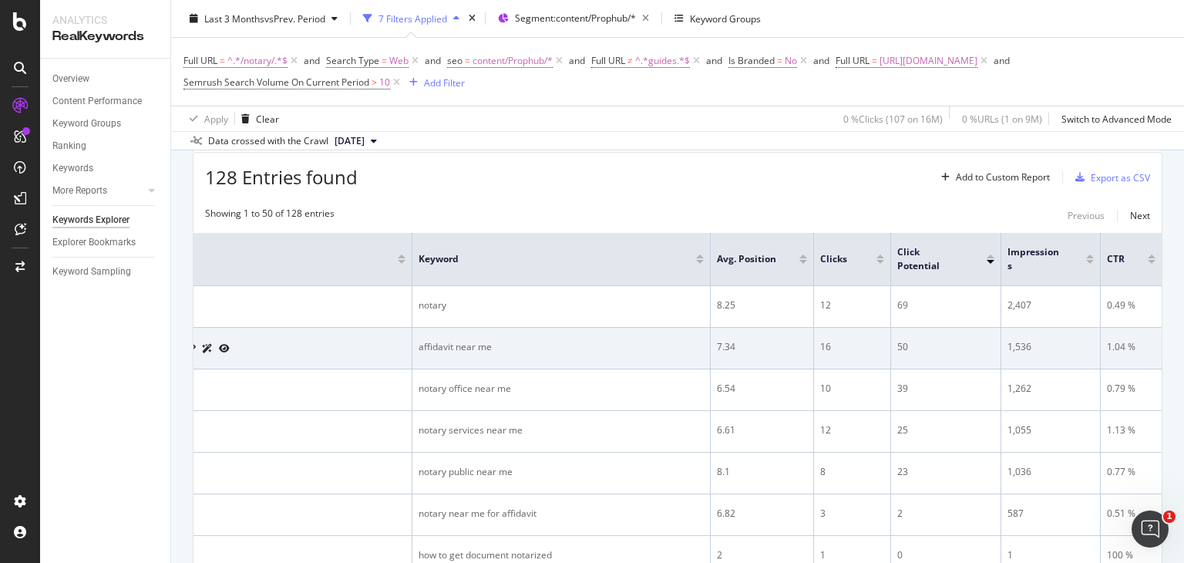
scroll to position [453, 0]
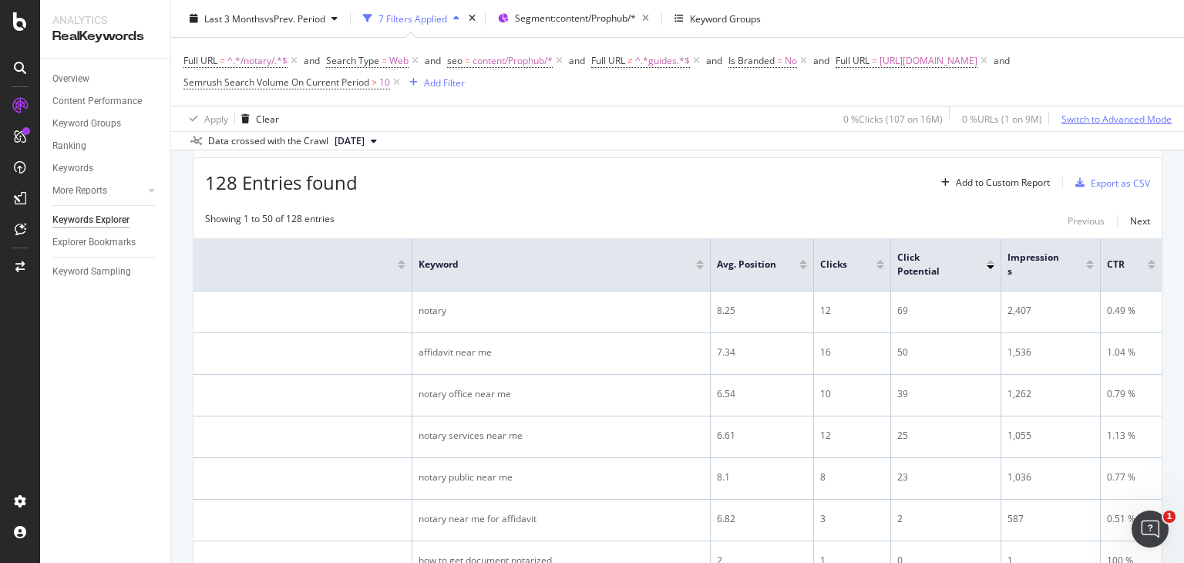
click at [1118, 121] on div "Switch to Advanced Mode" at bounding box center [1116, 118] width 110 height 13
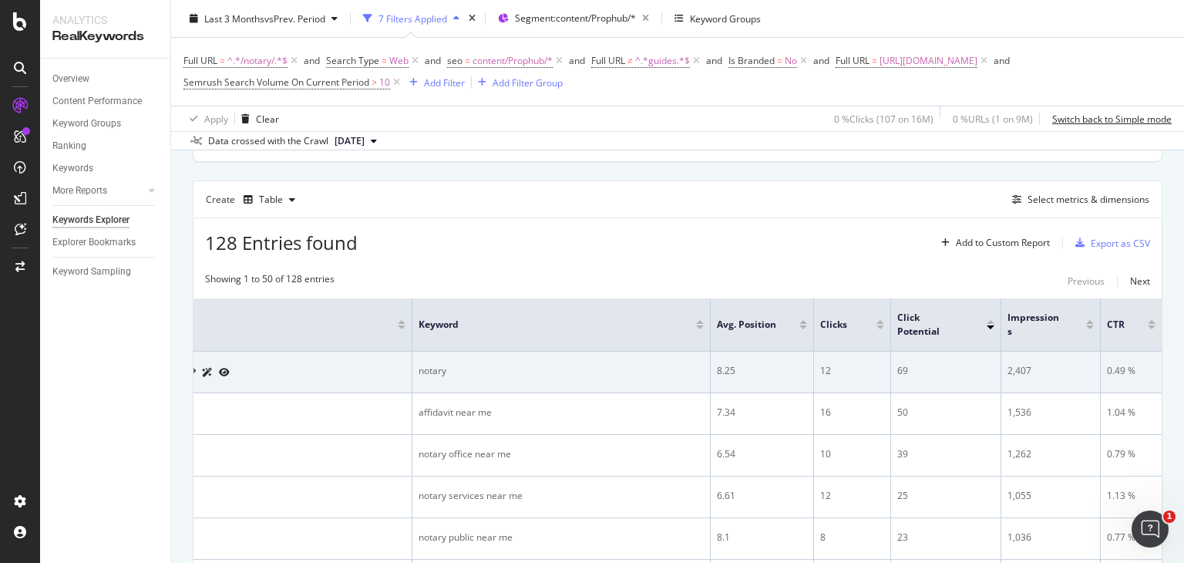
scroll to position [392, 0]
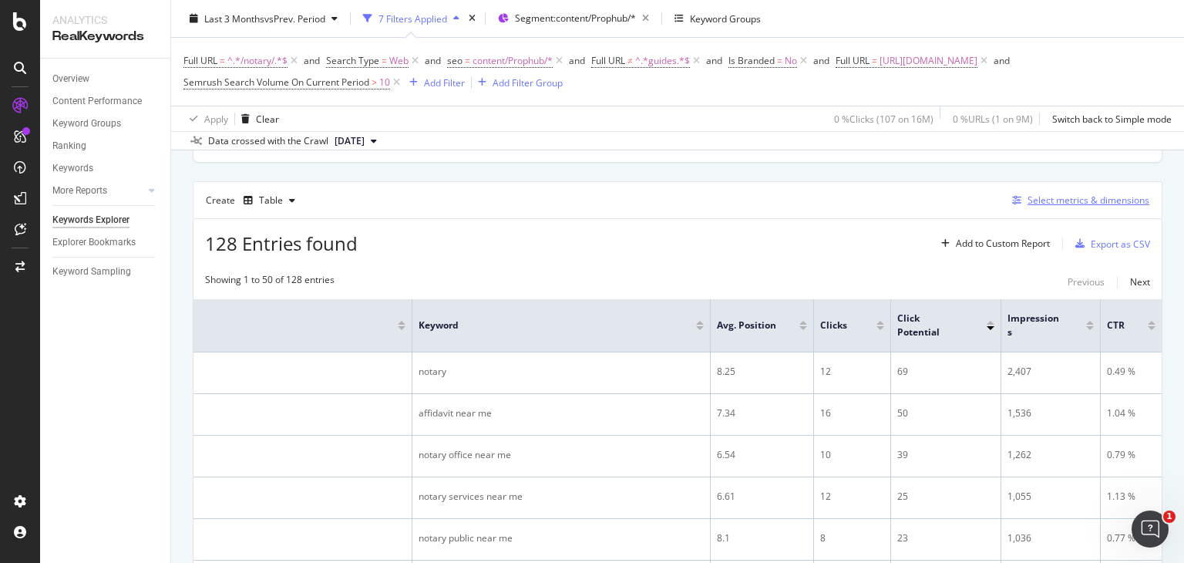
click at [1061, 193] on div "Select metrics & dimensions" at bounding box center [1088, 199] width 122 height 13
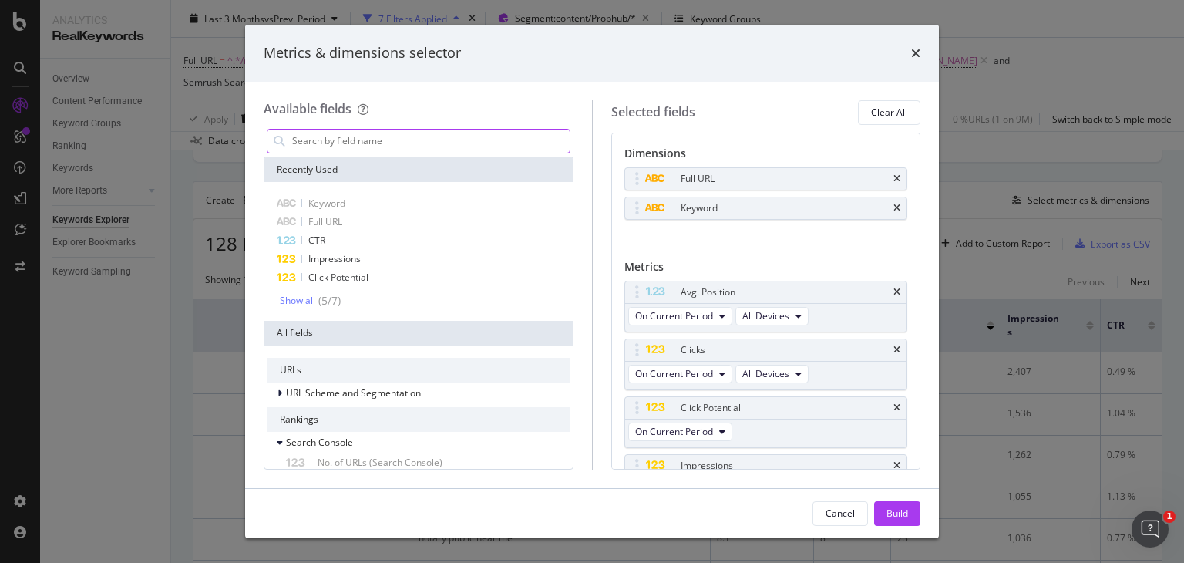
click at [332, 136] on input "modal" at bounding box center [430, 140] width 279 height 23
type input "z"
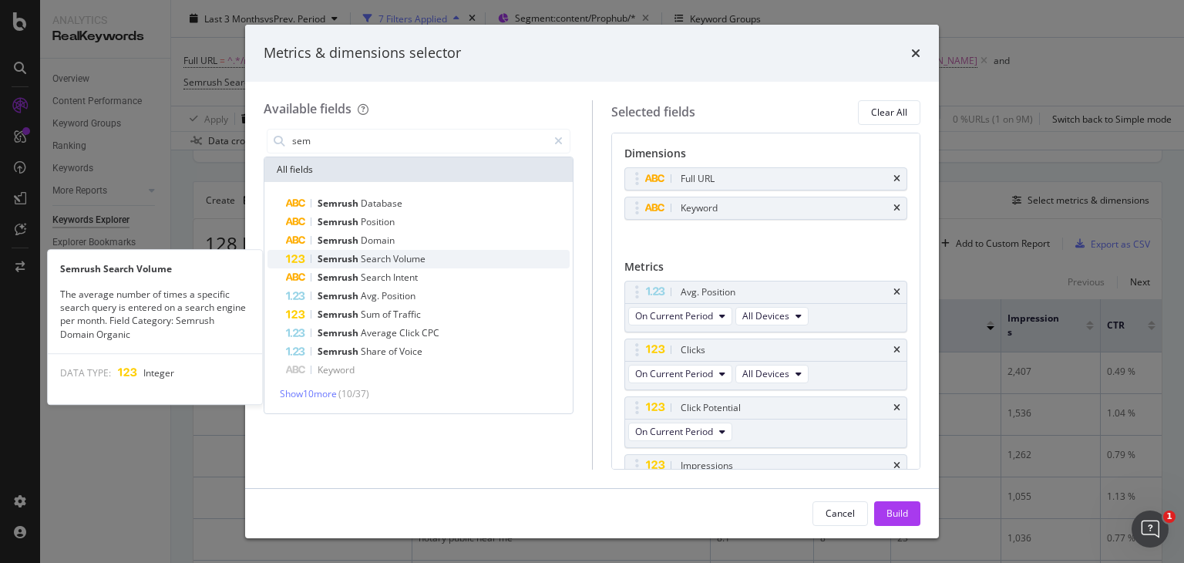
type input "sem"
click at [367, 263] on span "Search" at bounding box center [377, 258] width 32 height 13
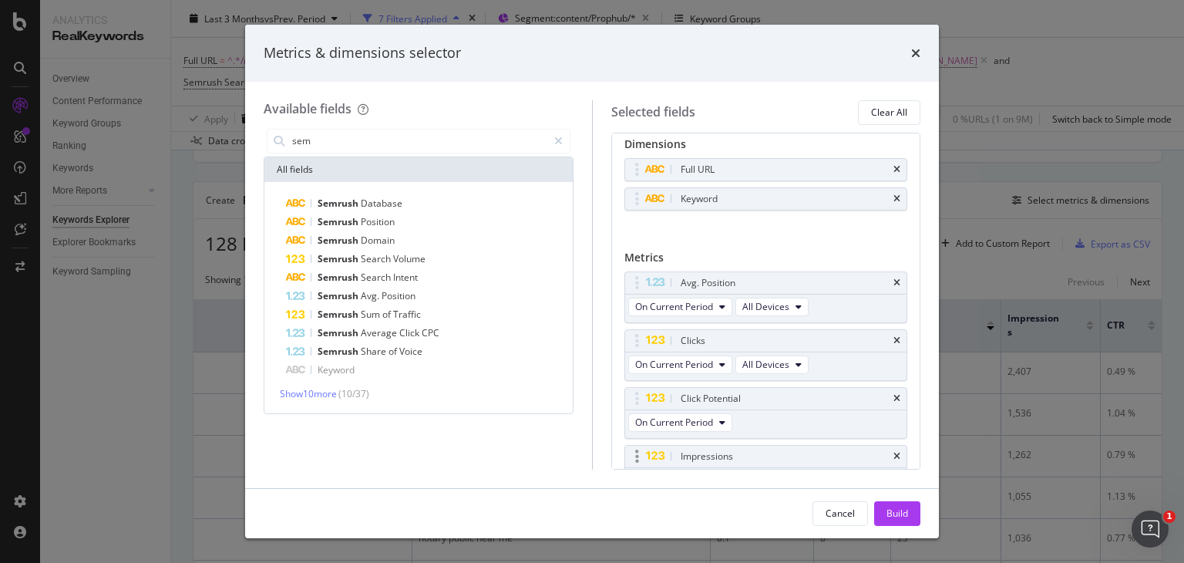
scroll to position [9, 0]
click at [891, 503] on div "Build" at bounding box center [897, 513] width 22 height 23
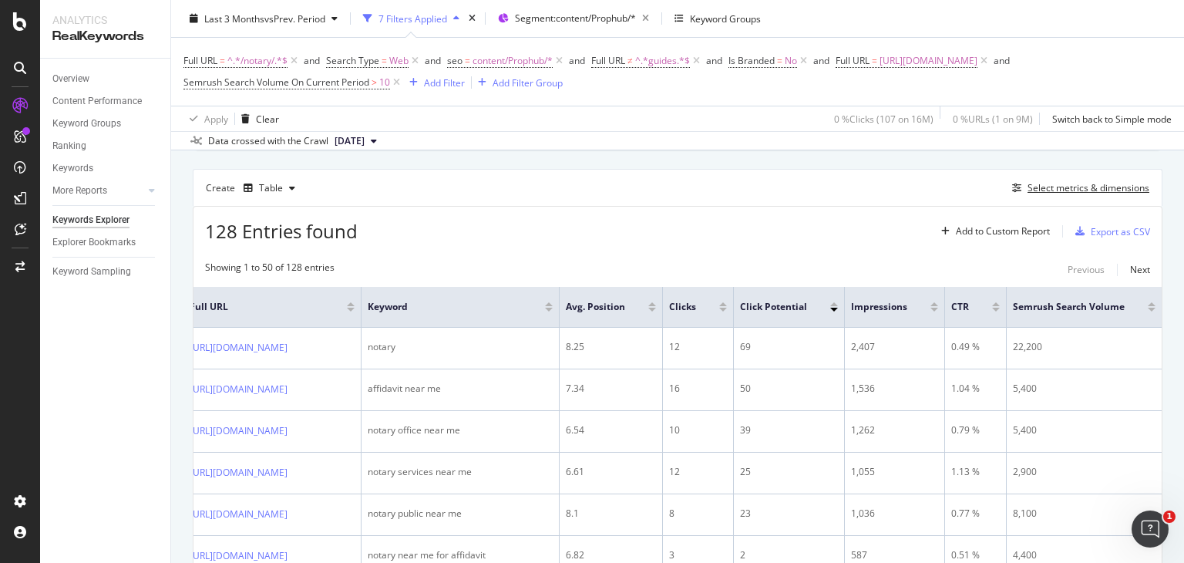
scroll to position [404, 0]
click at [465, 78] on div "Add Filter" at bounding box center [444, 82] width 41 height 13
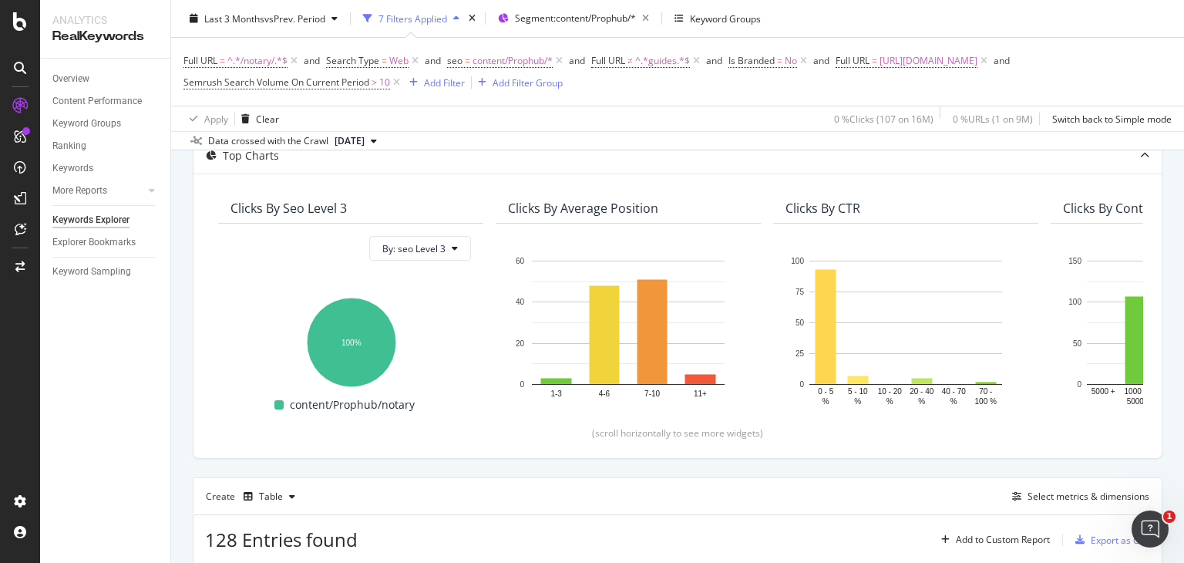
scroll to position [0, 0]
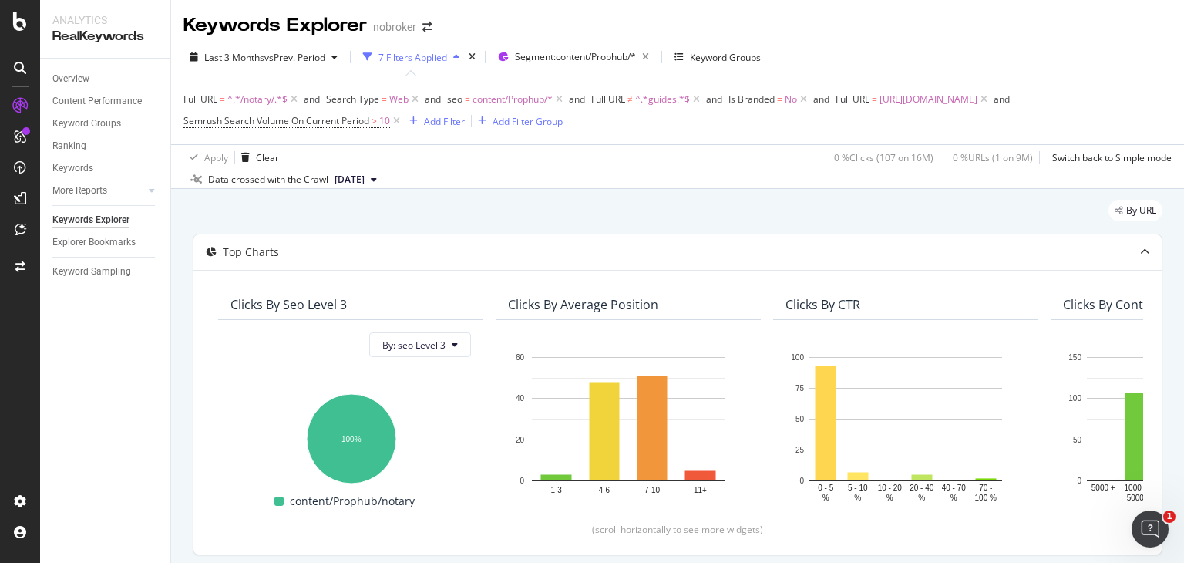
click at [465, 121] on div "Add Filter" at bounding box center [444, 121] width 41 height 13
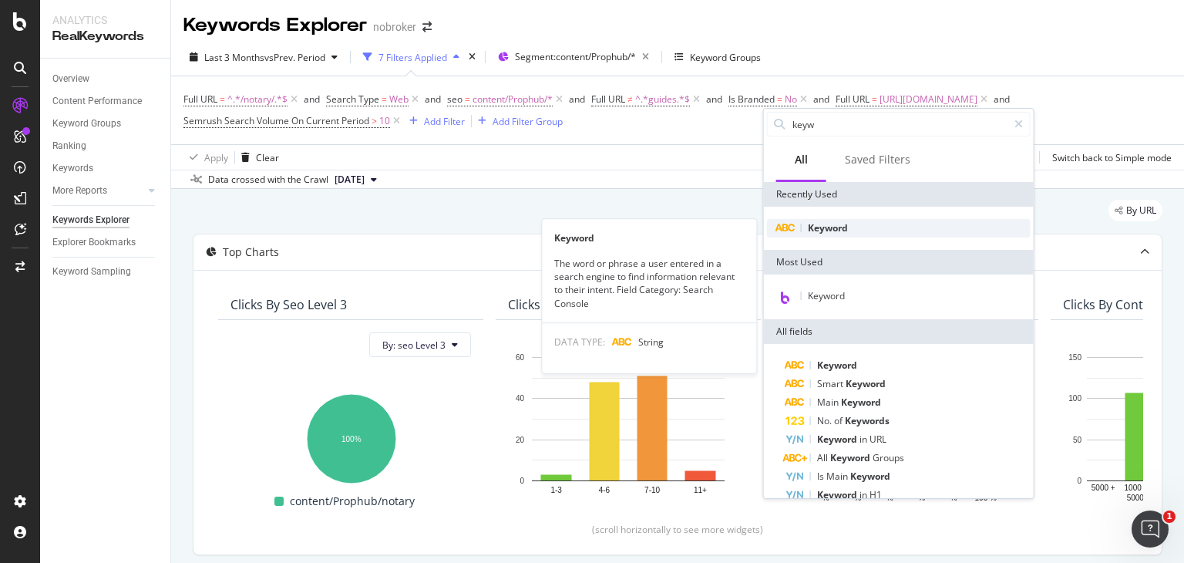
type input "keyw"
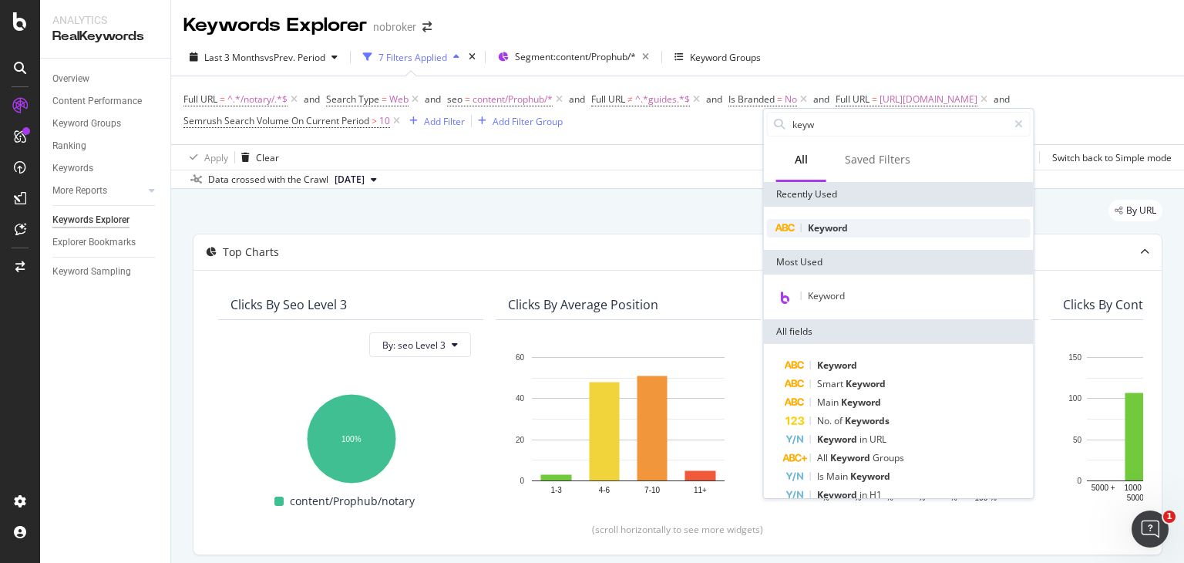
click at [833, 230] on span "Keyword" at bounding box center [828, 227] width 40 height 13
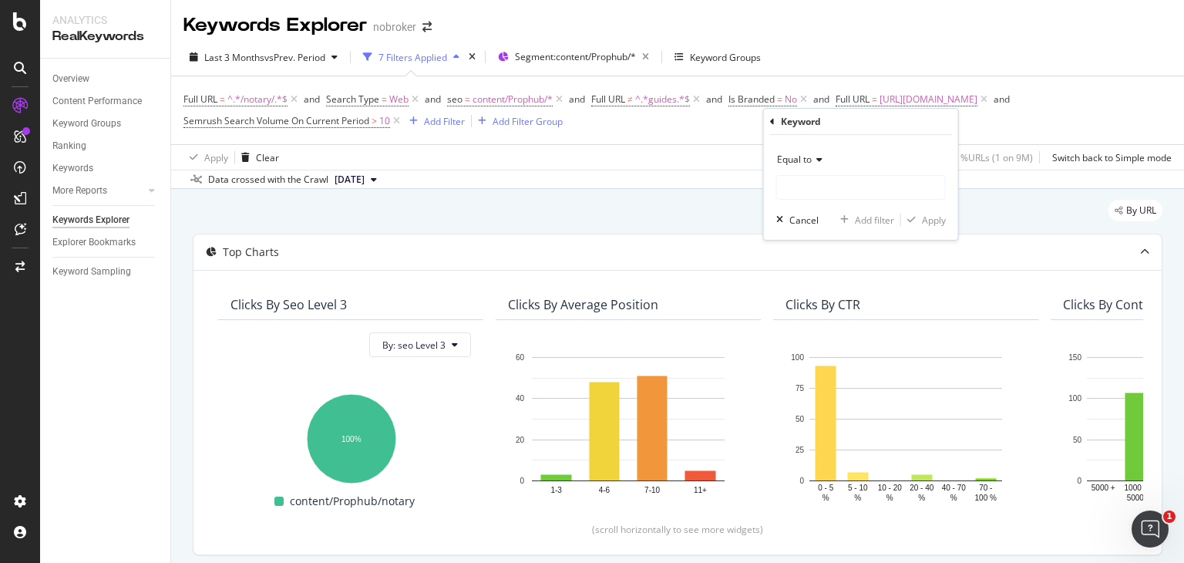
click at [813, 159] on icon at bounding box center [817, 159] width 11 height 9
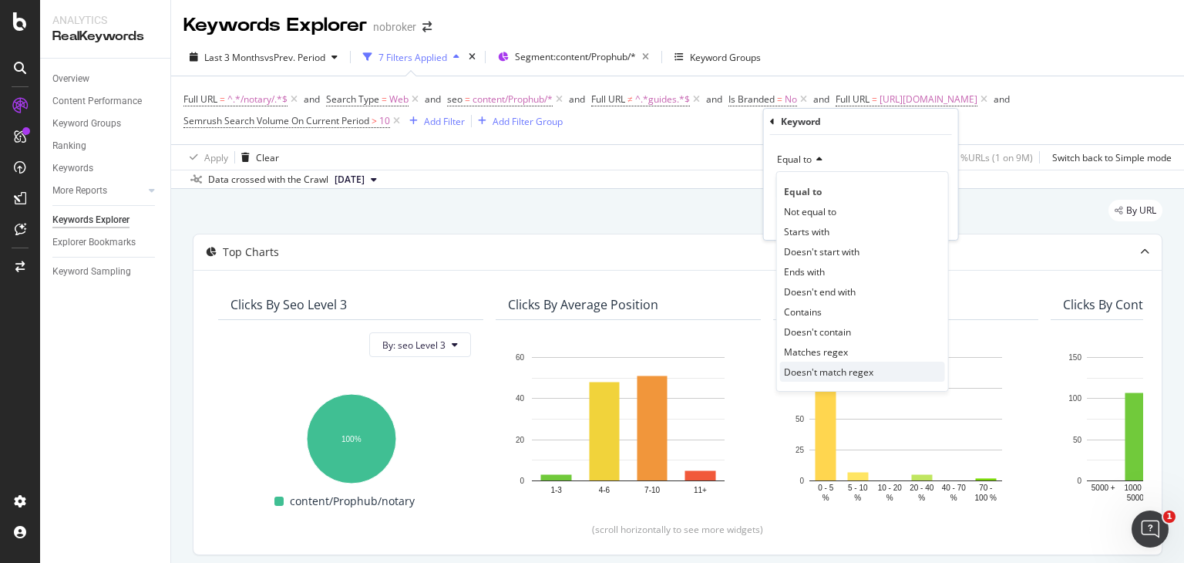
click at [820, 368] on span "Doesn't match regex" at bounding box center [828, 371] width 89 height 13
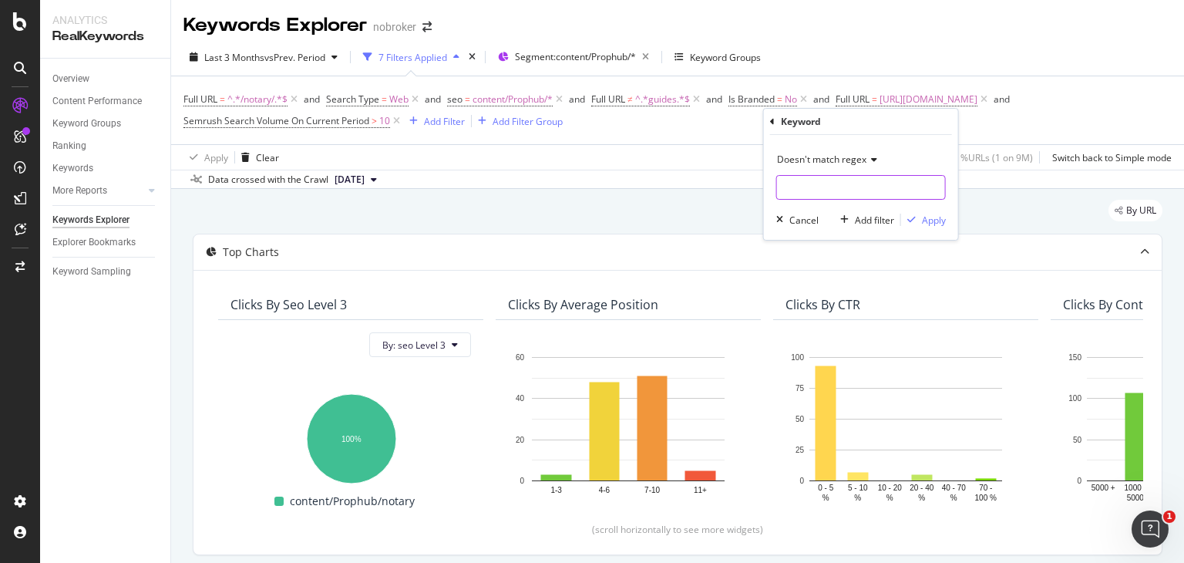
click at [796, 183] on input "text" at bounding box center [861, 187] width 168 height 25
type input "notary"
click at [933, 223] on div "Apply" at bounding box center [934, 219] width 24 height 13
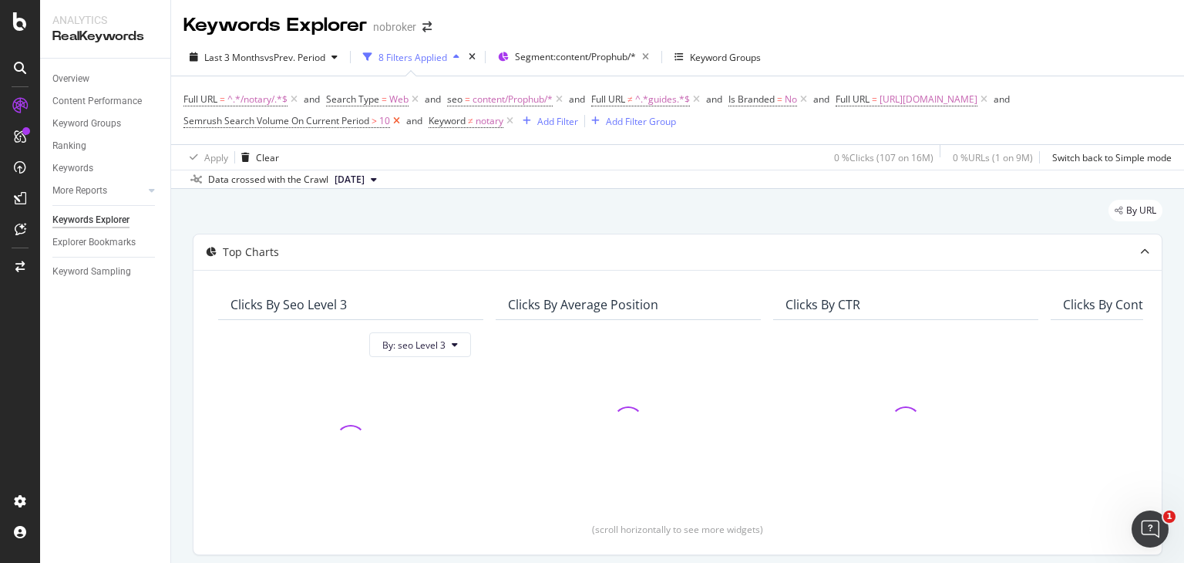
click at [403, 122] on icon at bounding box center [396, 120] width 13 height 15
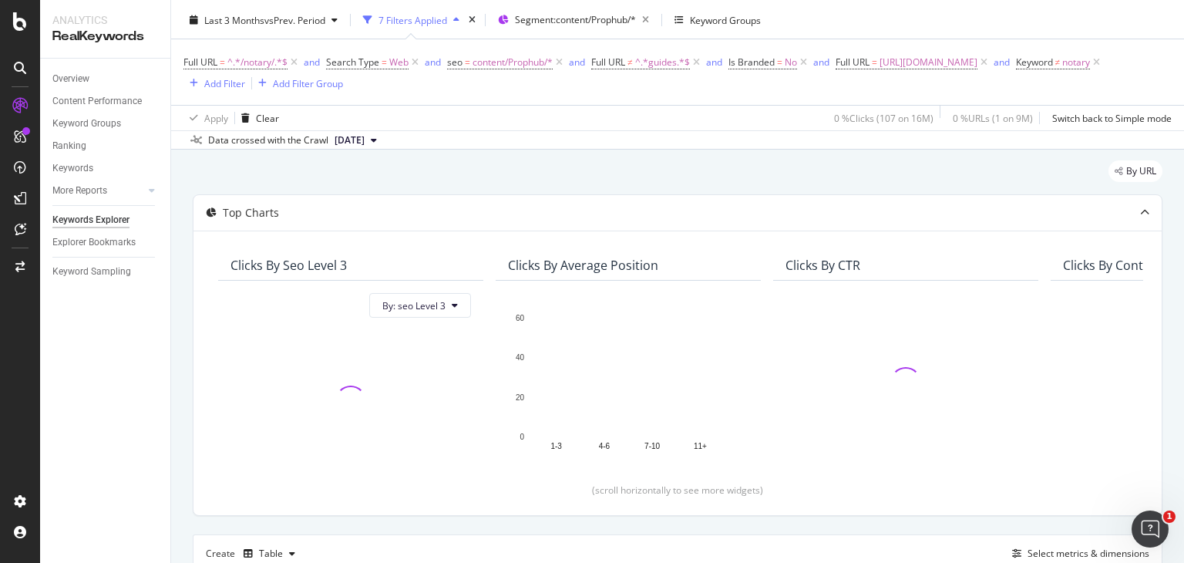
scroll to position [36, 0]
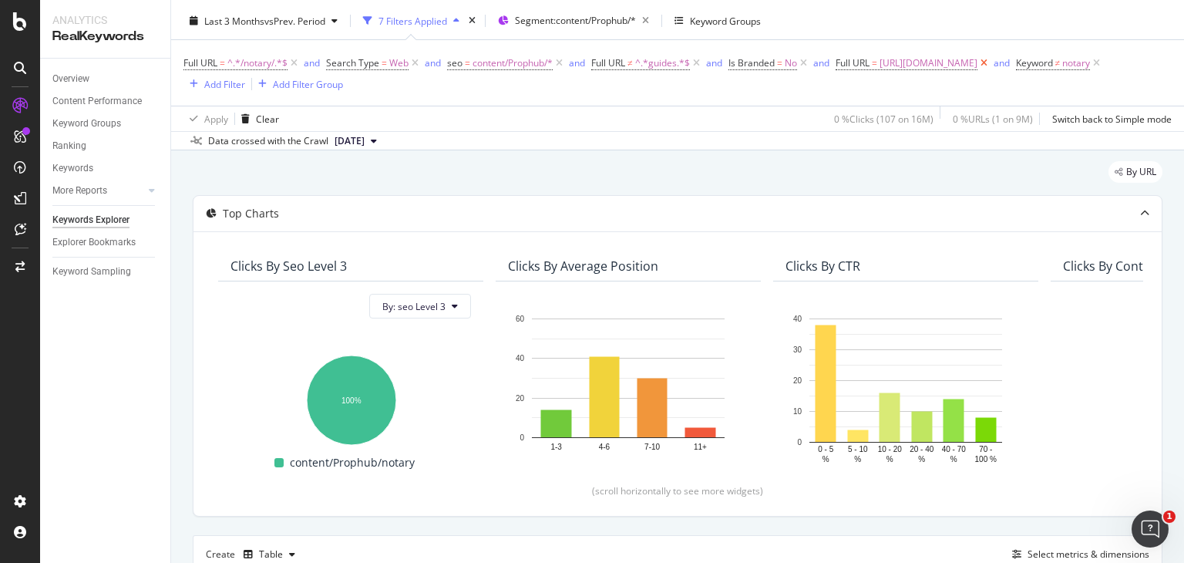
click at [977, 71] on icon at bounding box center [983, 62] width 13 height 15
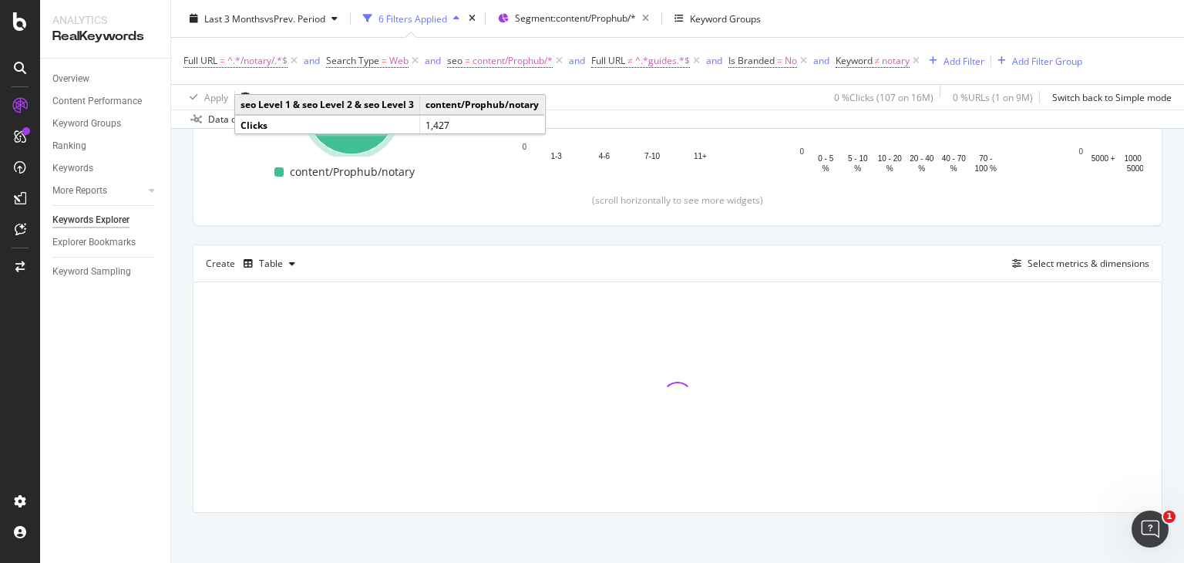
scroll to position [311, 0]
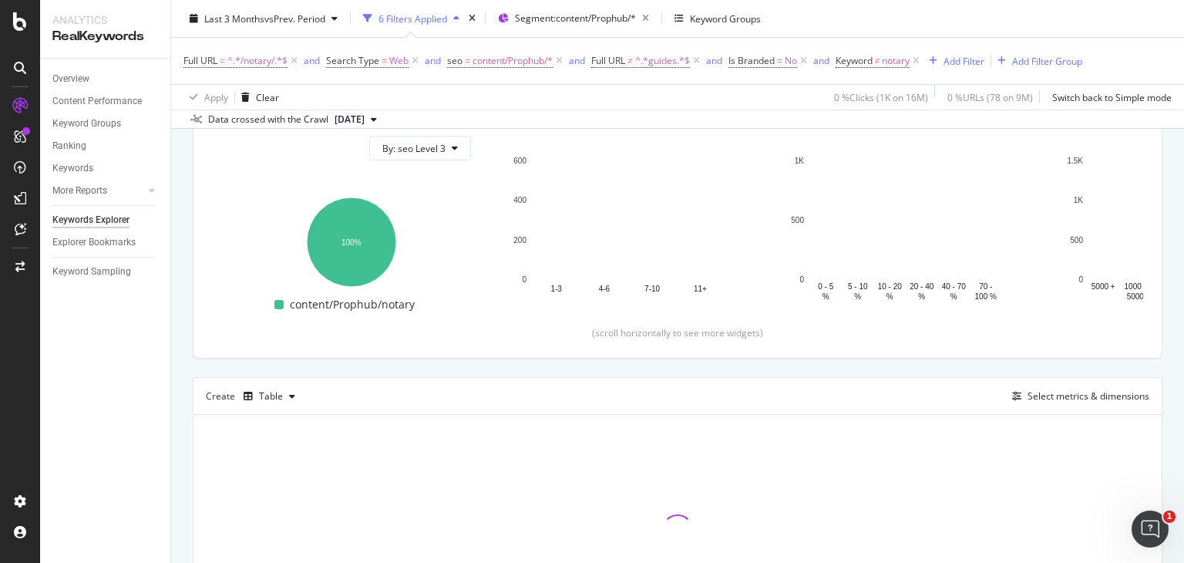
scroll to position [311, 0]
